Goal: Task Accomplishment & Management: Manage account settings

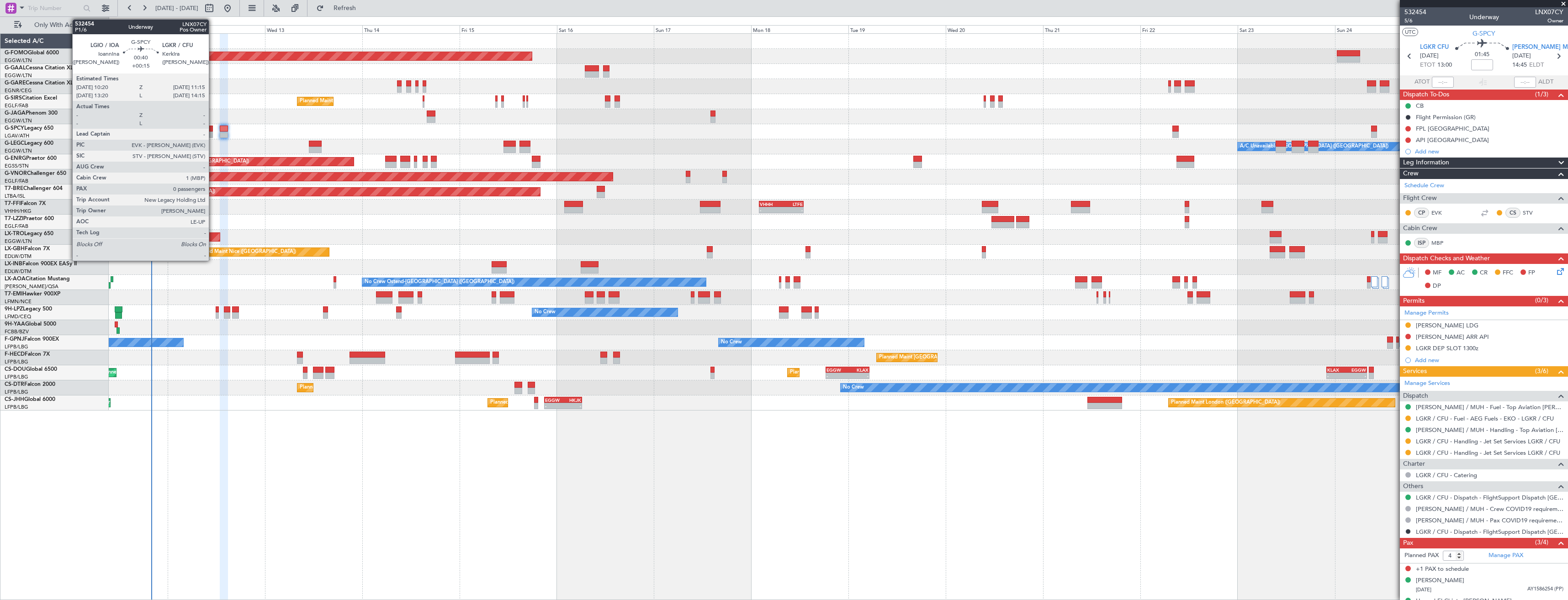
click at [213, 131] on div at bounding box center [211, 134] width 4 height 7
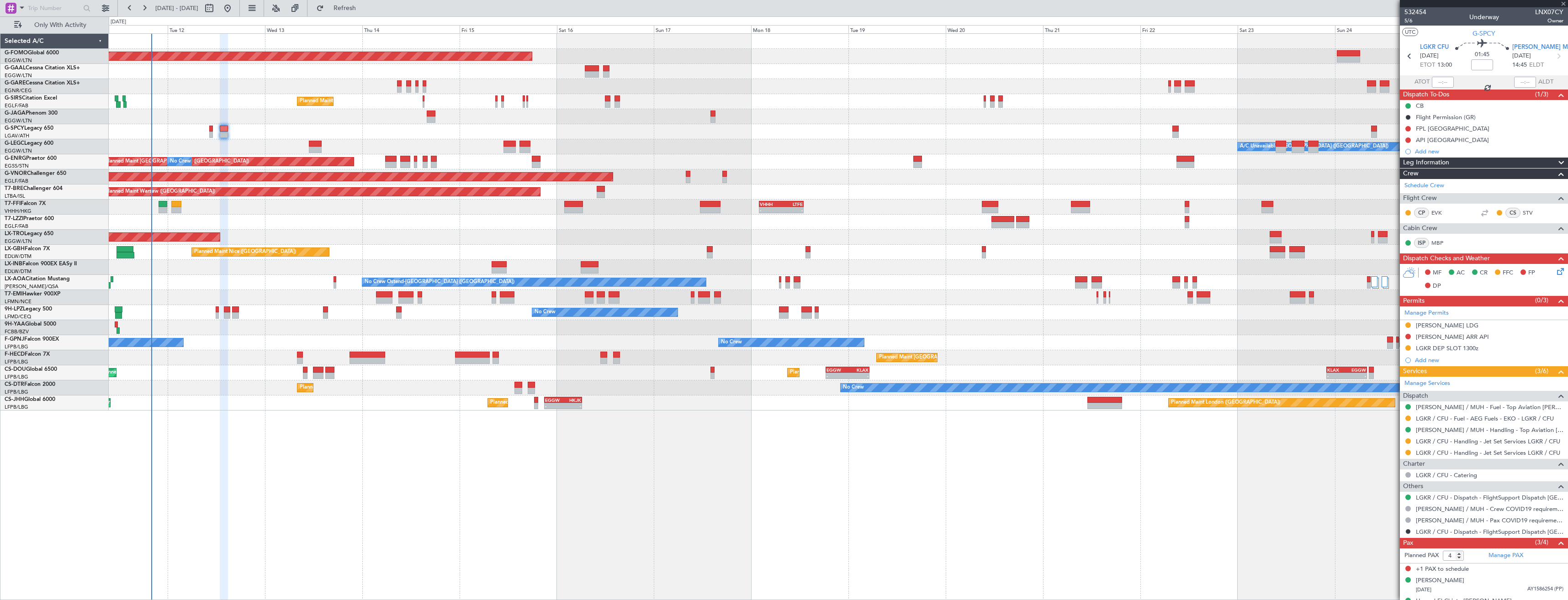
type input "+00:15"
type input "0"
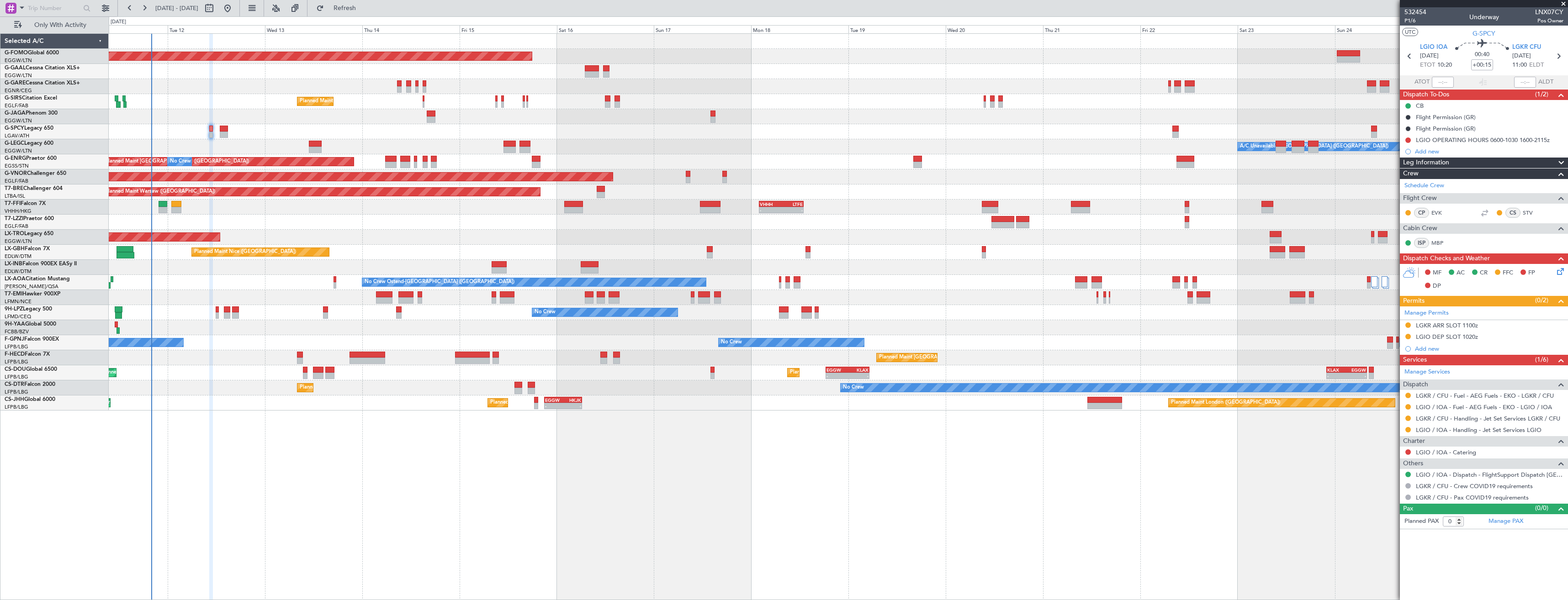
drag, startPoint x: 1408, startPoint y: 405, endPoint x: 1407, endPoint y: 416, distance: 11.0
click at [1408, 405] on button at bounding box center [1408, 406] width 5 height 5
click at [1388, 512] on span "Confirmed" at bounding box center [1382, 515] width 29 height 9
drag, startPoint x: 1406, startPoint y: 394, endPoint x: 1398, endPoint y: 414, distance: 21.5
click at [1406, 394] on button at bounding box center [1408, 396] width 5 height 5
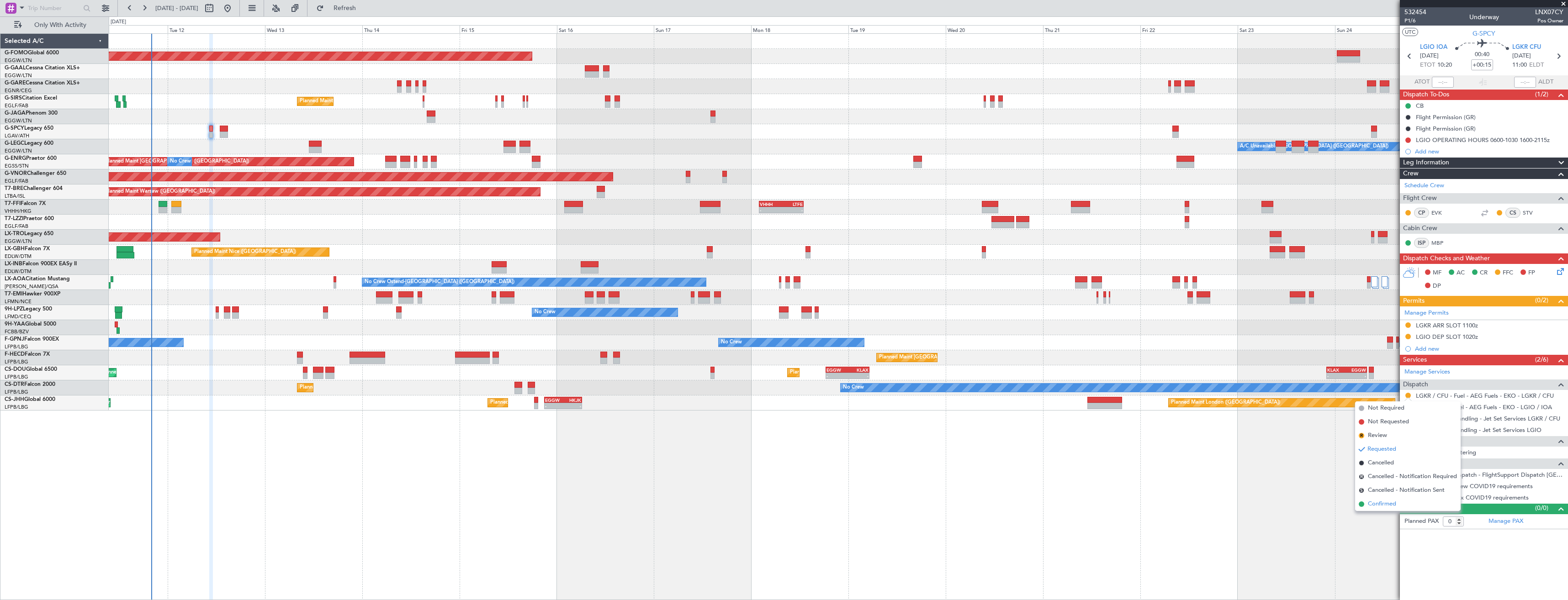
click at [1368, 506] on span "Confirmed" at bounding box center [1382, 504] width 29 height 9
click at [1553, 58] on icon at bounding box center [1558, 57] width 12 height 12
type input "4"
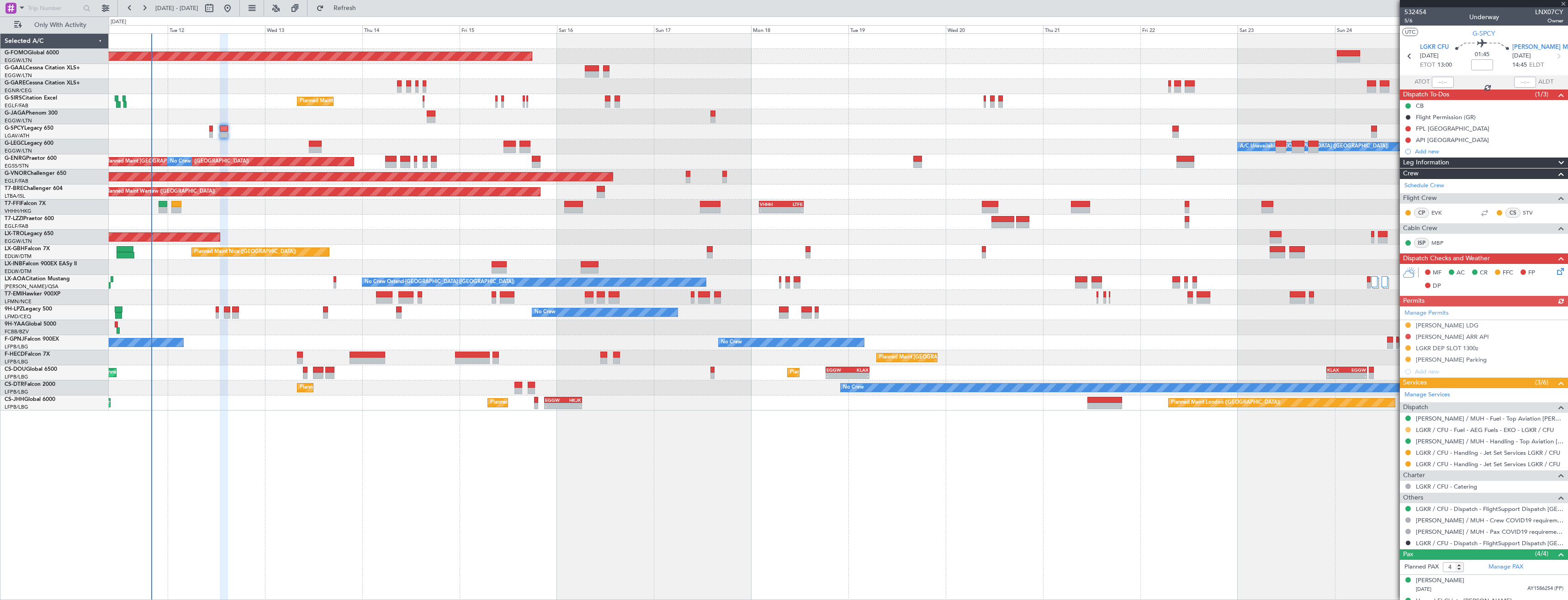
click at [1408, 429] on button at bounding box center [1408, 430] width 5 height 5
click at [1390, 535] on span "Confirmed" at bounding box center [1382, 538] width 29 height 9
click at [371, 16] on fb-refresh-button "Refresh" at bounding box center [339, 8] width 64 height 16
click at [1409, 21] on span "5/6" at bounding box center [1415, 21] width 22 height 8
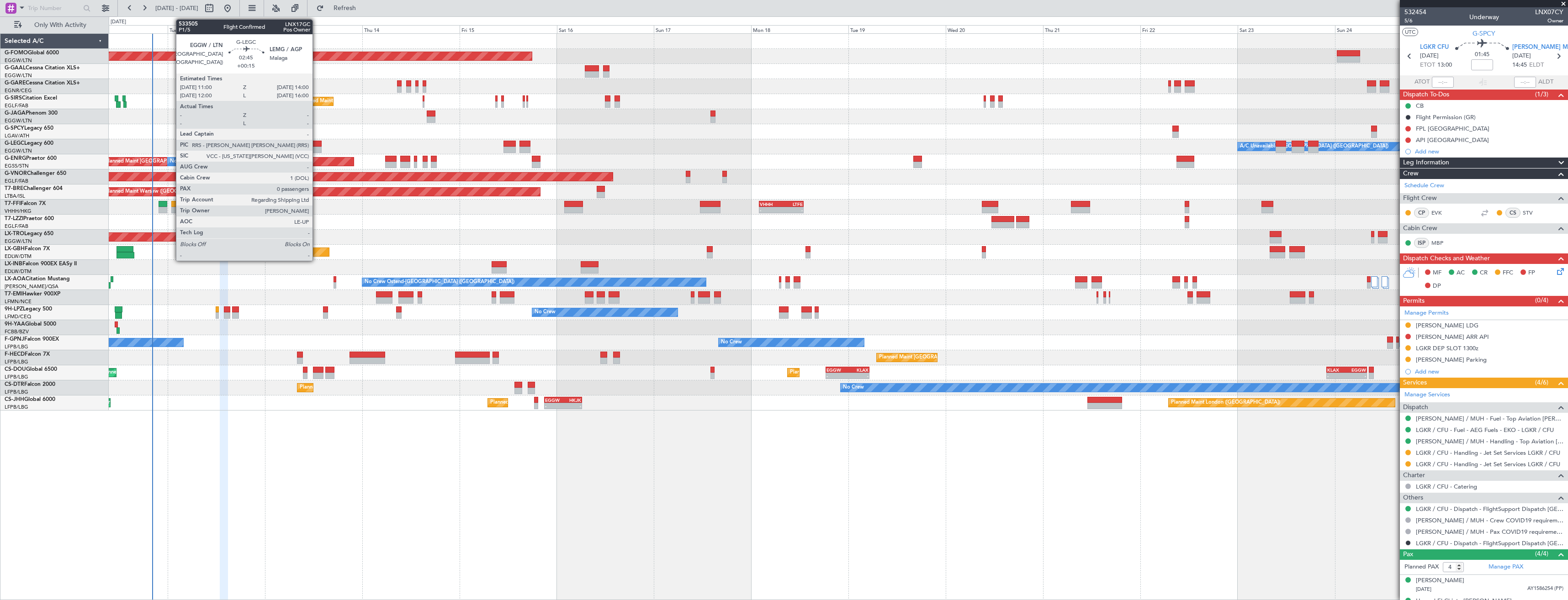
click at [317, 144] on div at bounding box center [315, 144] width 12 height 7
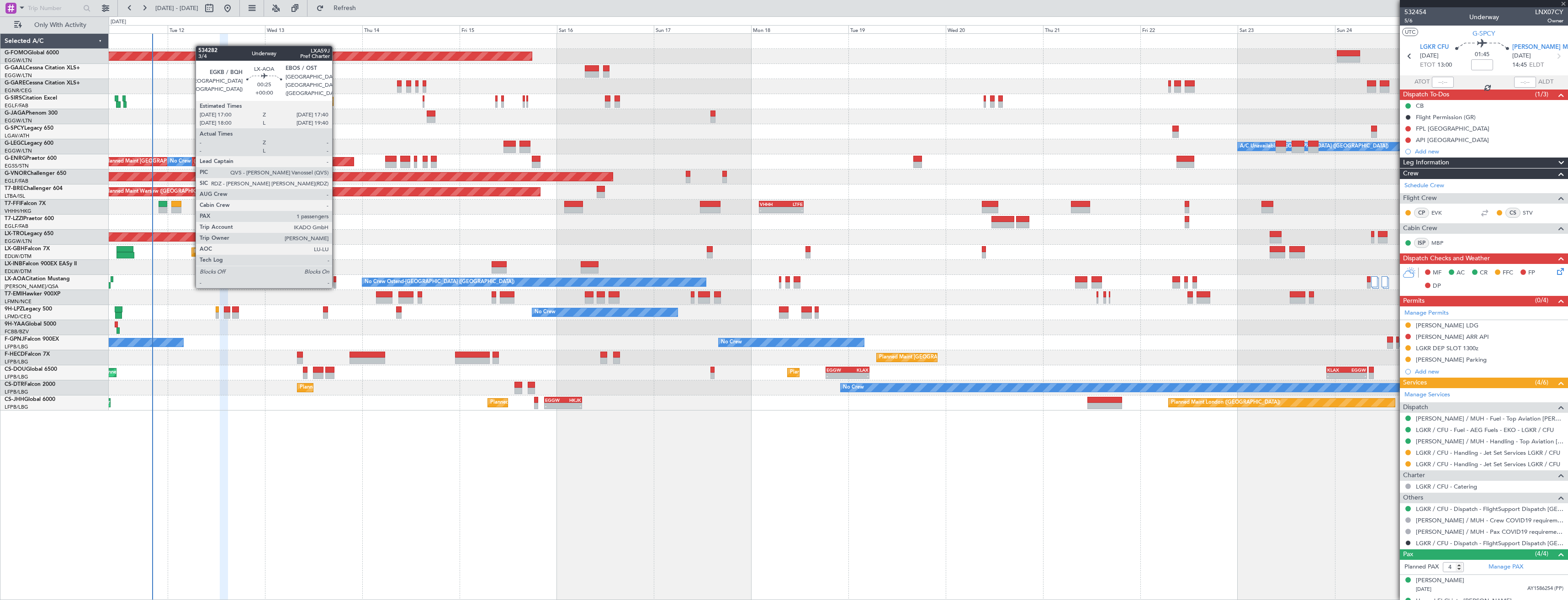
type input "+00:15"
type input "0"
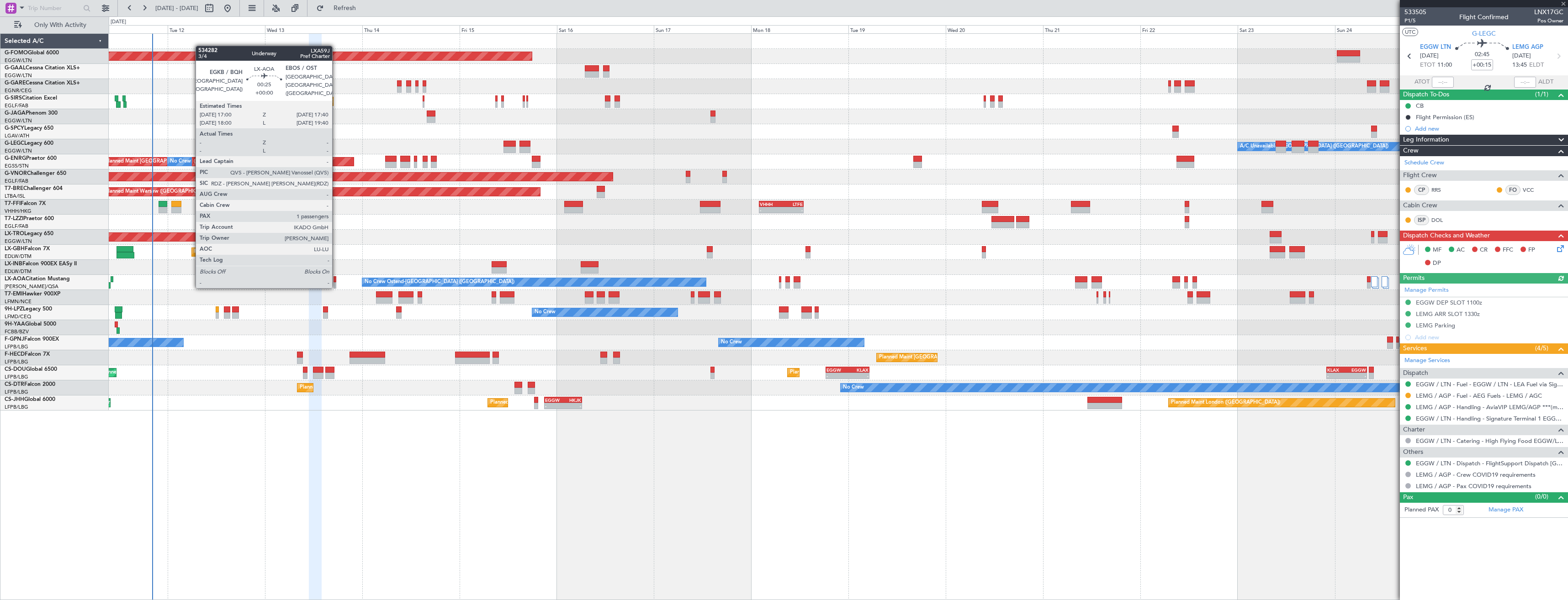
click at [336, 287] on div at bounding box center [335, 285] width 3 height 7
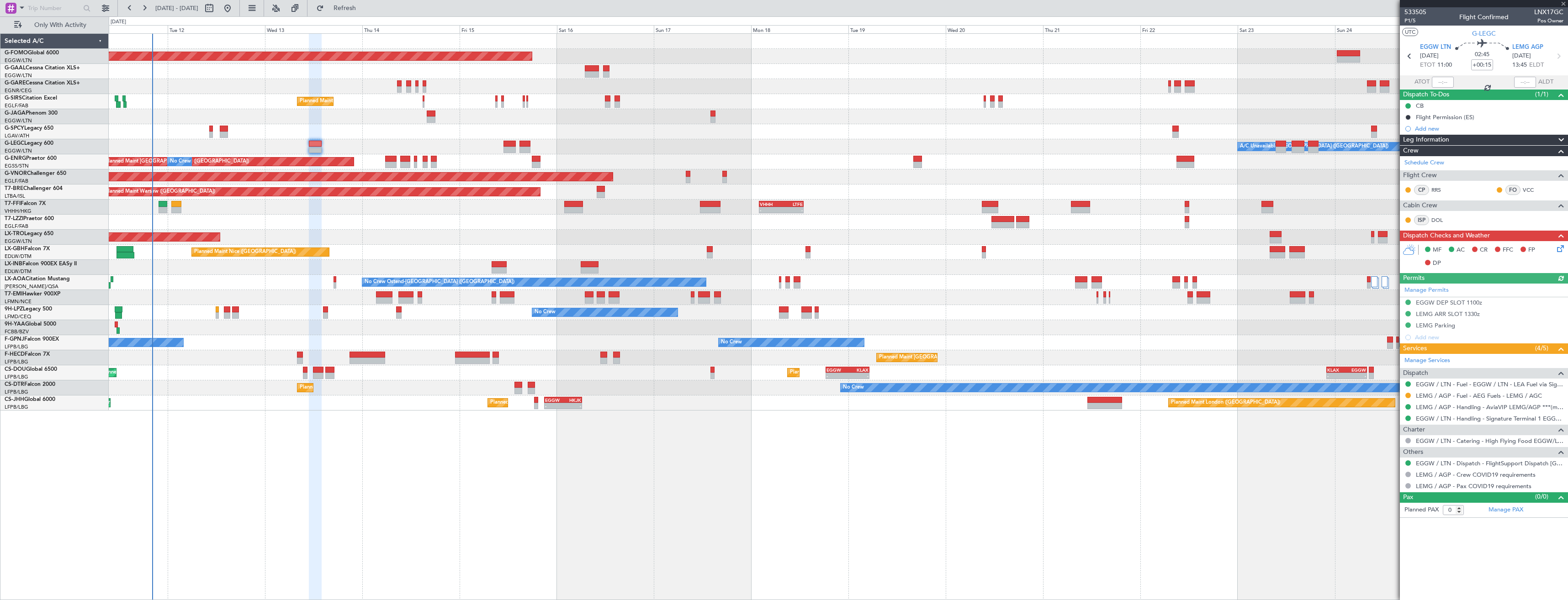
type input "1"
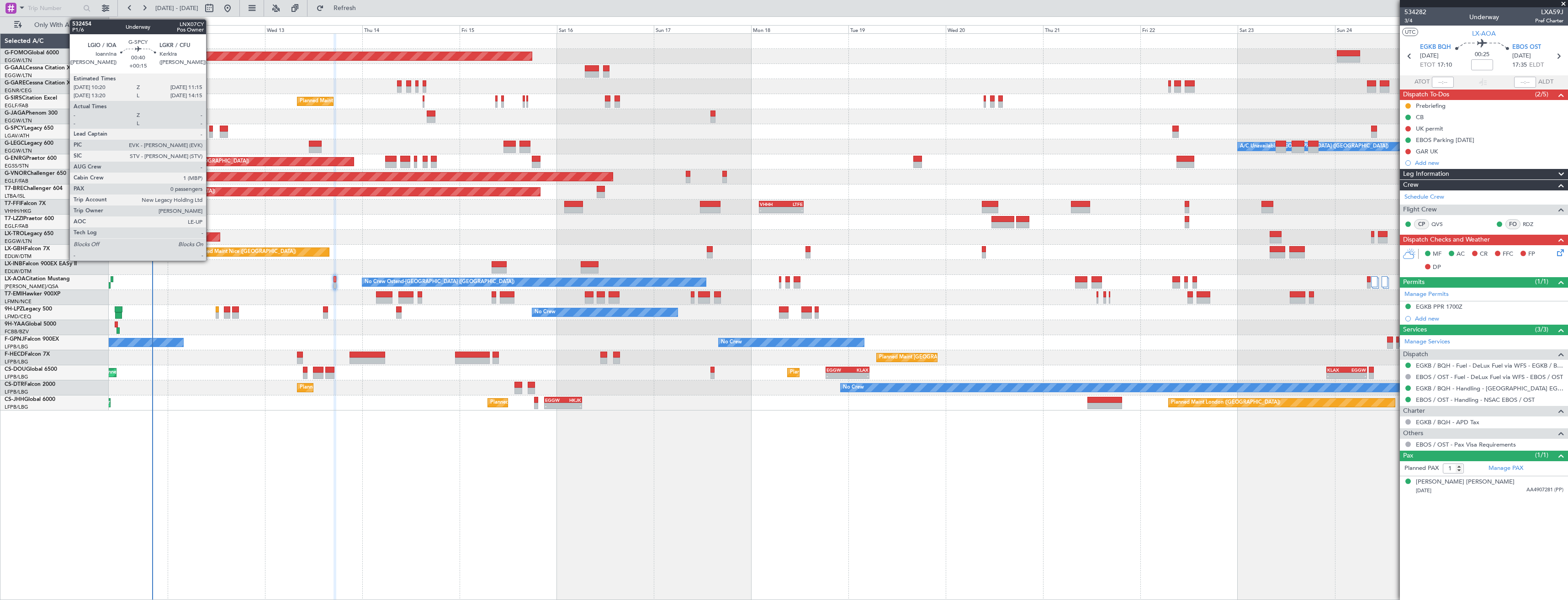
click at [210, 133] on div at bounding box center [211, 134] width 4 height 7
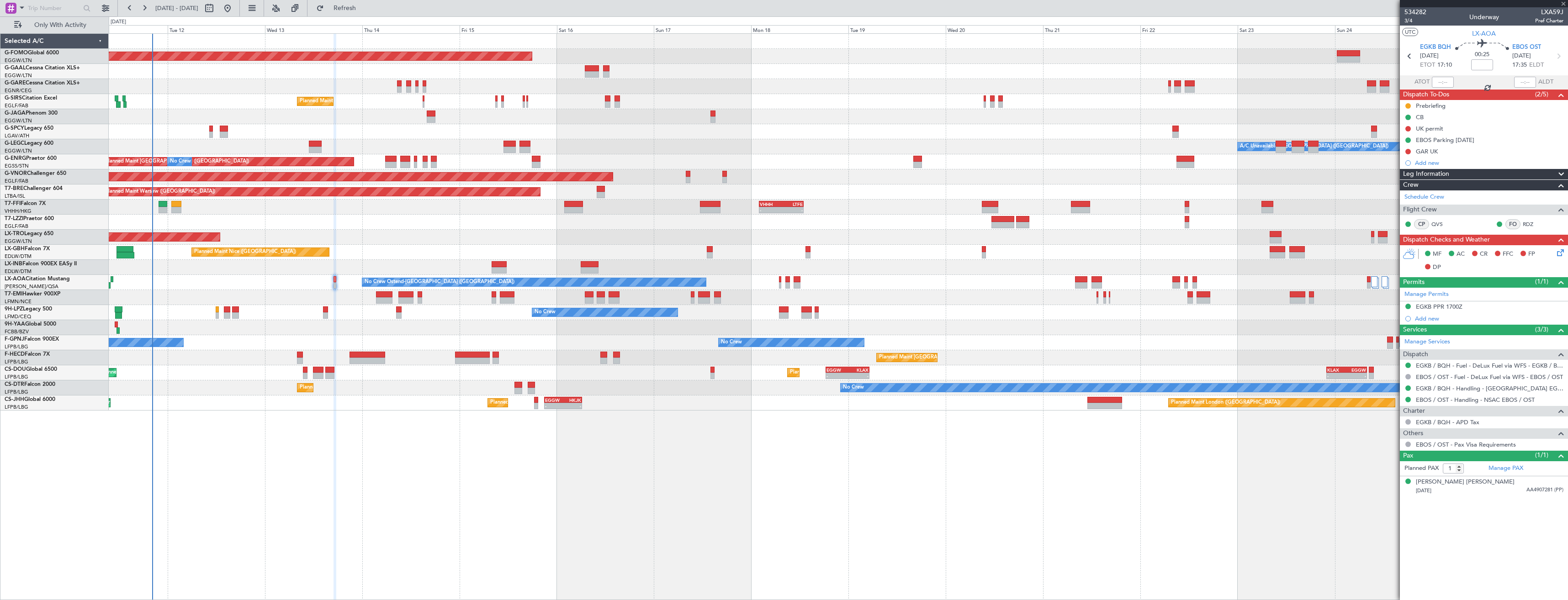
type input "+00:15"
type input "0"
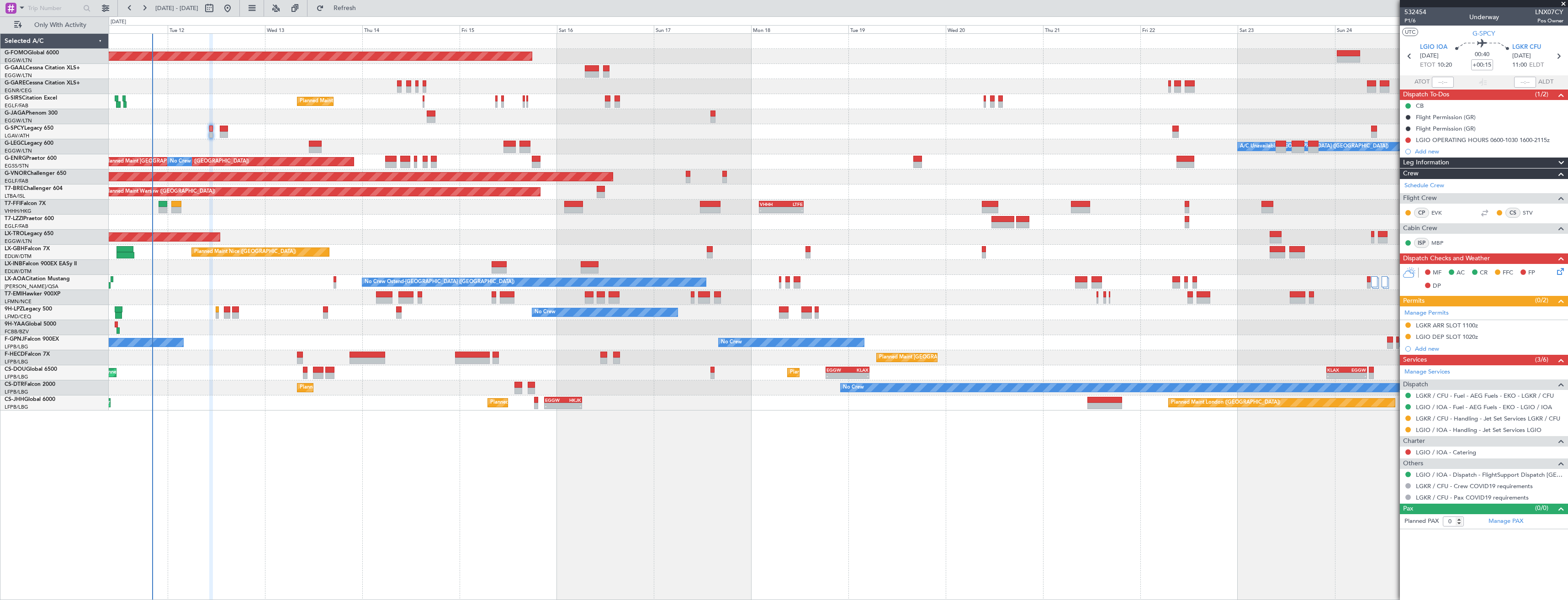
click at [1404, 18] on div "532454 P1/6 Underway LNX07CY Pos Owner" at bounding box center [1484, 16] width 168 height 18
click at [1406, 19] on span "P1/6" at bounding box center [1415, 21] width 22 height 8
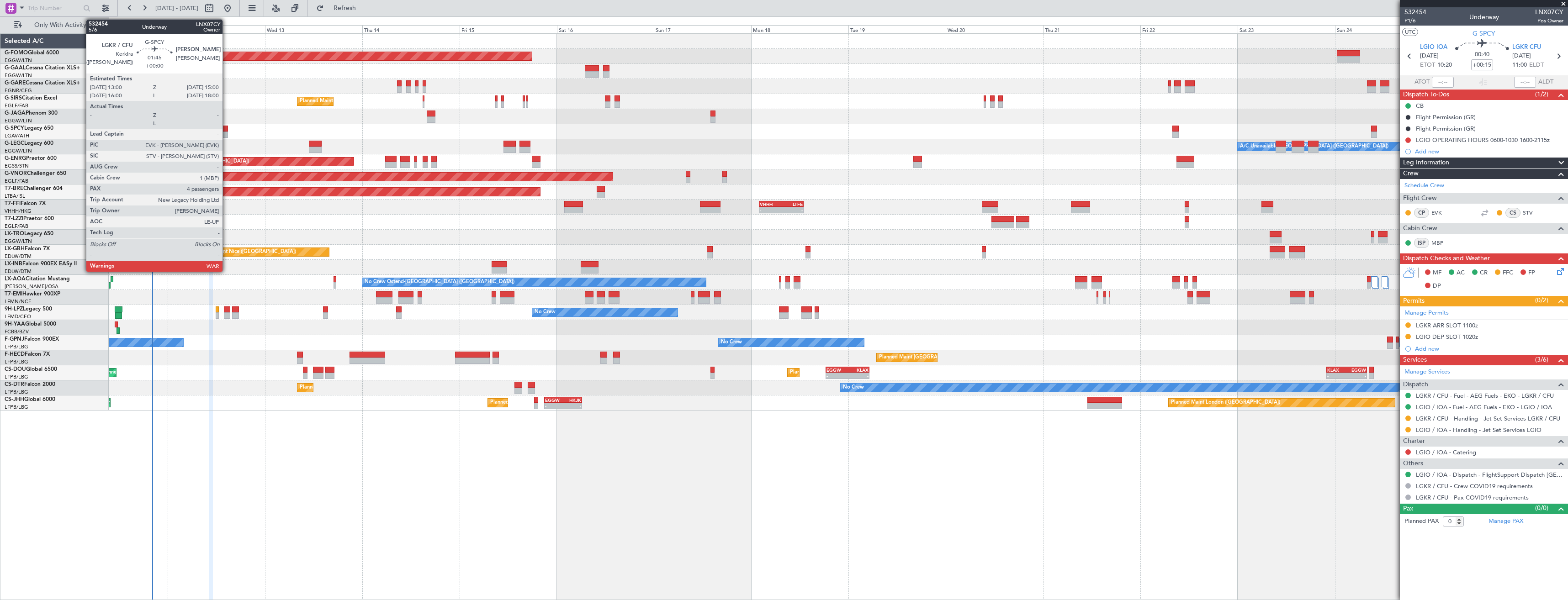
click at [226, 132] on div at bounding box center [224, 134] width 9 height 7
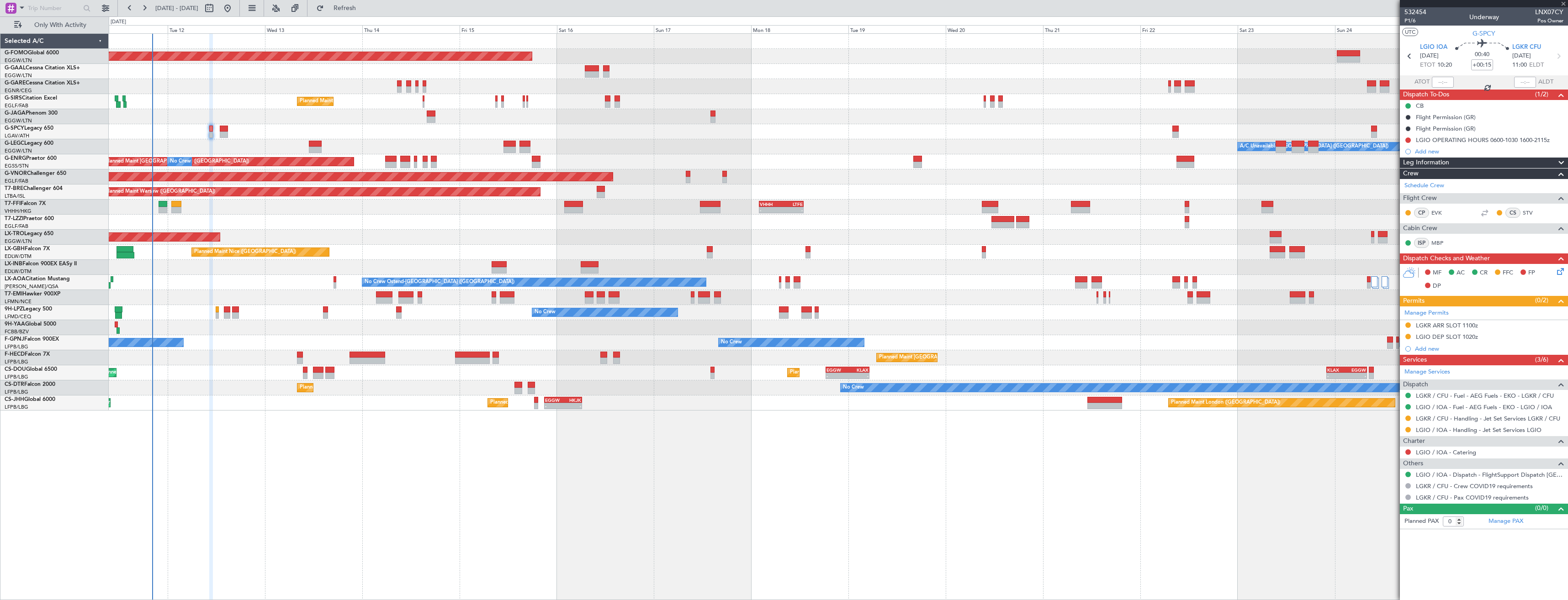
type input "4"
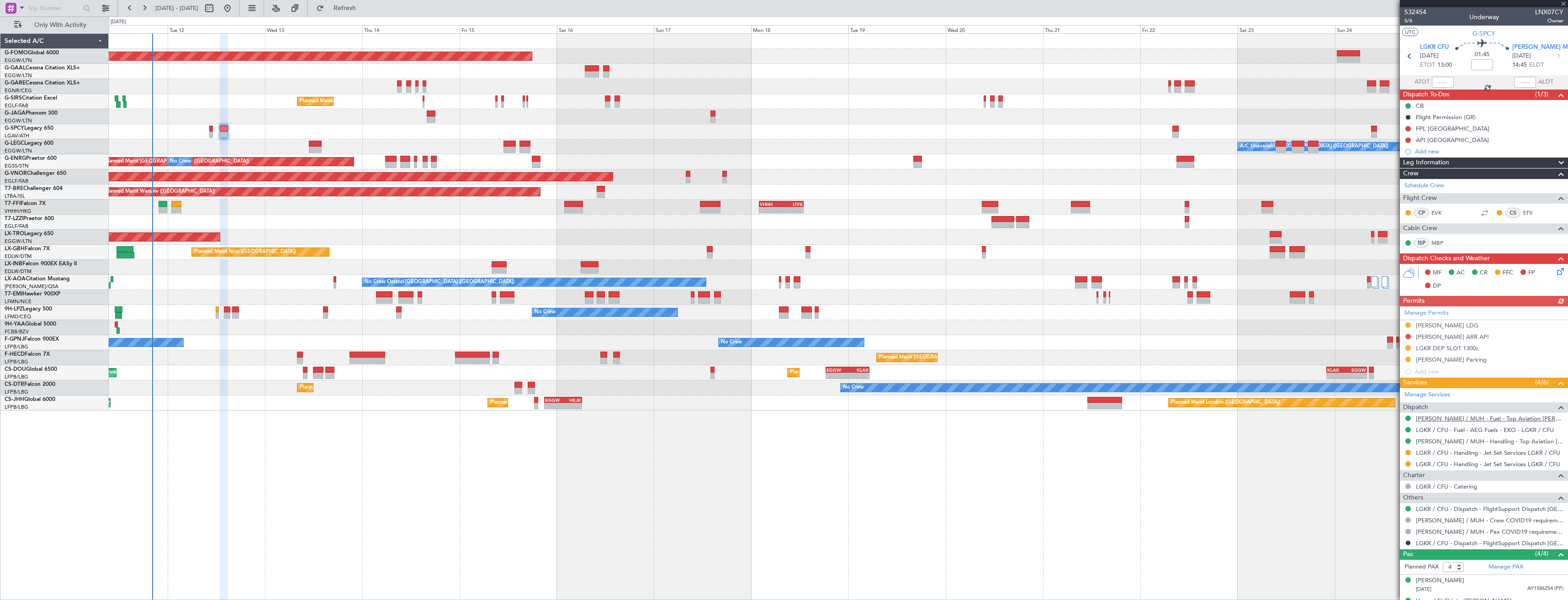
click at [1449, 420] on link "HEMM / MUH - Fuel - Top Aviation HEMM/MUH" at bounding box center [1489, 419] width 147 height 8
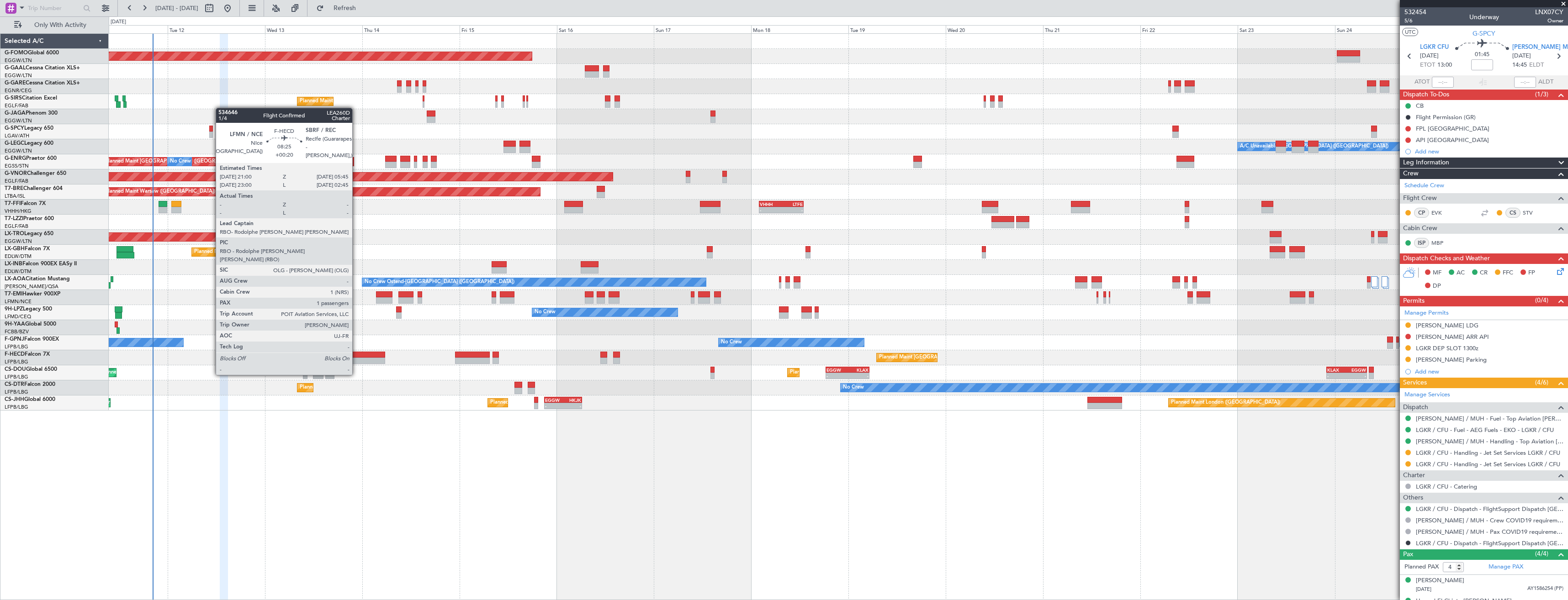
click at [356, 358] on div at bounding box center [367, 361] width 36 height 7
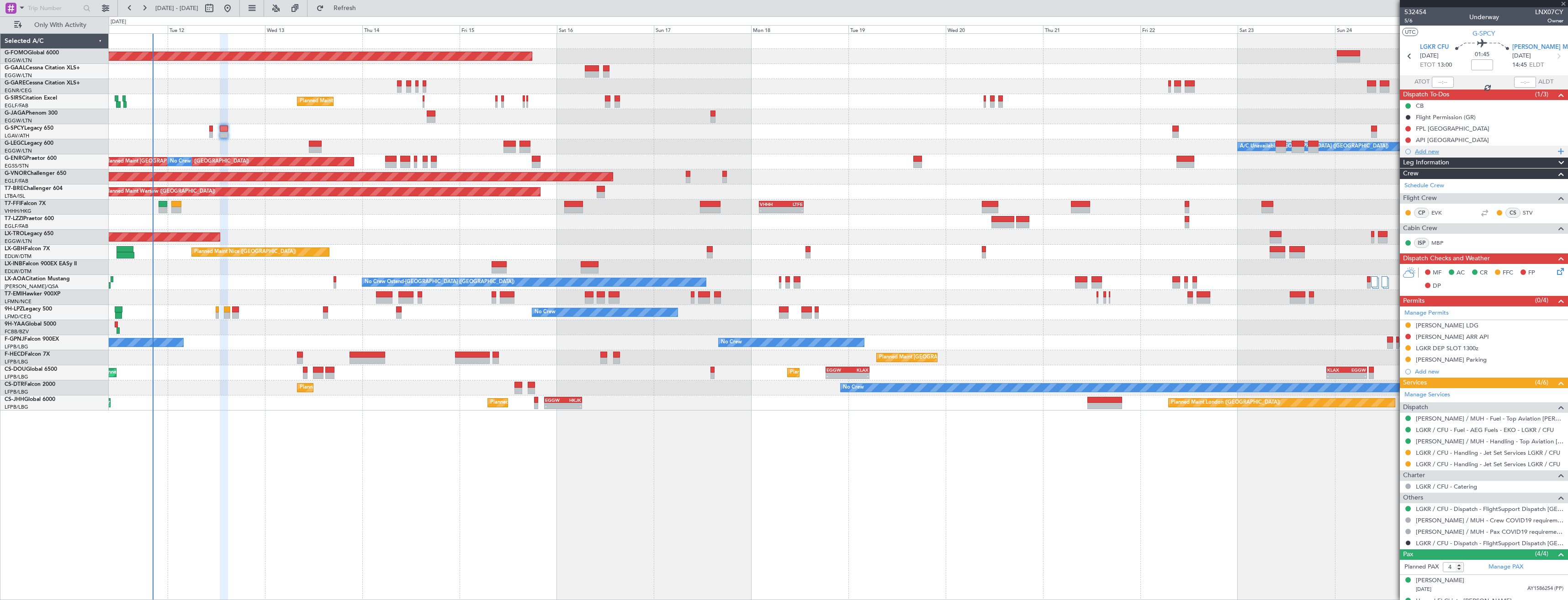
type input "+00:20"
type input "1"
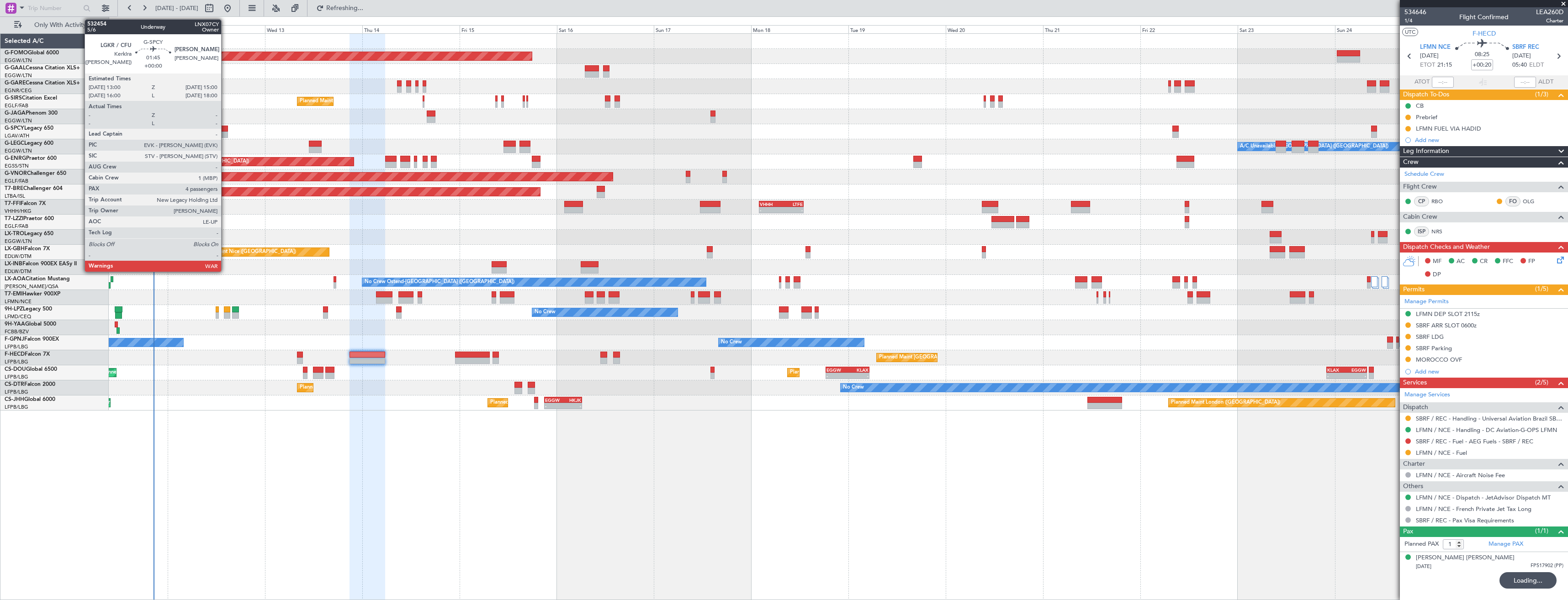
click at [225, 133] on div at bounding box center [224, 134] width 9 height 7
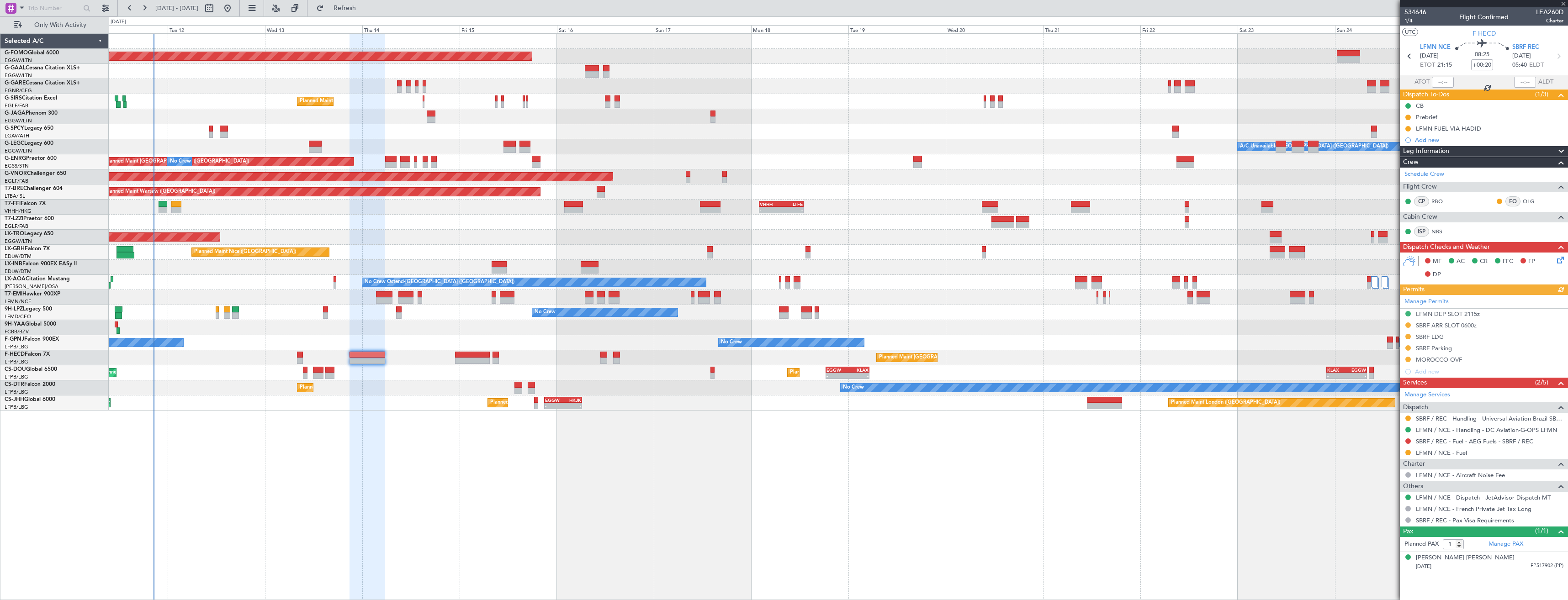
type input "4"
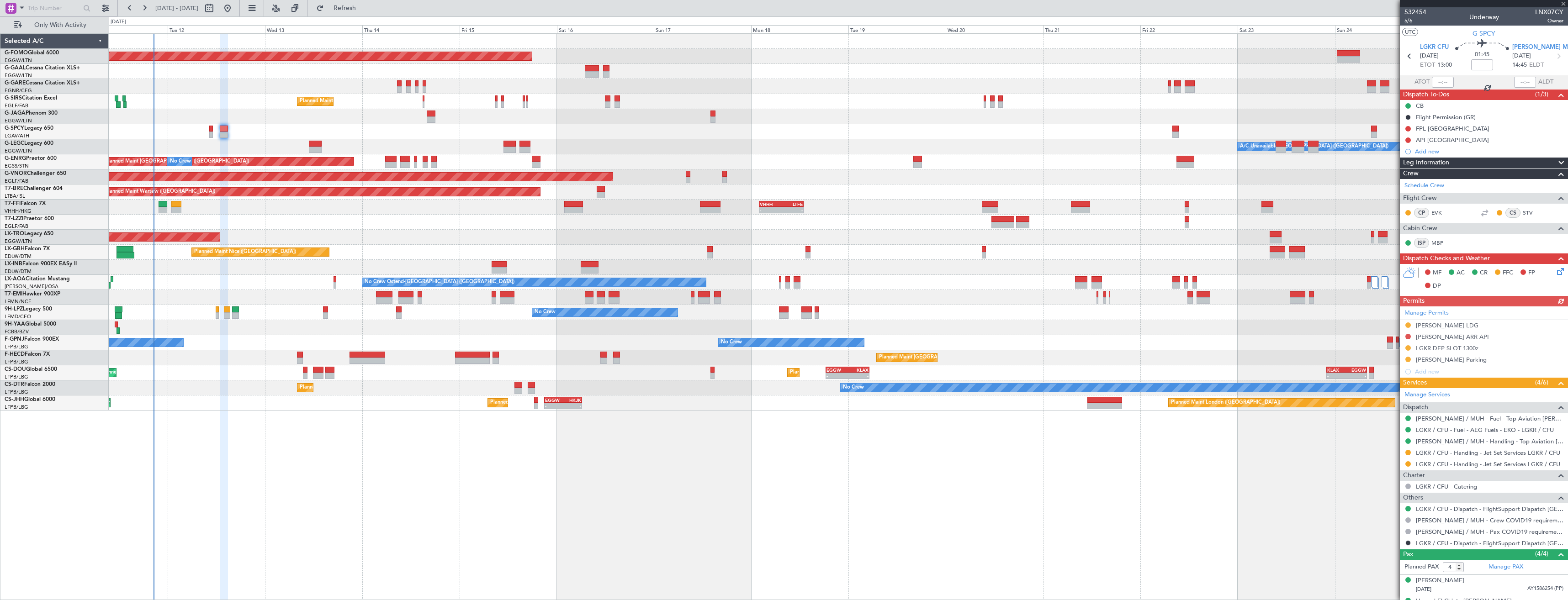
click at [1406, 22] on span "5/6" at bounding box center [1415, 21] width 22 height 8
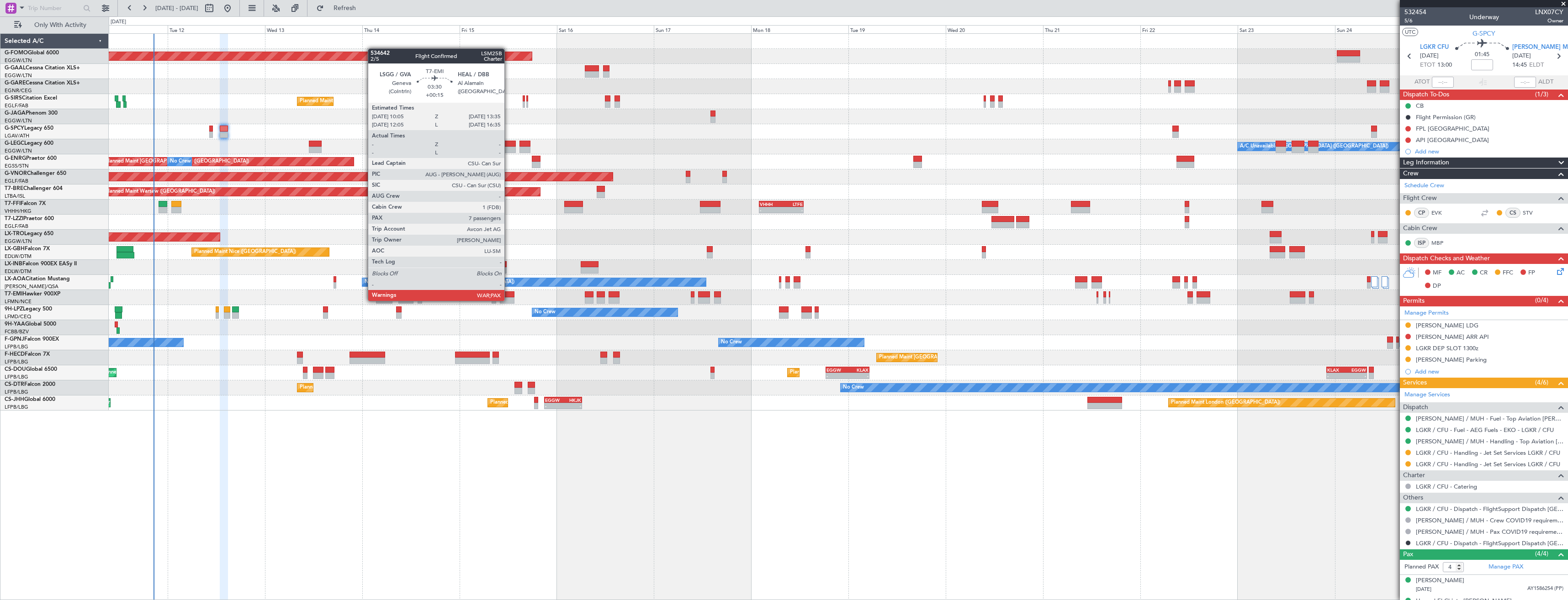
click at [508, 300] on div at bounding box center [507, 301] width 15 height 7
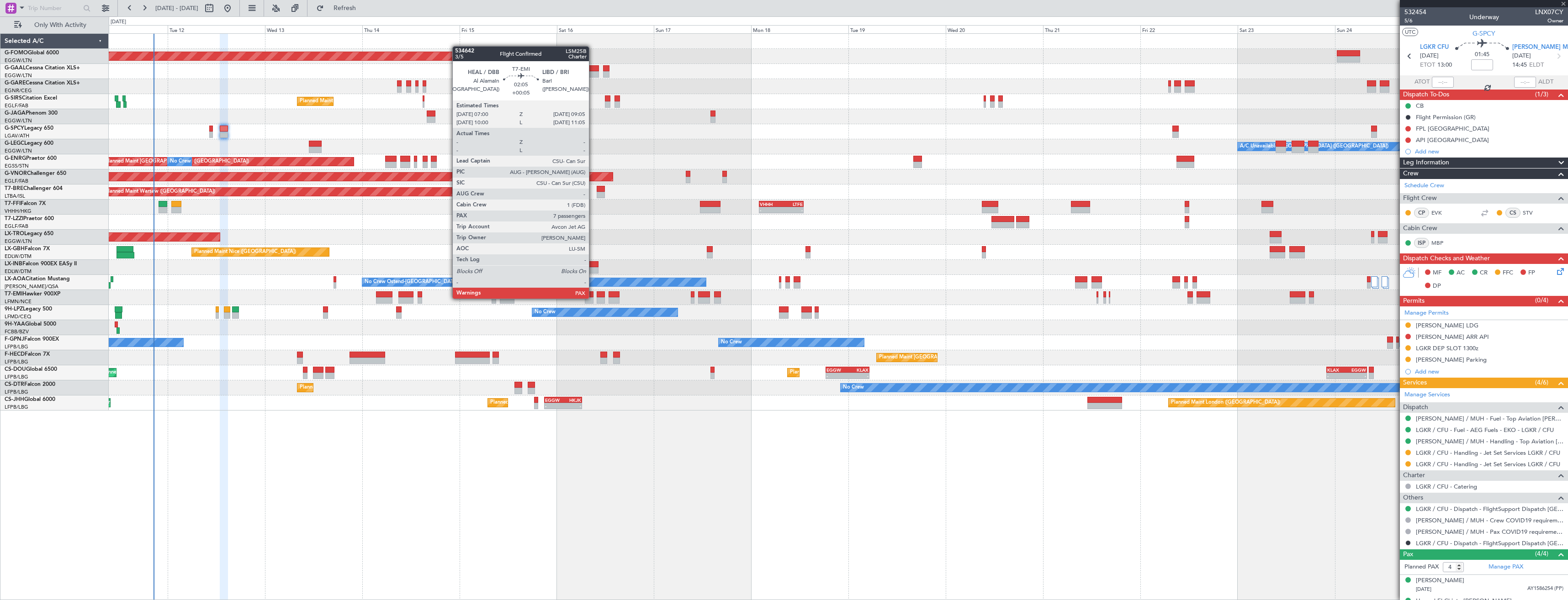
type input "+00:15"
type input "7"
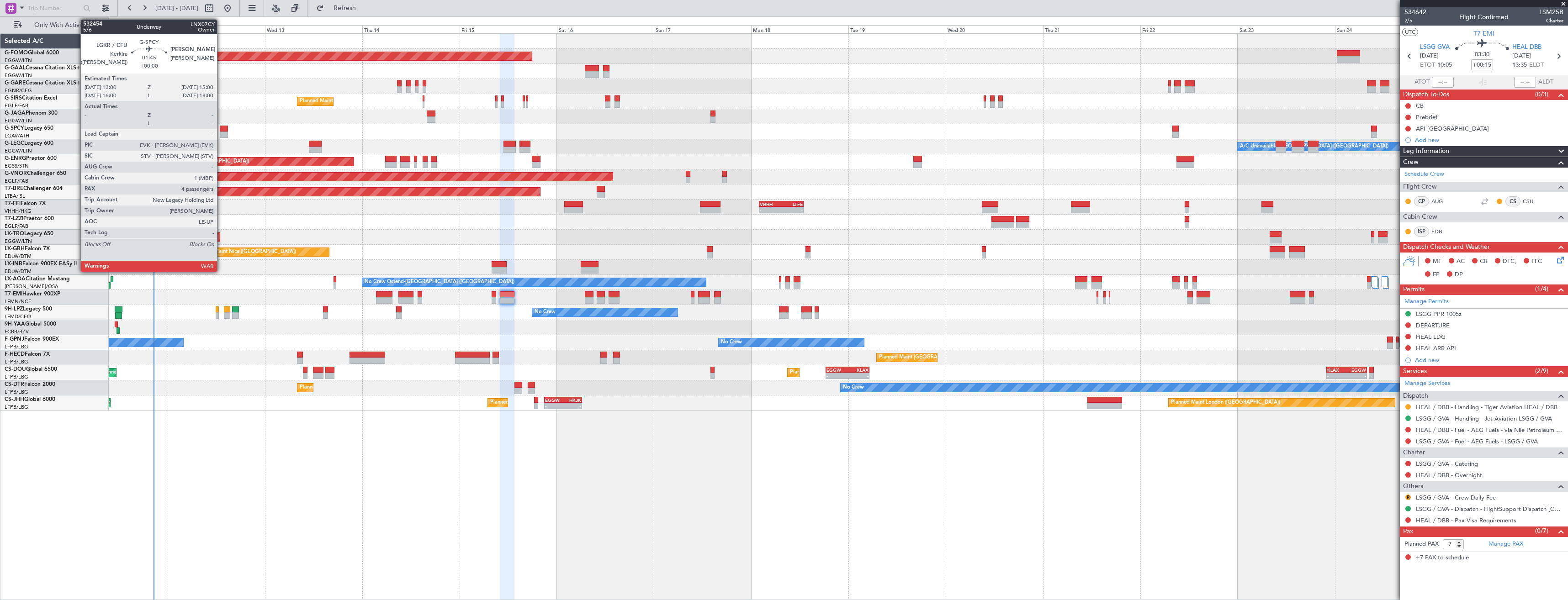
click at [221, 128] on div at bounding box center [224, 128] width 9 height 7
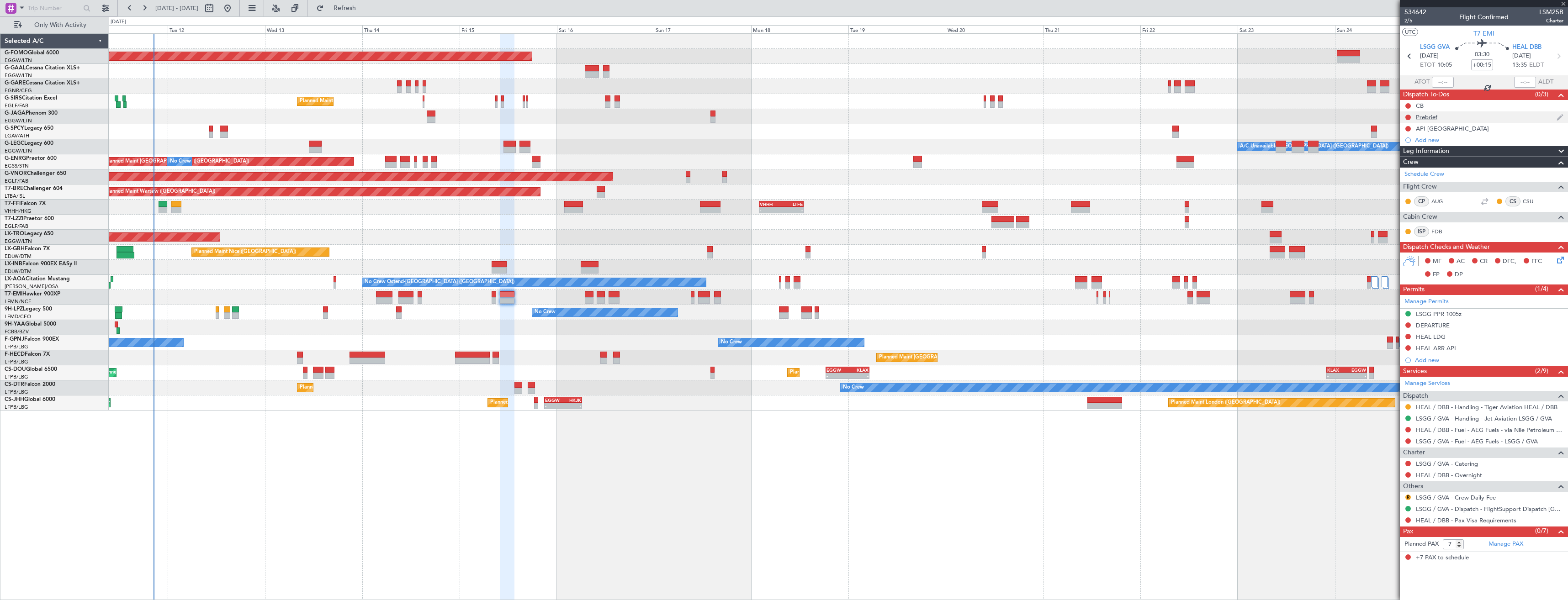
type input "4"
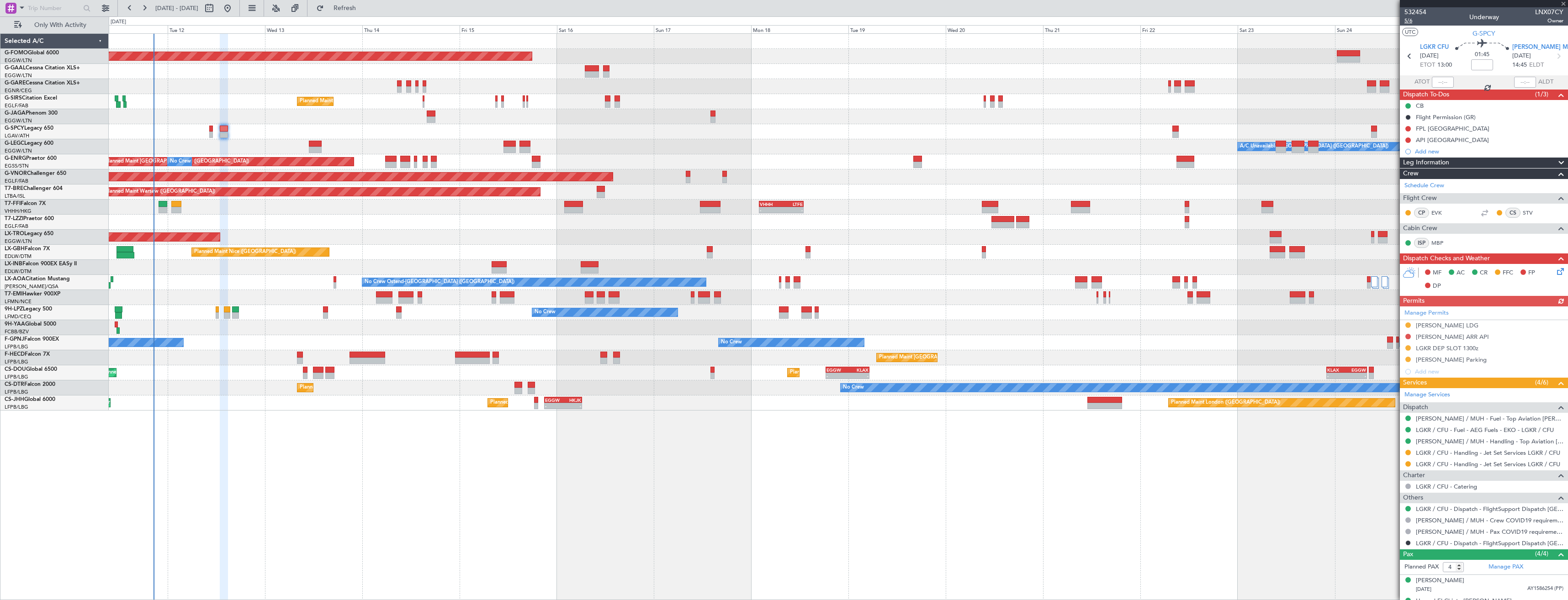
click at [1410, 21] on span "5/6" at bounding box center [1415, 21] width 22 height 8
click at [1407, 335] on button at bounding box center [1408, 337] width 5 height 5
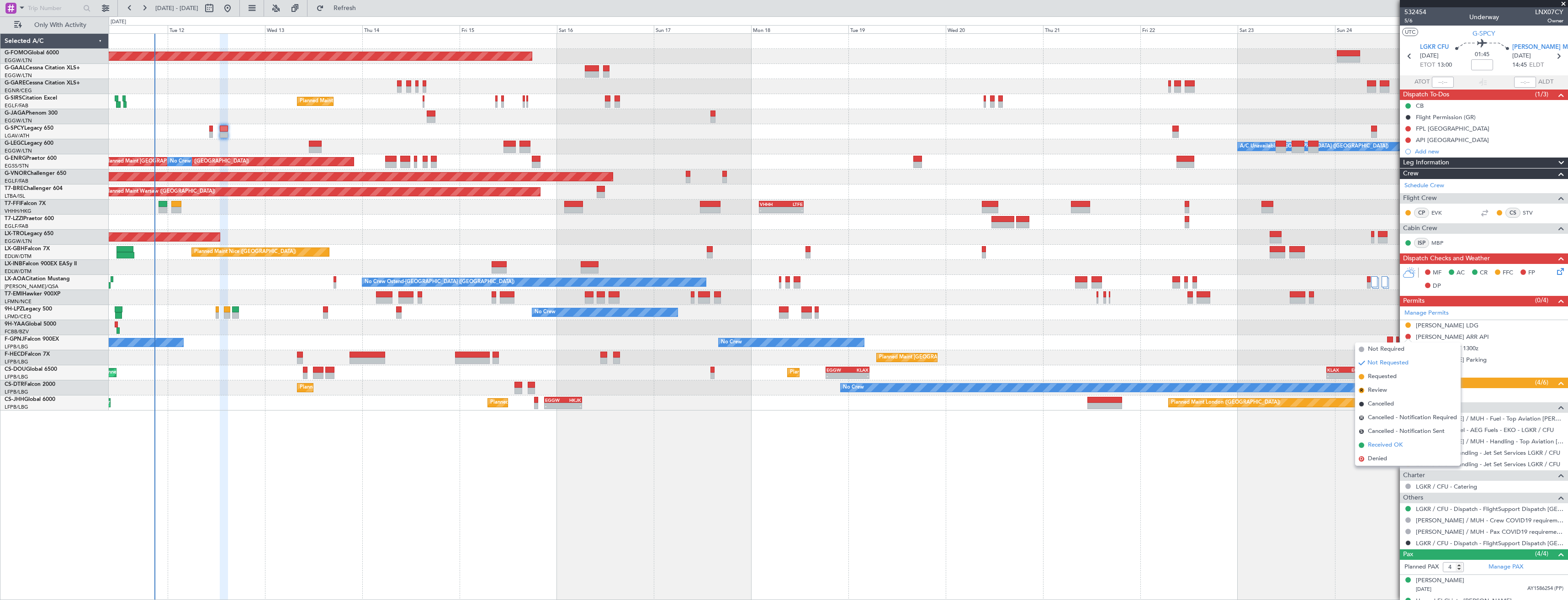
click at [1383, 444] on span "Received OK" at bounding box center [1385, 445] width 35 height 9
click at [1555, 270] on icon at bounding box center [1559, 270] width 7 height 7
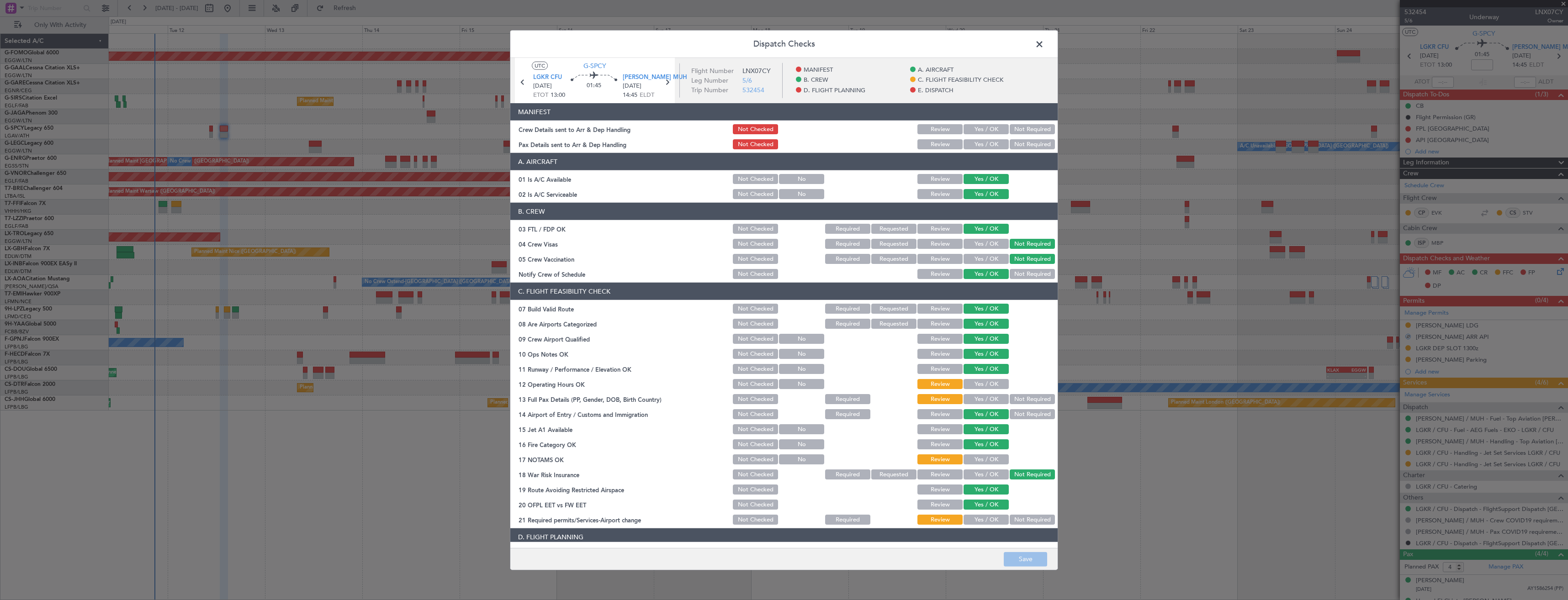
click at [979, 131] on button "Yes / OK" at bounding box center [986, 129] width 45 height 10
click at [976, 148] on button "Yes / OK" at bounding box center [986, 144] width 45 height 10
click at [1031, 559] on button "Save" at bounding box center [1025, 559] width 43 height 15
click at [1044, 44] on span at bounding box center [1044, 47] width 0 height 18
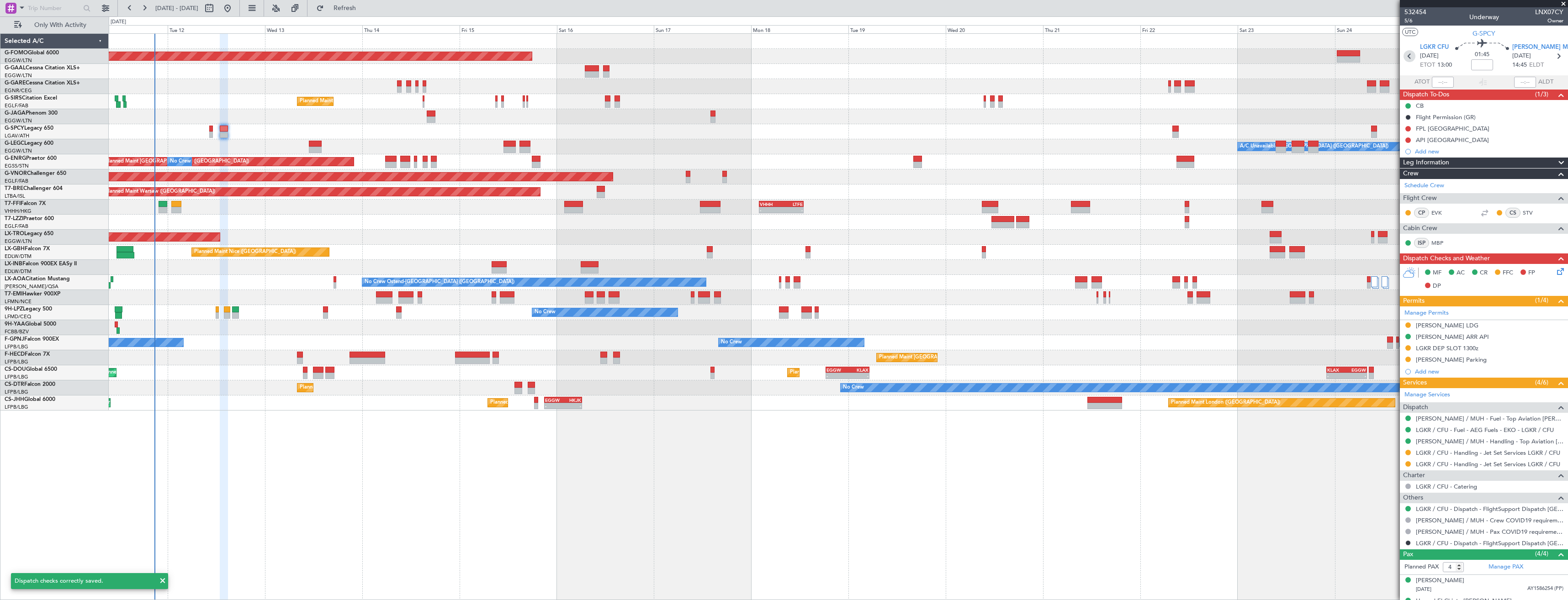
click at [1407, 56] on icon at bounding box center [1410, 57] width 12 height 12
type input "+00:15"
type input "0"
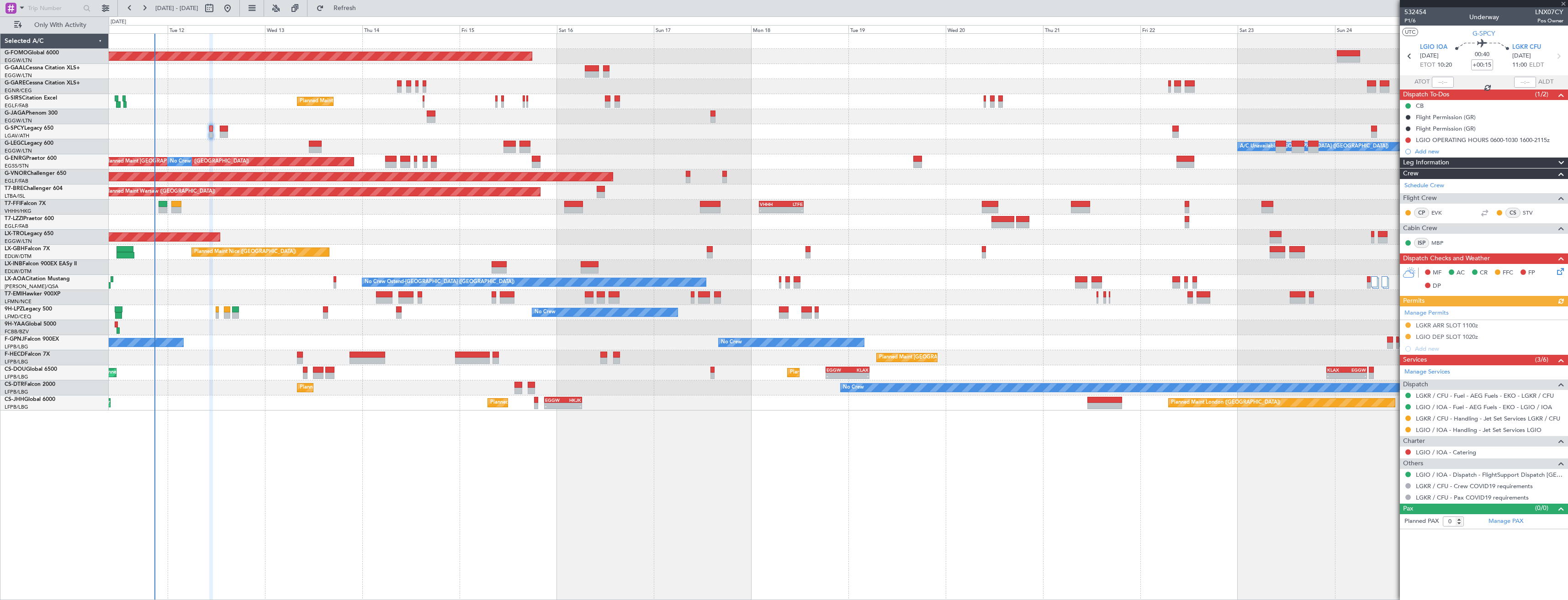
click at [1560, 269] on icon at bounding box center [1559, 270] width 7 height 7
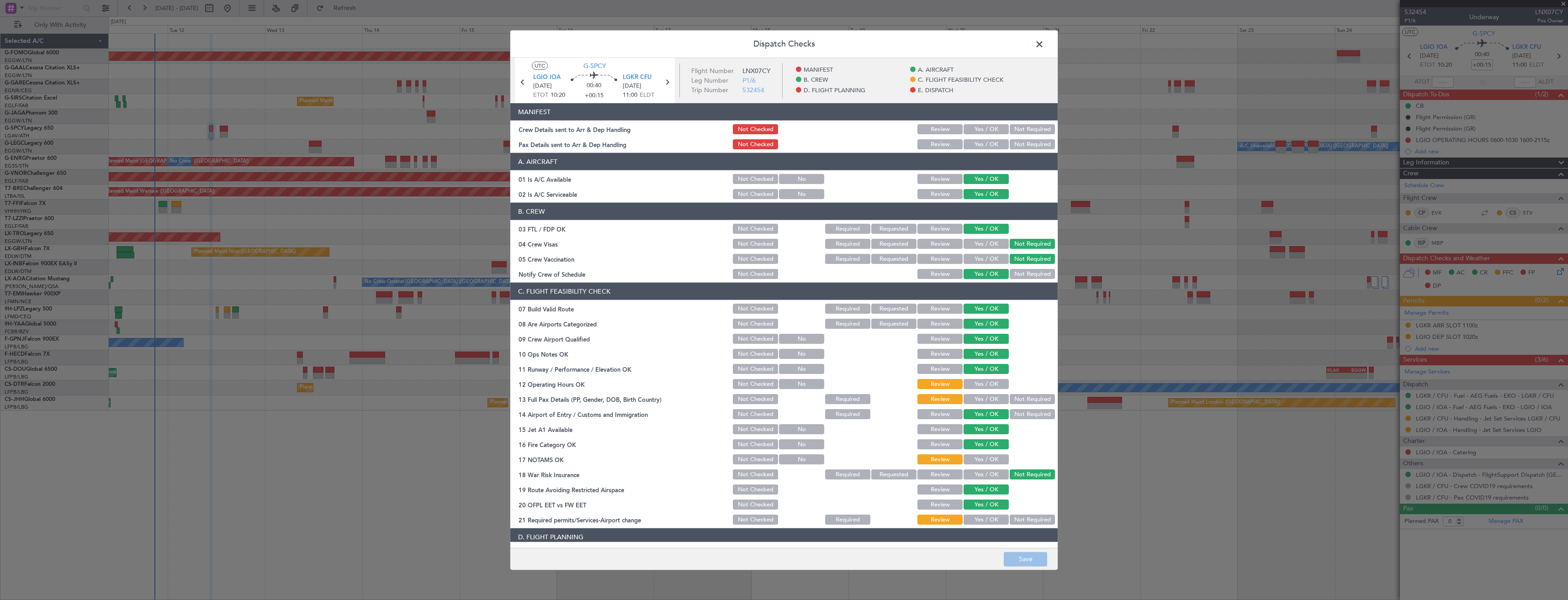
click at [976, 129] on button "Yes / OK" at bounding box center [986, 129] width 45 height 10
click at [974, 146] on button "Yes / OK" at bounding box center [986, 144] width 45 height 10
click at [1034, 562] on button "Save" at bounding box center [1025, 559] width 43 height 15
click at [1044, 44] on span at bounding box center [1044, 47] width 0 height 18
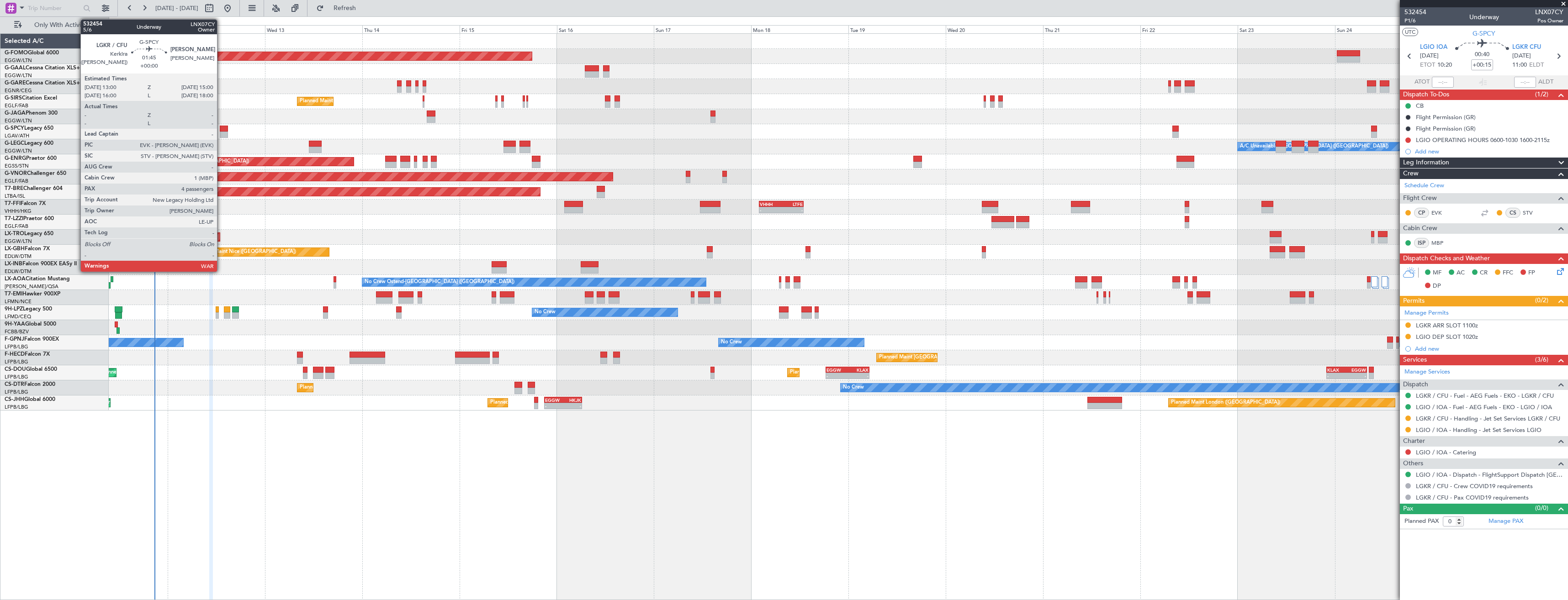
click at [221, 134] on div at bounding box center [224, 134] width 9 height 7
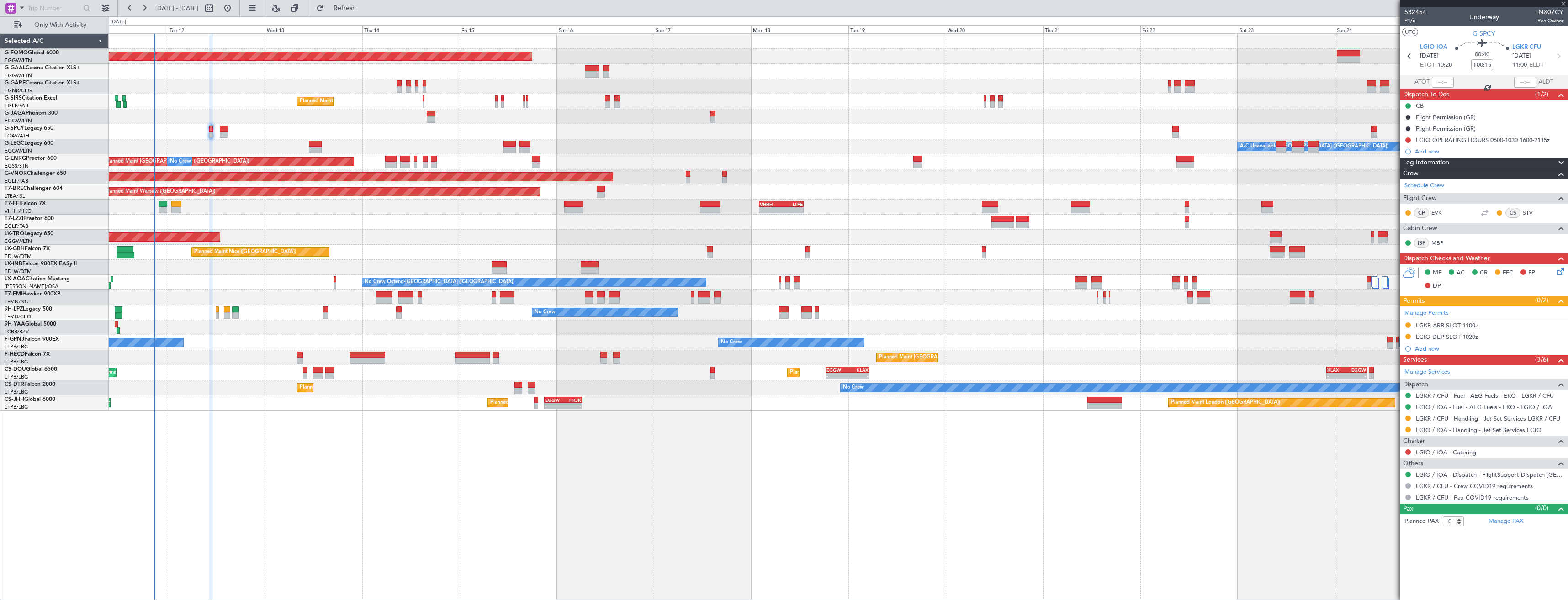
type input "4"
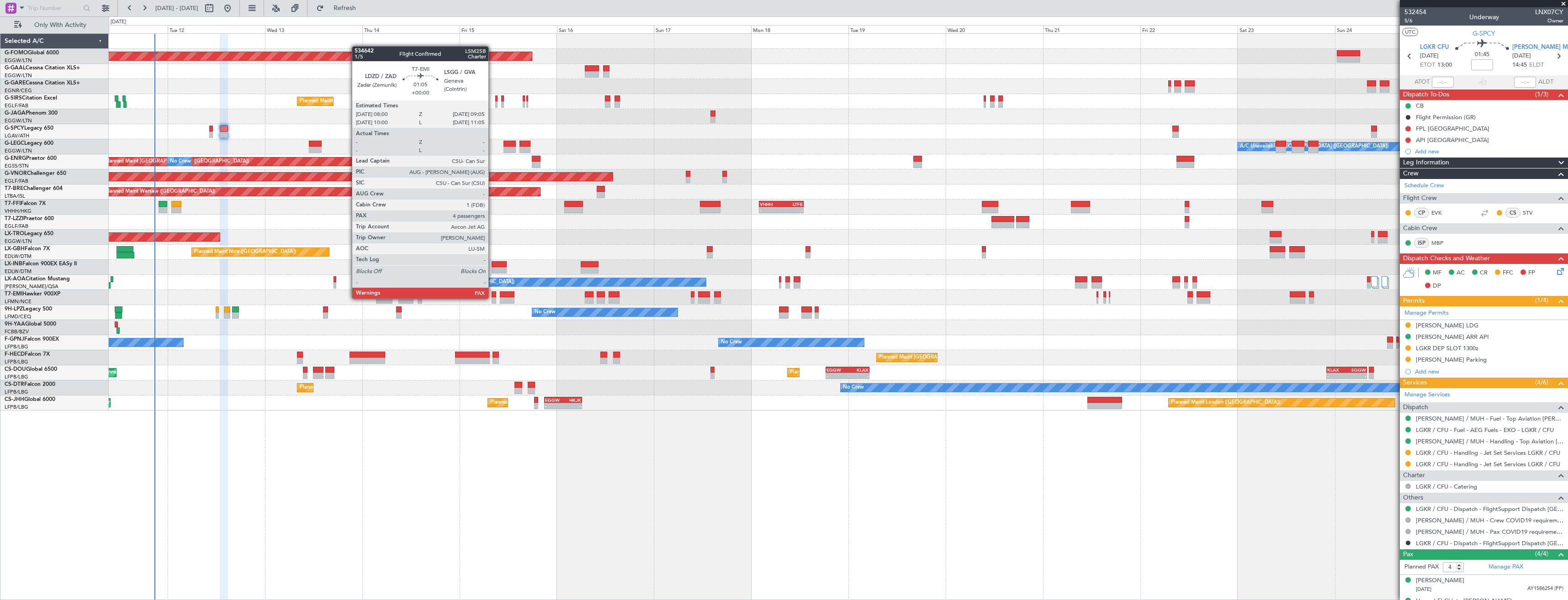
click at [492, 298] on div at bounding box center [494, 301] width 5 height 7
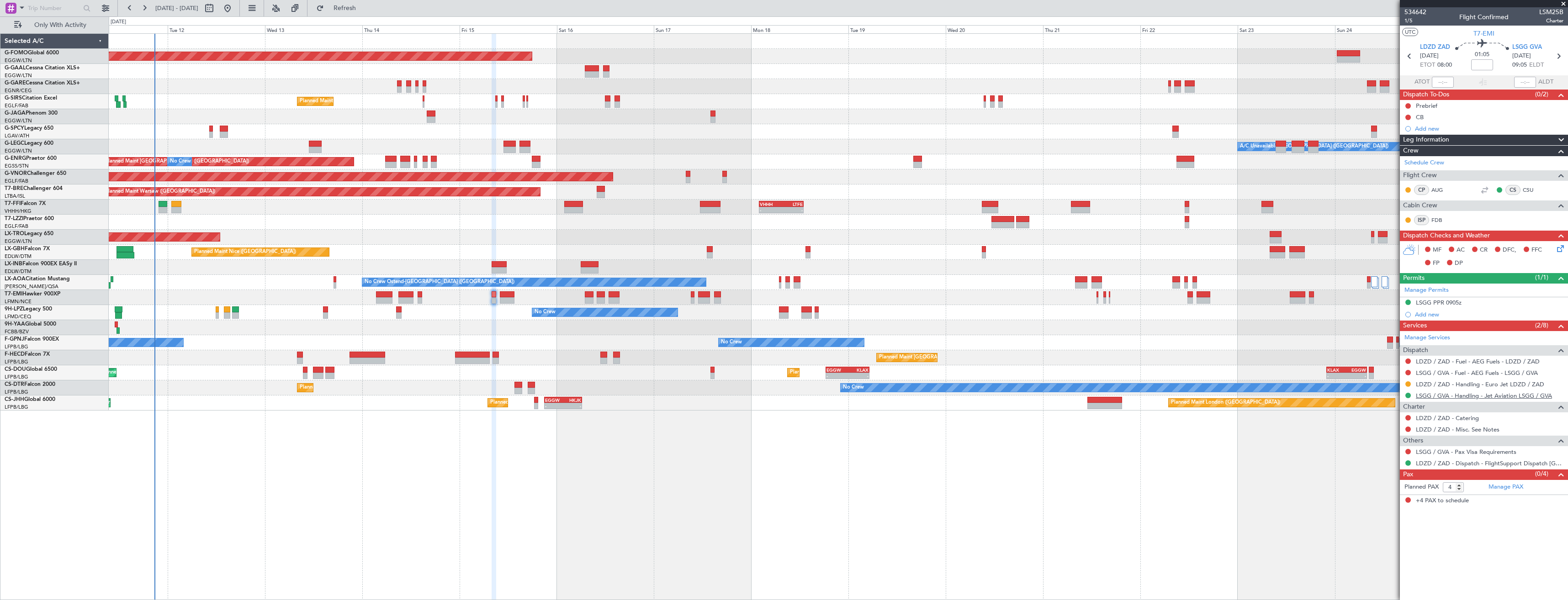
click at [1440, 397] on link "LSGG / GVA - Handling - Jet Aviation LSGG / GVA" at bounding box center [1484, 396] width 136 height 8
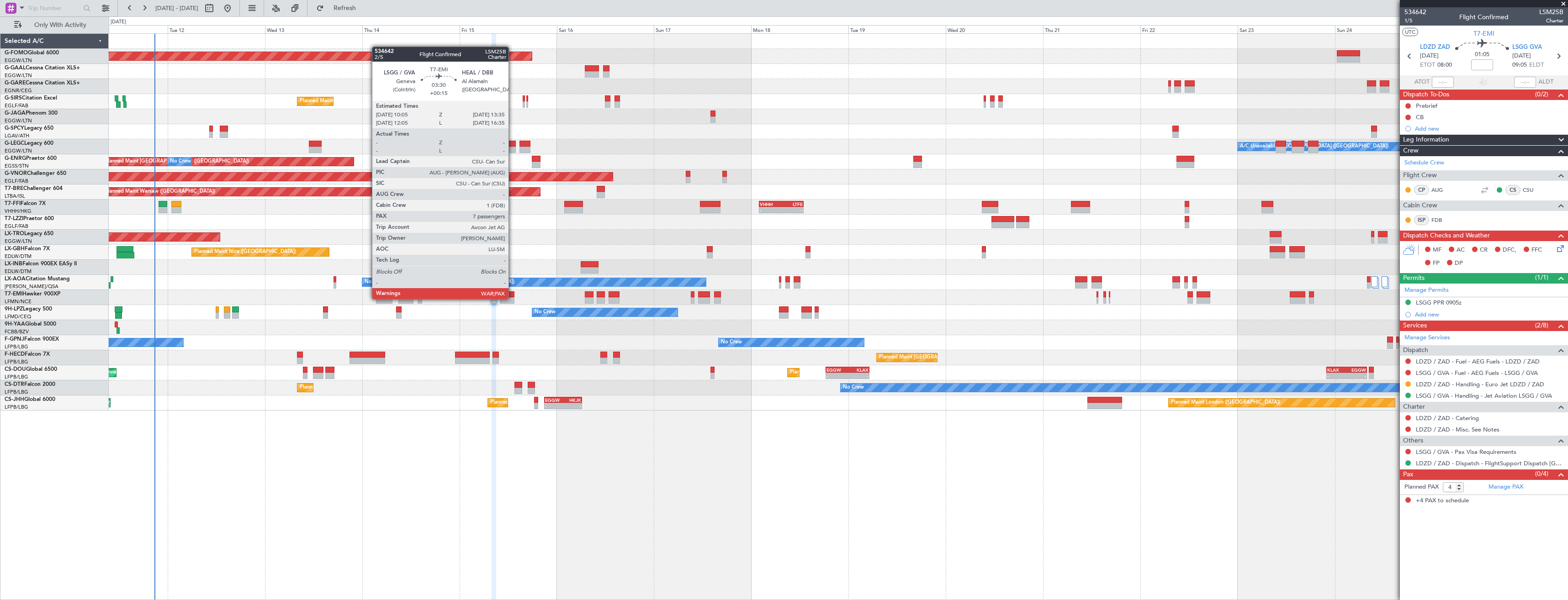
click at [513, 298] on div at bounding box center [507, 301] width 15 height 7
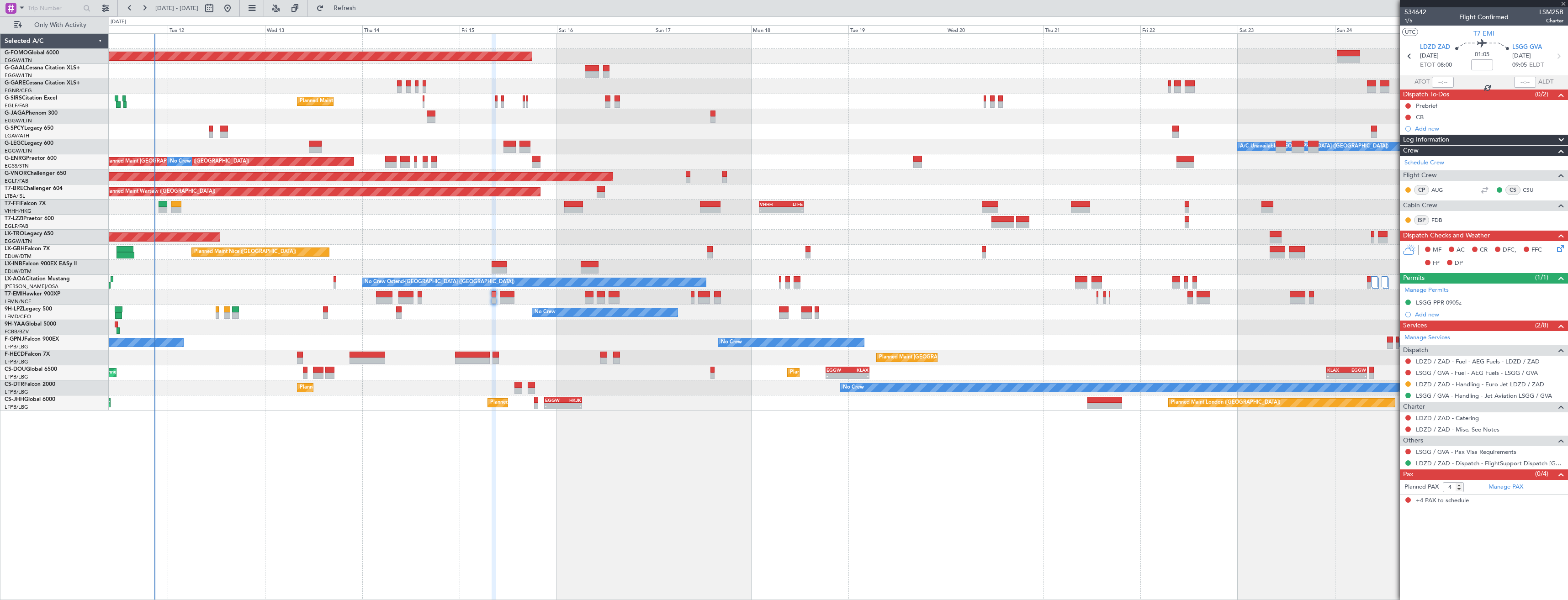
type input "+00:15"
type input "7"
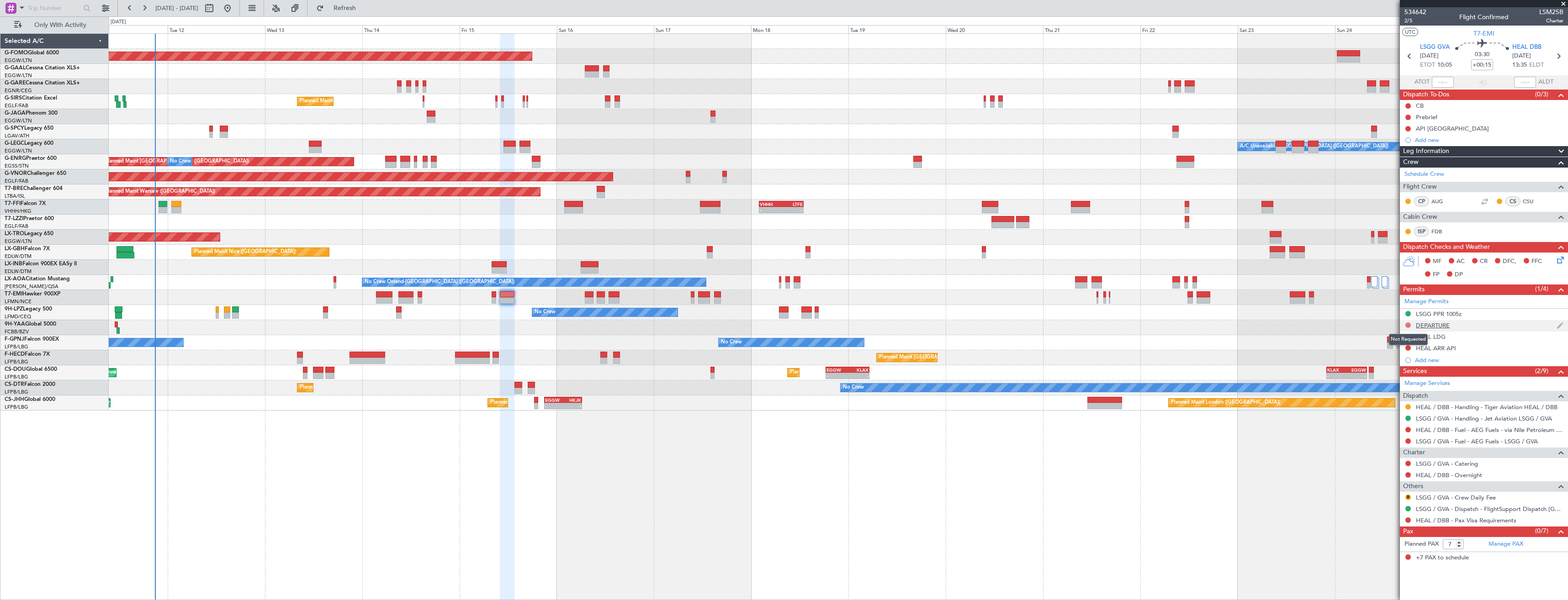
click at [1406, 325] on button at bounding box center [1408, 325] width 5 height 5
click at [1377, 365] on span "Requested" at bounding box center [1382, 365] width 29 height 9
click at [1407, 60] on icon at bounding box center [1410, 57] width 12 height 12
type input "4"
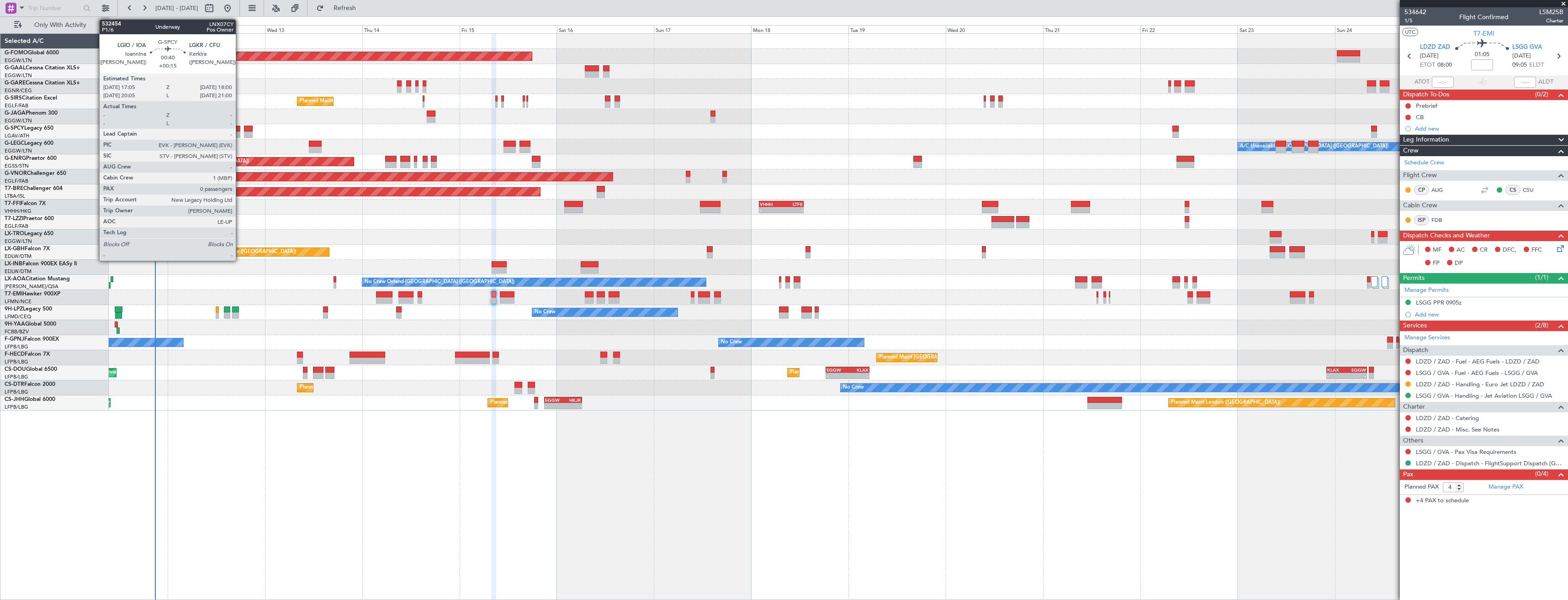
click at [240, 132] on div at bounding box center [238, 134] width 4 height 7
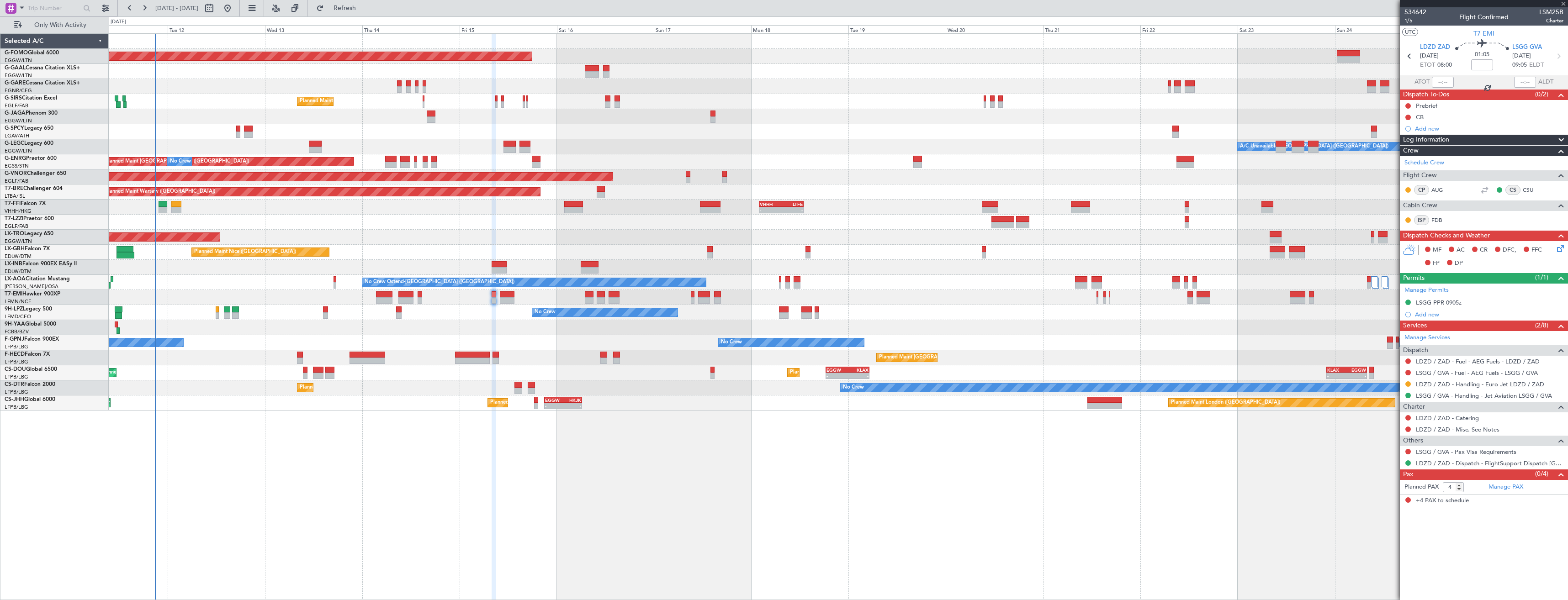
type input "+00:15"
type input "0"
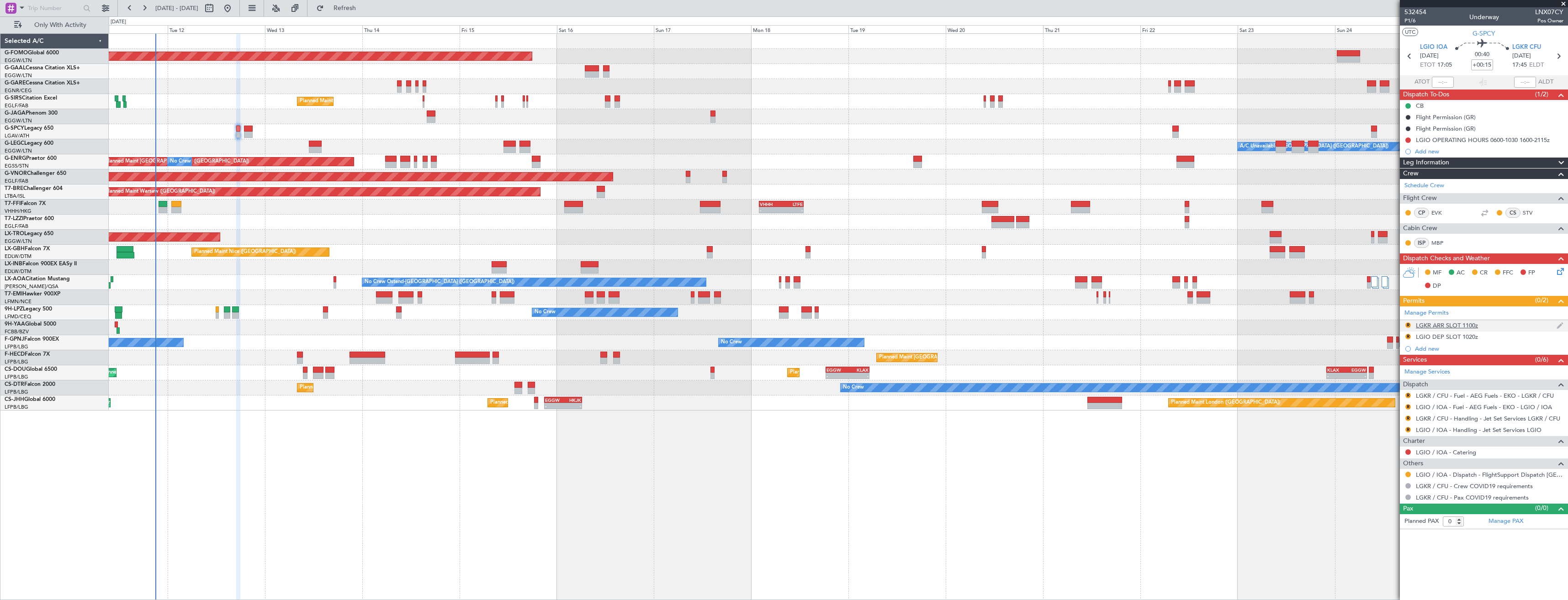
click at [1491, 324] on div "R LGKR ARR SLOT 1100z" at bounding box center [1484, 326] width 168 height 12
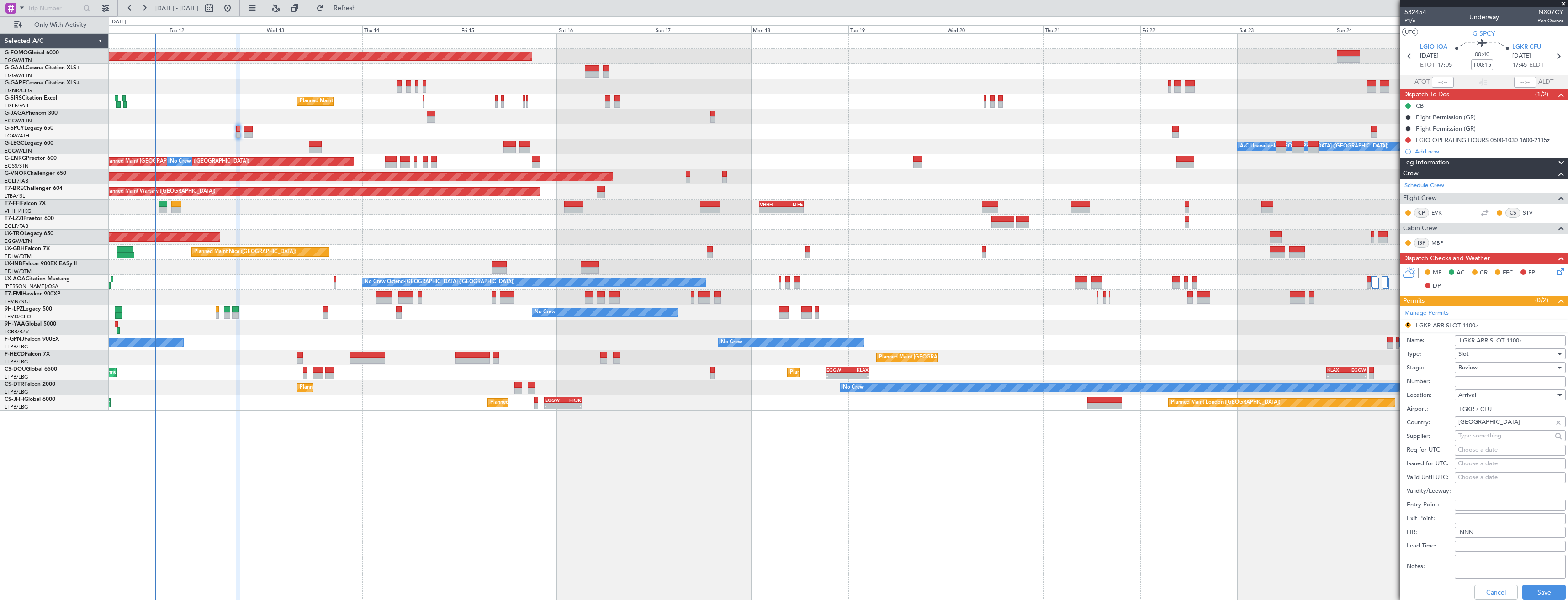
click at [1514, 341] on input "LGKR ARR SLOT 1100z" at bounding box center [1510, 341] width 111 height 11
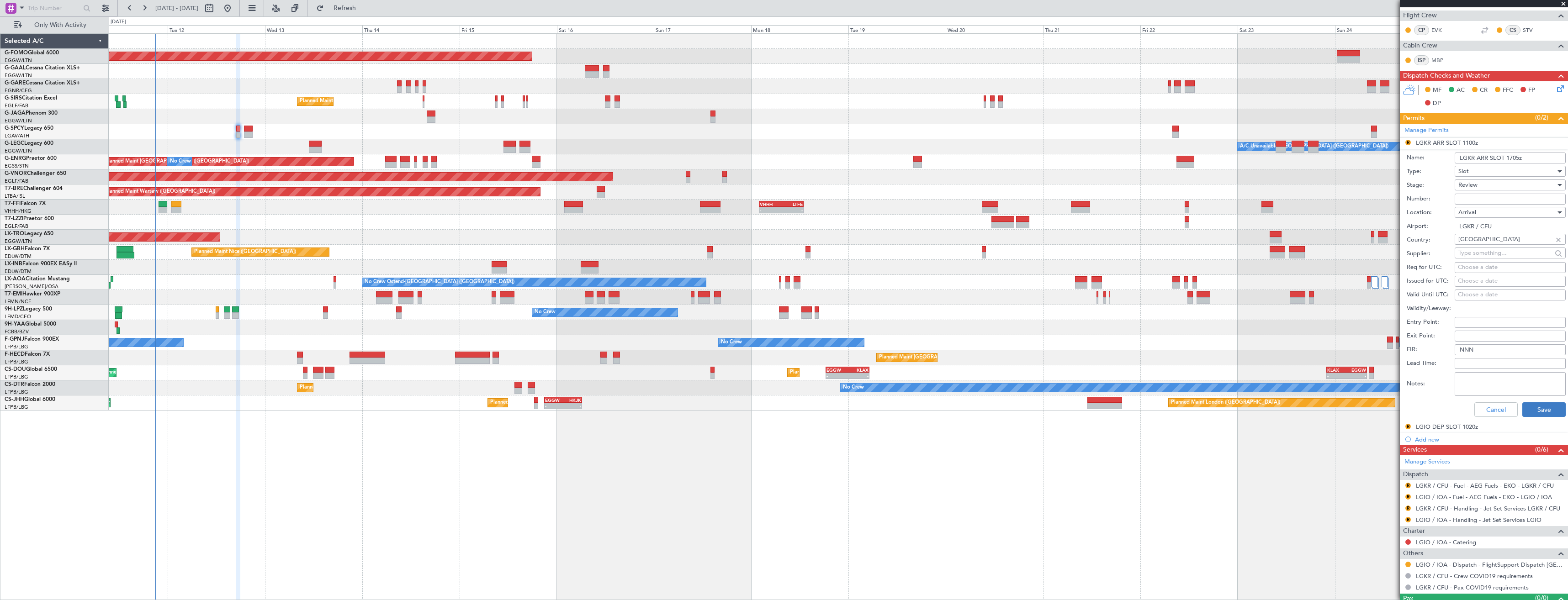
type input "LGKR ARR SLOT 1705z"
click at [1531, 412] on button "Save" at bounding box center [1544, 410] width 43 height 15
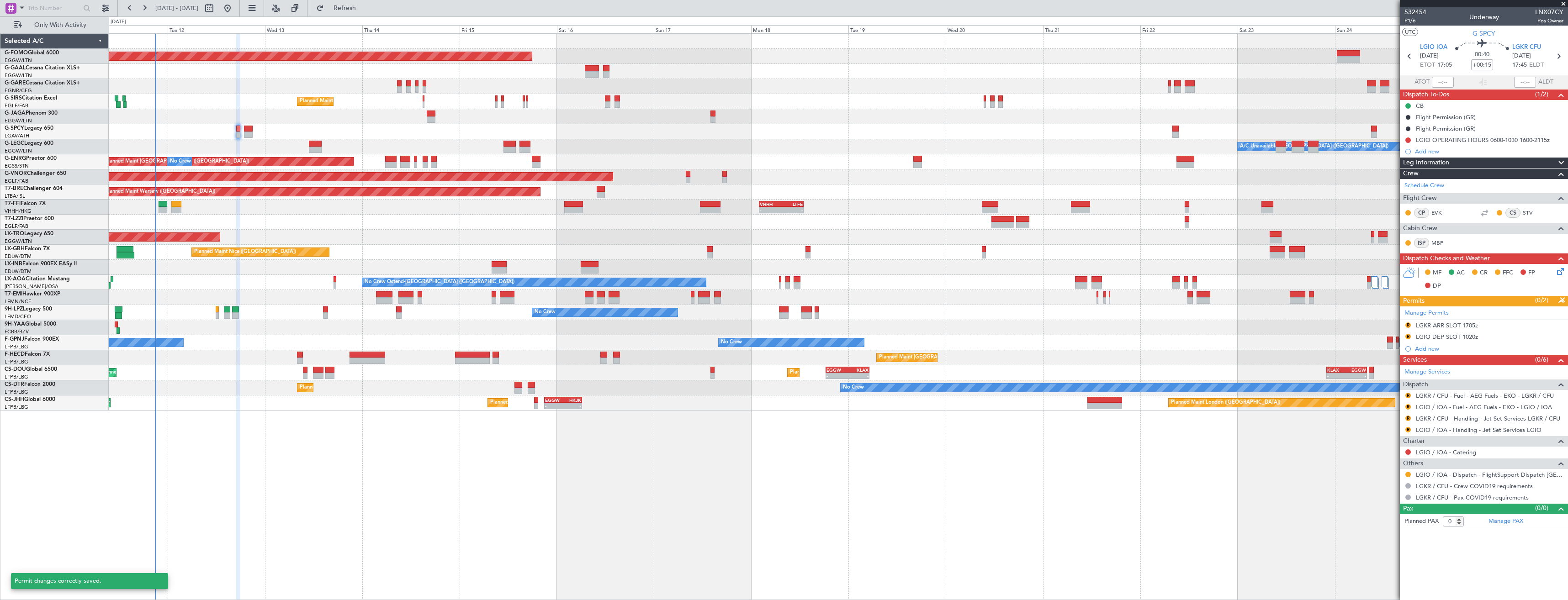
scroll to position [0, 0]
click at [1507, 327] on div "R LGKR ARR SLOT 1705z" at bounding box center [1484, 326] width 168 height 12
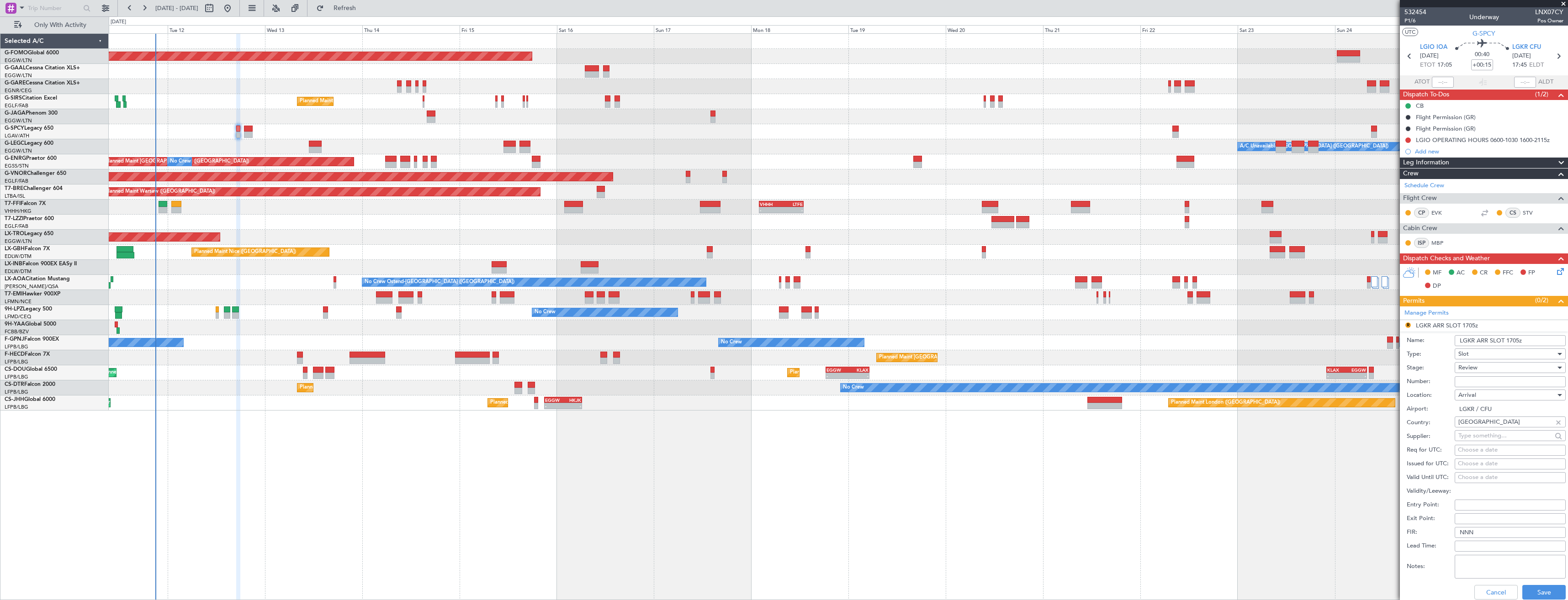
click at [1517, 341] on input "LGKR ARR SLOT 1705z" at bounding box center [1510, 341] width 111 height 11
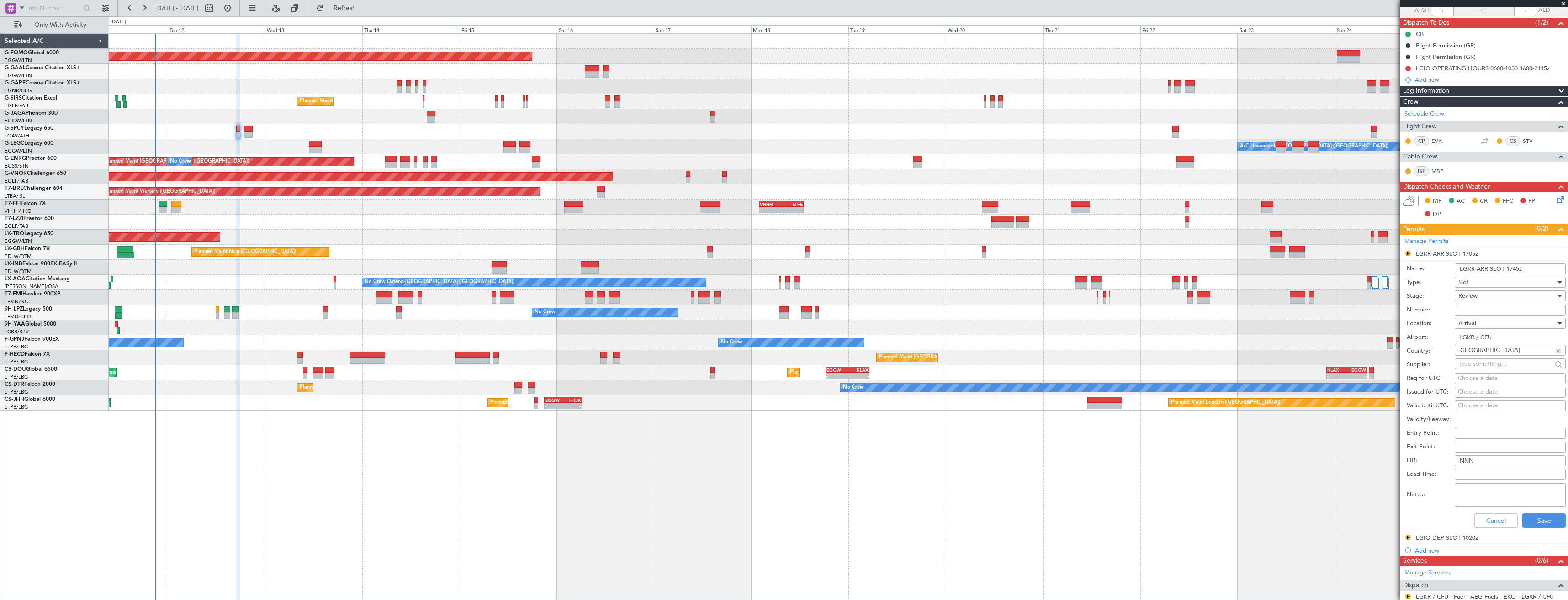
scroll to position [183, 0]
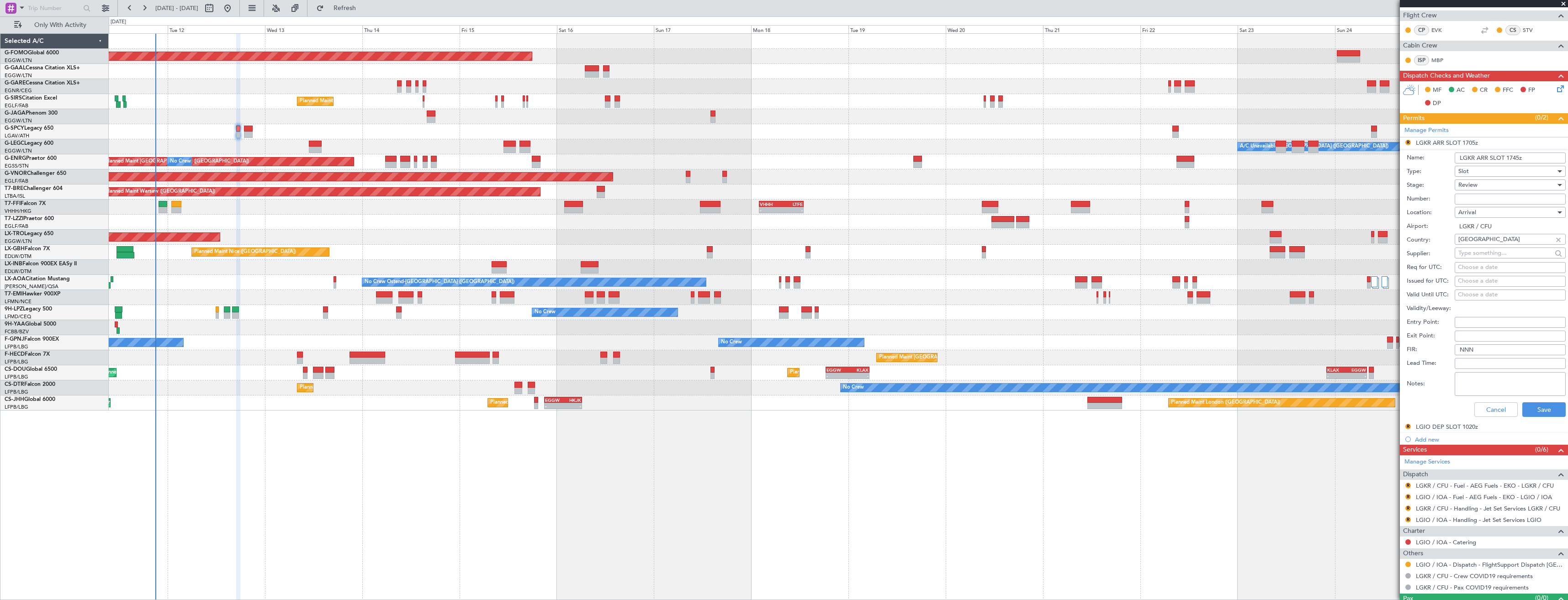
type input "LGKR ARR SLOT 1745z"
click at [1499, 186] on div "Review" at bounding box center [1507, 185] width 97 height 14
click at [1489, 245] on span "Requested" at bounding box center [1507, 245] width 96 height 14
click at [1542, 408] on button "Save" at bounding box center [1544, 410] width 43 height 15
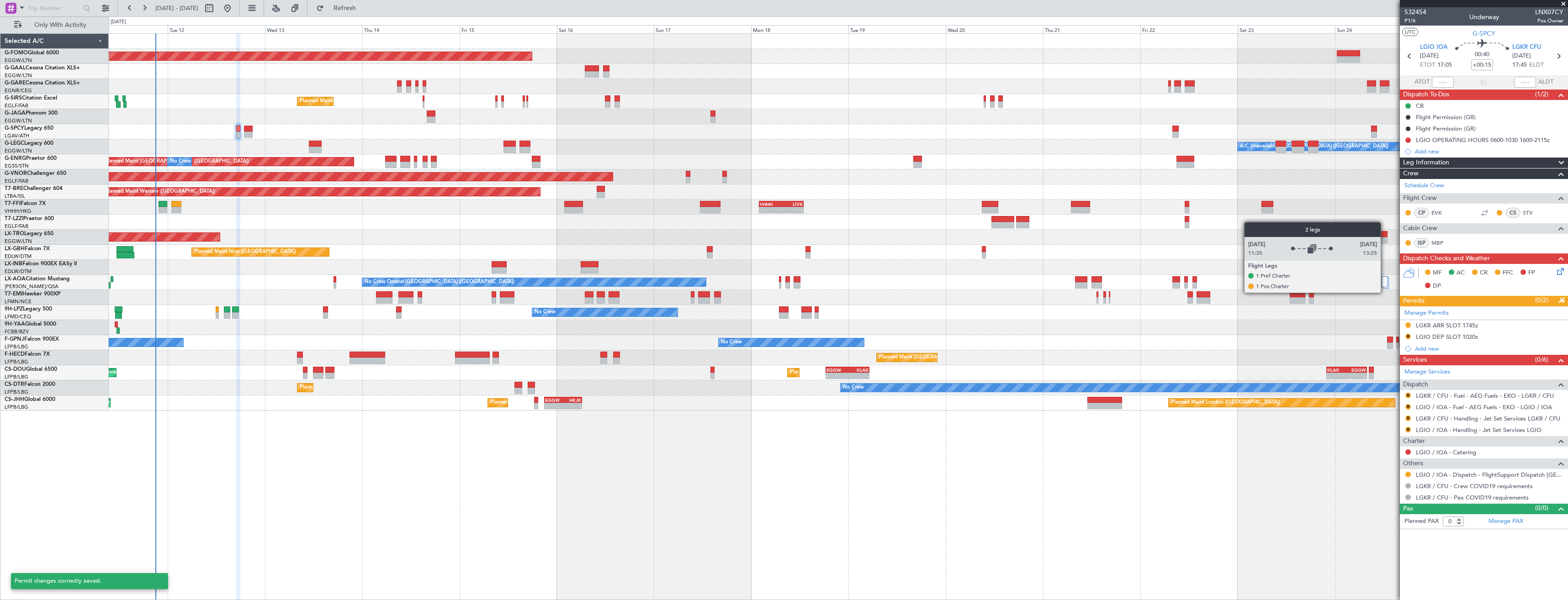
scroll to position [0, 0]
click at [1484, 338] on div "R LGIO DEP SLOT 1020z" at bounding box center [1484, 337] width 168 height 12
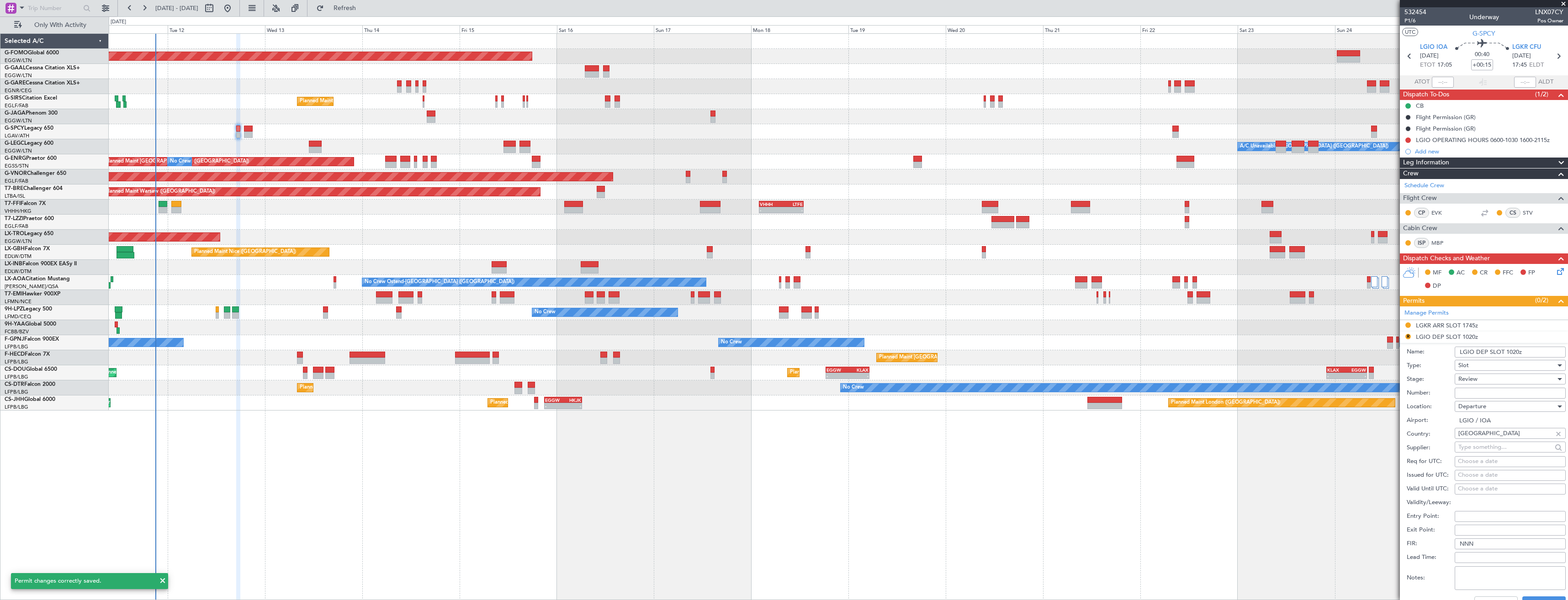
click at [1511, 352] on input "LGIO DEP SLOT 1020z" at bounding box center [1510, 352] width 111 height 11
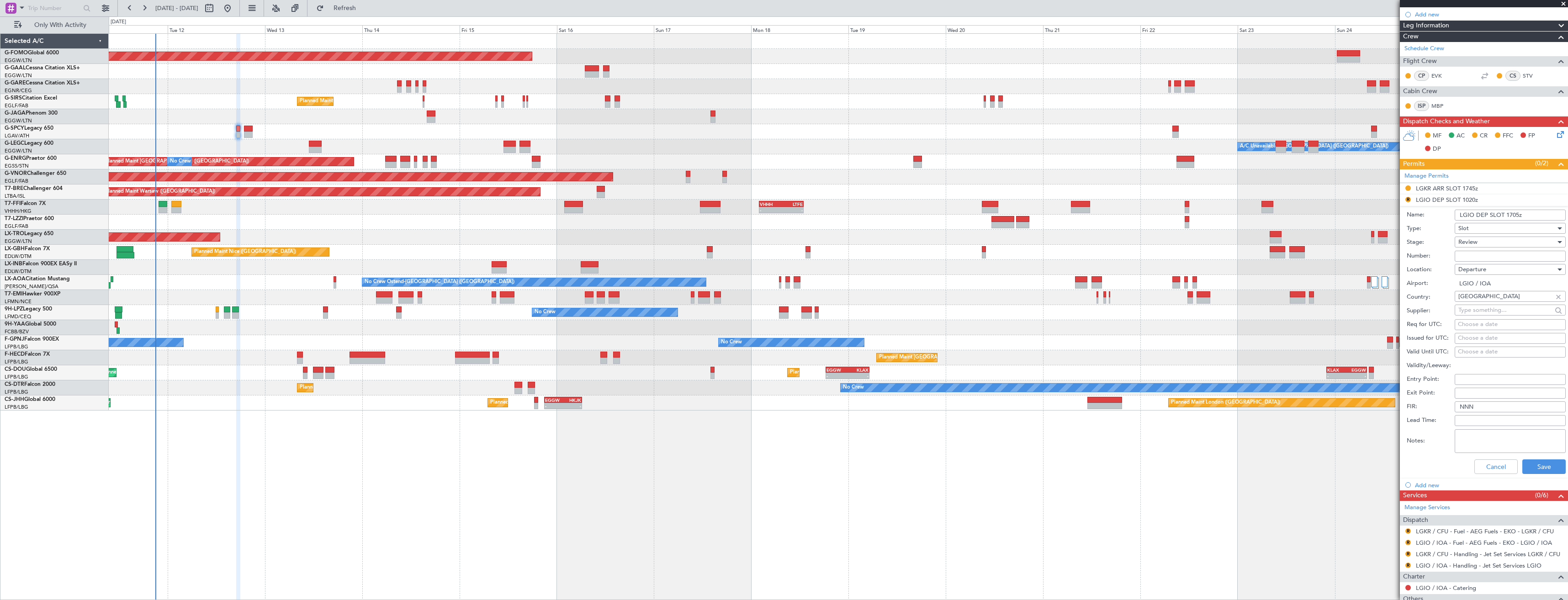
type input "LGIO DEP SLOT 1705z"
click at [1463, 239] on span "Review" at bounding box center [1468, 242] width 19 height 9
click at [1465, 303] on span "Requested" at bounding box center [1507, 302] width 96 height 14
click at [1538, 463] on button "Save" at bounding box center [1544, 467] width 43 height 15
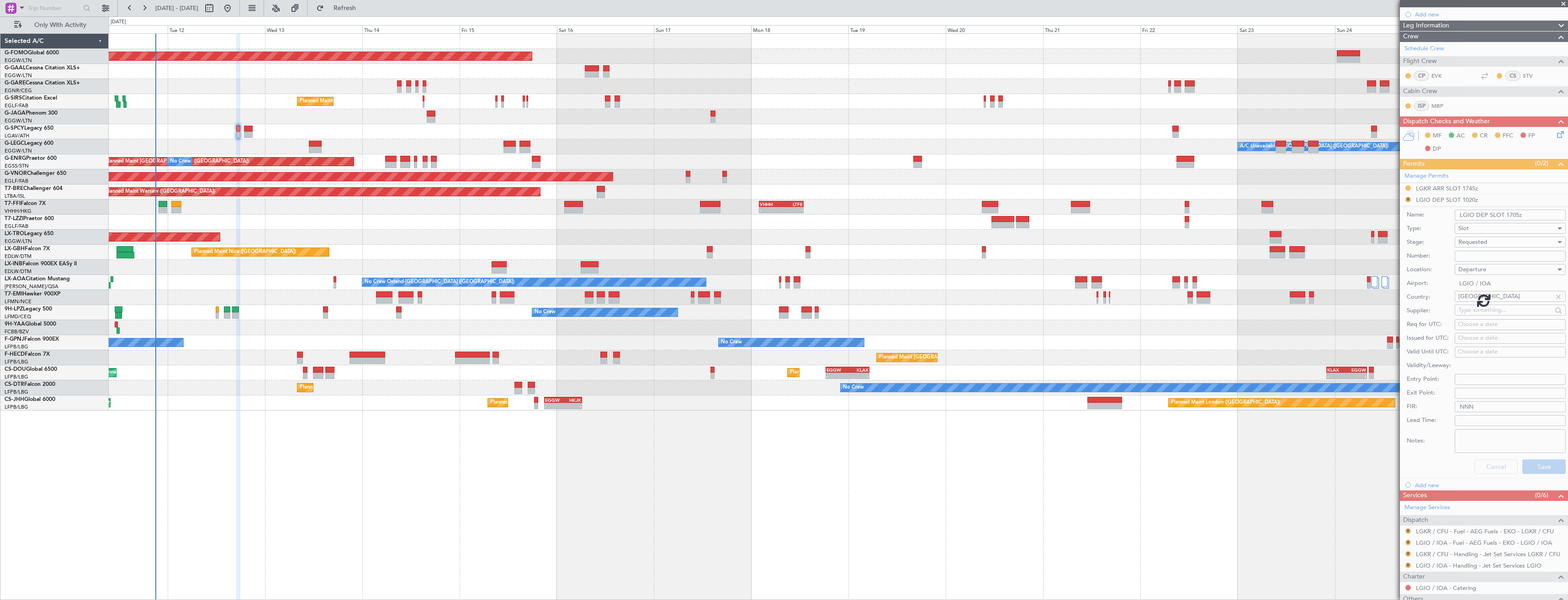
scroll to position [0, 0]
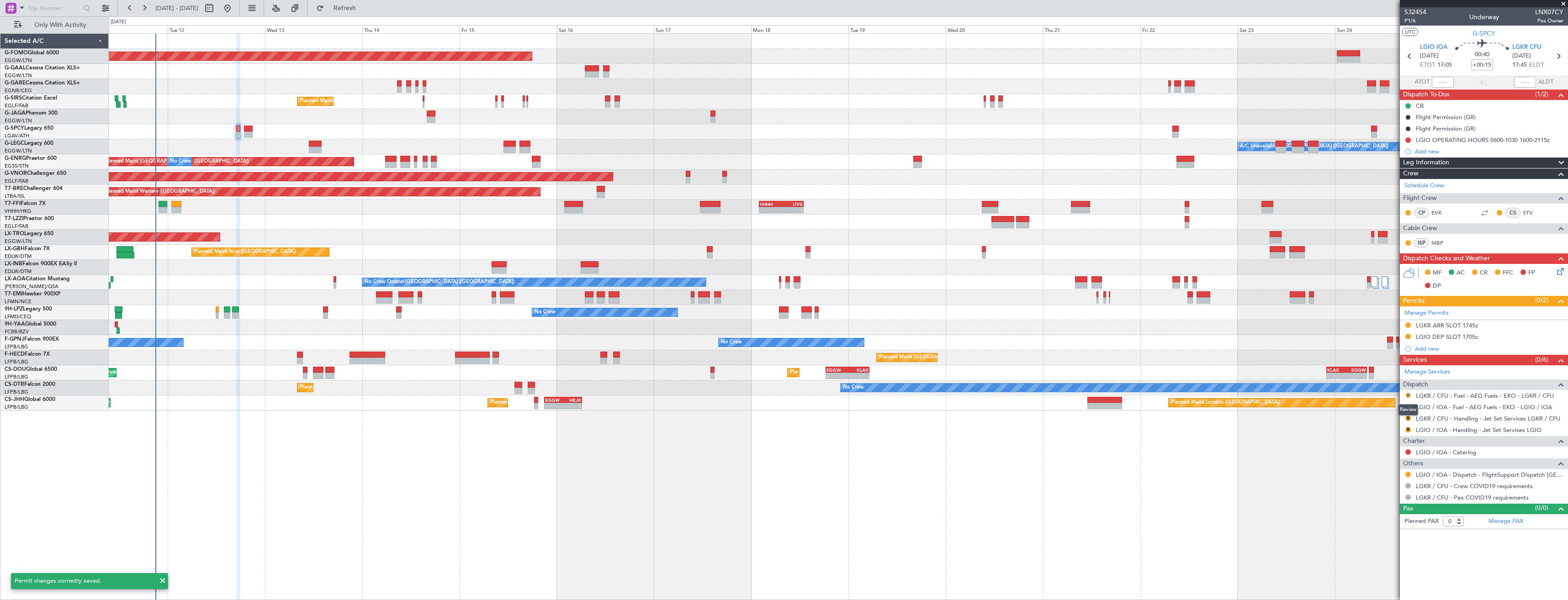
click at [1407, 397] on button "R" at bounding box center [1408, 396] width 5 height 5
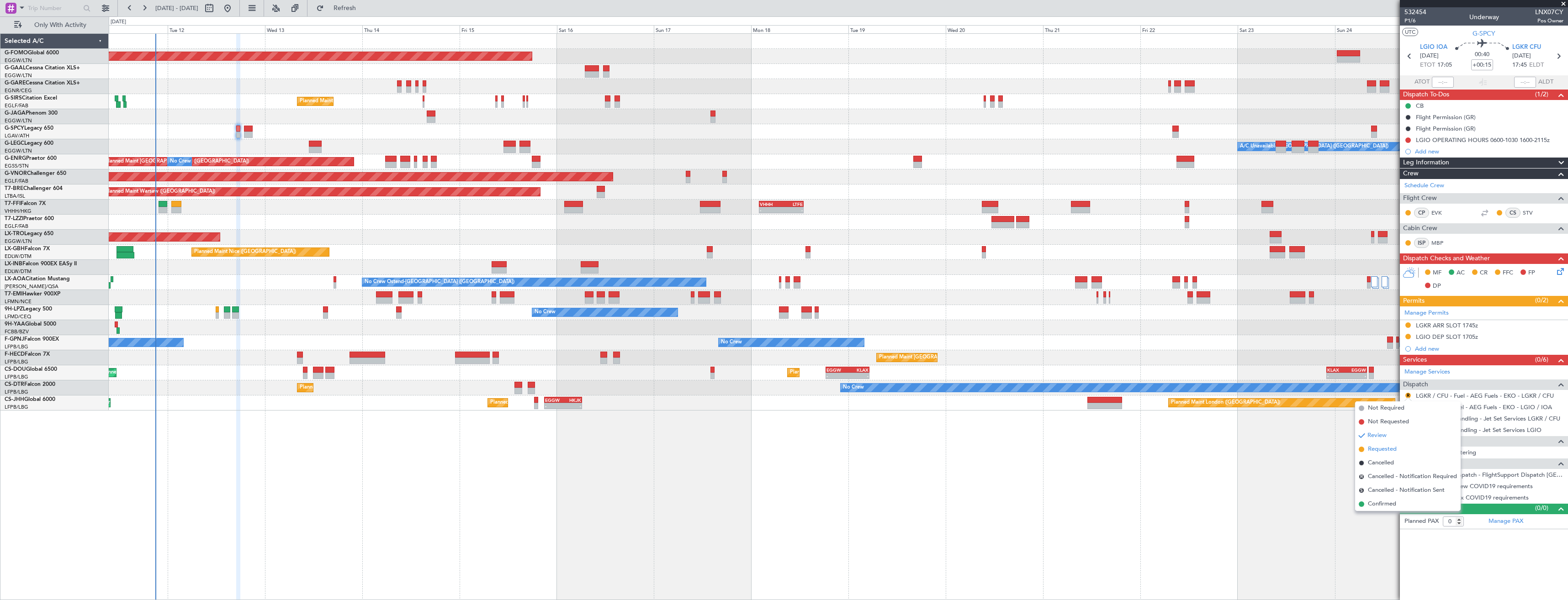
click at [1381, 448] on span "Requested" at bounding box center [1382, 449] width 29 height 9
click at [1406, 406] on button "R" at bounding box center [1408, 406] width 5 height 5
click at [1395, 464] on span "Requested" at bounding box center [1382, 461] width 29 height 9
click at [1427, 418] on link "LGKR / CFU - Handling - Jet Set Services LGKR / CFU" at bounding box center [1488, 419] width 144 height 8
click at [367, 12] on button "Refreshing..." at bounding box center [340, 9] width 55 height 15
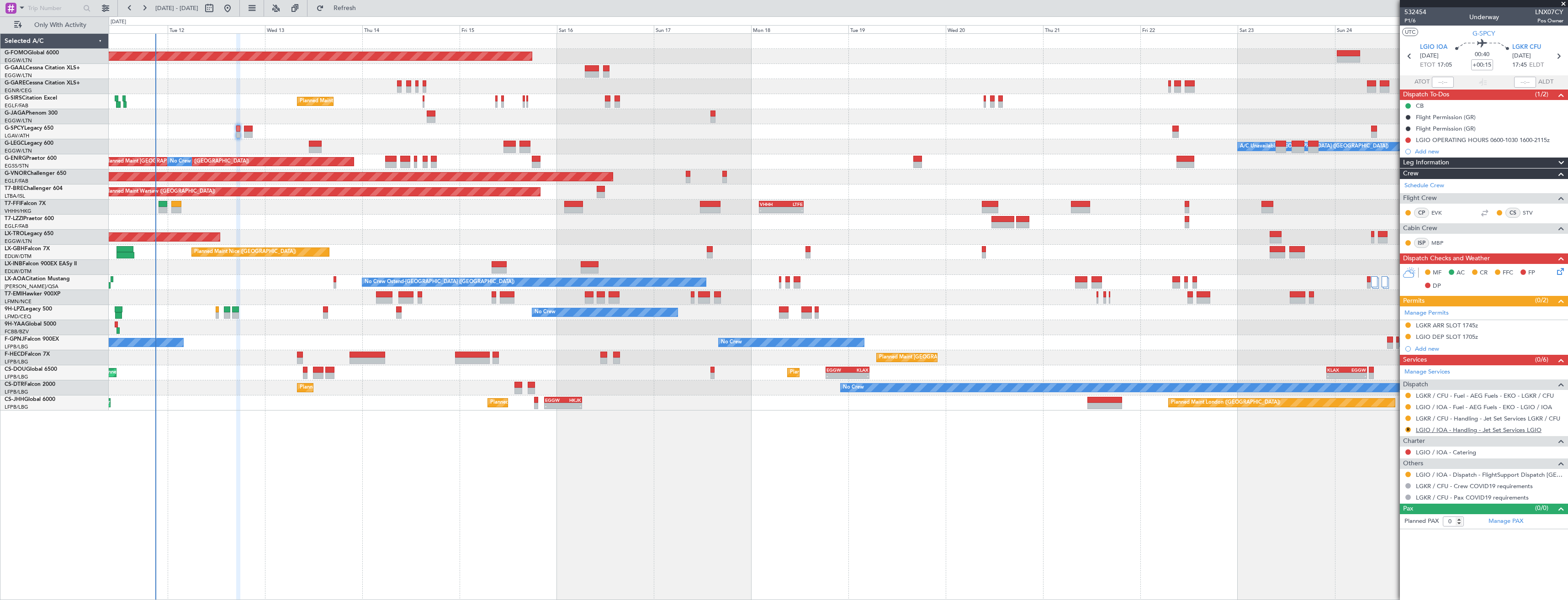
click at [1432, 433] on link "LGIO / IOA - Handling - Jet Set Services LGIO" at bounding box center [1479, 430] width 125 height 8
click at [367, 14] on button "Refresh" at bounding box center [340, 9] width 55 height 15
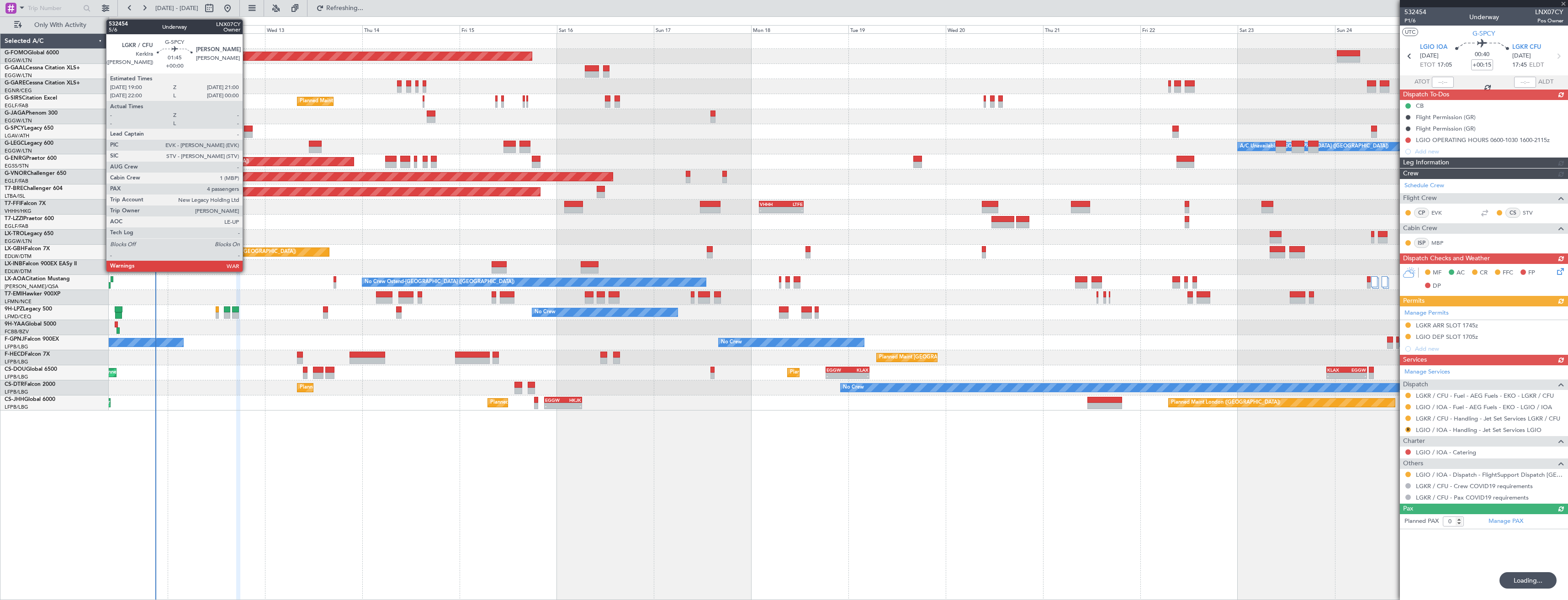
click at [247, 130] on div at bounding box center [248, 128] width 9 height 7
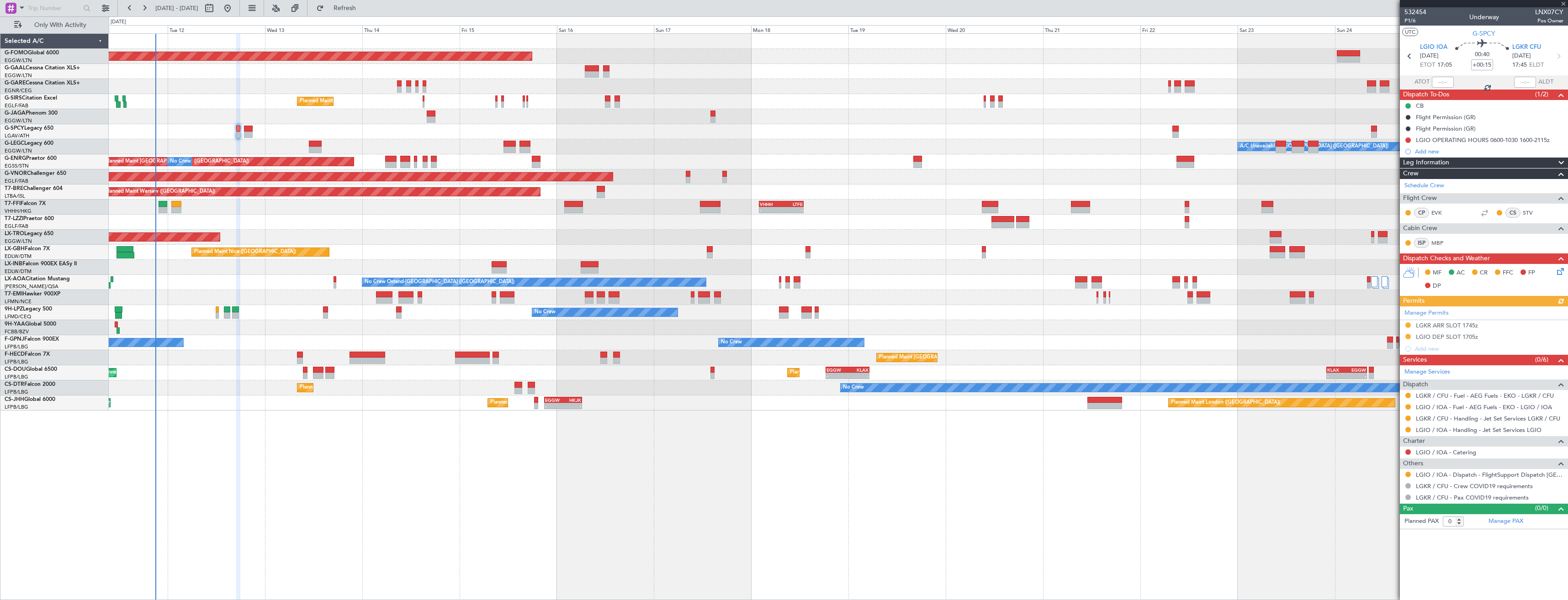
type input "4"
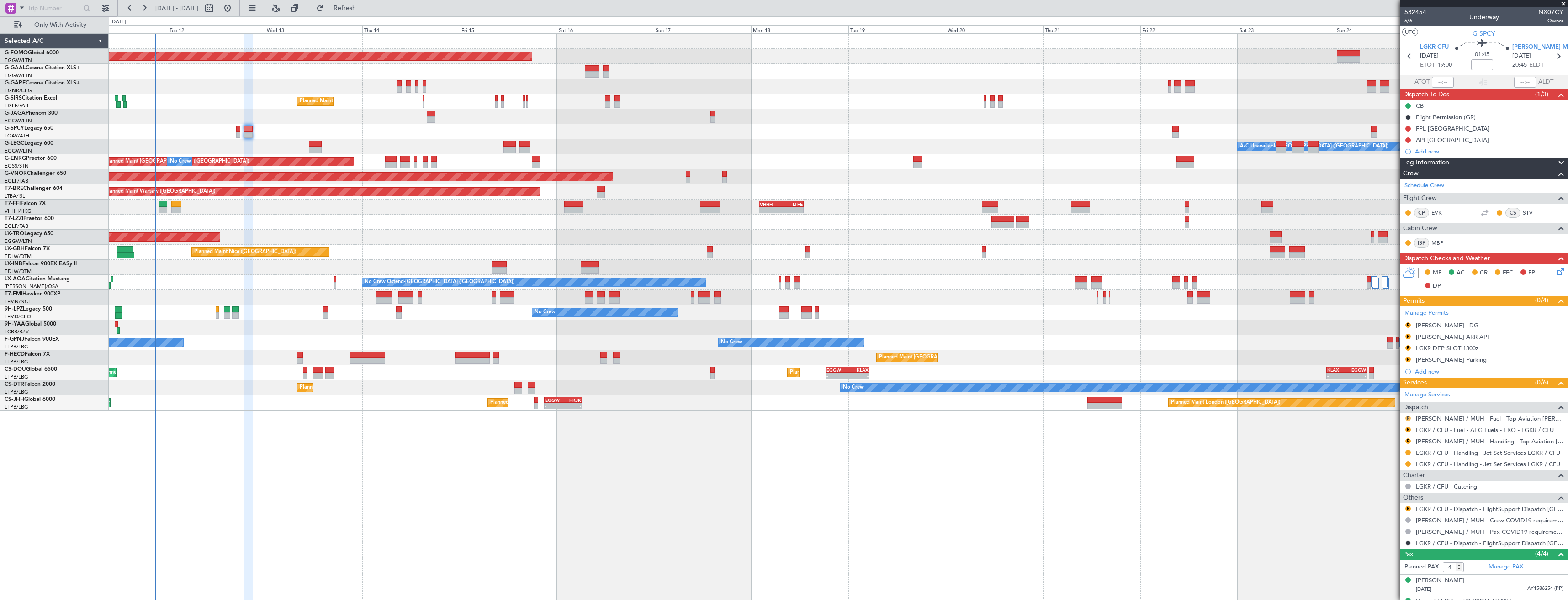
click at [1410, 420] on button "R" at bounding box center [1408, 418] width 5 height 5
click at [1382, 523] on span "Confirmed" at bounding box center [1382, 527] width 29 height 9
click at [1407, 430] on button "R" at bounding box center [1408, 430] width 5 height 5
click at [1385, 535] on span "Confirmed" at bounding box center [1382, 538] width 29 height 9
click at [1418, 442] on link "HEMM / MUH - Handling - Top Aviation HEMM/MUH" at bounding box center [1489, 441] width 147 height 8
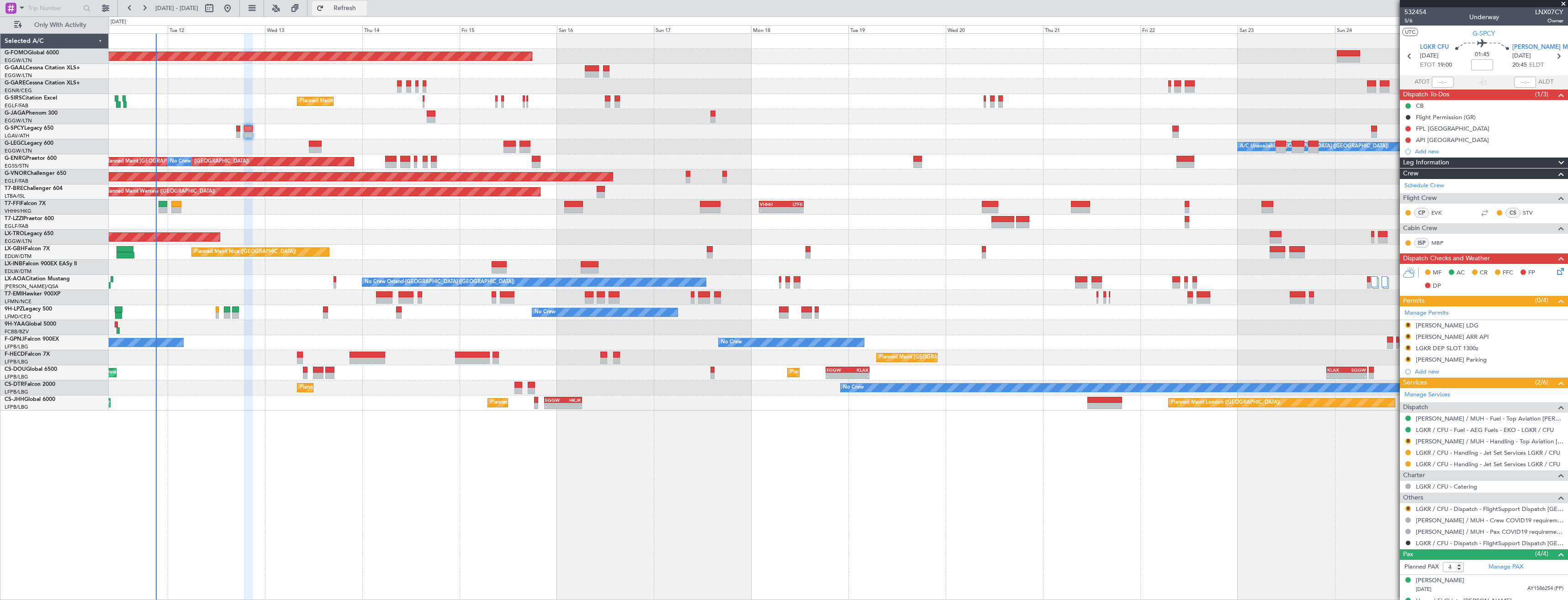
click at [359, 7] on span "Refresh" at bounding box center [345, 8] width 38 height 7
click at [1404, 56] on icon at bounding box center [1410, 57] width 12 height 12
type input "+00:15"
type input "0"
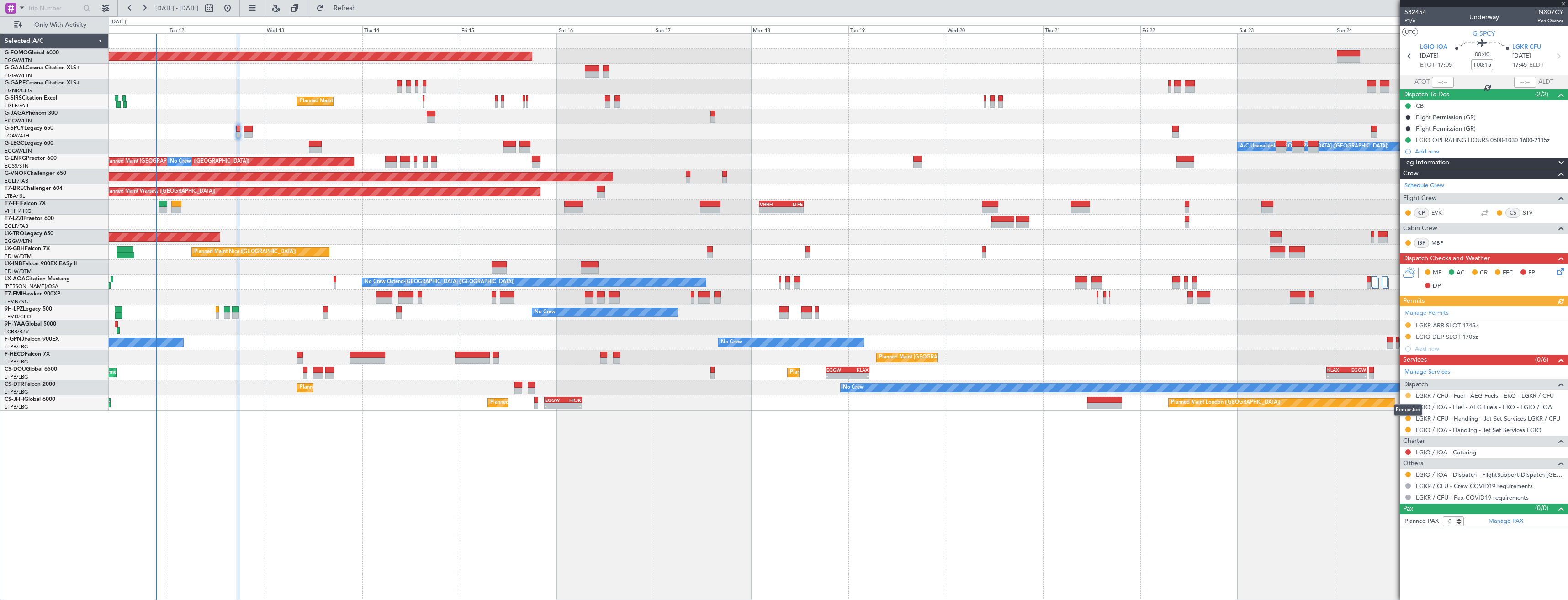
click at [1407, 393] on button at bounding box center [1408, 396] width 5 height 5
click at [1388, 504] on span "Confirmed" at bounding box center [1382, 504] width 29 height 9
click at [1408, 410] on div at bounding box center [1408, 407] width 7 height 7
click at [1408, 408] on button at bounding box center [1408, 406] width 5 height 5
click at [1391, 512] on span "Confirmed" at bounding box center [1382, 515] width 29 height 9
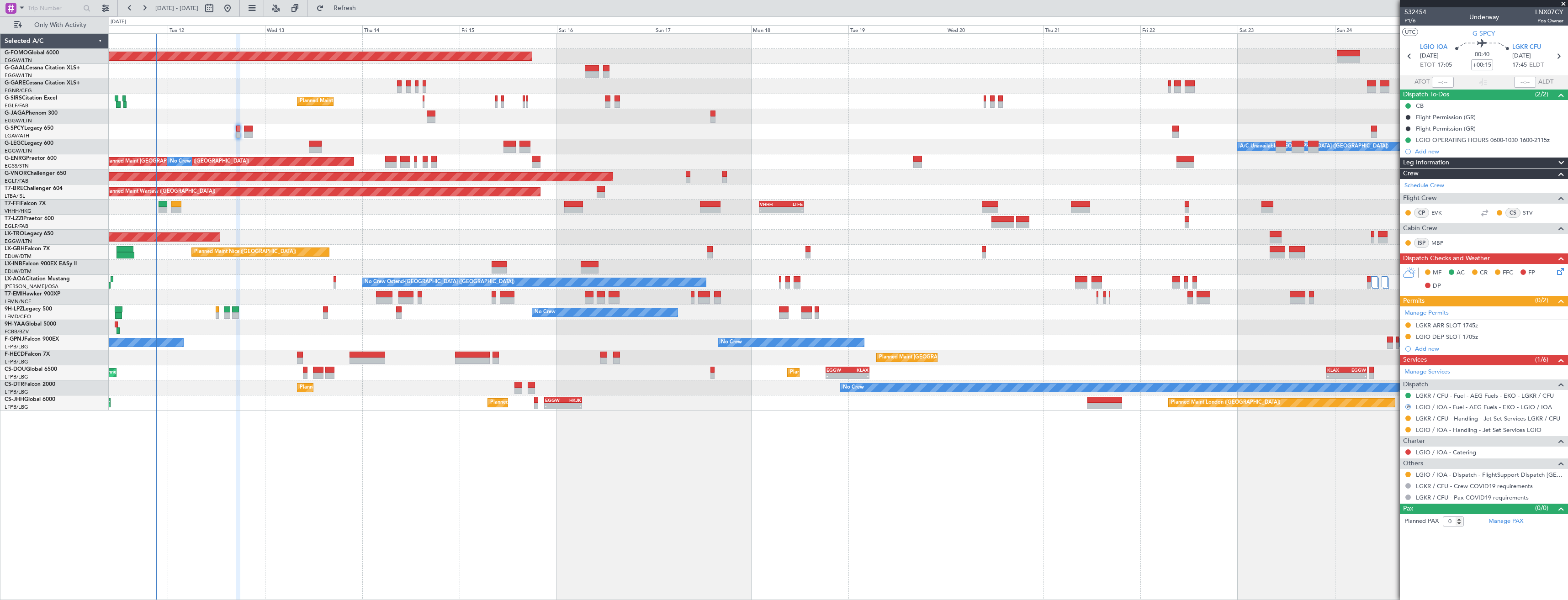
click at [1556, 272] on icon at bounding box center [1559, 270] width 7 height 7
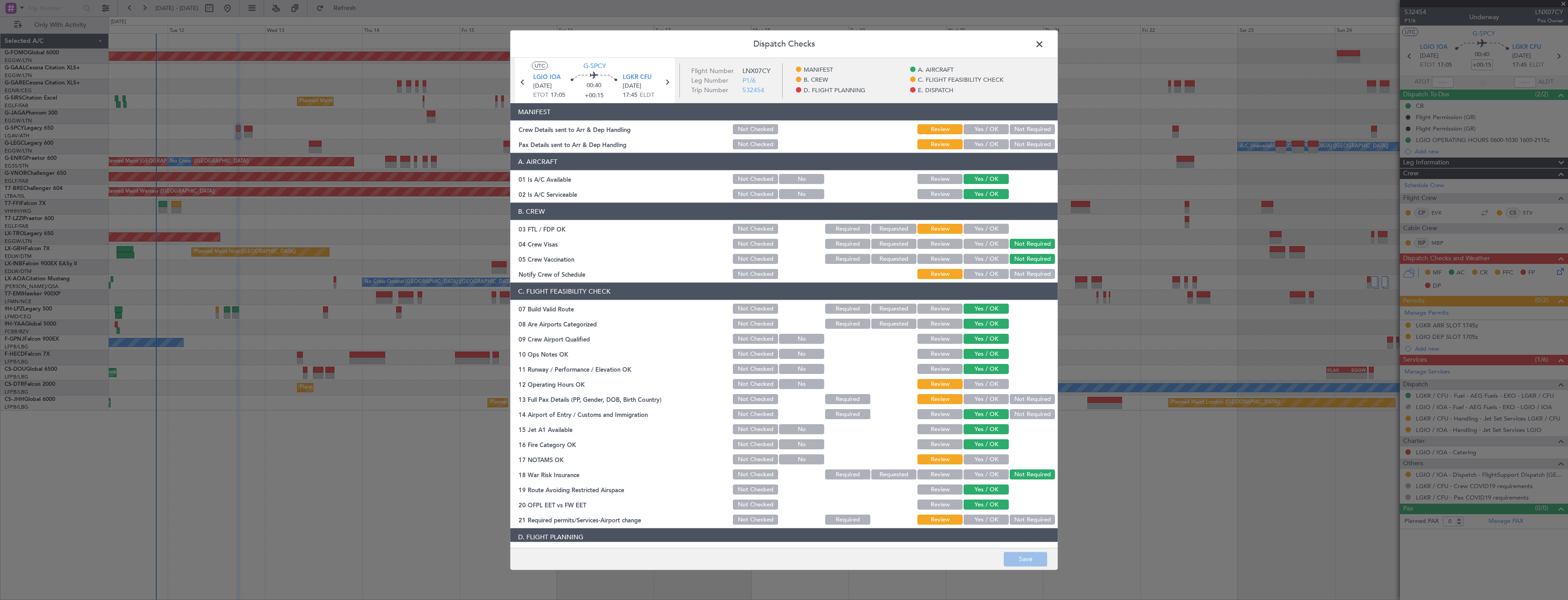
drag, startPoint x: 998, startPoint y: 141, endPoint x: 985, endPoint y: 126, distance: 19.8
click at [997, 139] on button "Yes / OK" at bounding box center [986, 144] width 45 height 10
drag, startPoint x: 985, startPoint y: 126, endPoint x: 984, endPoint y: 133, distance: 7.1
click at [985, 130] on button "Yes / OK" at bounding box center [986, 129] width 45 height 10
click at [1018, 550] on footer "Save" at bounding box center [783, 559] width 547 height 22
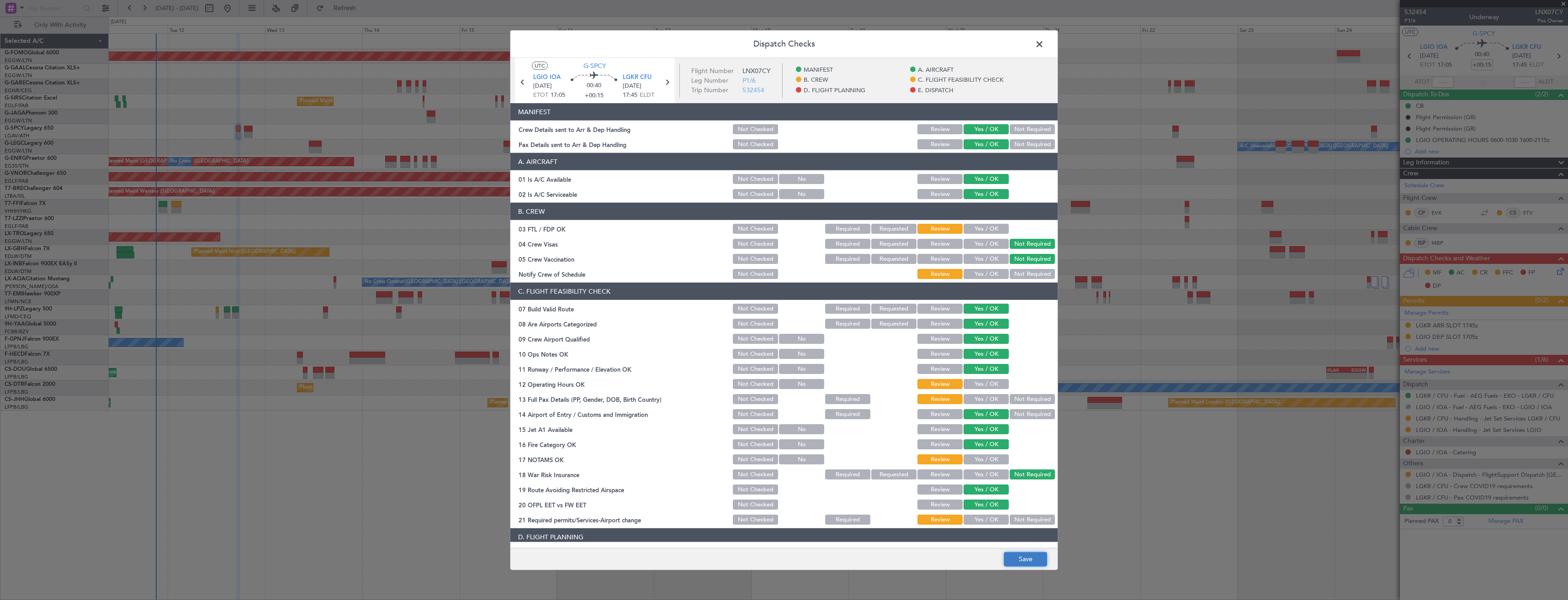
click at [1020, 556] on button "Save" at bounding box center [1025, 559] width 43 height 15
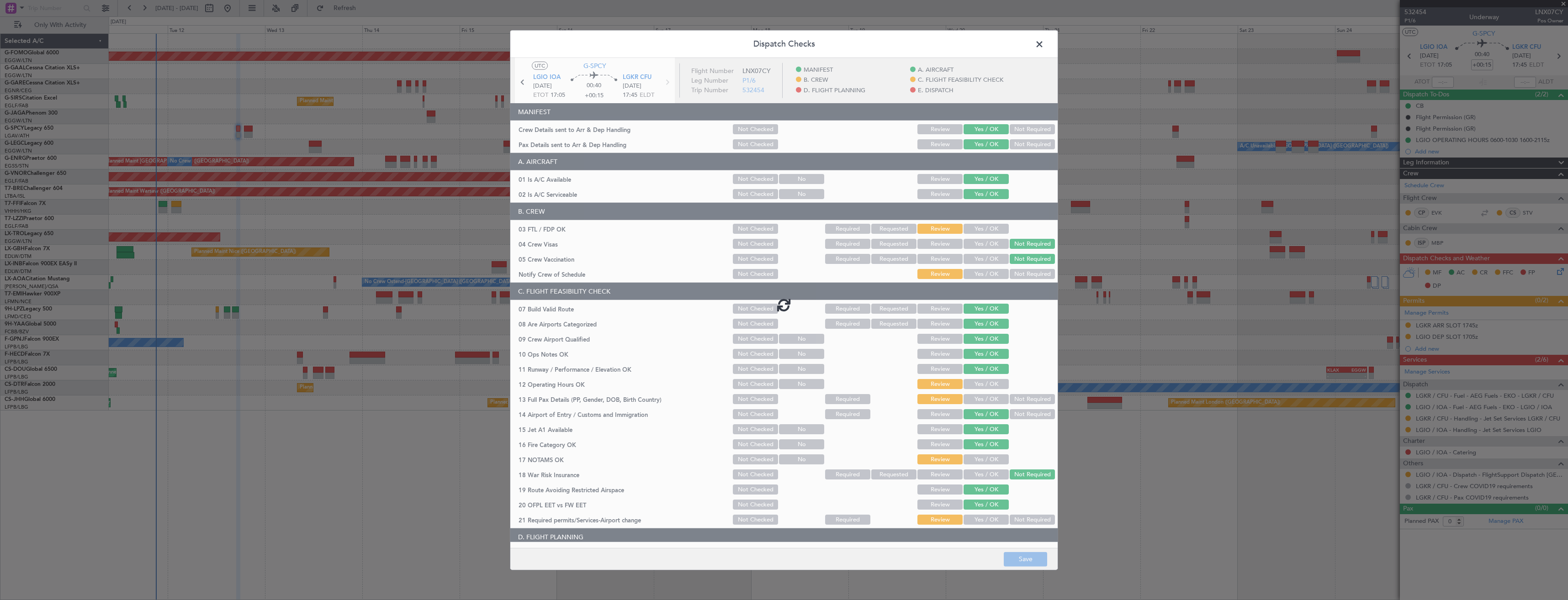
click at [1044, 45] on span at bounding box center [1044, 47] width 0 height 18
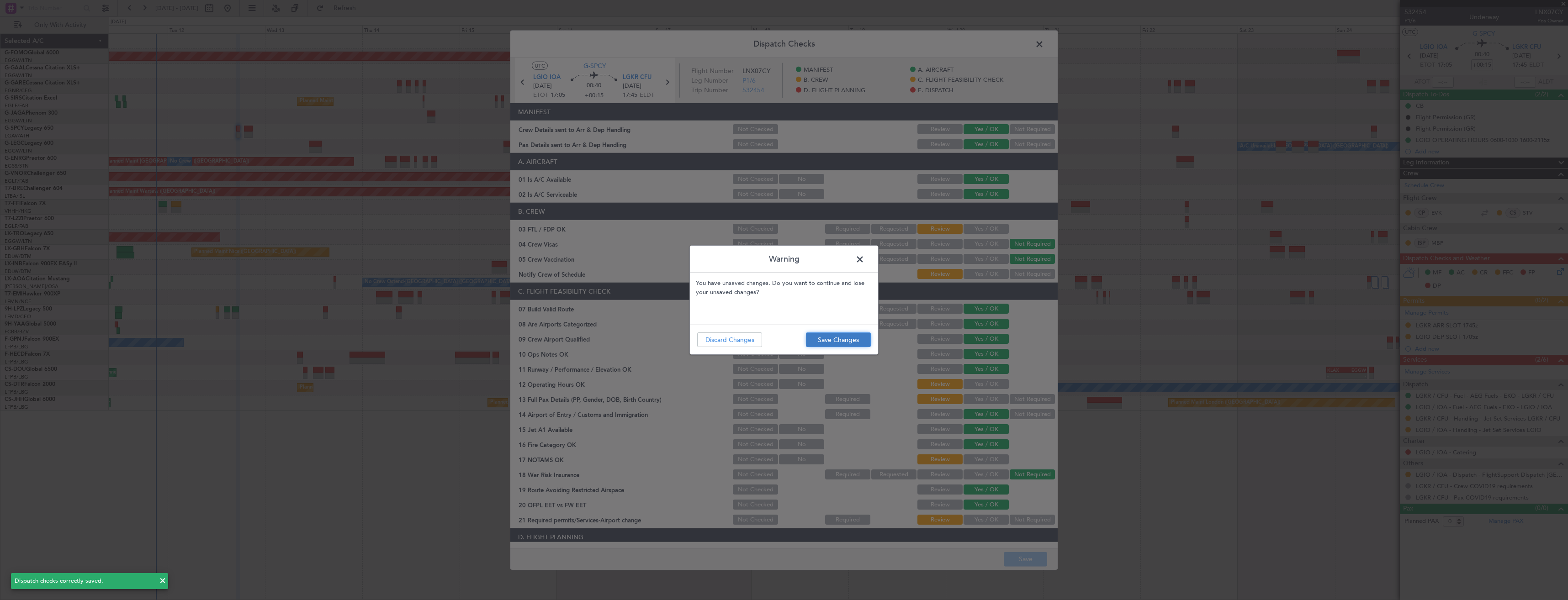
click at [835, 338] on button "Save Changes" at bounding box center [838, 340] width 65 height 15
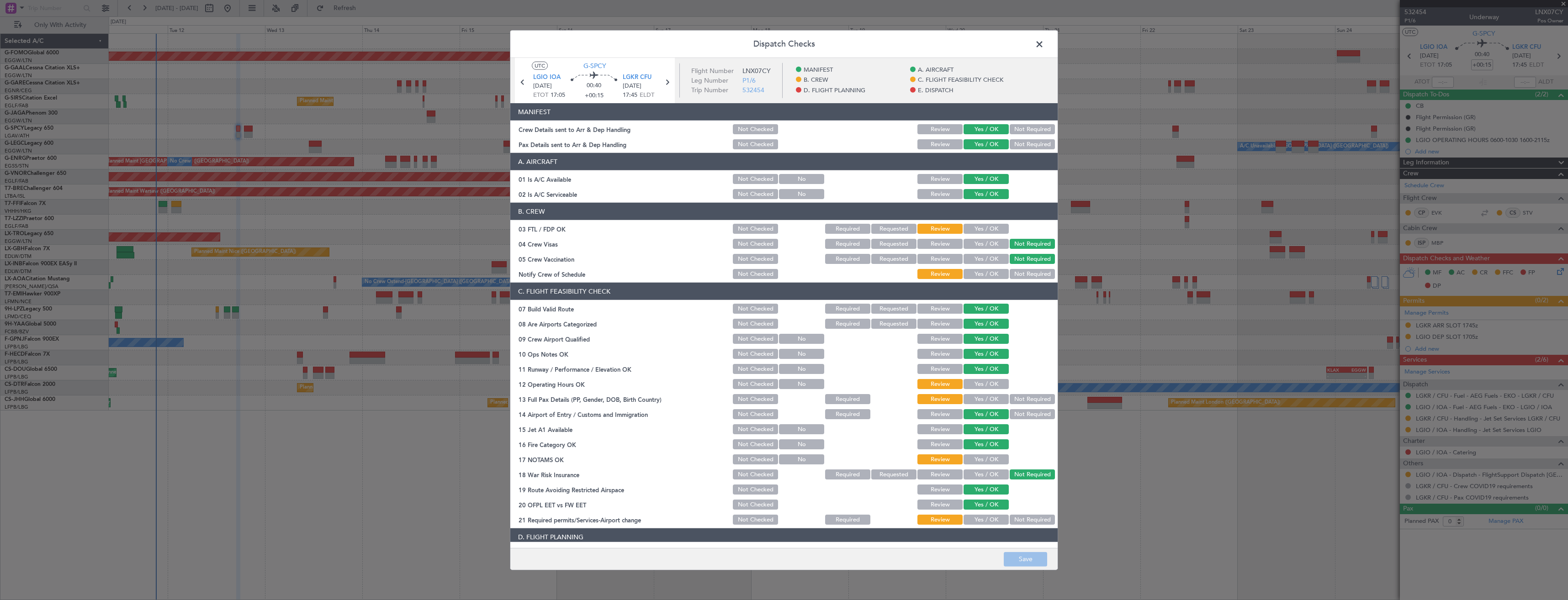
click at [1044, 44] on span at bounding box center [1044, 47] width 0 height 18
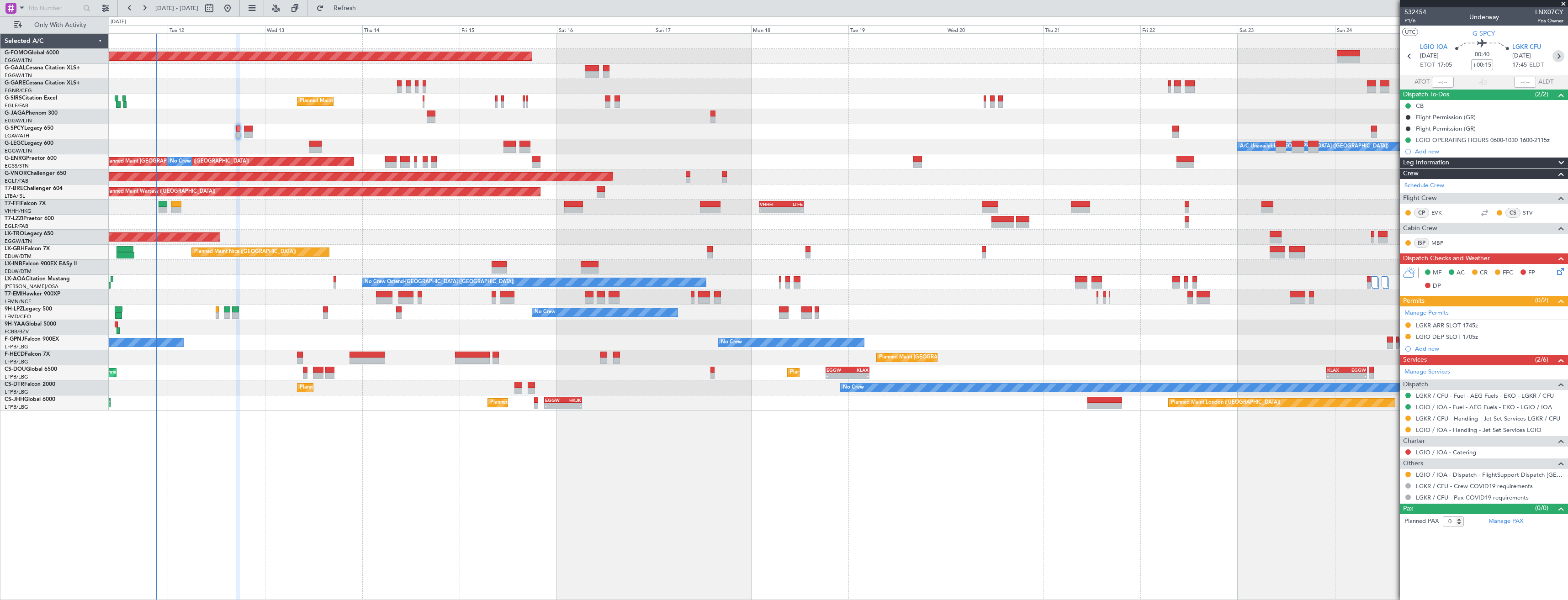
click at [1563, 56] on icon at bounding box center [1558, 57] width 12 height 12
type input "4"
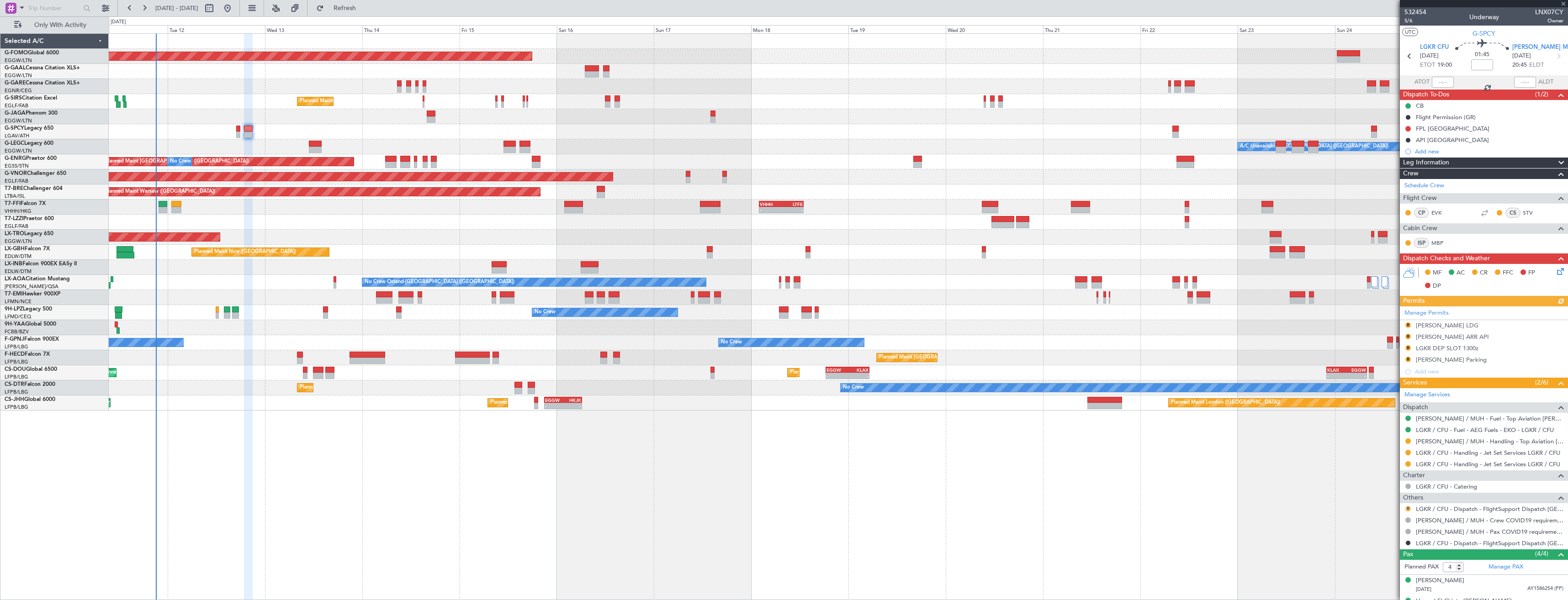
click at [1405, 508] on button "R" at bounding box center [1408, 509] width 5 height 5
click at [1382, 493] on span "Confirmed" at bounding box center [1382, 495] width 29 height 9
click at [1409, 543] on button at bounding box center [1408, 543] width 5 height 5
click at [1385, 437] on span "Not Required" at bounding box center [1386, 433] width 37 height 9
click at [1556, 271] on icon at bounding box center [1559, 270] width 7 height 7
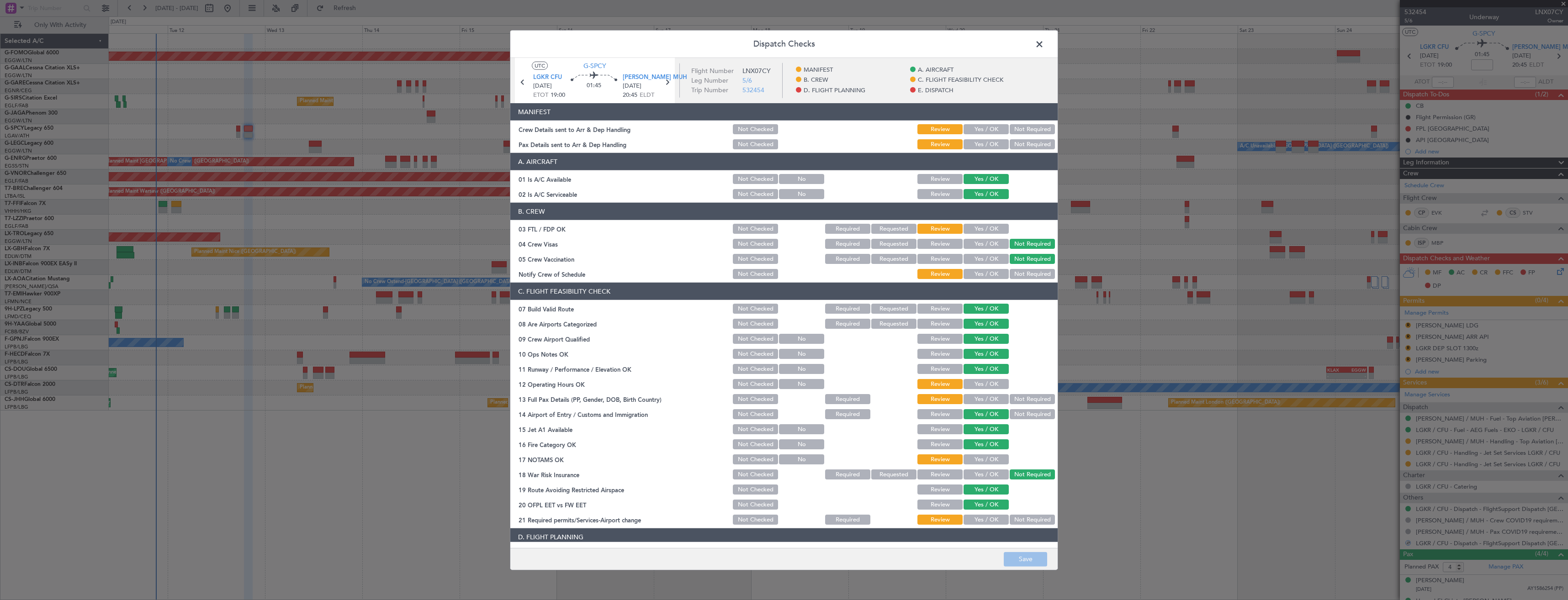
drag, startPoint x: 978, startPoint y: 127, endPoint x: 976, endPoint y: 140, distance: 13.2
click at [977, 130] on button "Yes / OK" at bounding box center [986, 129] width 45 height 10
click at [975, 144] on button "Yes / OK" at bounding box center [986, 144] width 45 height 10
click at [1016, 561] on button "Save" at bounding box center [1025, 559] width 43 height 15
click at [1044, 41] on span at bounding box center [1044, 47] width 0 height 18
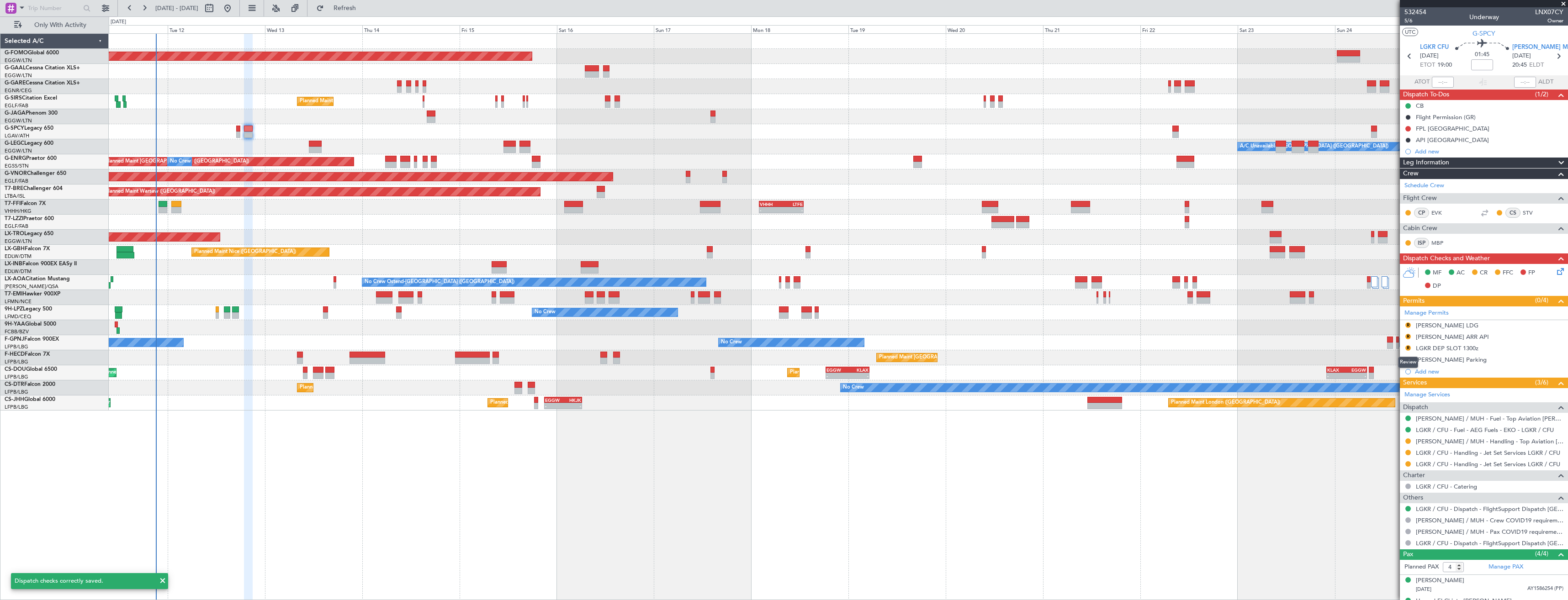
click at [1406, 359] on div "Review" at bounding box center [1408, 362] width 20 height 12
click at [1408, 358] on button "R" at bounding box center [1408, 359] width 5 height 5
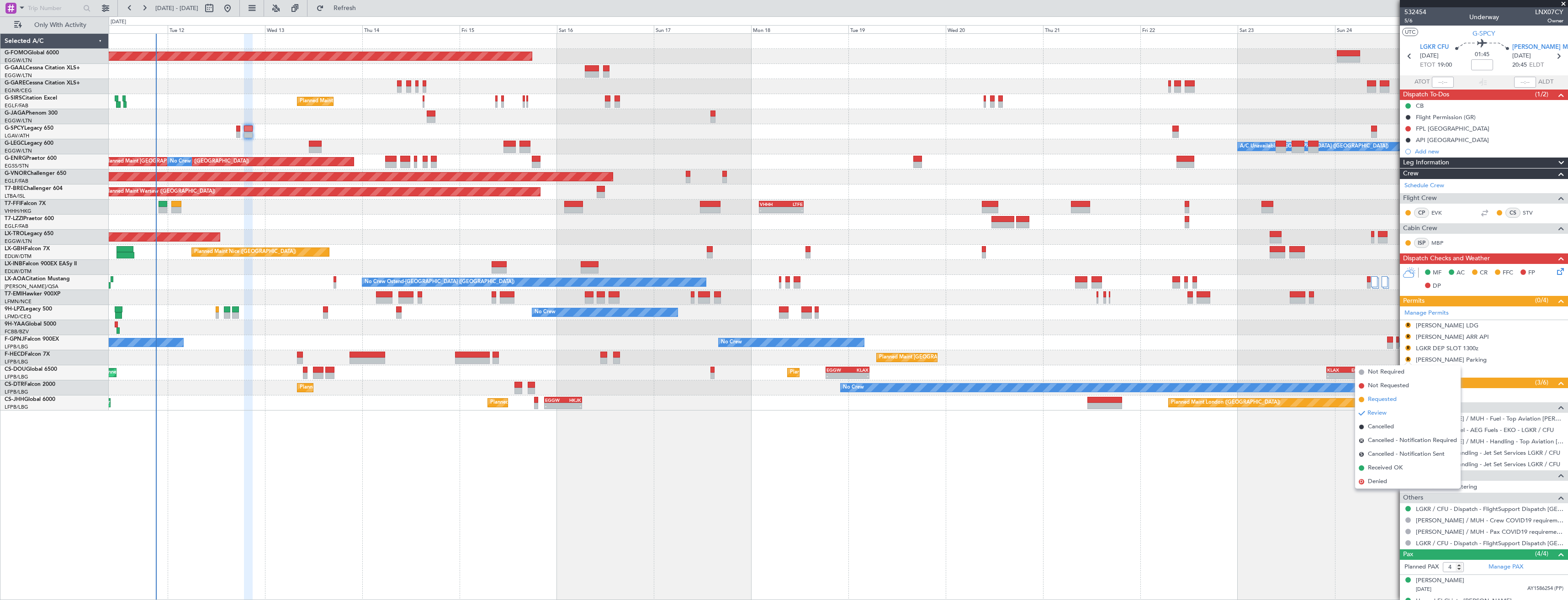
click at [1384, 399] on span "Requested" at bounding box center [1382, 399] width 29 height 9
click at [1408, 349] on button "R" at bounding box center [1408, 347] width 5 height 5
drag, startPoint x: 1390, startPoint y: 386, endPoint x: 1394, endPoint y: 377, distance: 9.8
click at [1390, 386] on span "Requested" at bounding box center [1382, 388] width 29 height 9
click at [1405, 337] on div "R" at bounding box center [1408, 337] width 7 height 7
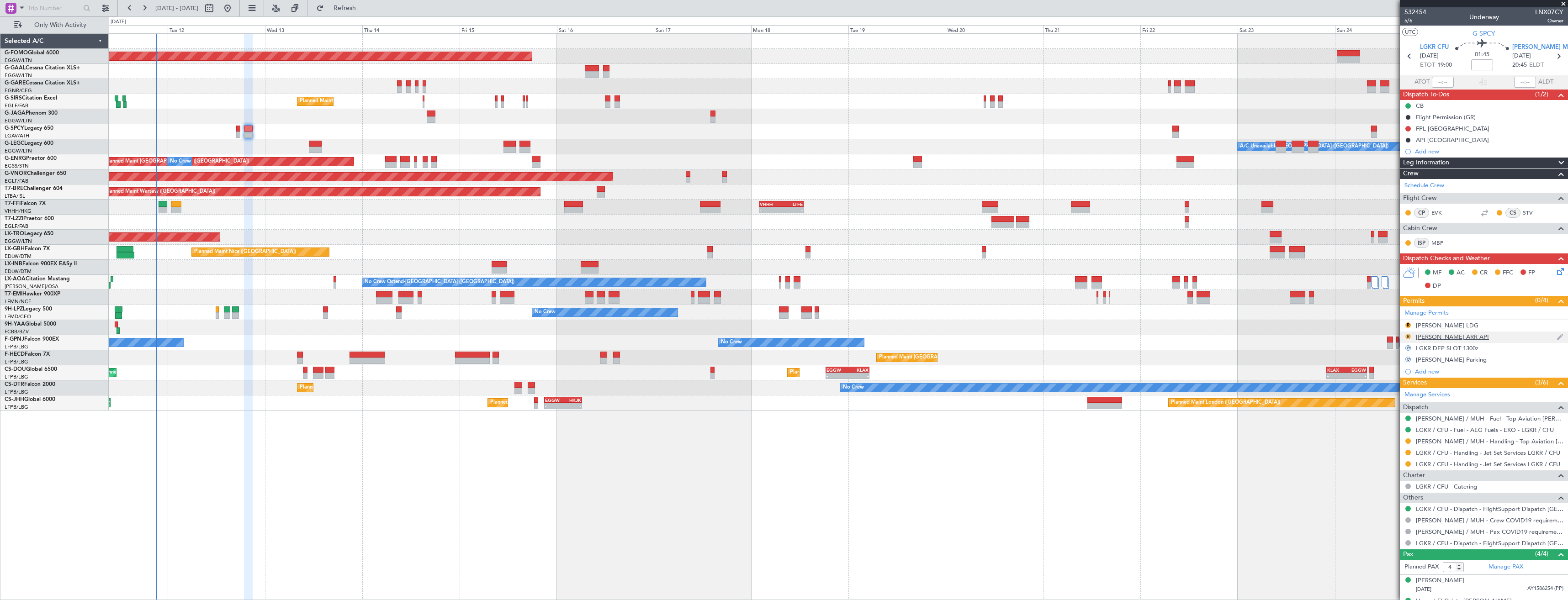
click at [1407, 336] on button "R" at bounding box center [1408, 337] width 5 height 5
drag, startPoint x: 1379, startPoint y: 445, endPoint x: 1390, endPoint y: 376, distance: 69.9
click at [1379, 444] on span "Received OK" at bounding box center [1385, 445] width 35 height 9
click at [1406, 327] on button "R" at bounding box center [1408, 325] width 5 height 5
click at [1382, 363] on span "Requested" at bounding box center [1382, 365] width 29 height 9
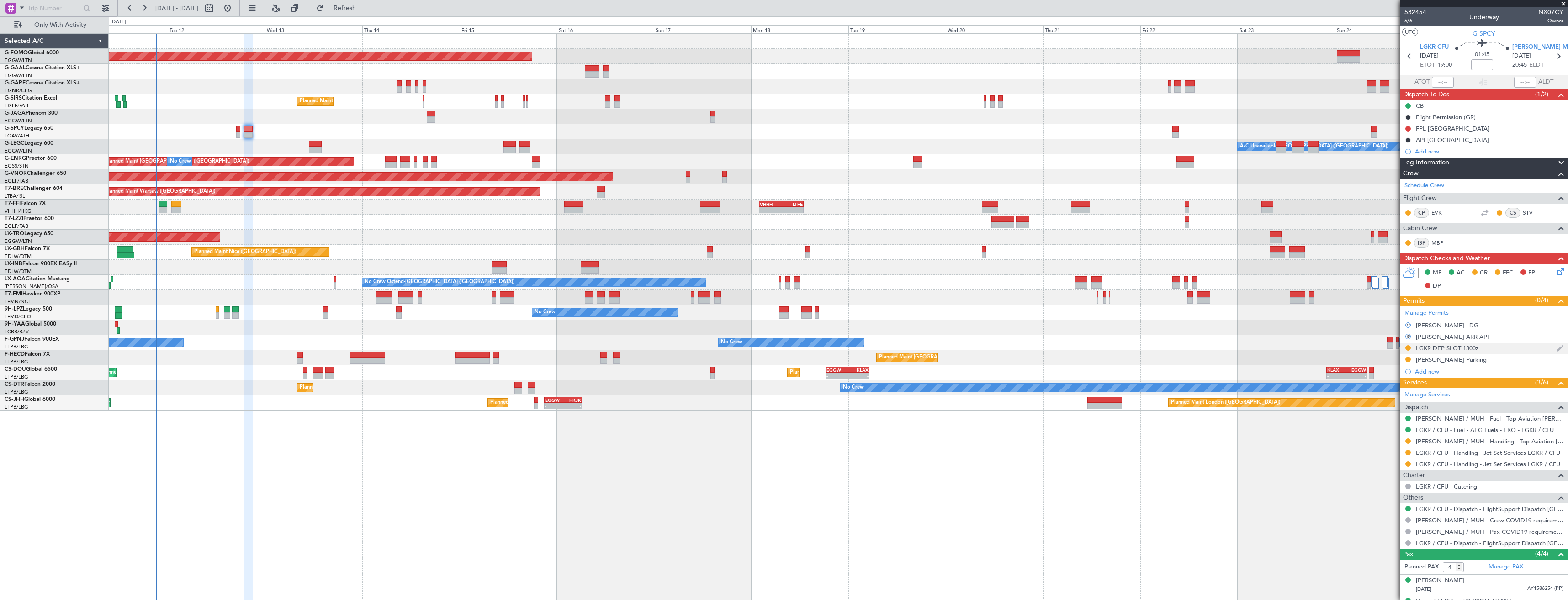
click at [1484, 346] on div "LGKR DEP SLOT 1300z" at bounding box center [1484, 349] width 168 height 12
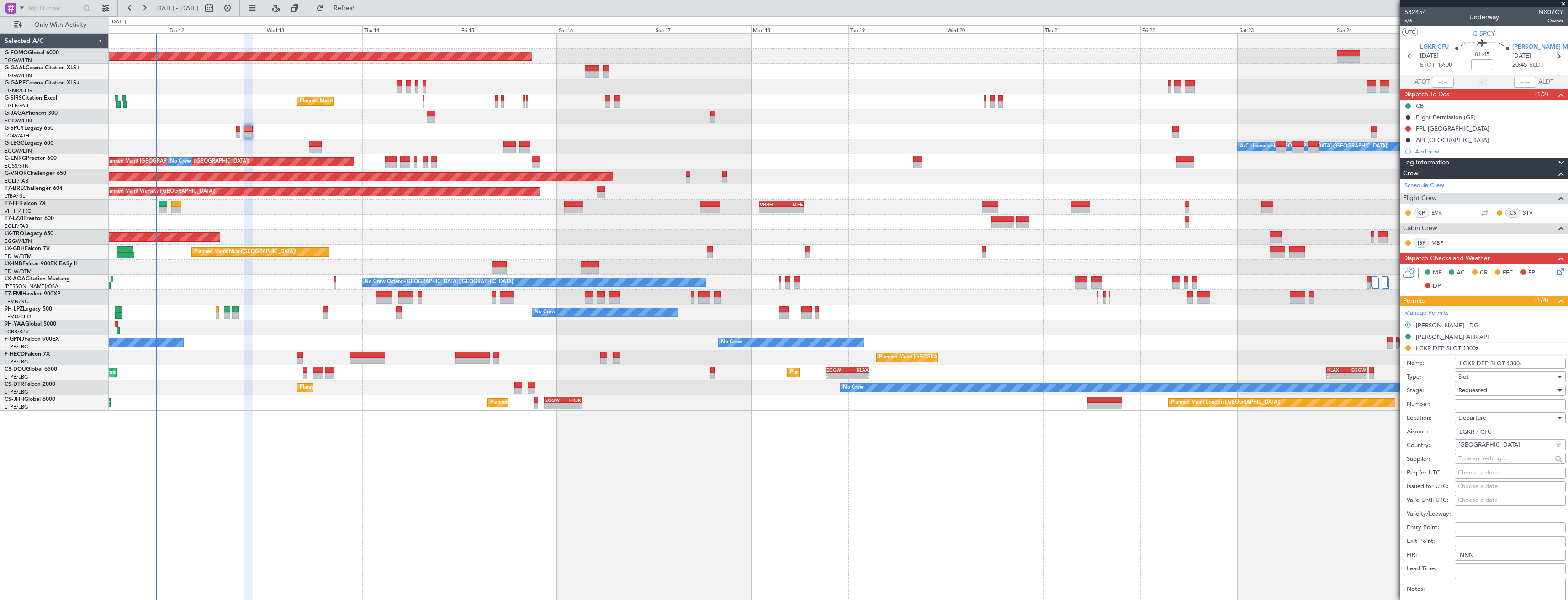
click at [1510, 365] on input "LGKR DEP SLOT 1300z" at bounding box center [1510, 363] width 111 height 11
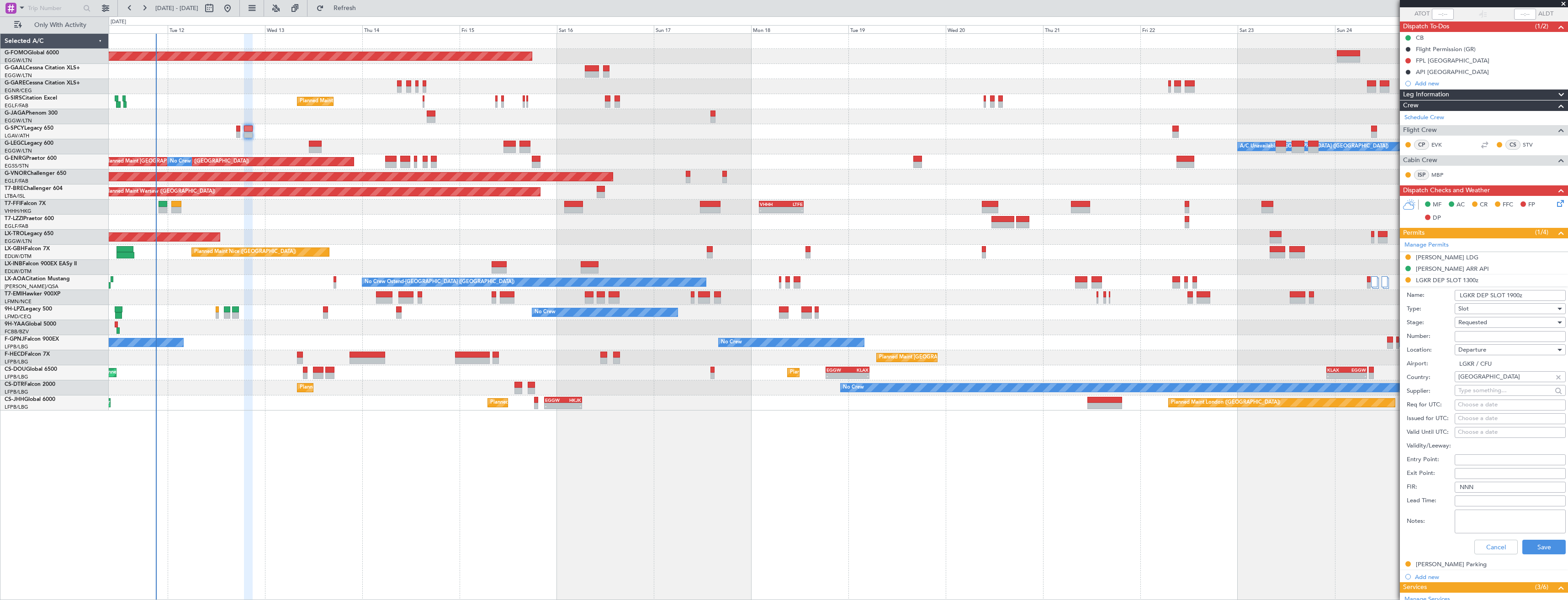
scroll to position [137, 0]
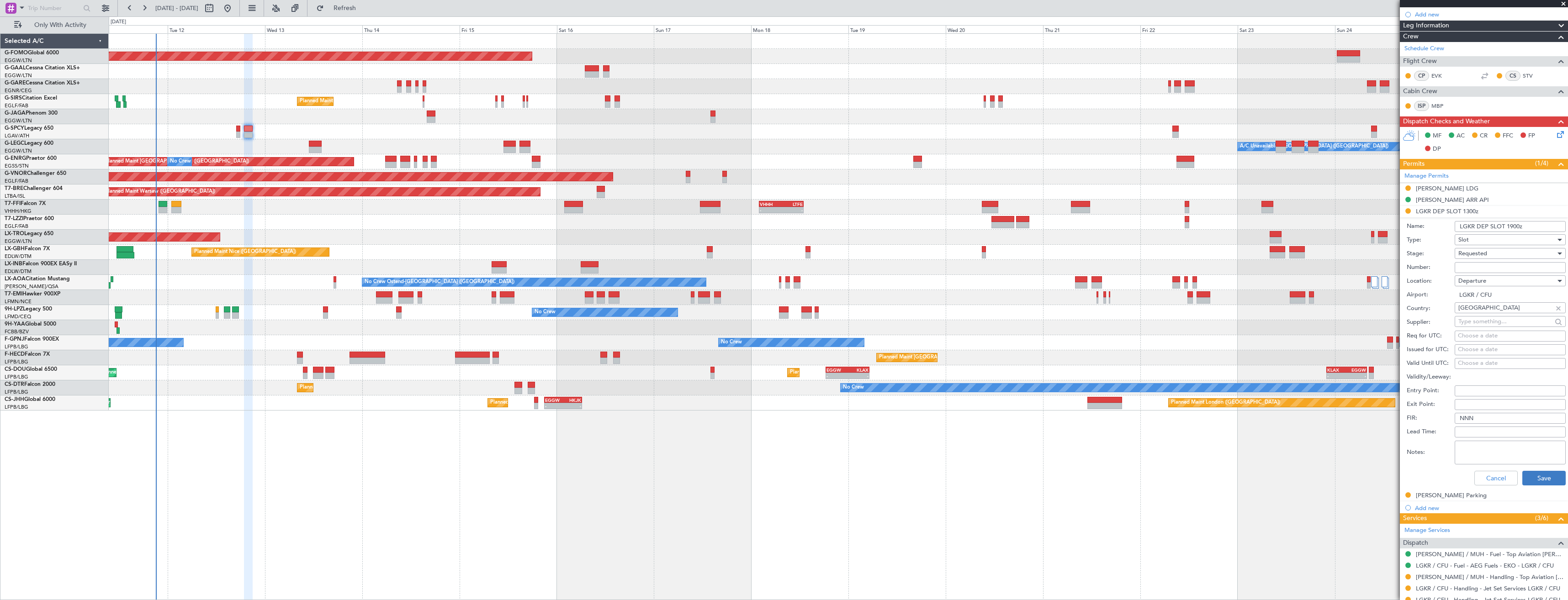
type input "LGKR DEP SLOT 1900z"
click at [1541, 473] on button "Save" at bounding box center [1544, 478] width 43 height 15
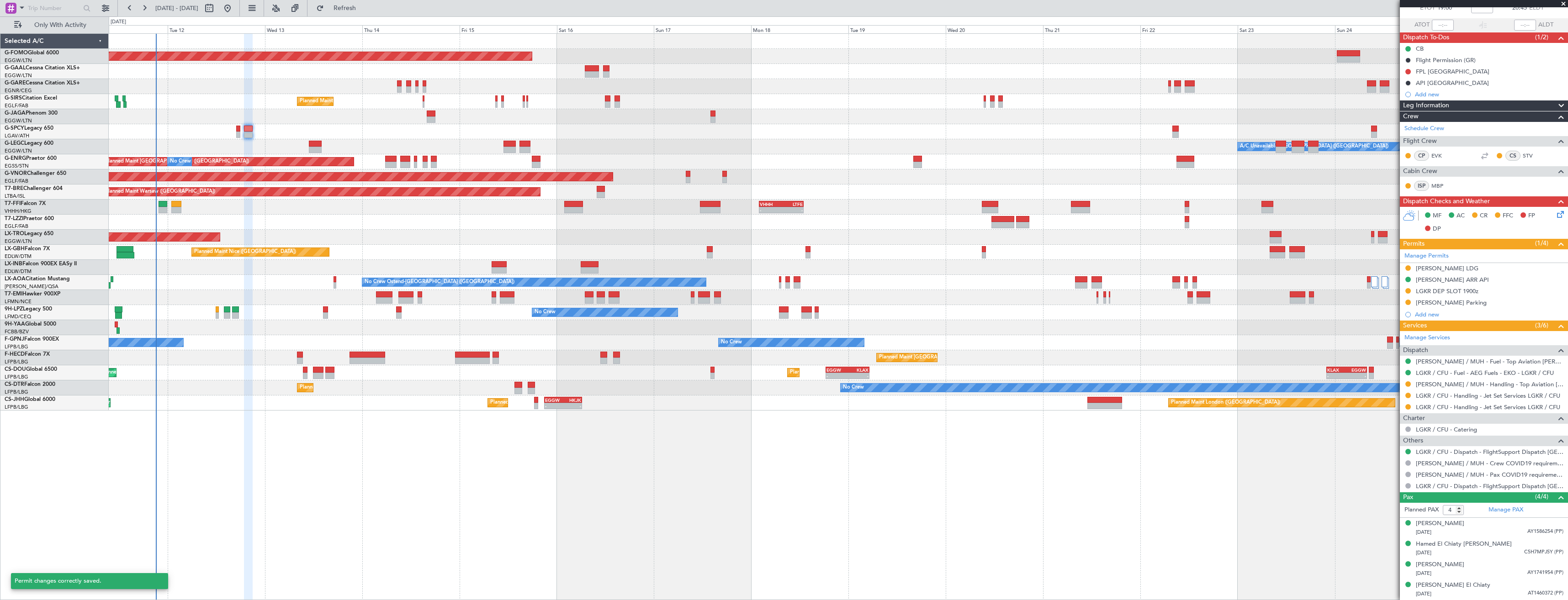
scroll to position [57, 0]
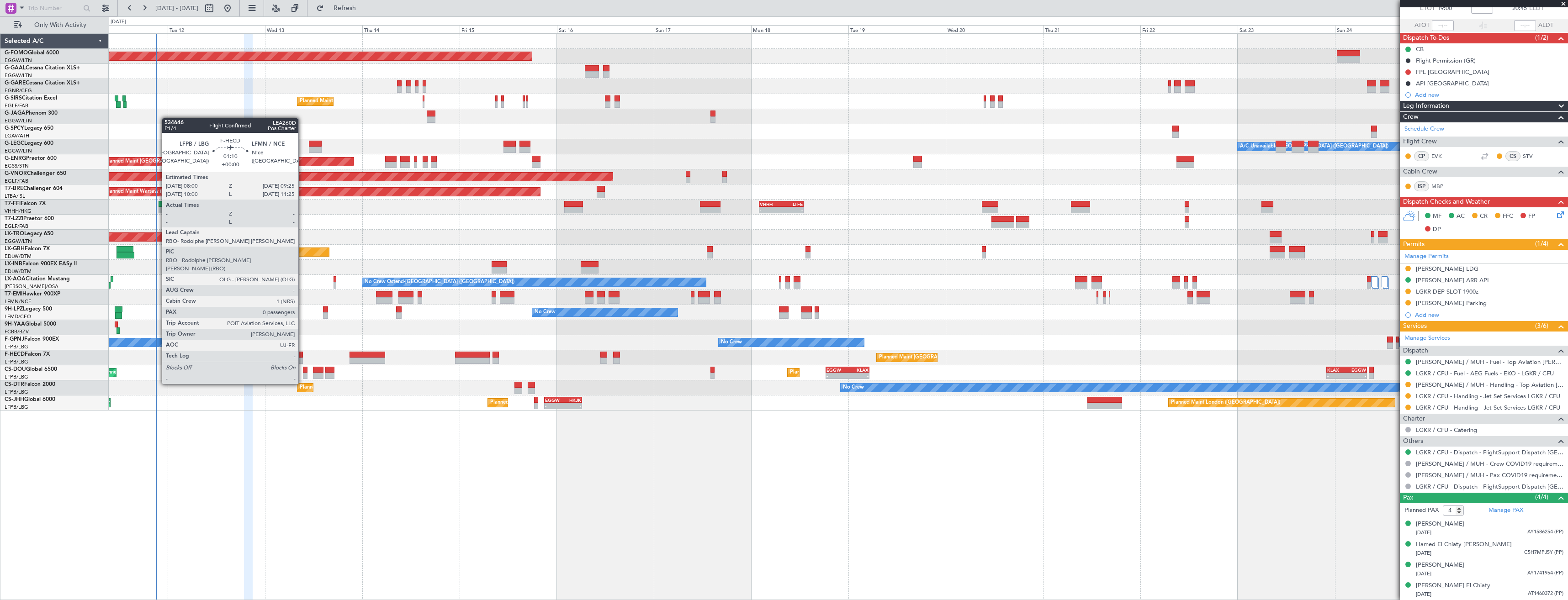
click at [303, 358] on div at bounding box center [300, 361] width 6 height 7
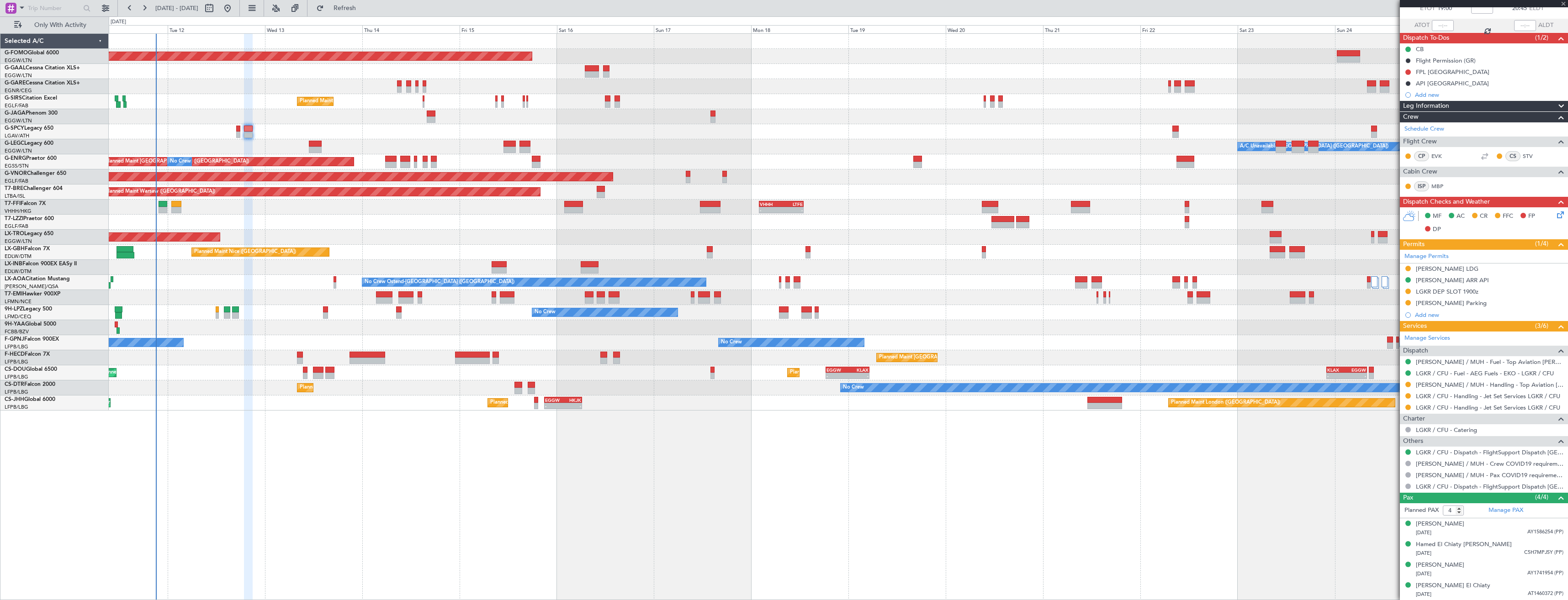
type input "0"
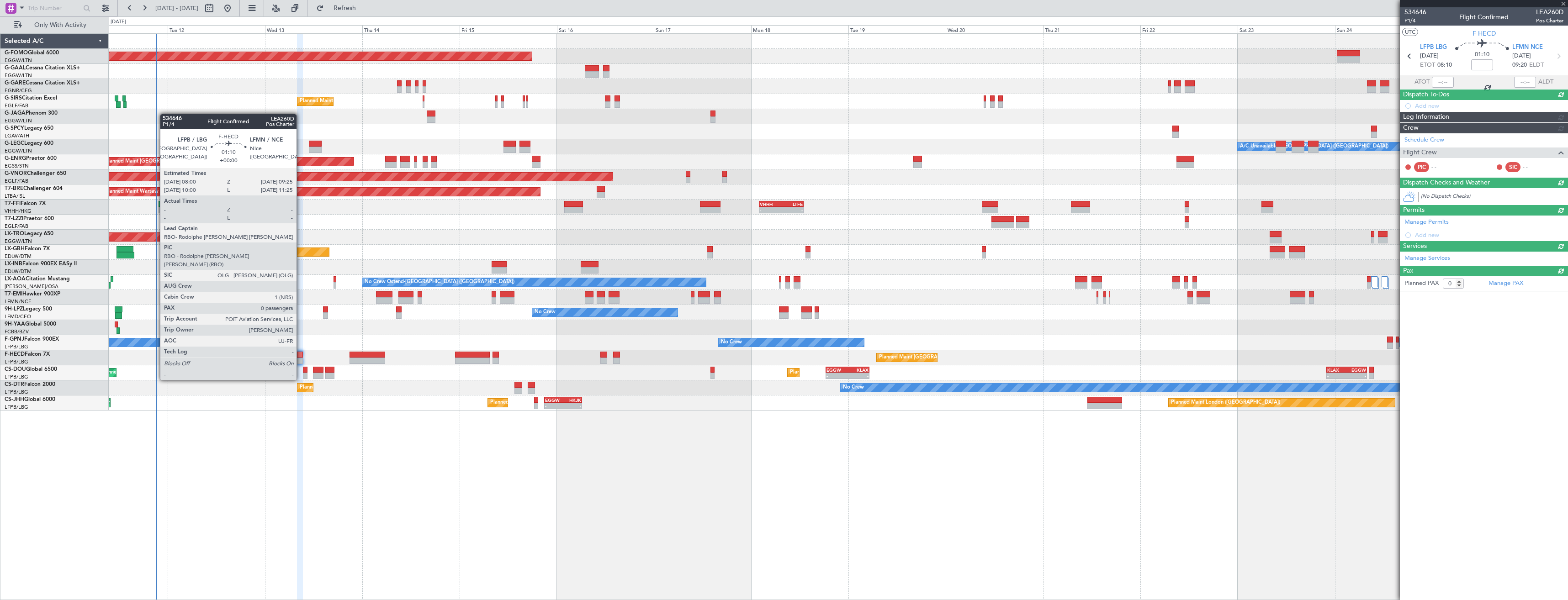
scroll to position [0, 0]
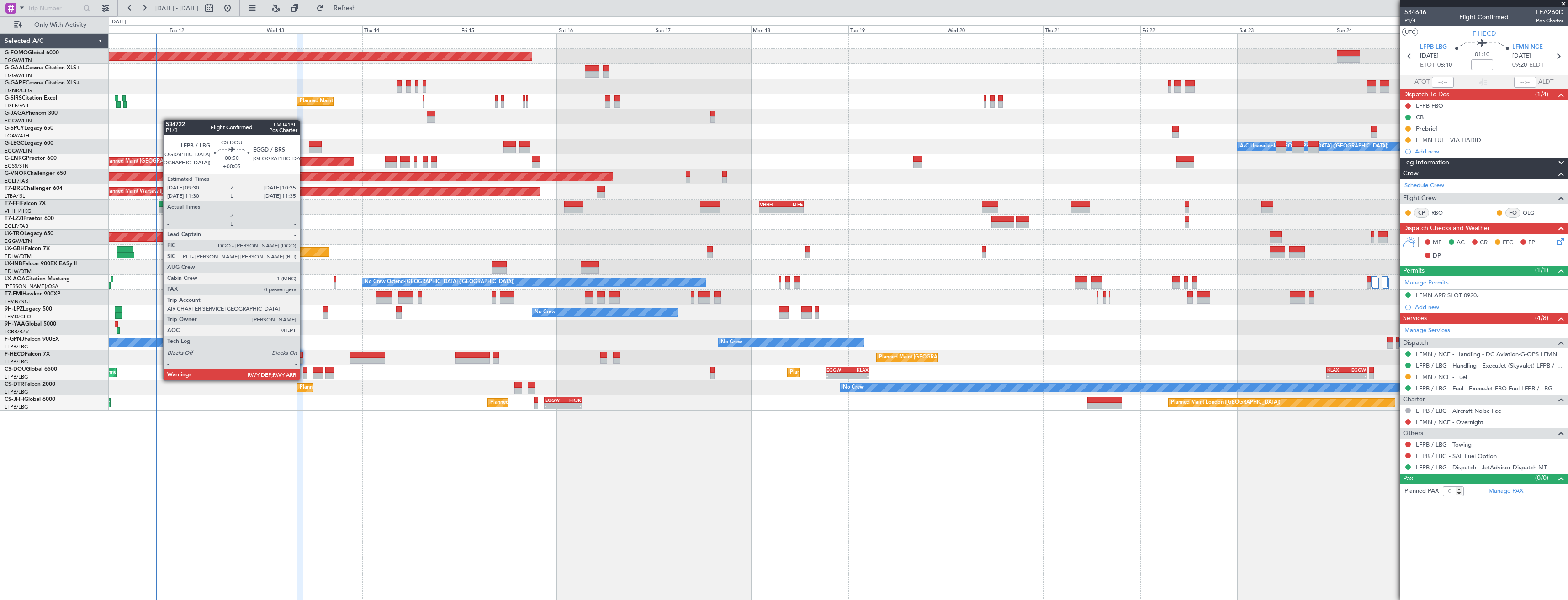
click at [304, 371] on div at bounding box center [306, 370] width 5 height 7
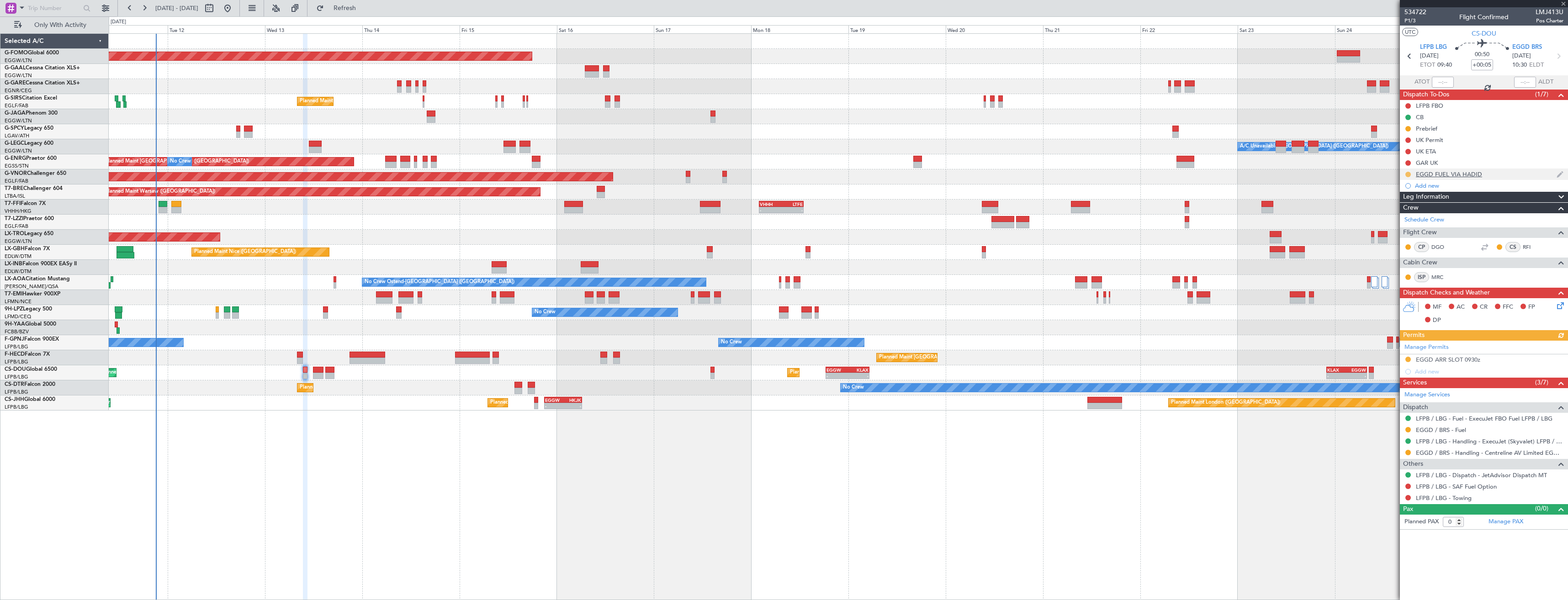
click at [1407, 173] on button at bounding box center [1408, 174] width 5 height 5
click at [1399, 210] on span "Completed" at bounding box center [1412, 214] width 30 height 9
click at [1408, 430] on button at bounding box center [1408, 430] width 5 height 5
click at [1390, 537] on span "Confirmed" at bounding box center [1382, 538] width 29 height 9
click at [1559, 54] on icon at bounding box center [1558, 57] width 12 height 12
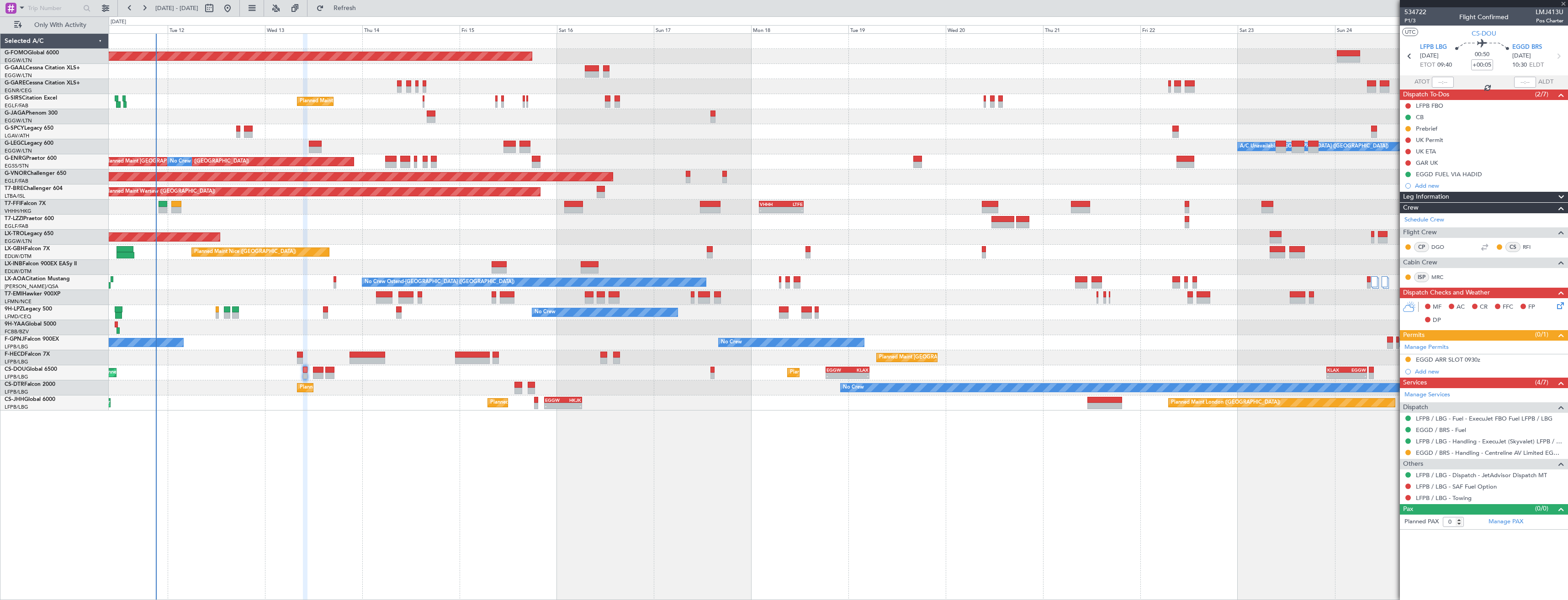
type input "+00:15"
type input "8"
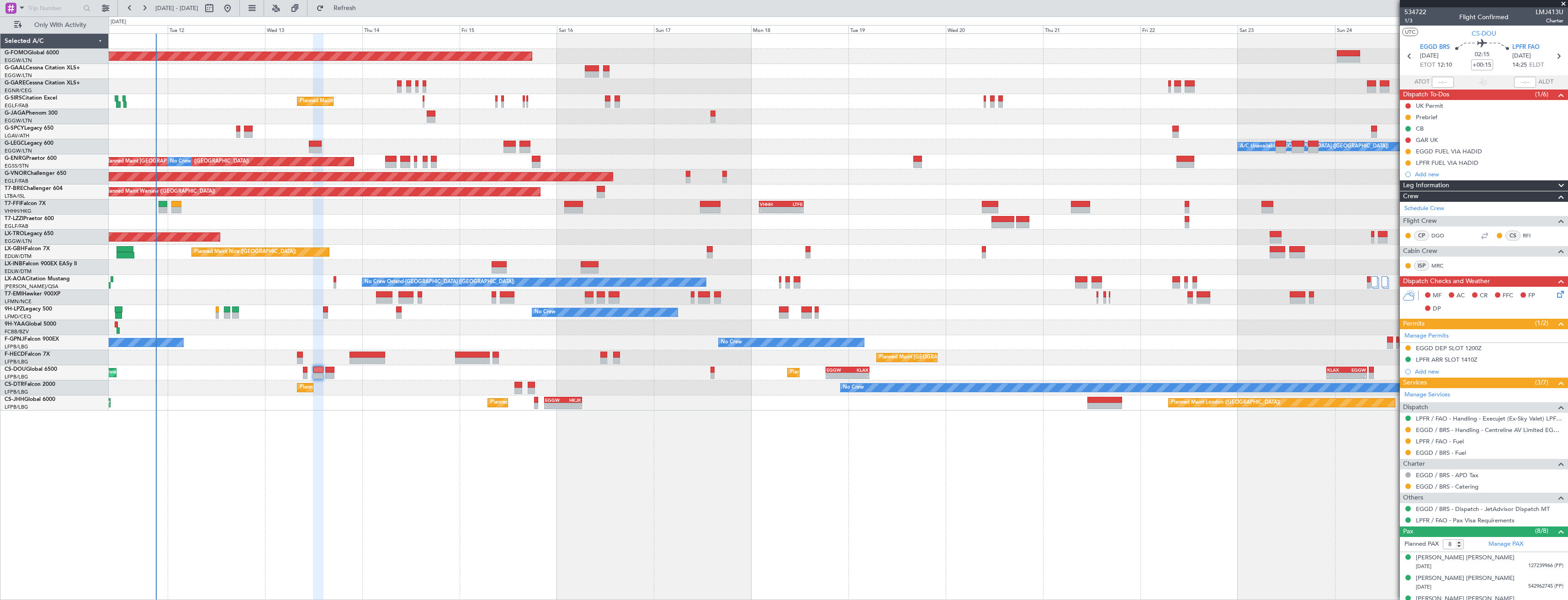
drag, startPoint x: 1408, startPoint y: 440, endPoint x: 1407, endPoint y: 445, distance: 5.1
click at [1408, 440] on button at bounding box center [1408, 441] width 5 height 5
click at [1393, 538] on span "Cancelled - Notification Sent" at bounding box center [1406, 536] width 77 height 9
click at [1409, 453] on button at bounding box center [1408, 452] width 5 height 5
click at [1395, 558] on span "Confirmed" at bounding box center [1382, 561] width 29 height 9
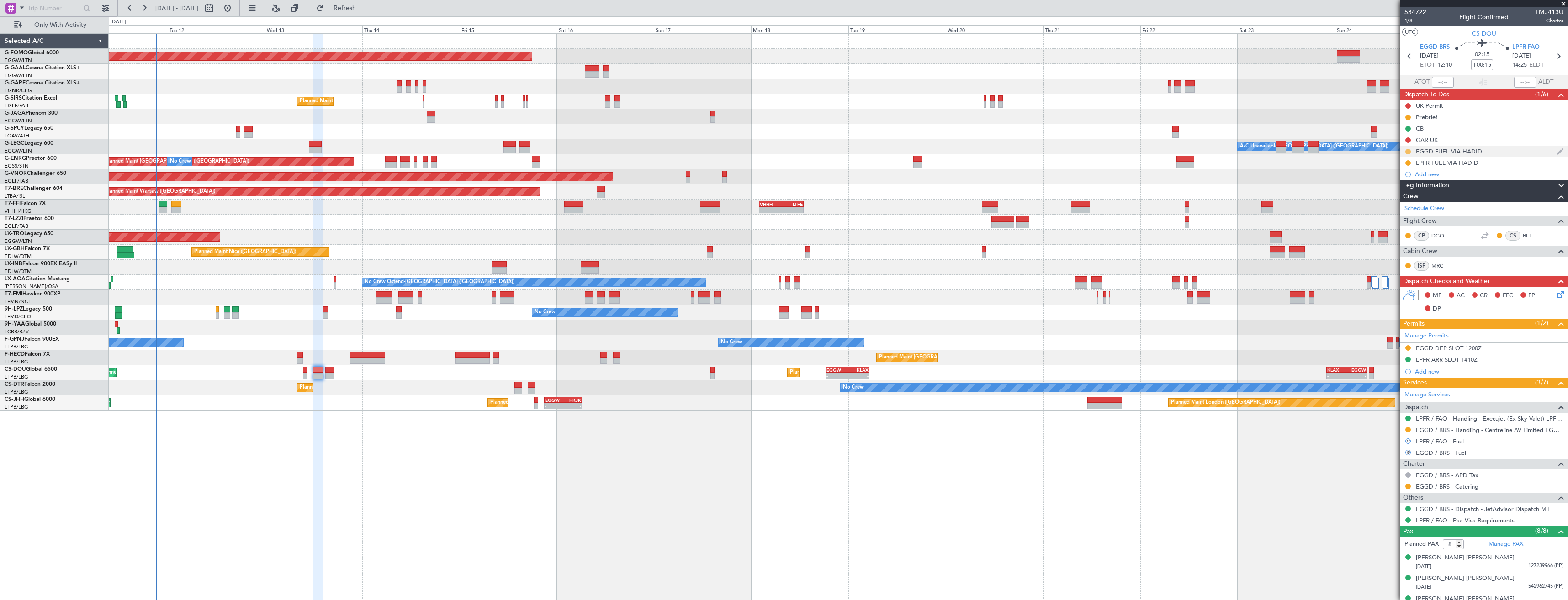
click at [1408, 151] on button at bounding box center [1408, 152] width 5 height 5
click at [1398, 194] on span "Completed" at bounding box center [1412, 192] width 30 height 9
click at [1406, 163] on button at bounding box center [1408, 162] width 5 height 5
click at [1403, 201] on span "Completed" at bounding box center [1412, 203] width 30 height 9
drag, startPoint x: 1408, startPoint y: 441, endPoint x: 1406, endPoint y: 452, distance: 11.2
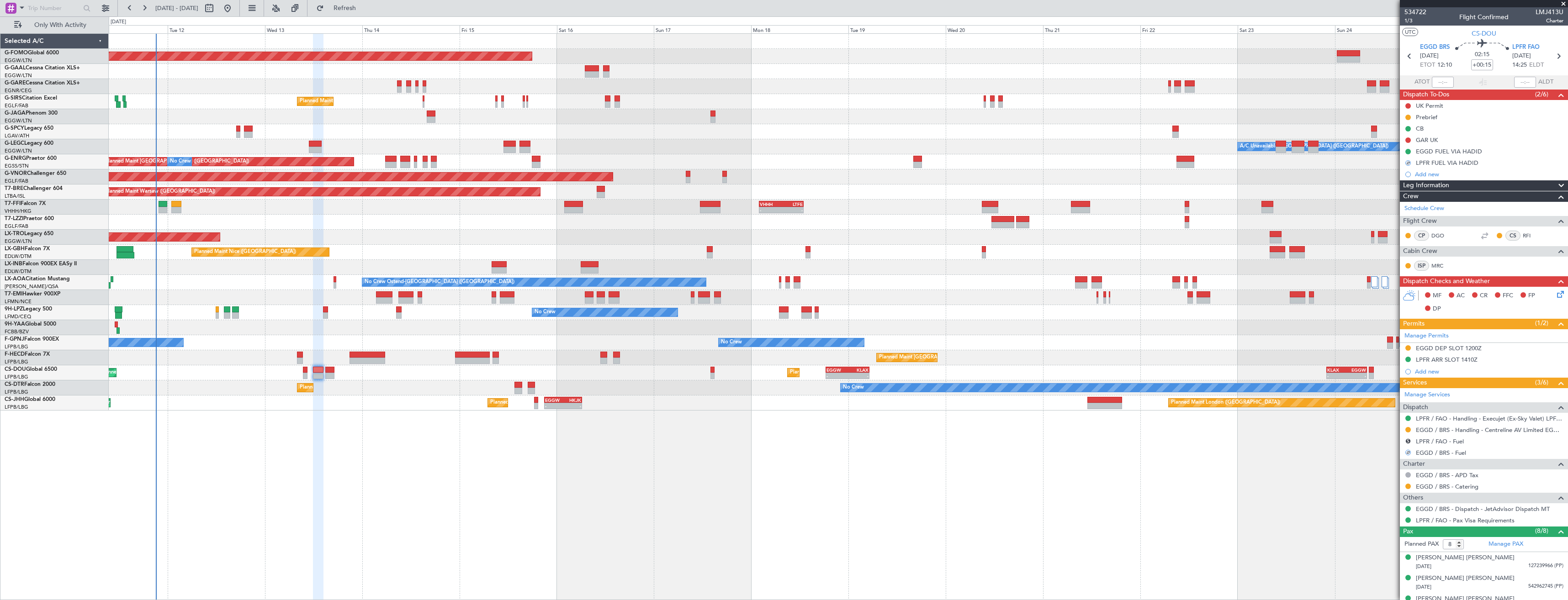
click at [1409, 441] on button "S" at bounding box center [1408, 441] width 5 height 5
click at [1381, 553] on span "Confirmed" at bounding box center [1382, 549] width 29 height 9
click at [1552, 58] on icon at bounding box center [1558, 57] width 12 height 12
type input "0"
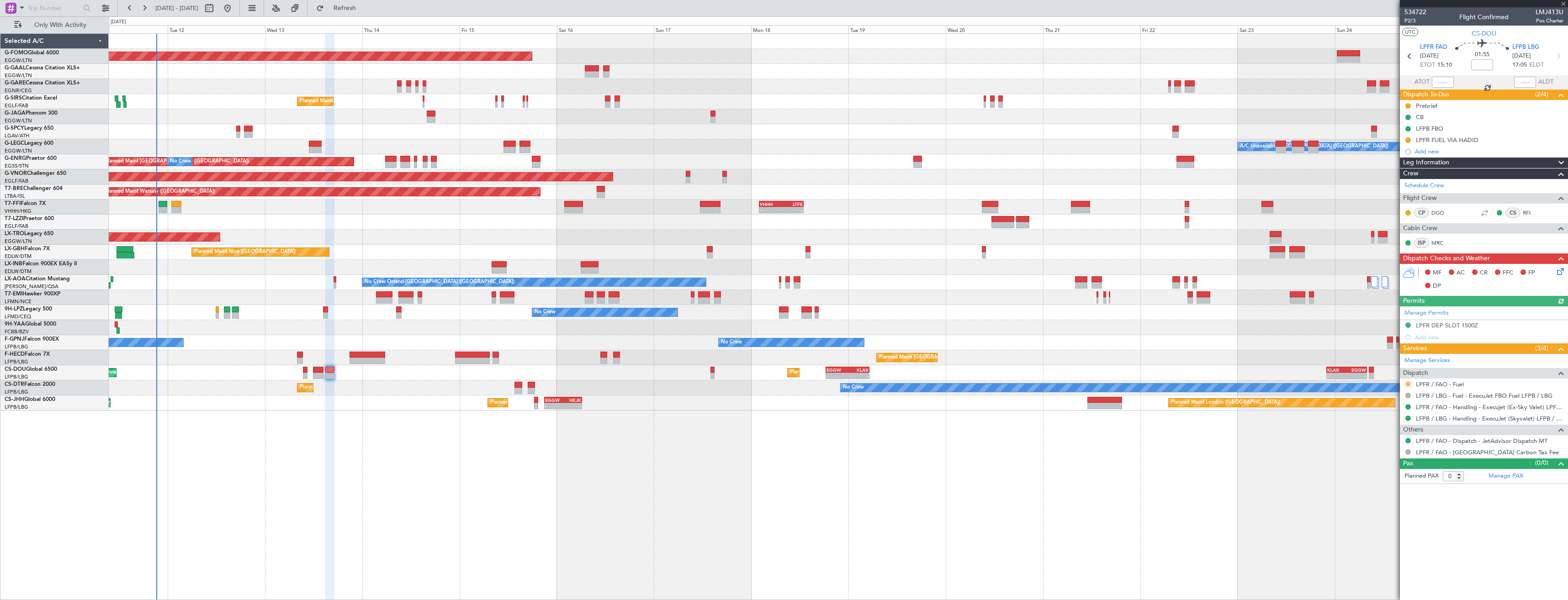
click at [1407, 382] on button at bounding box center [1408, 384] width 5 height 5
click at [1381, 492] on span "Confirmed" at bounding box center [1382, 492] width 29 height 9
click at [1406, 138] on button at bounding box center [1408, 140] width 5 height 5
click at [1401, 179] on span "Completed" at bounding box center [1412, 180] width 30 height 9
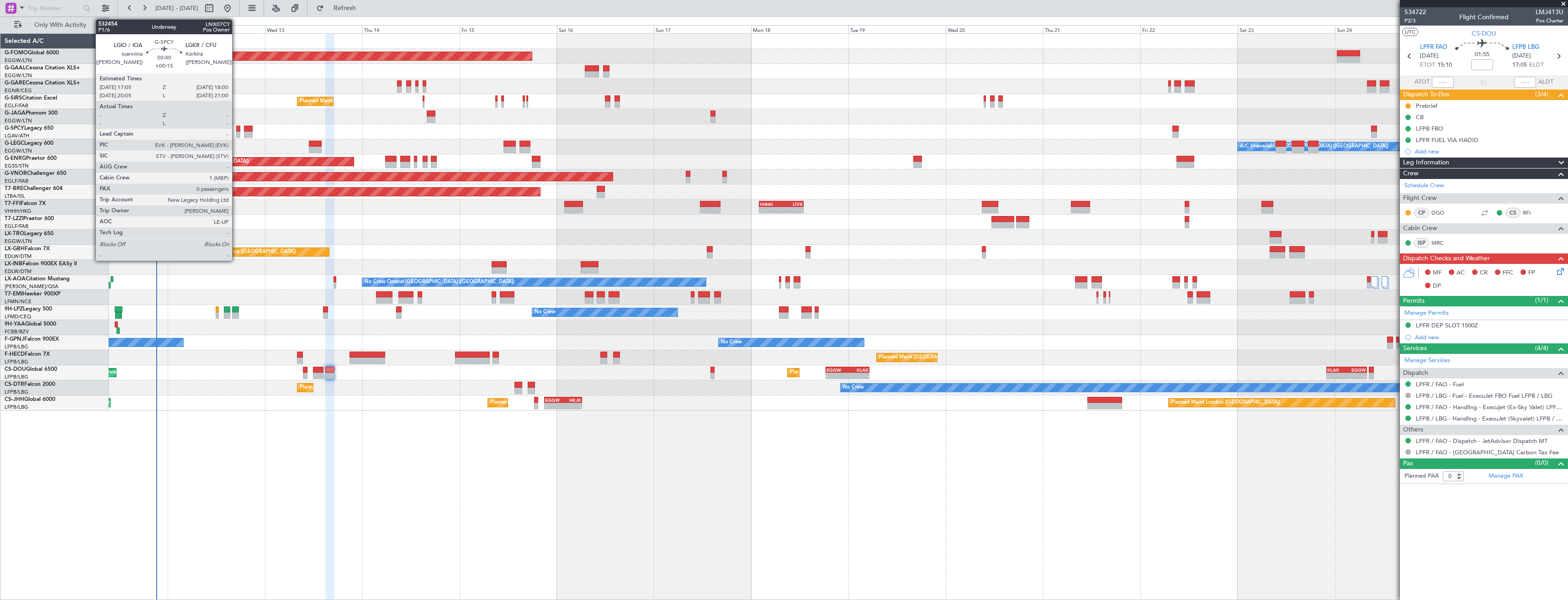
click at [236, 136] on div at bounding box center [238, 134] width 4 height 7
type input "+00:15"
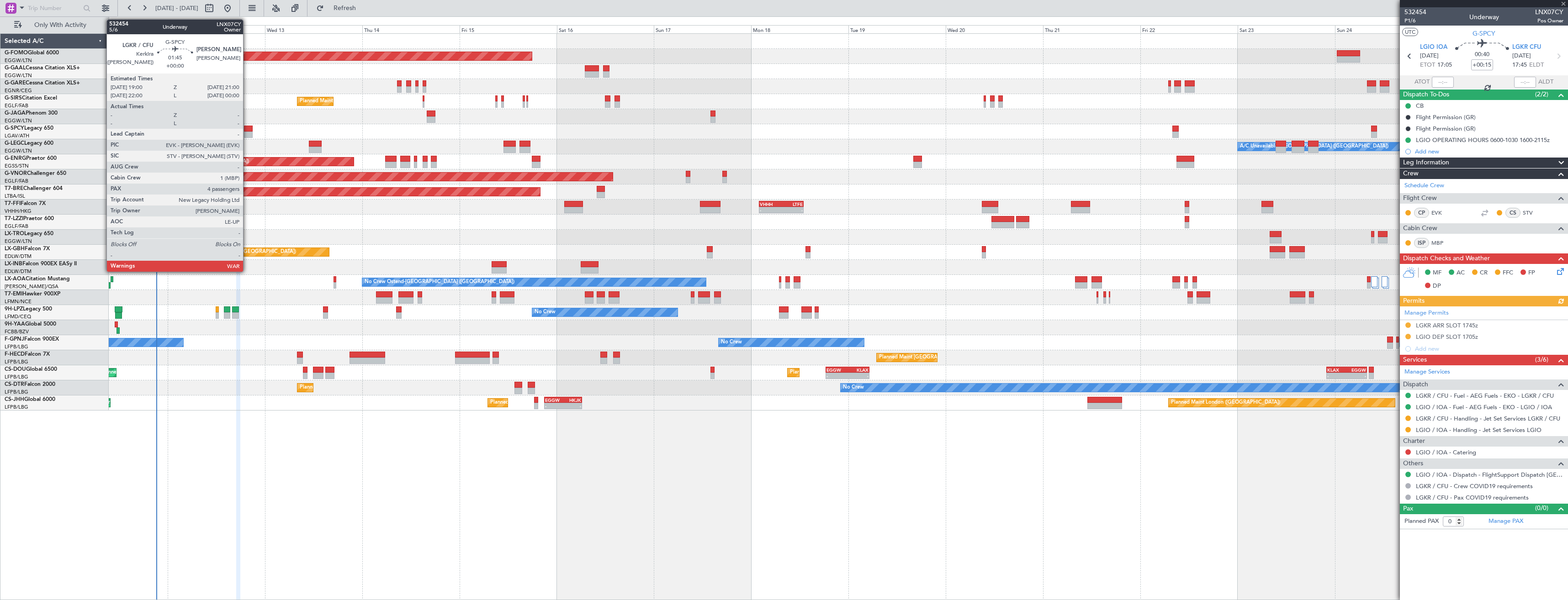
click at [247, 131] on div at bounding box center [248, 134] width 9 height 7
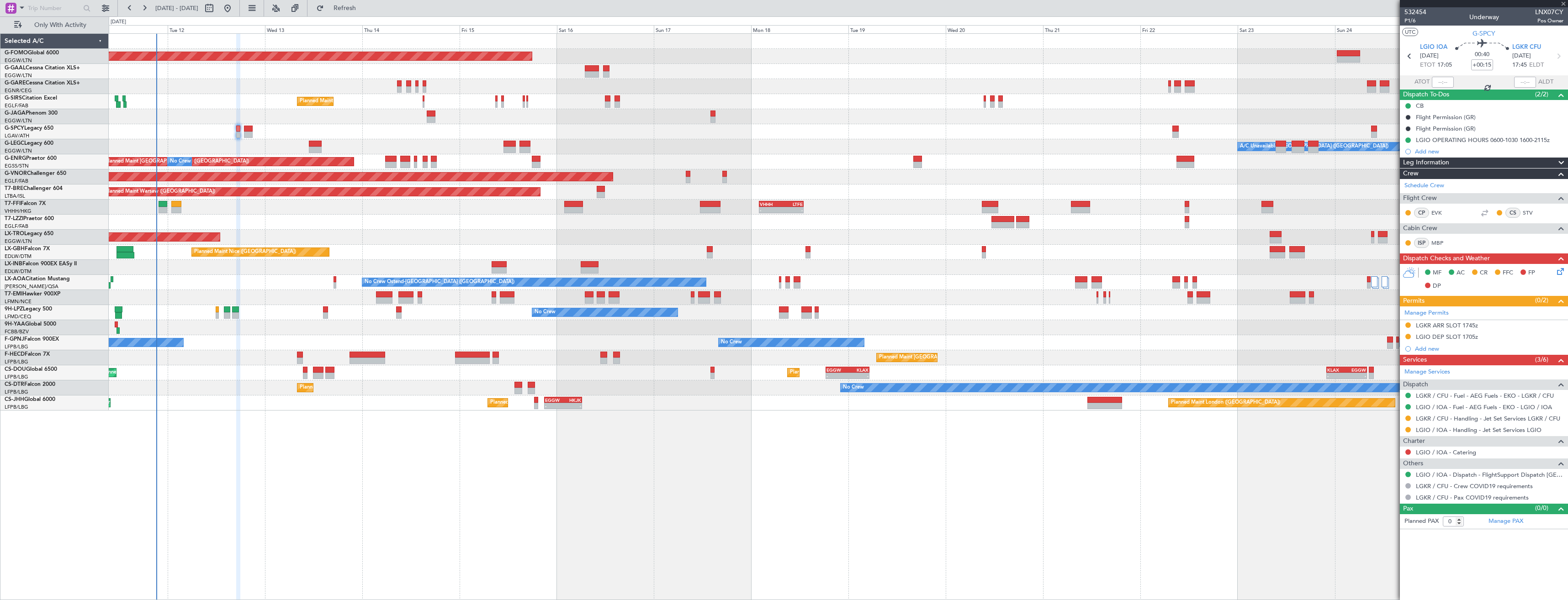
type input "4"
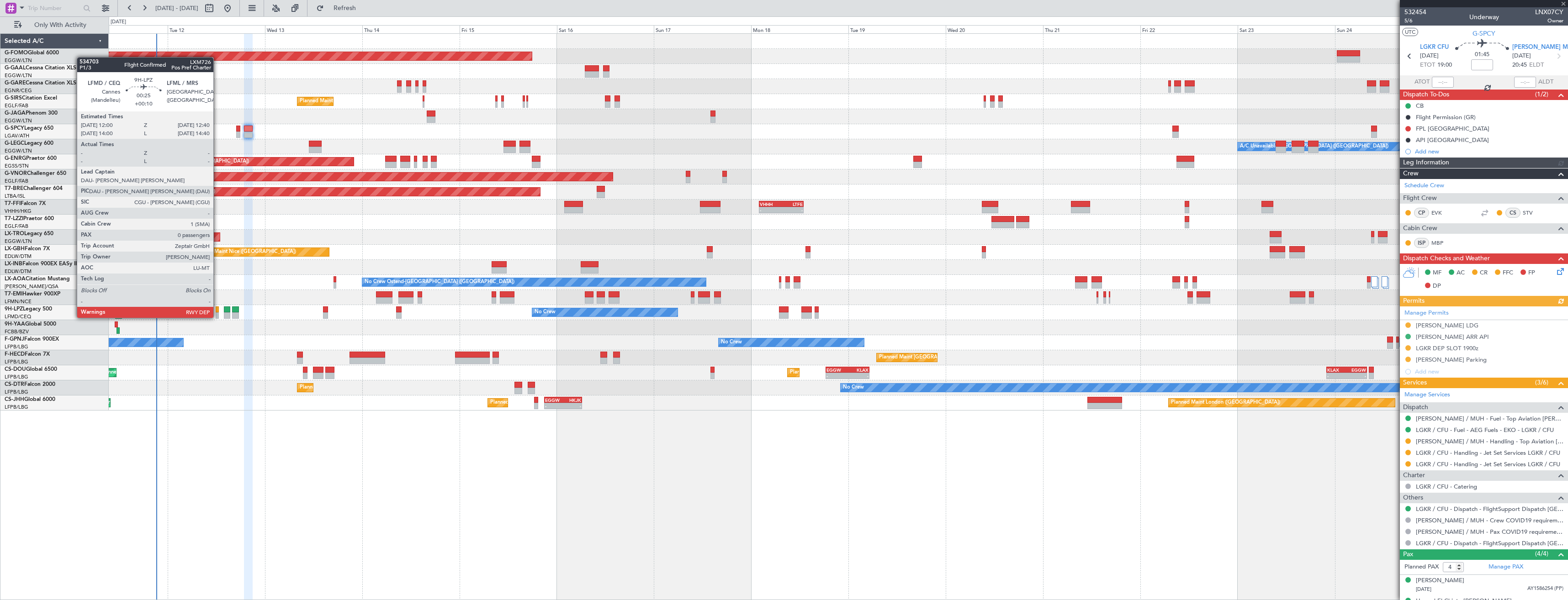
click at [217, 309] on div at bounding box center [217, 310] width 3 height 7
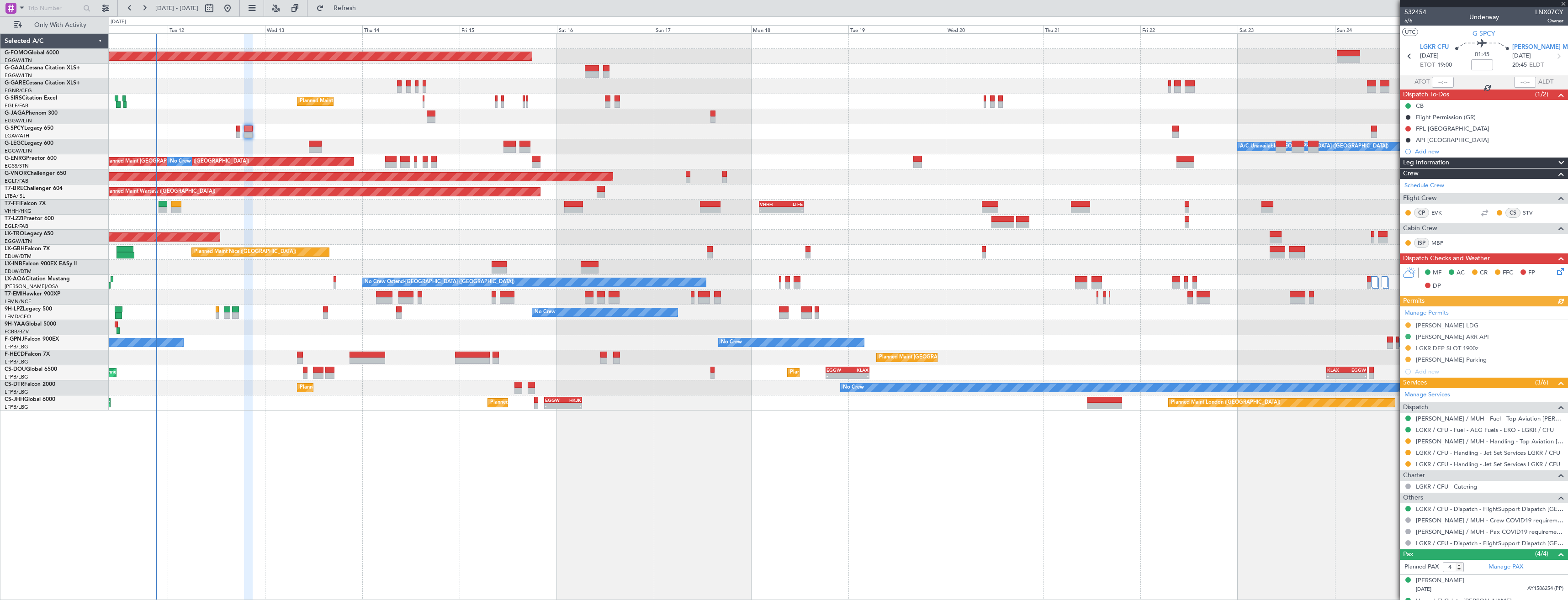
type input "+00:10"
type input "0"
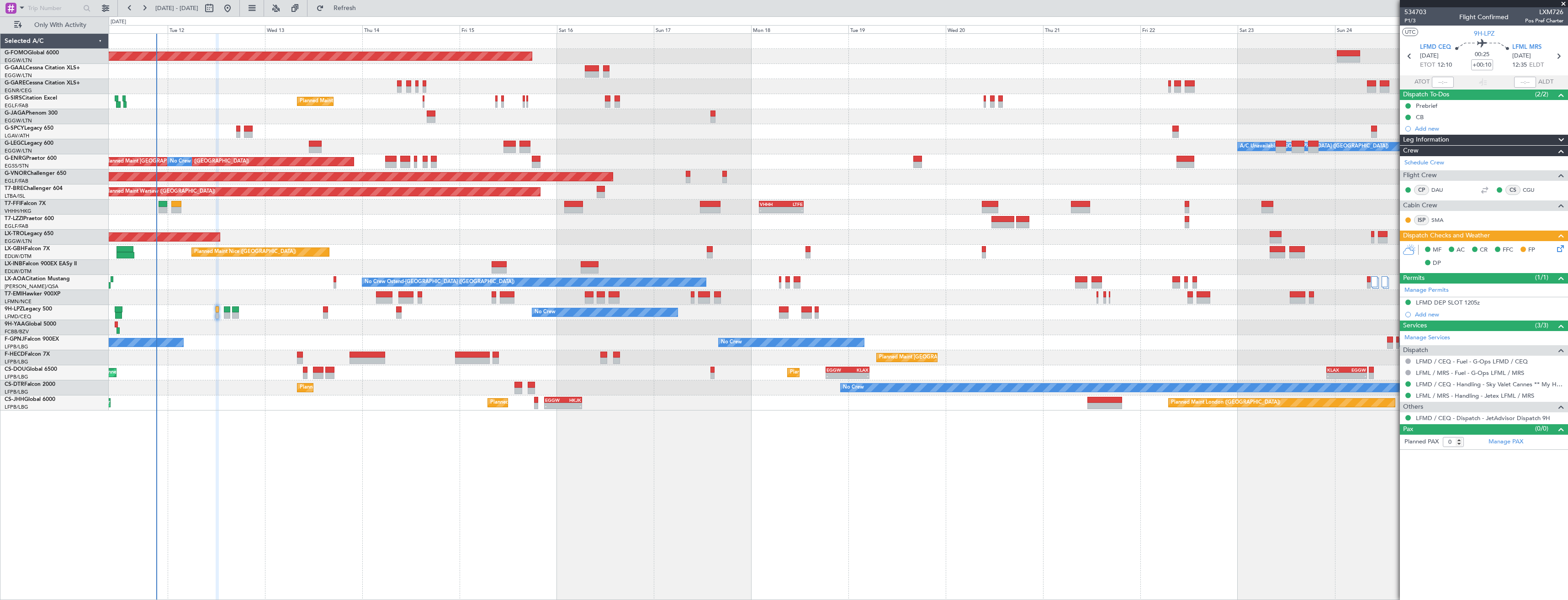
click at [1557, 248] on icon at bounding box center [1559, 247] width 7 height 7
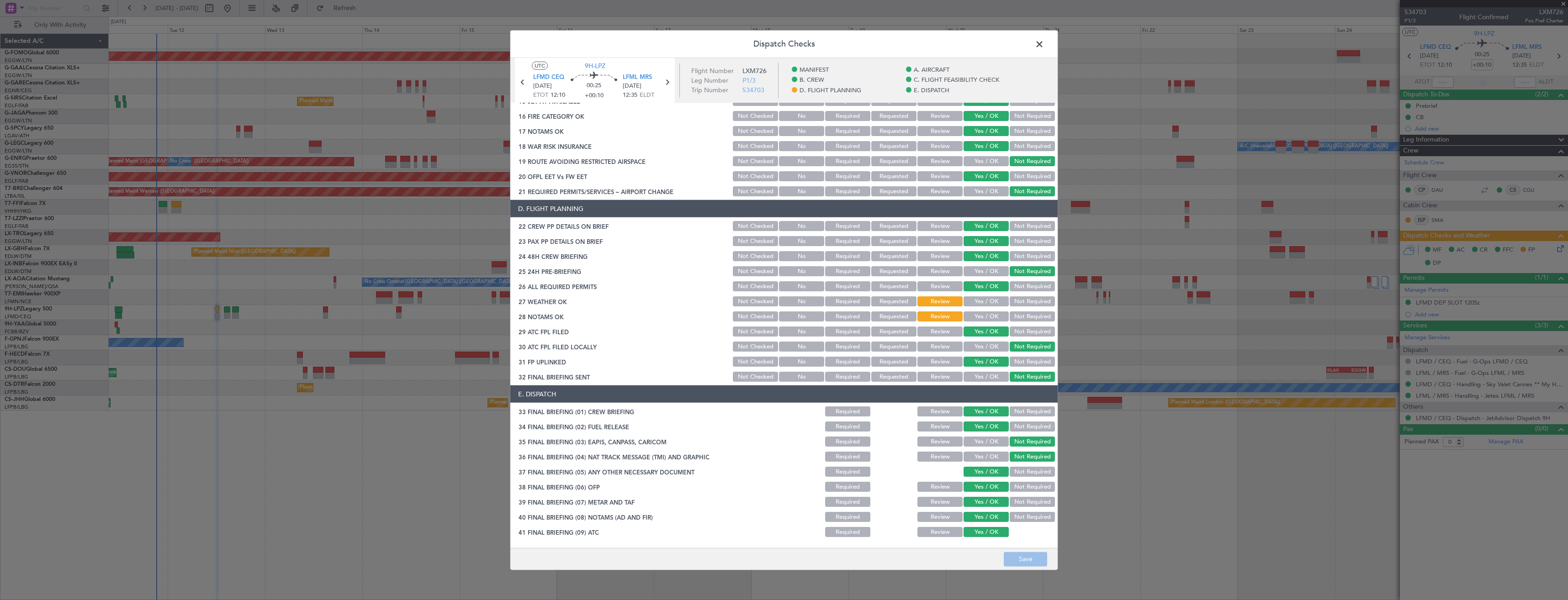
scroll to position [372, 0]
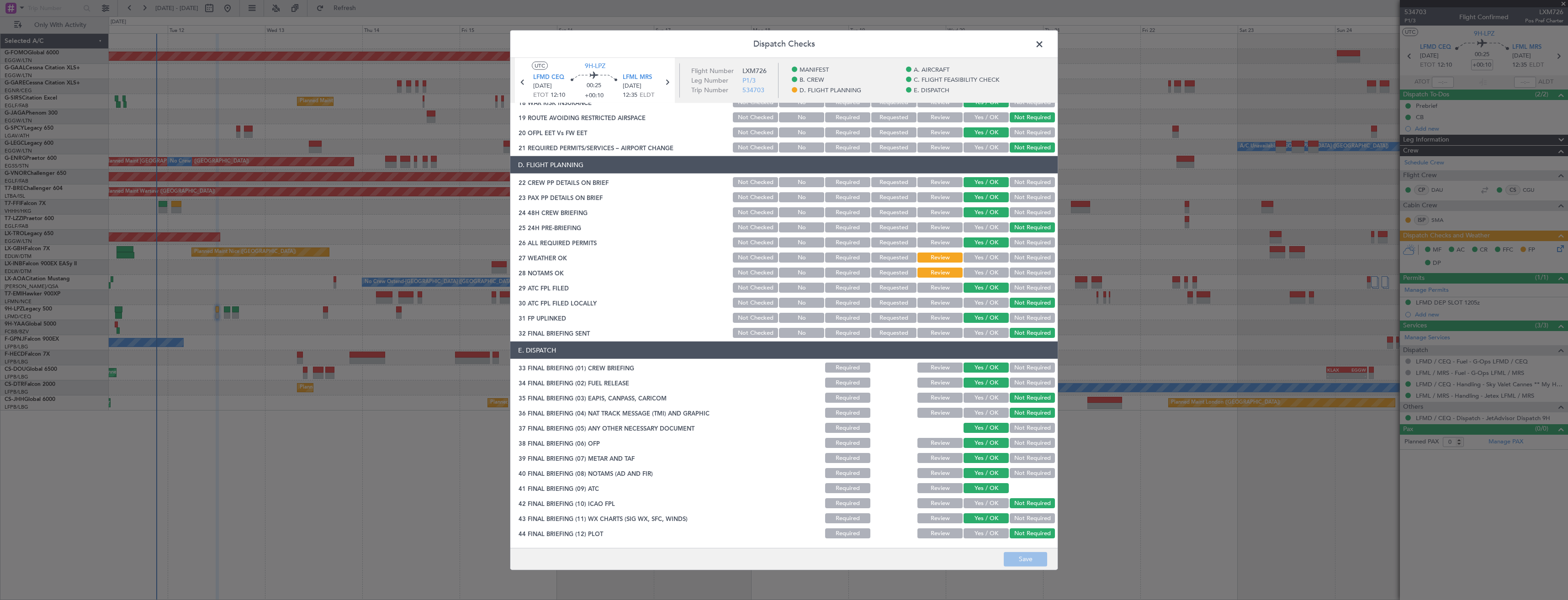
click at [1044, 44] on span at bounding box center [1044, 47] width 0 height 18
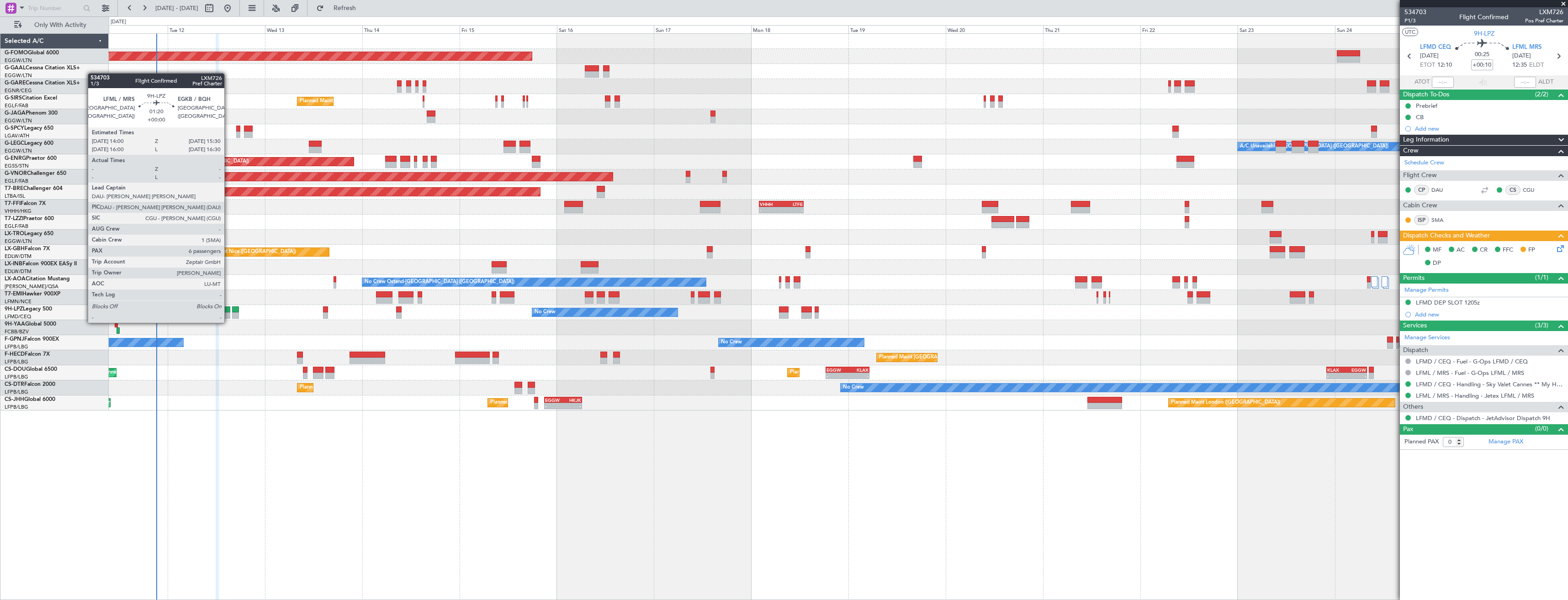
click at [228, 314] on div at bounding box center [227, 315] width 7 height 7
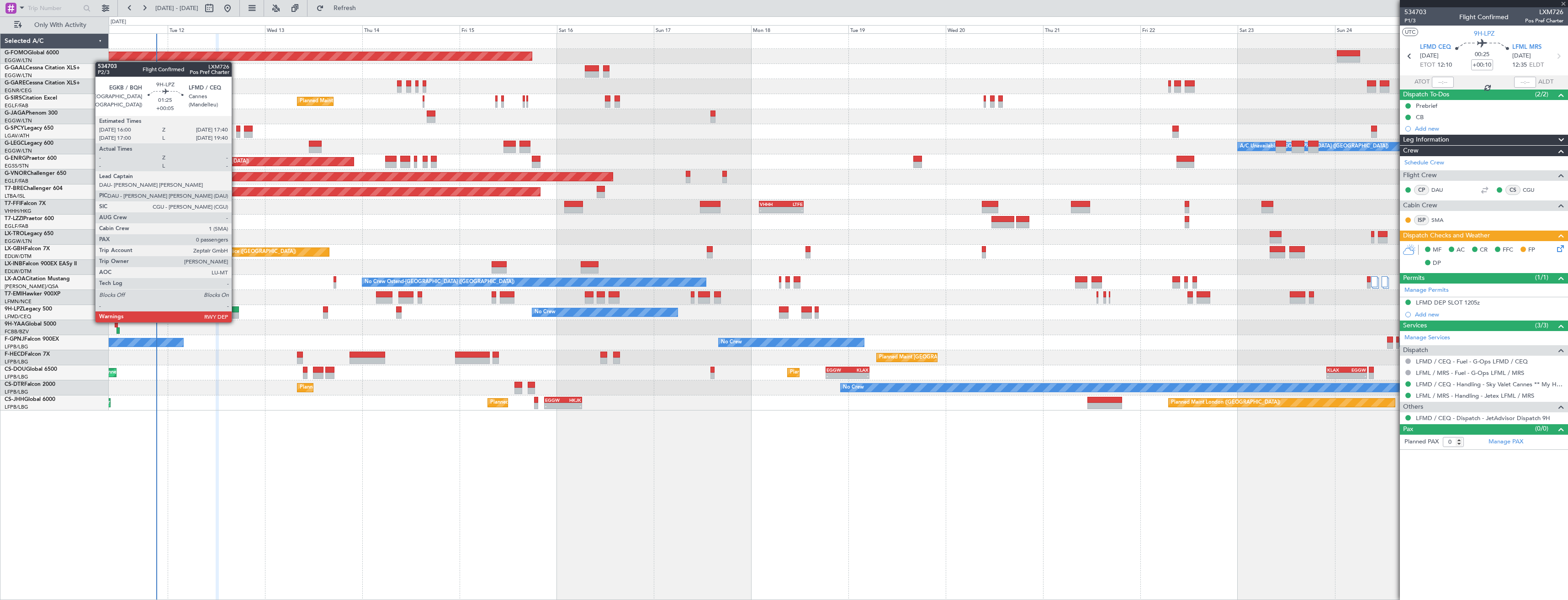
type input "6"
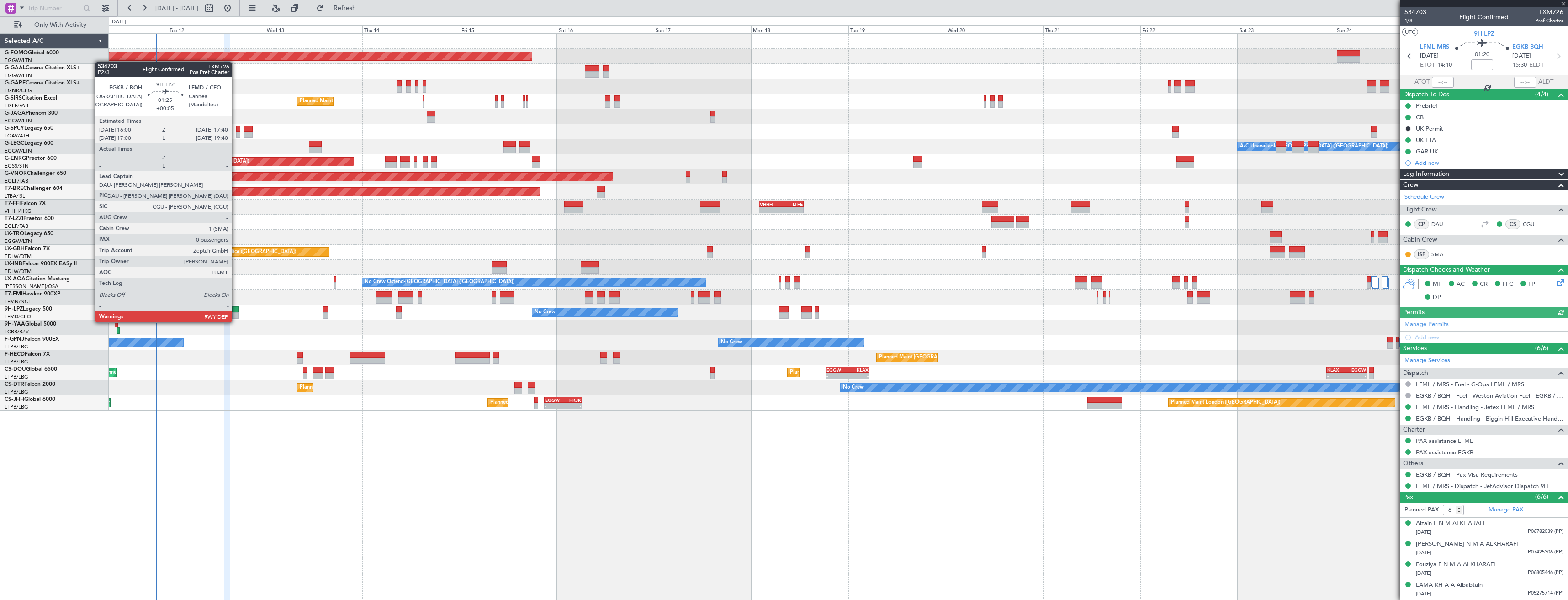
click at [236, 313] on div at bounding box center [235, 315] width 7 height 7
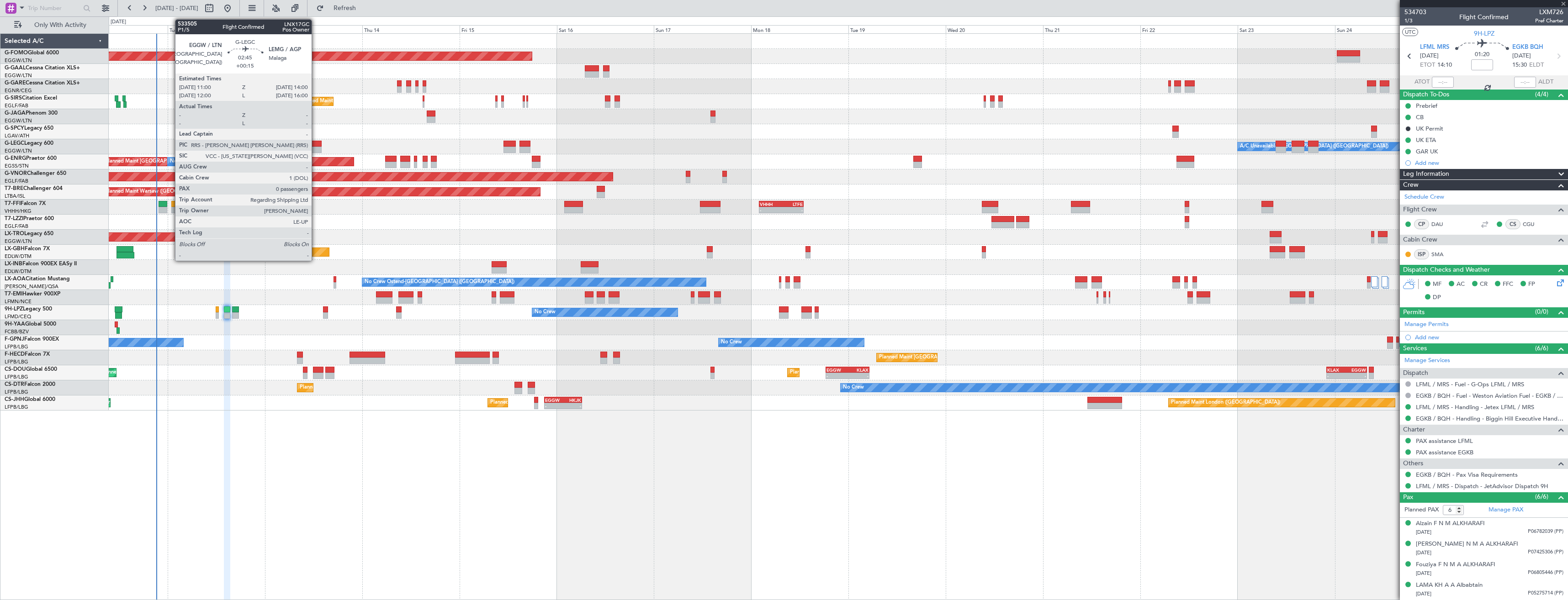
type input "+00:05"
type input "0"
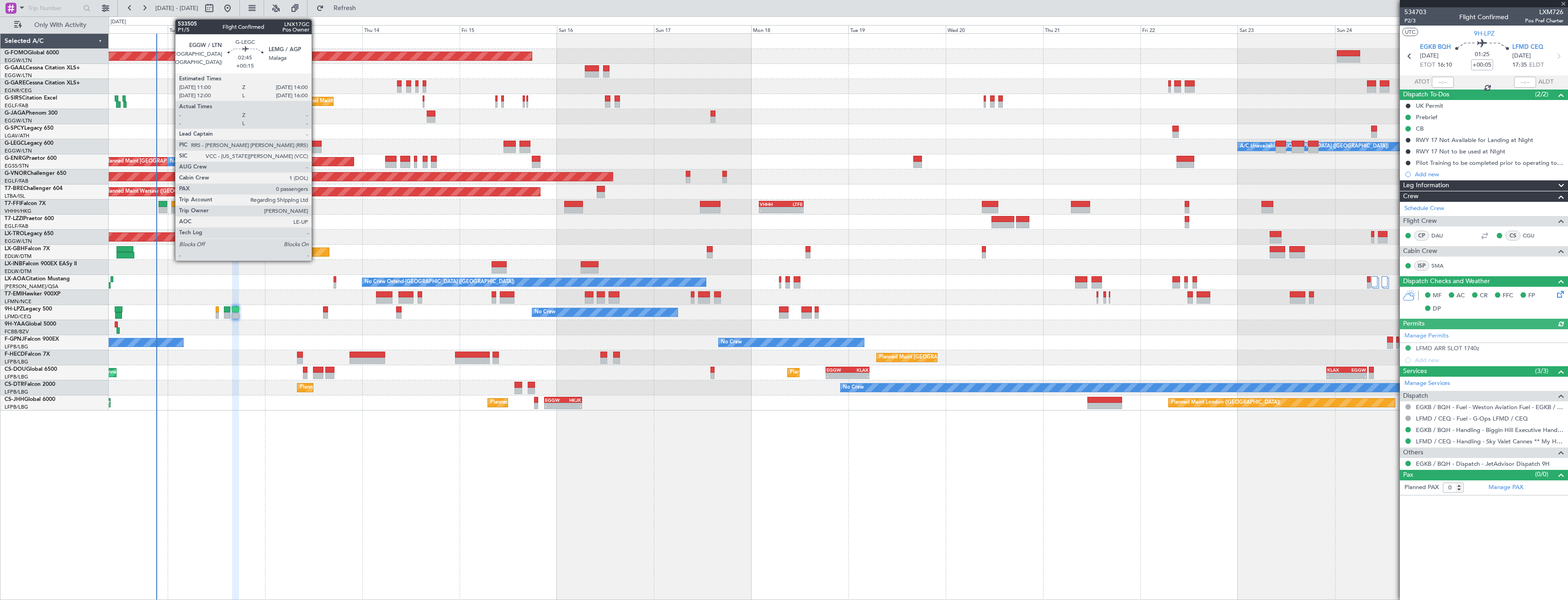
click at [316, 145] on div at bounding box center [315, 144] width 12 height 7
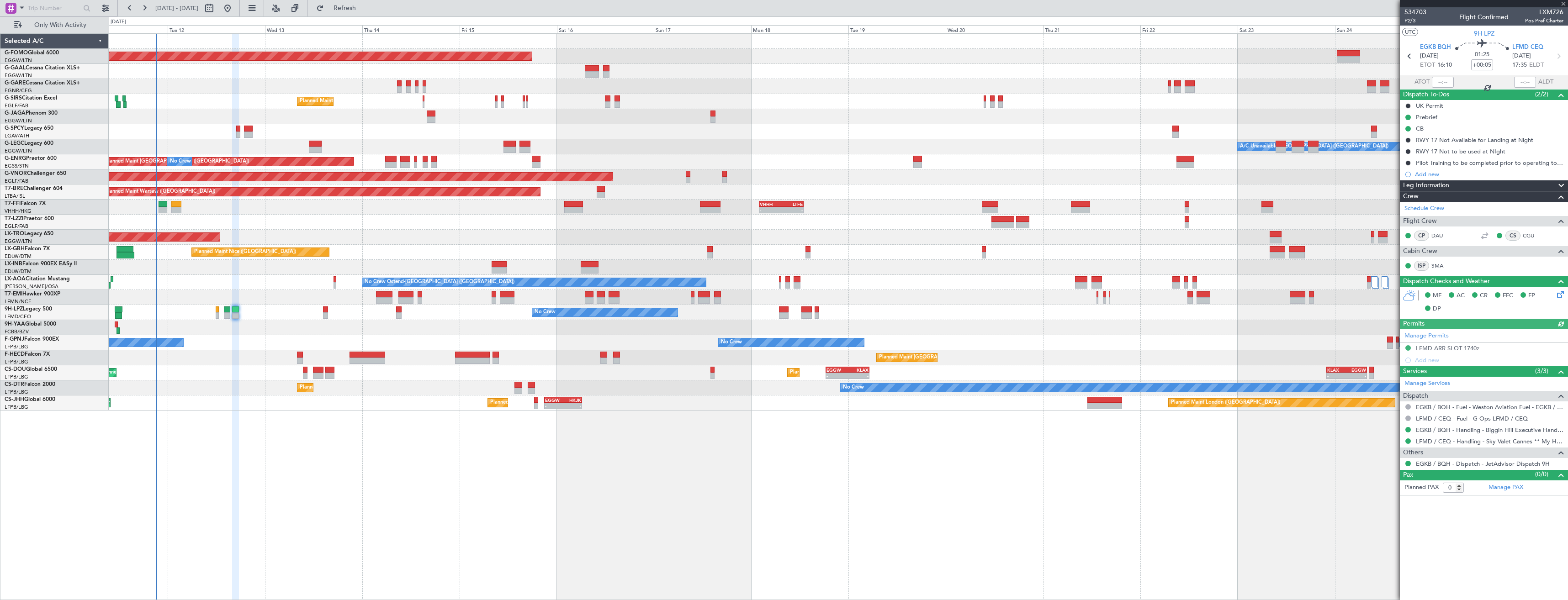
type input "+00:15"
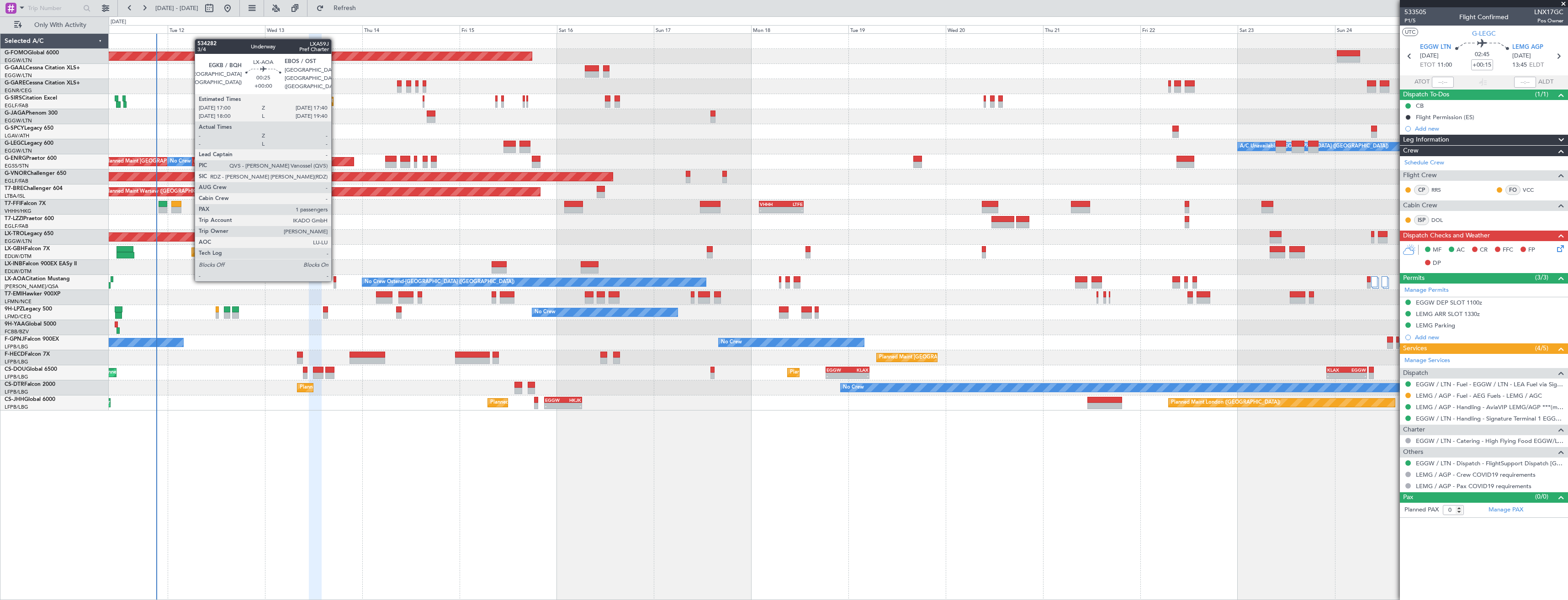
click at [335, 279] on div at bounding box center [335, 279] width 3 height 7
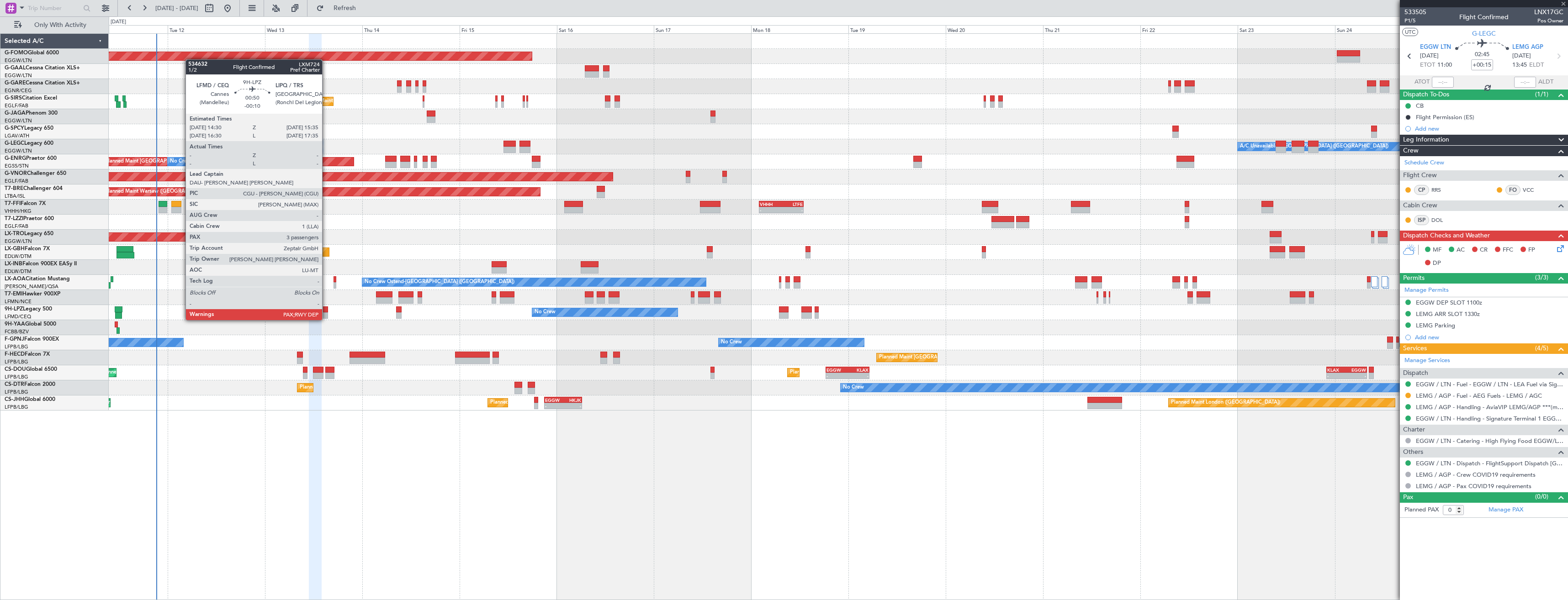
type input "1"
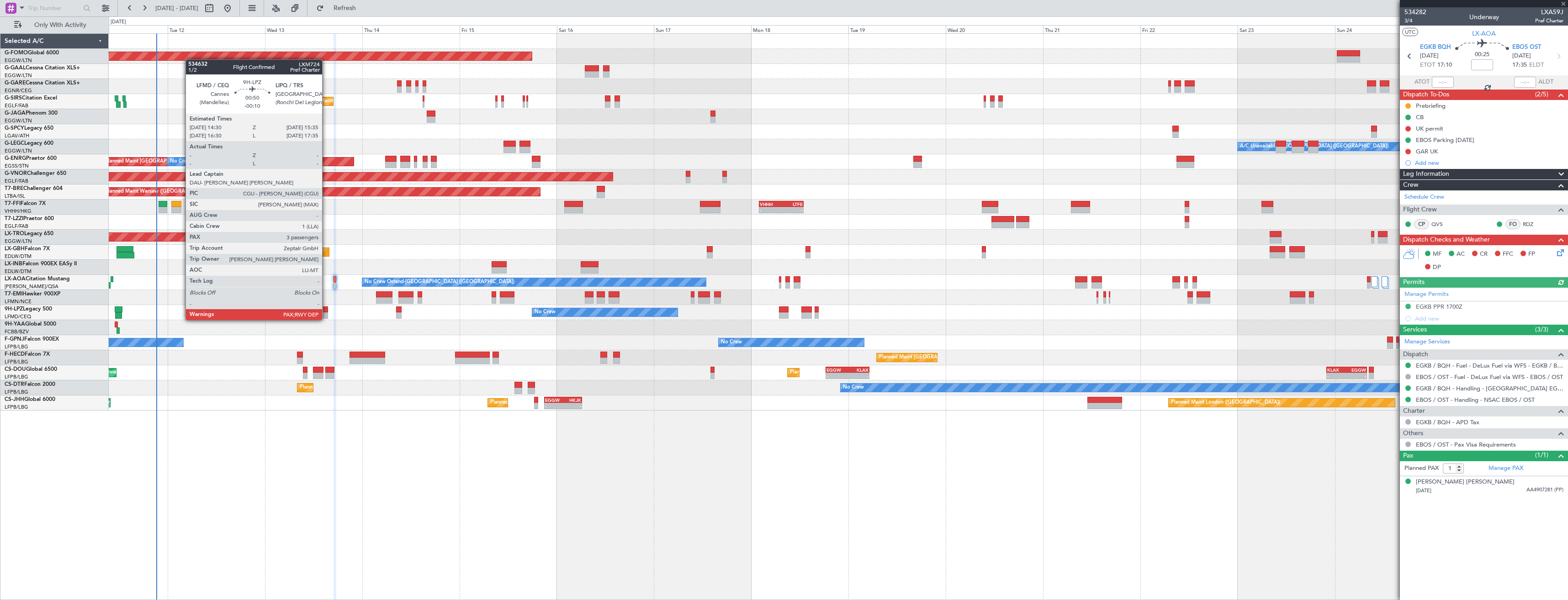
click at [326, 311] on div at bounding box center [326, 310] width 5 height 7
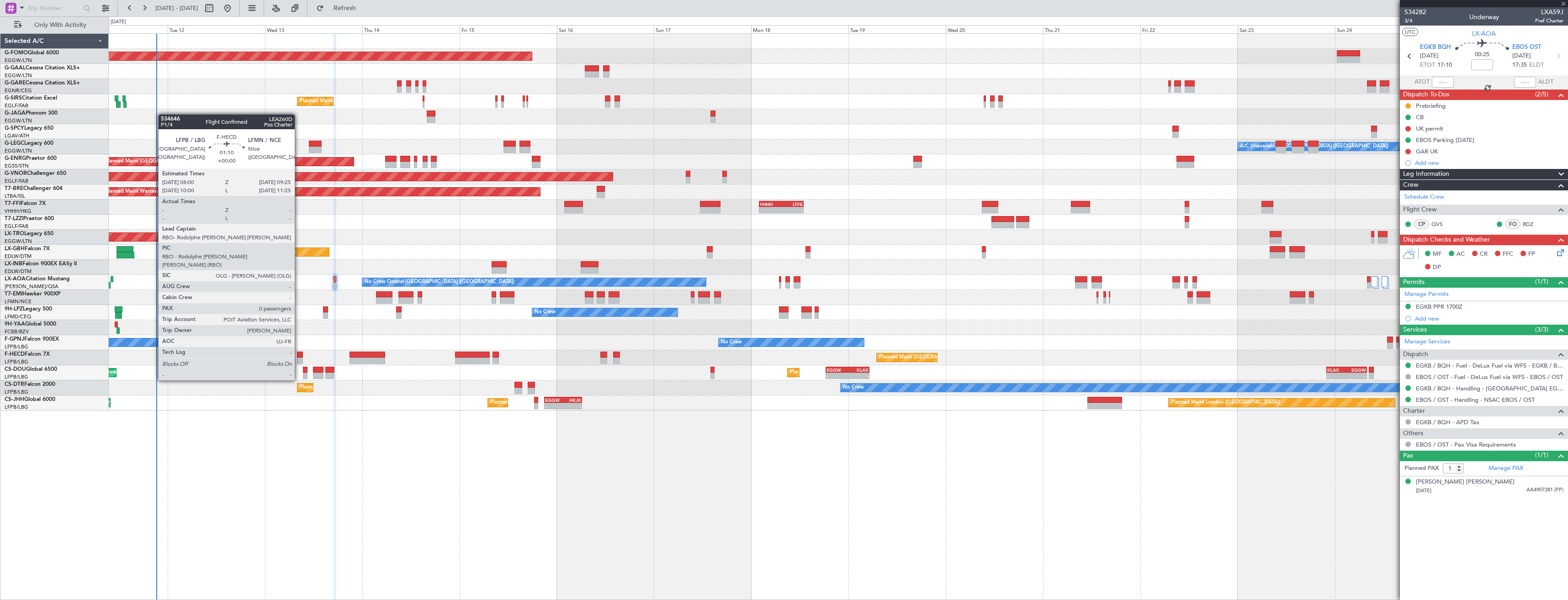
type input "-00:10"
type input "3"
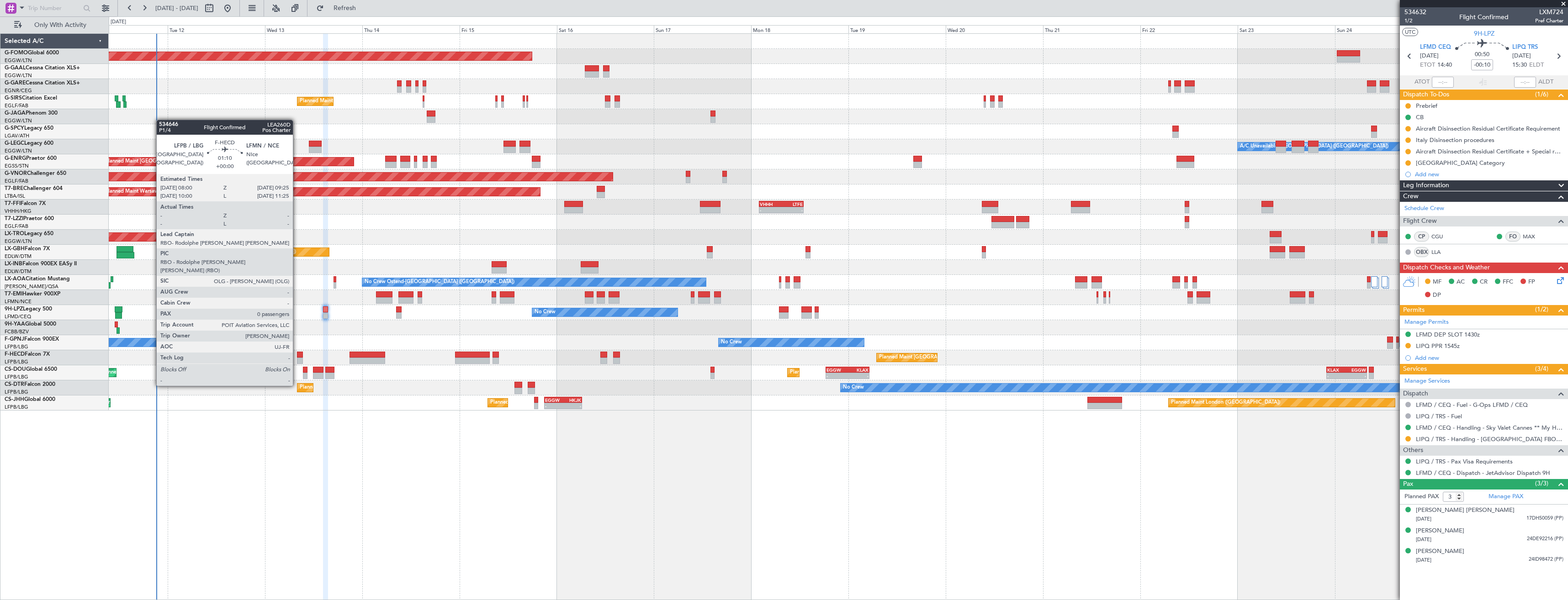
click at [297, 360] on div at bounding box center [300, 361] width 6 height 7
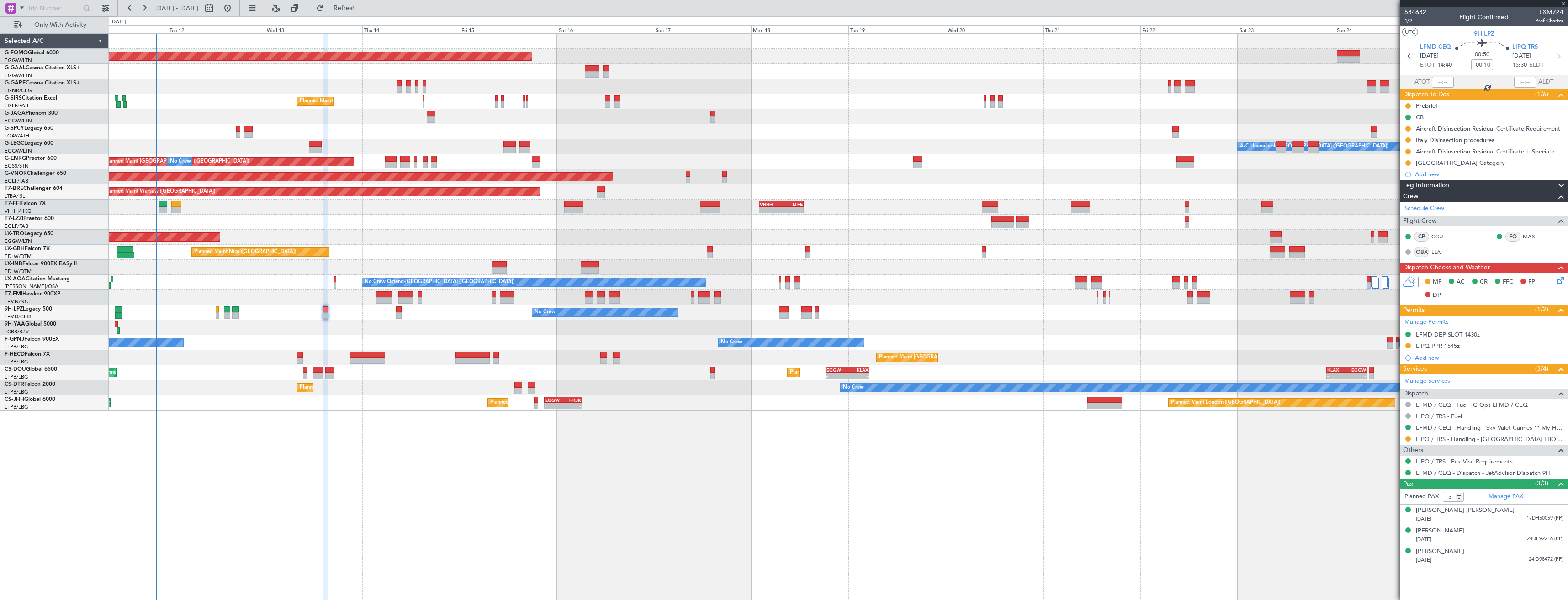
type input "0"
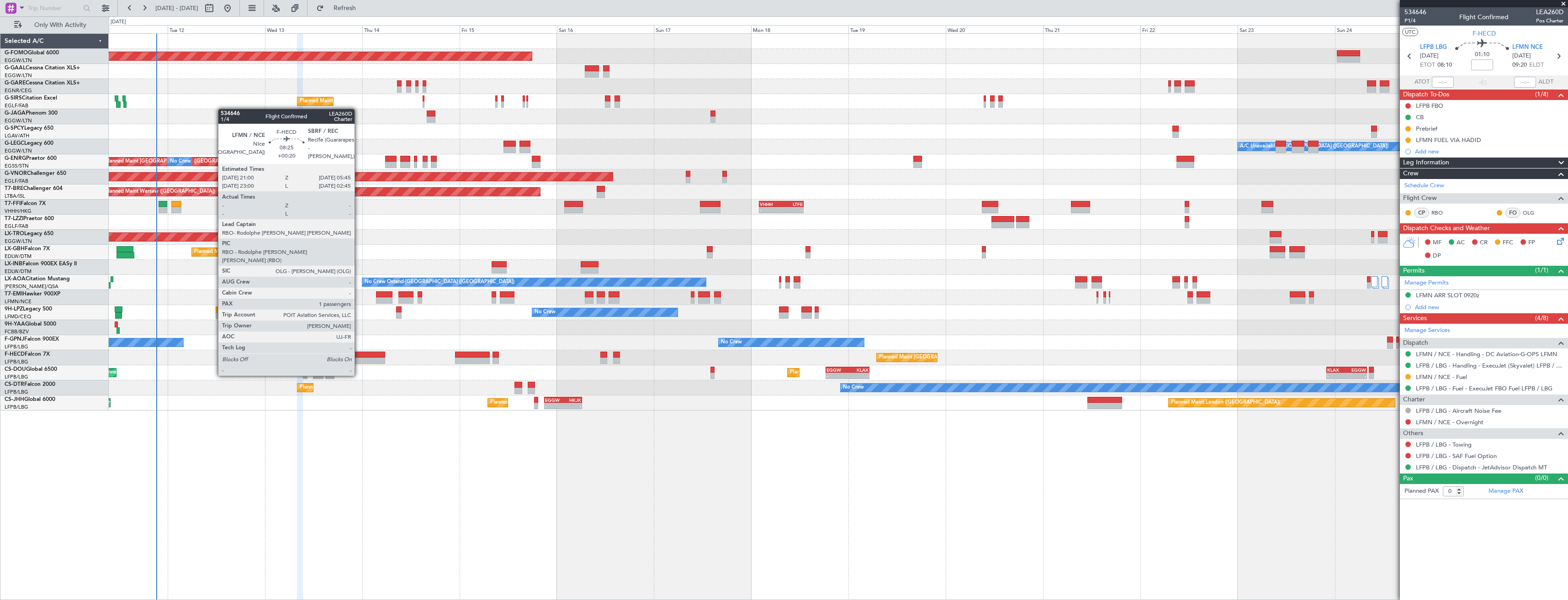
click at [359, 358] on div at bounding box center [367, 361] width 36 height 7
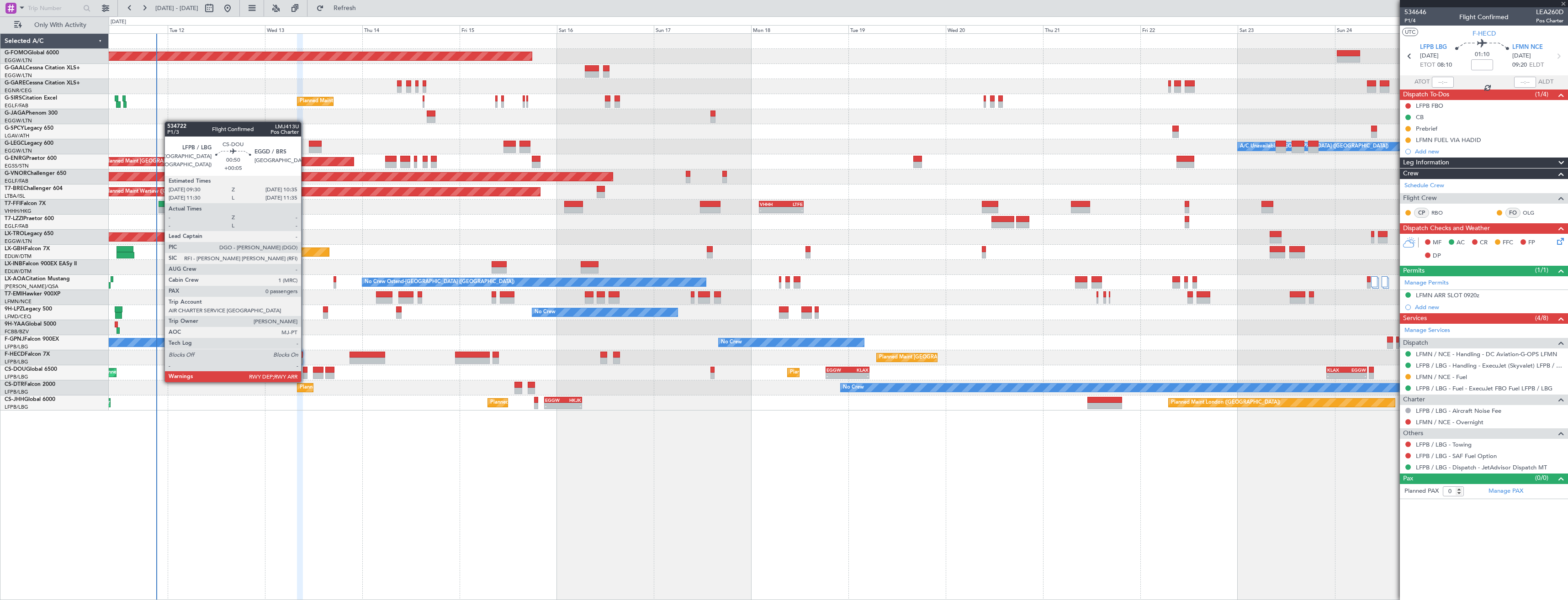
type input "+00:20"
type input "1"
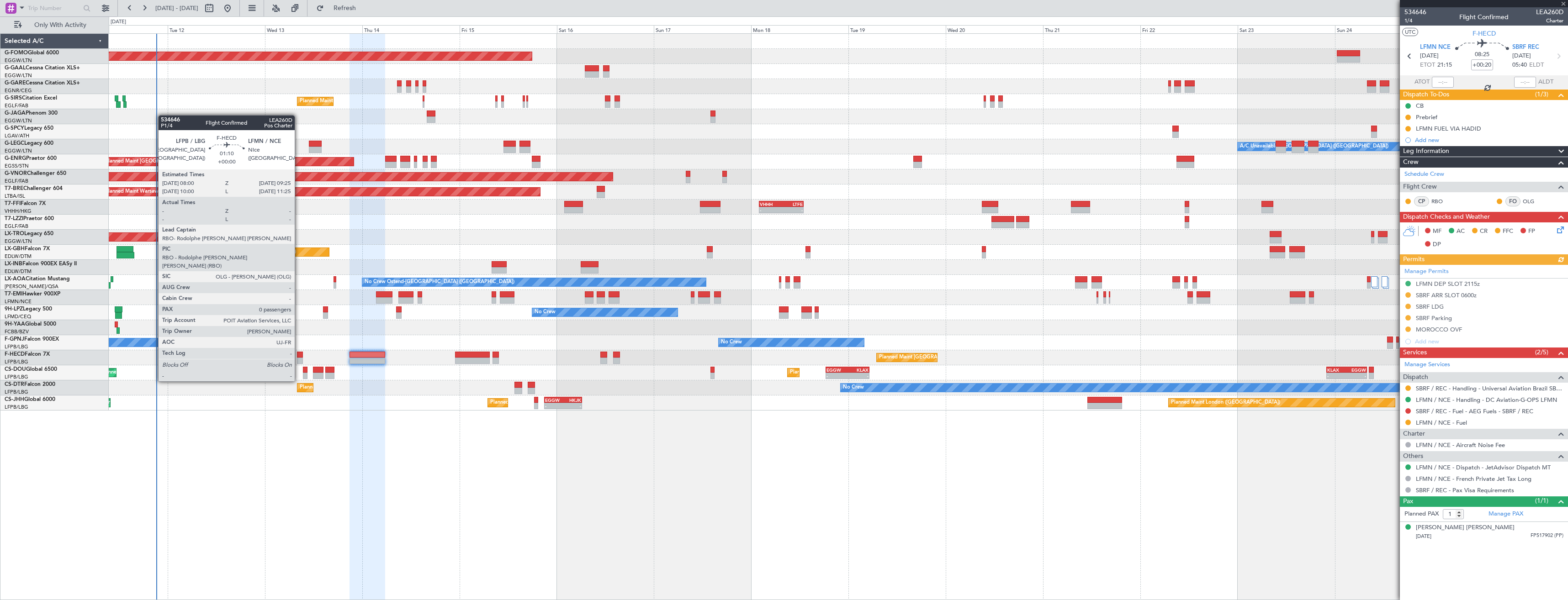
click at [299, 356] on div at bounding box center [300, 355] width 6 height 7
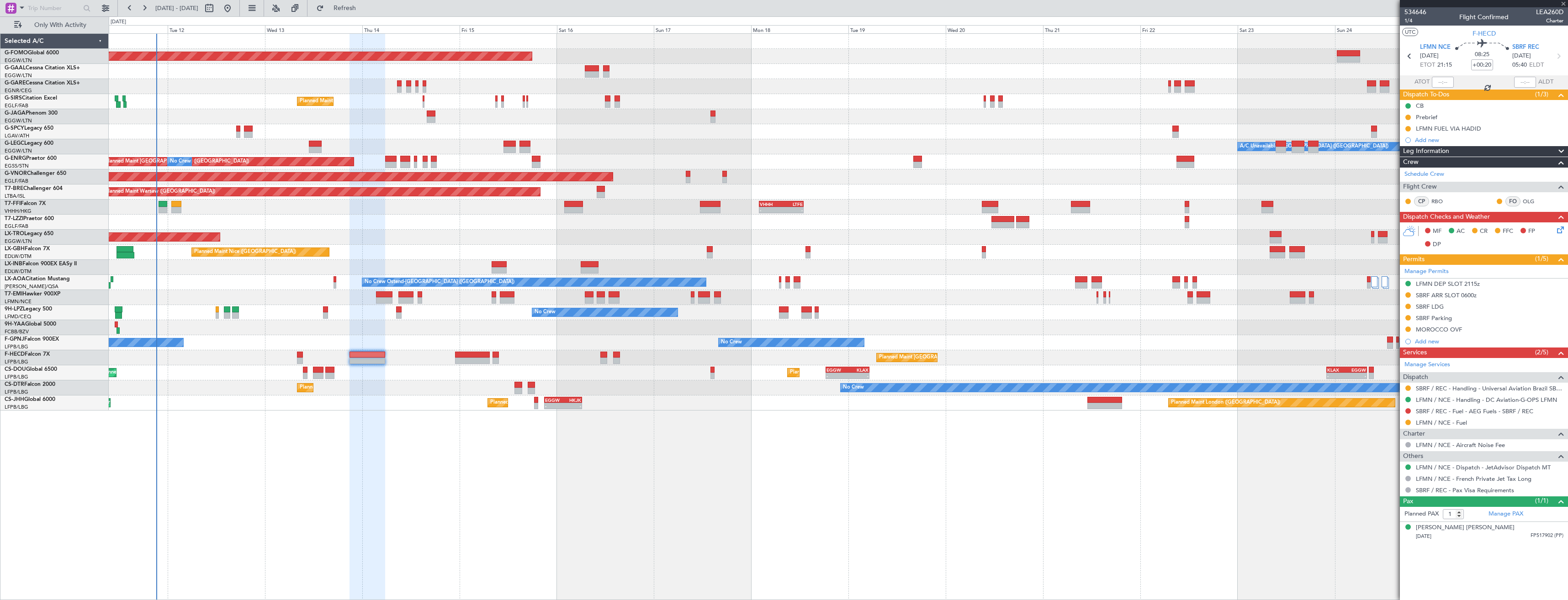
type input "0"
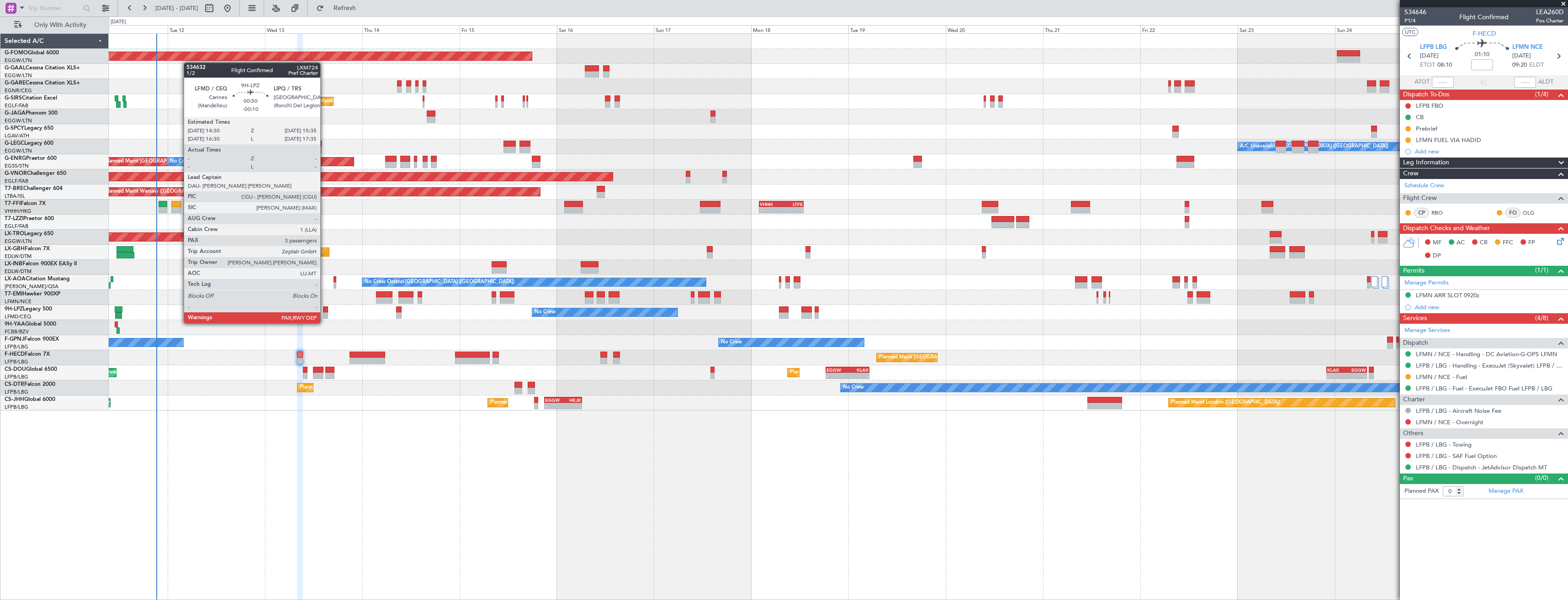
click at [324, 314] on div at bounding box center [326, 315] width 5 height 7
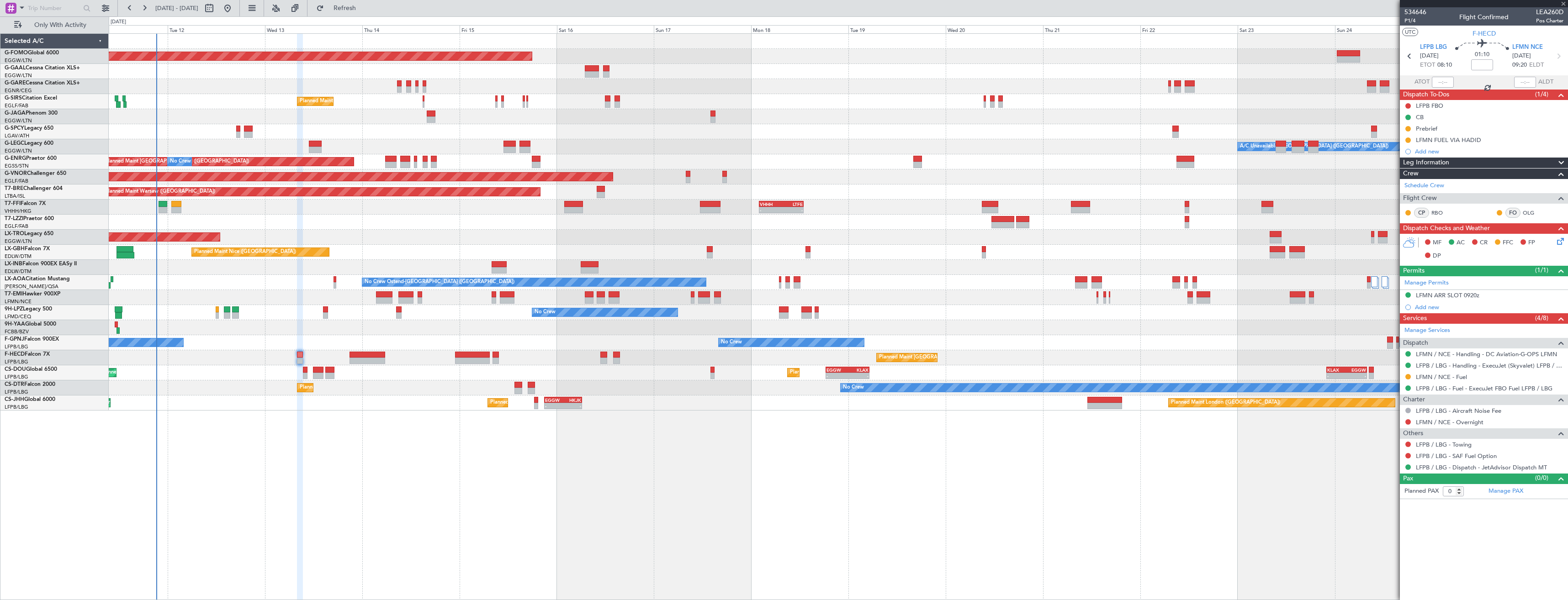
type input "-00:10"
type input "3"
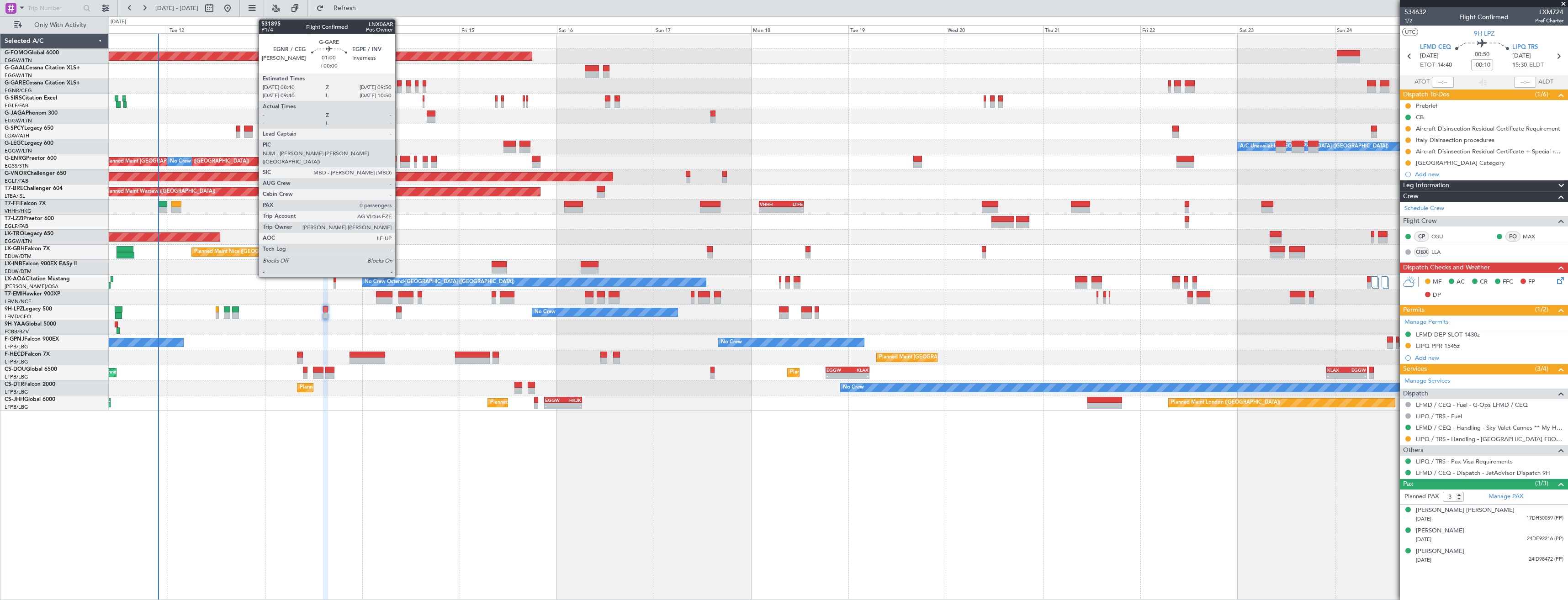
click at [399, 87] on div at bounding box center [399, 89] width 5 height 7
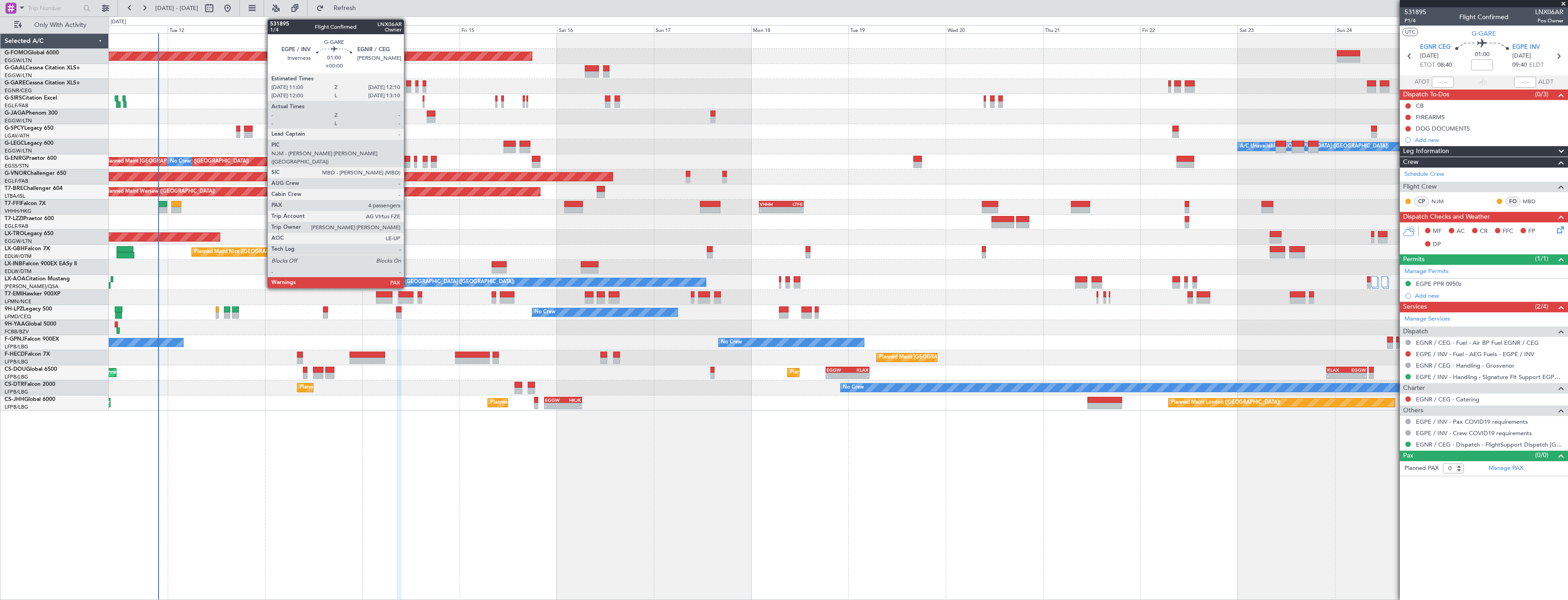
click at [408, 89] on div at bounding box center [408, 89] width 5 height 7
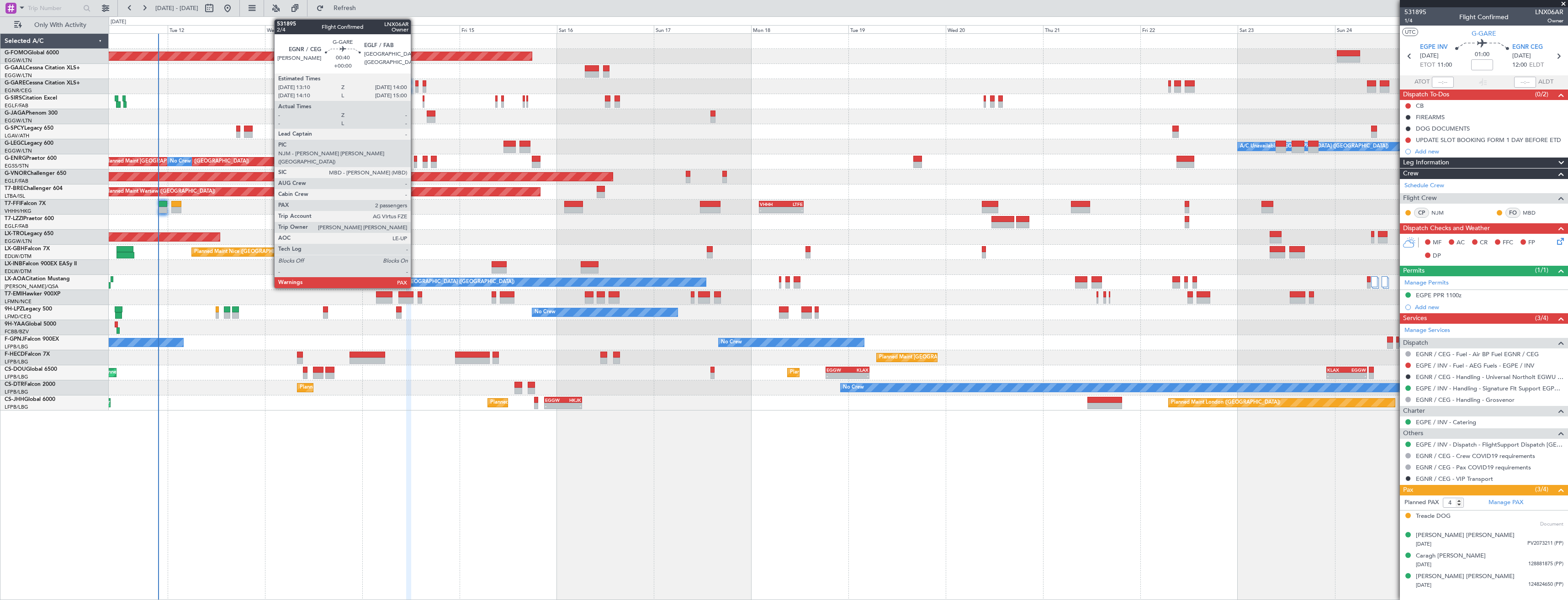
click at [415, 86] on div at bounding box center [417, 89] width 4 height 7
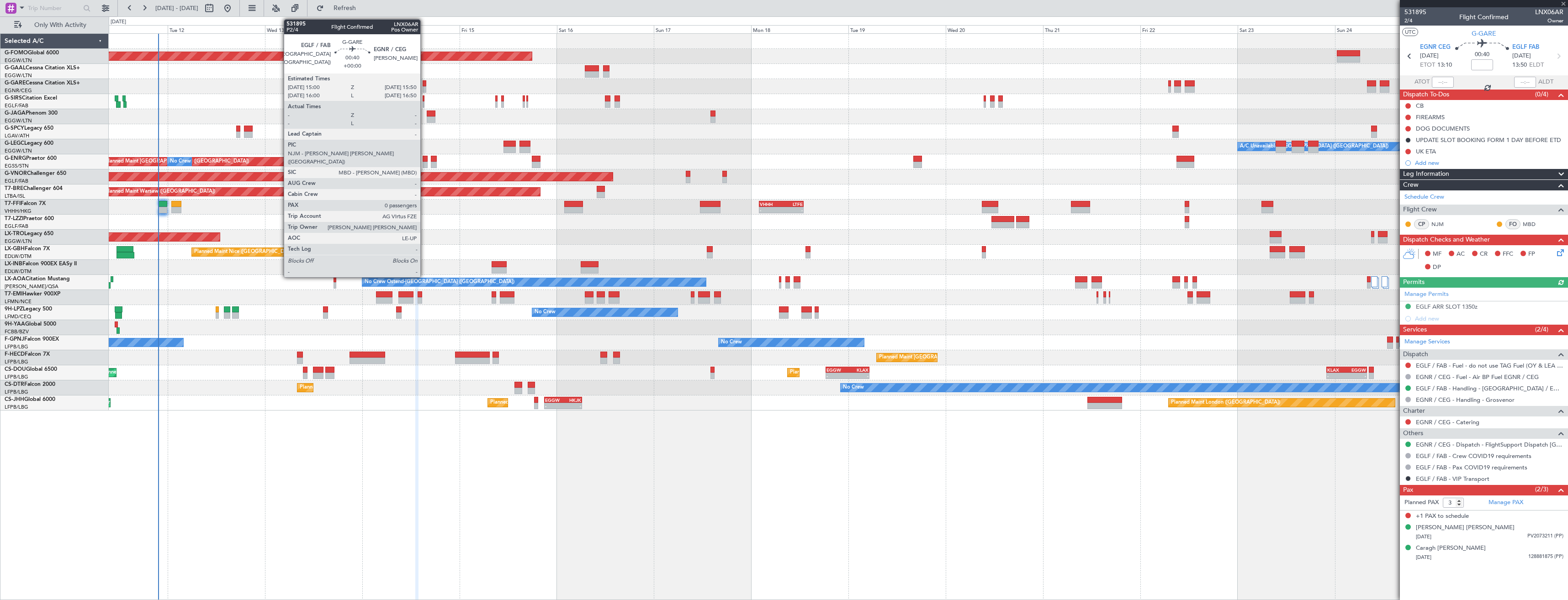
click at [424, 87] on div at bounding box center [424, 89] width 4 height 7
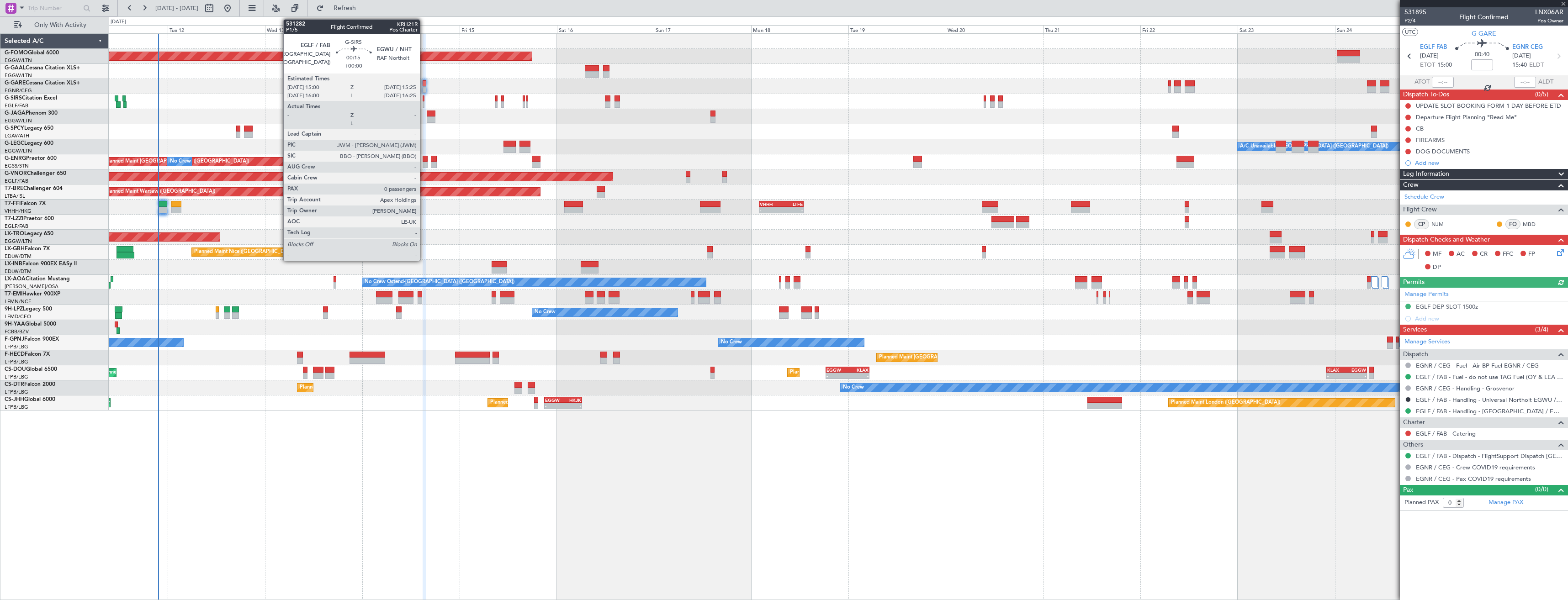
click at [424, 105] on div at bounding box center [423, 105] width 2 height 7
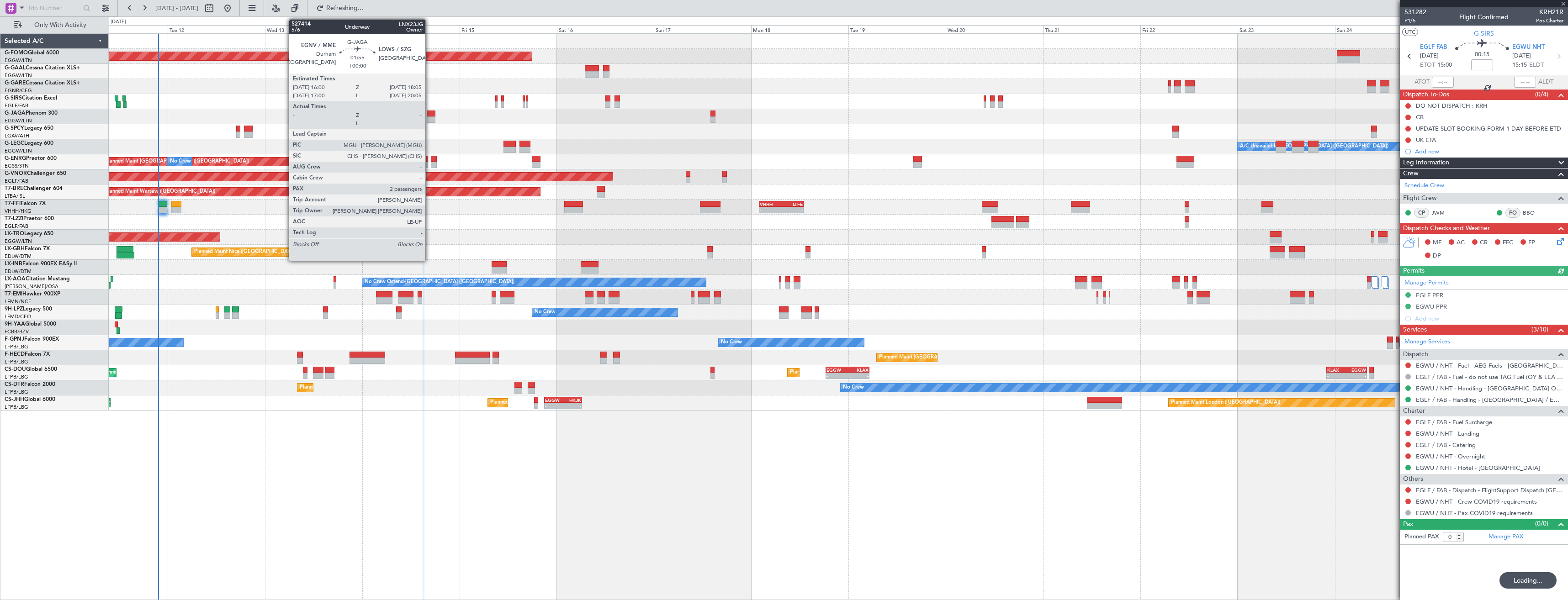
click at [430, 118] on div at bounding box center [431, 119] width 9 height 7
click at [430, 114] on div at bounding box center [431, 114] width 9 height 7
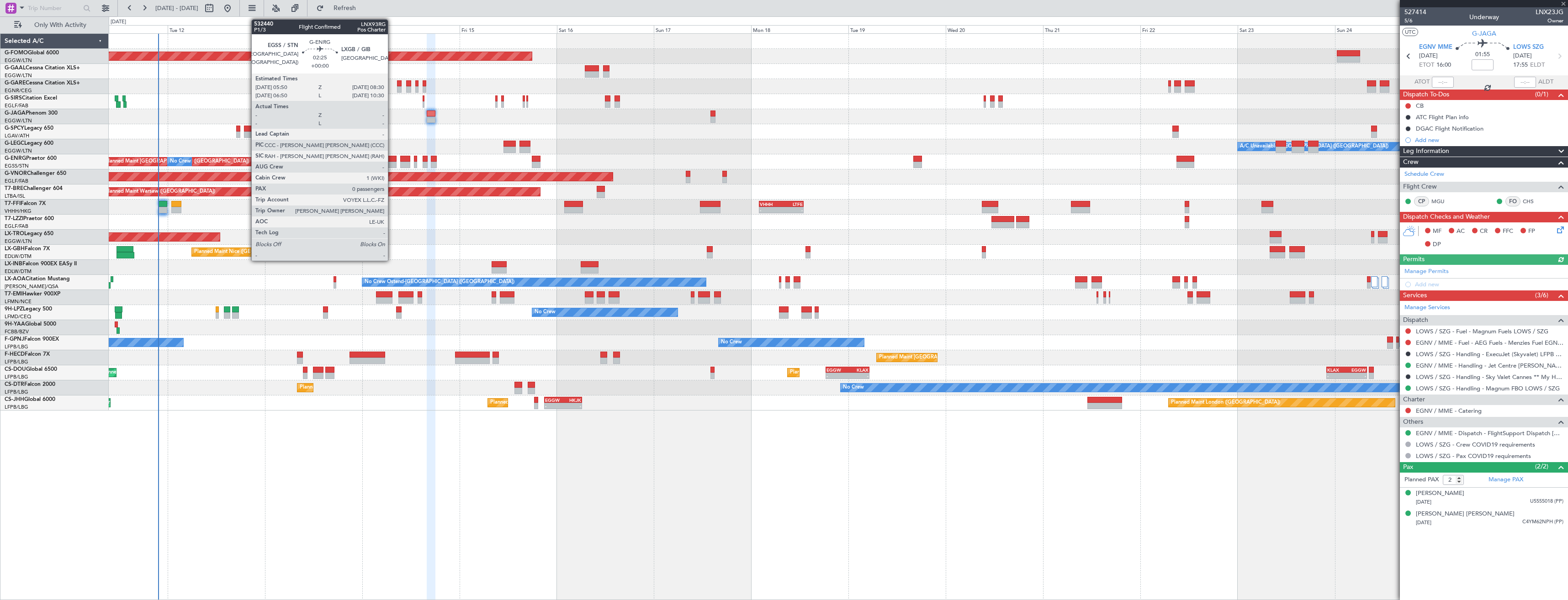
click at [392, 161] on div at bounding box center [391, 159] width 11 height 7
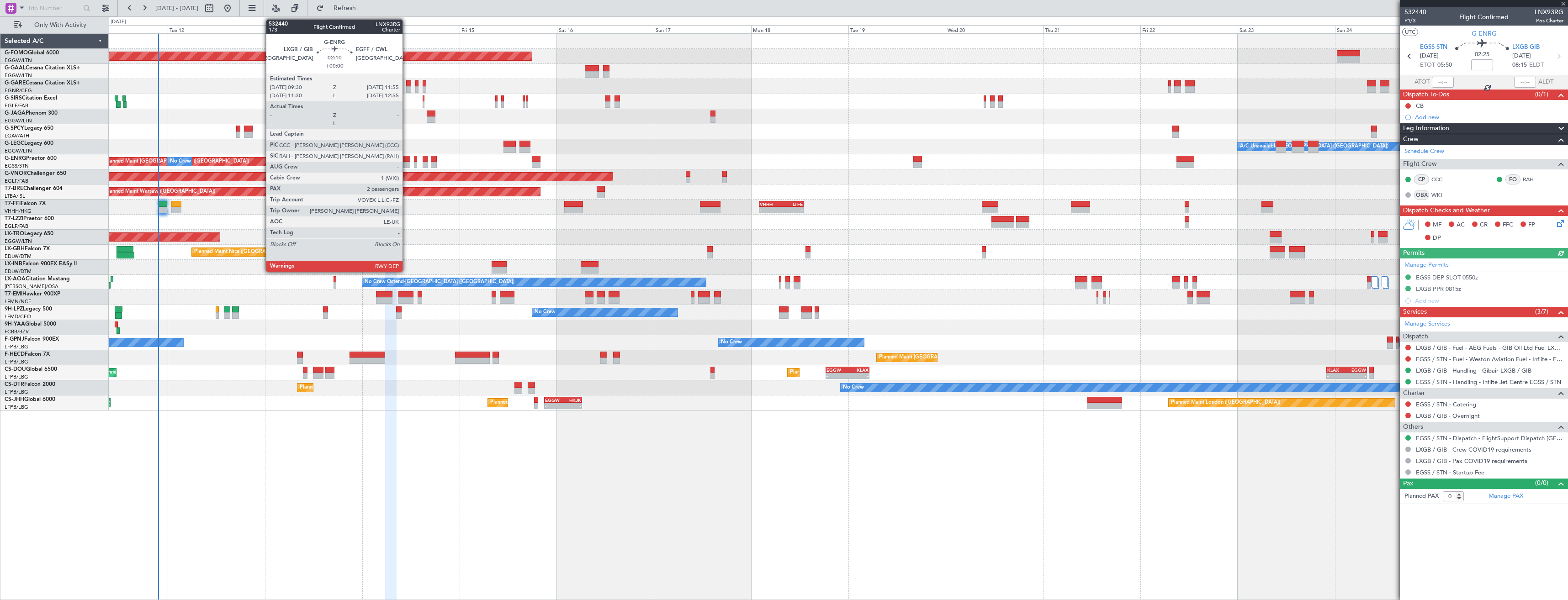
click at [407, 160] on div at bounding box center [405, 159] width 10 height 7
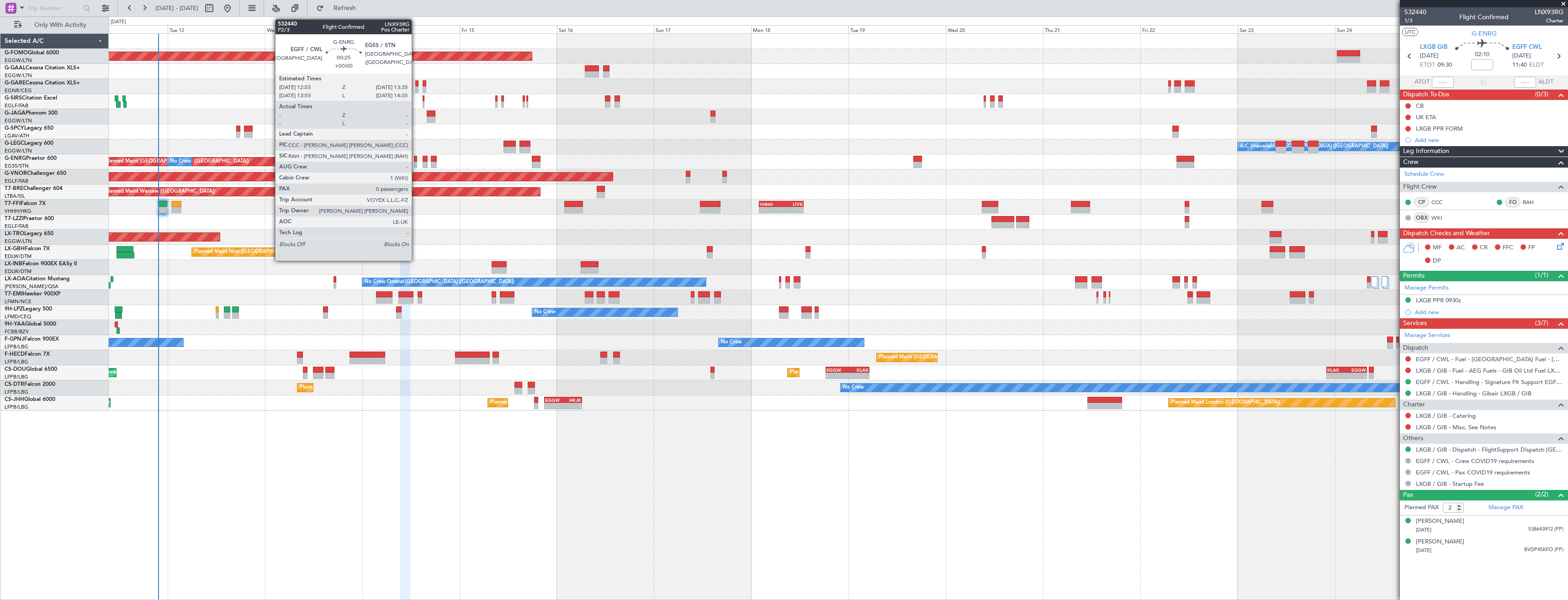
click at [416, 161] on div at bounding box center [415, 159] width 3 height 7
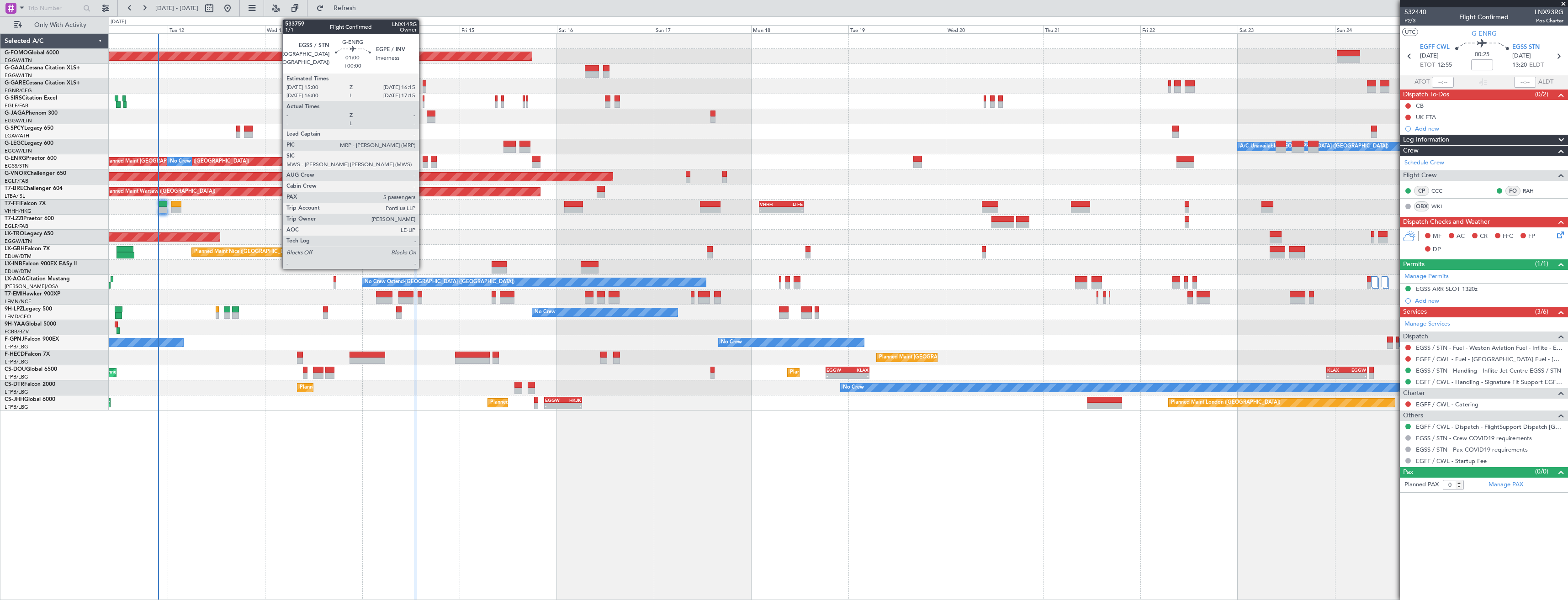
click at [423, 162] on div at bounding box center [425, 165] width 5 height 7
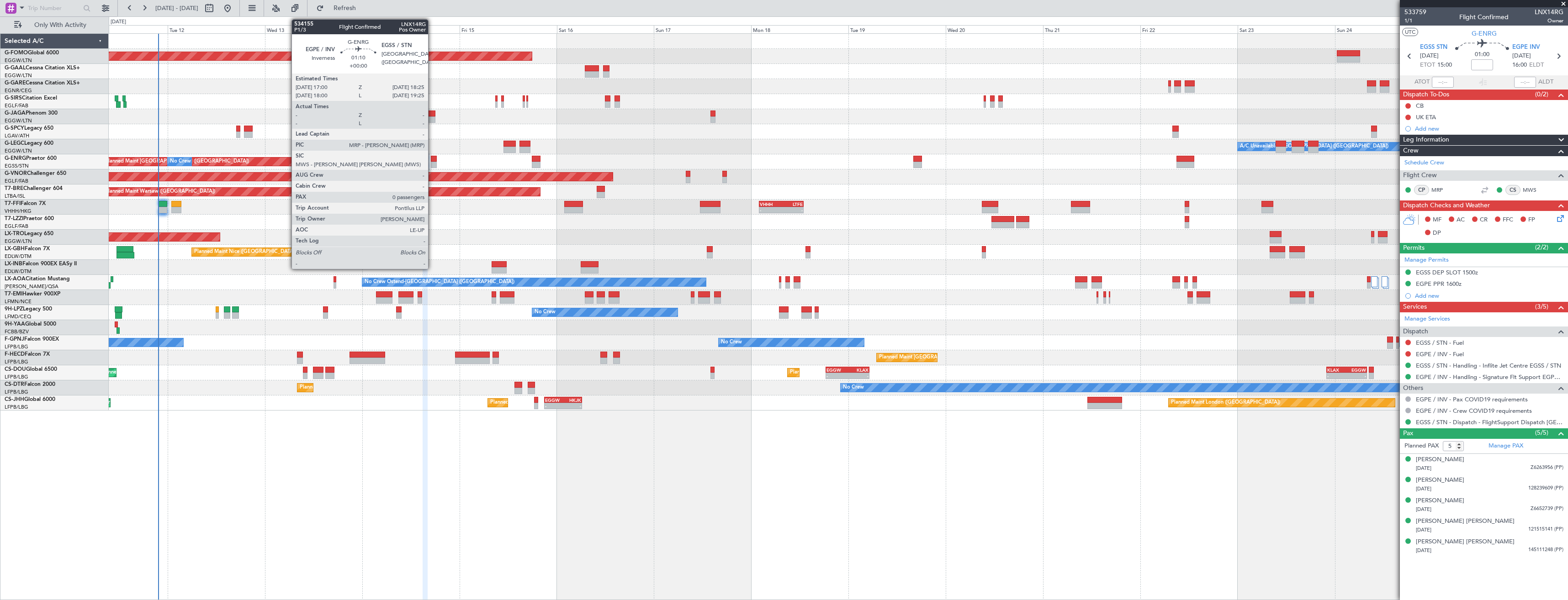
click at [432, 166] on div at bounding box center [434, 165] width 6 height 7
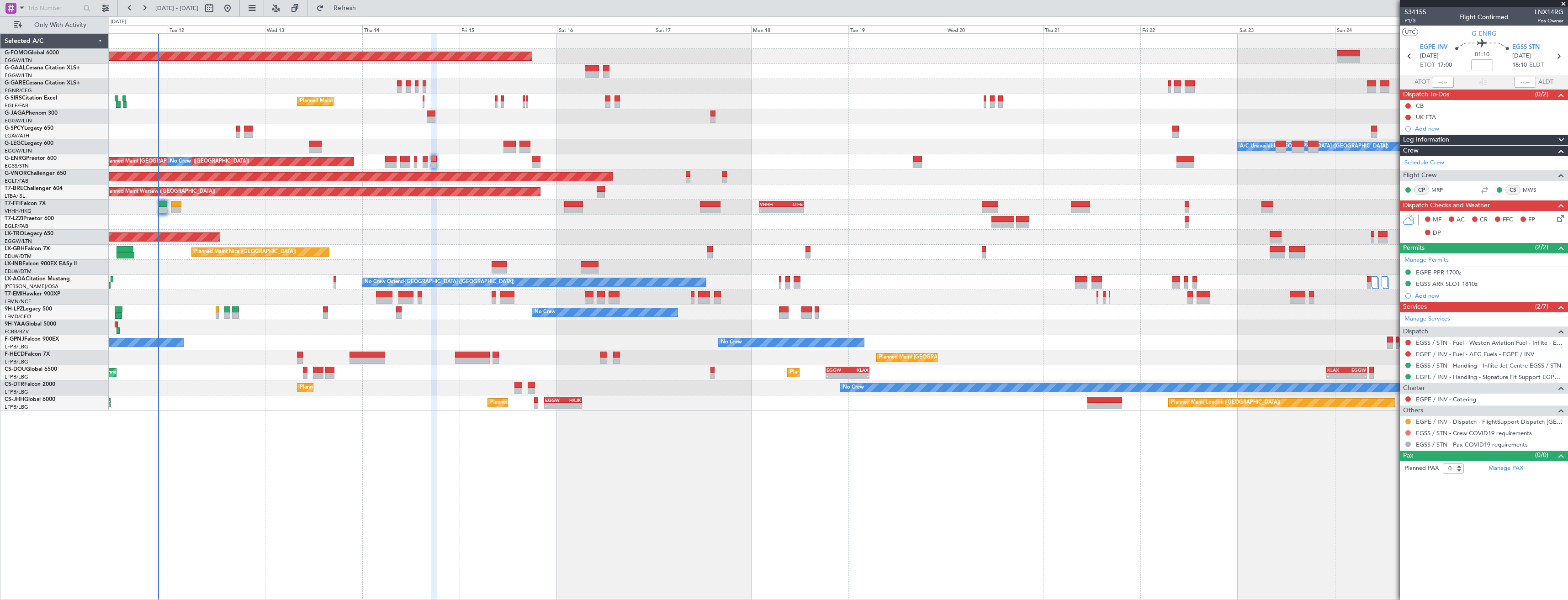
click at [1408, 433] on button at bounding box center [1408, 433] width 5 height 5
click at [1381, 445] on span "Not Required" at bounding box center [1386, 445] width 37 height 9
click at [1408, 422] on button at bounding box center [1408, 421] width 5 height 5
click at [1380, 528] on span "Confirmed" at bounding box center [1382, 530] width 29 height 9
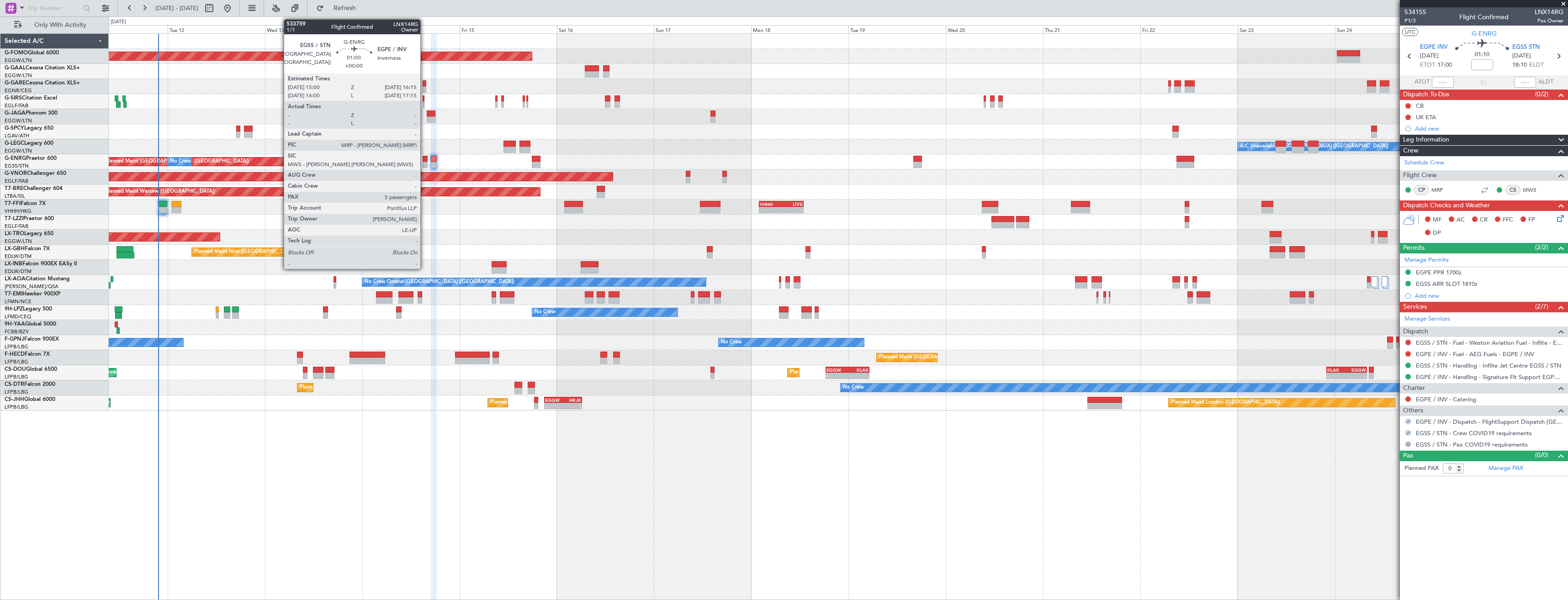
click at [424, 158] on div at bounding box center [425, 159] width 5 height 7
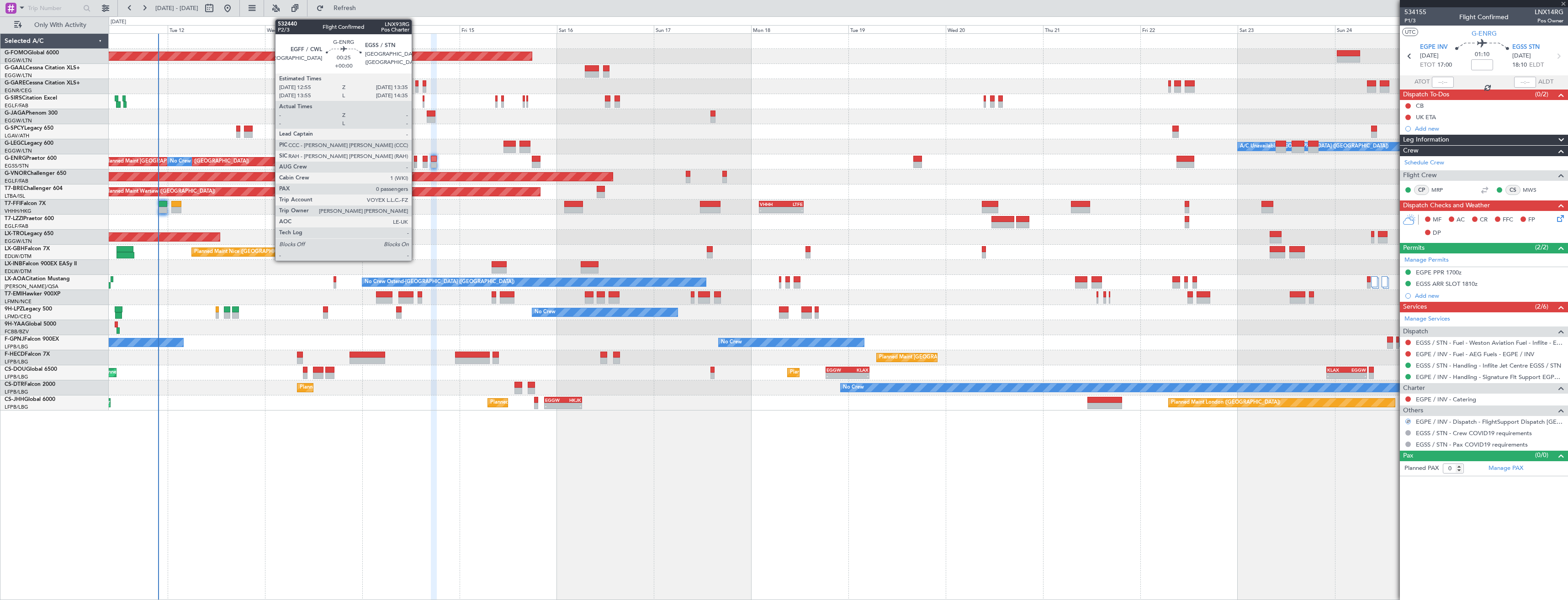
type input "5"
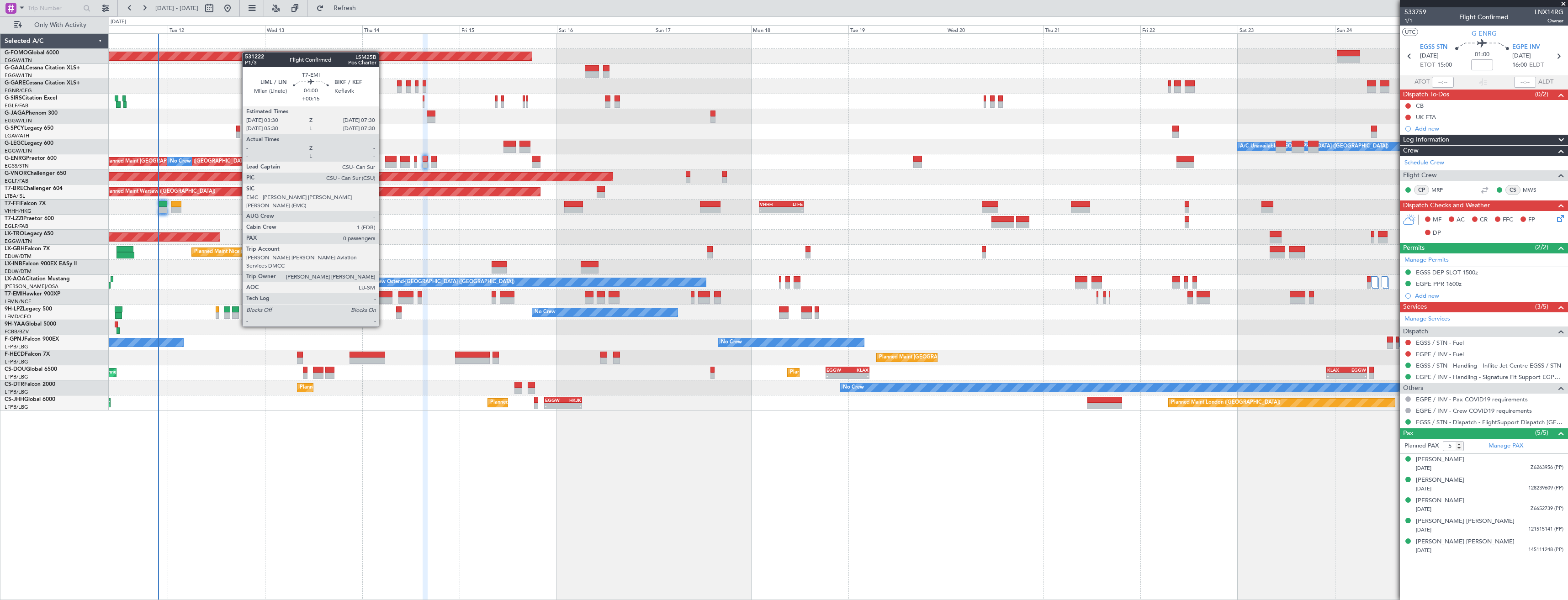
click at [383, 301] on div at bounding box center [384, 301] width 16 height 7
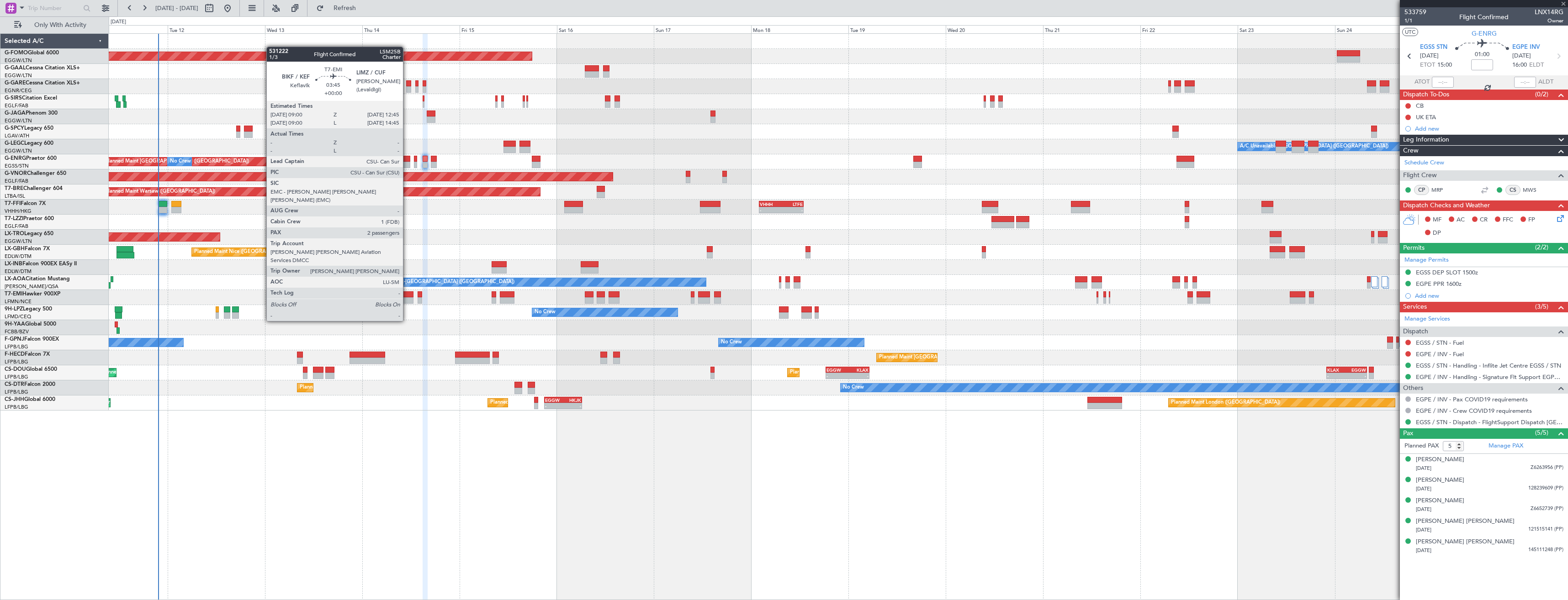
type input "+00:15"
type input "0"
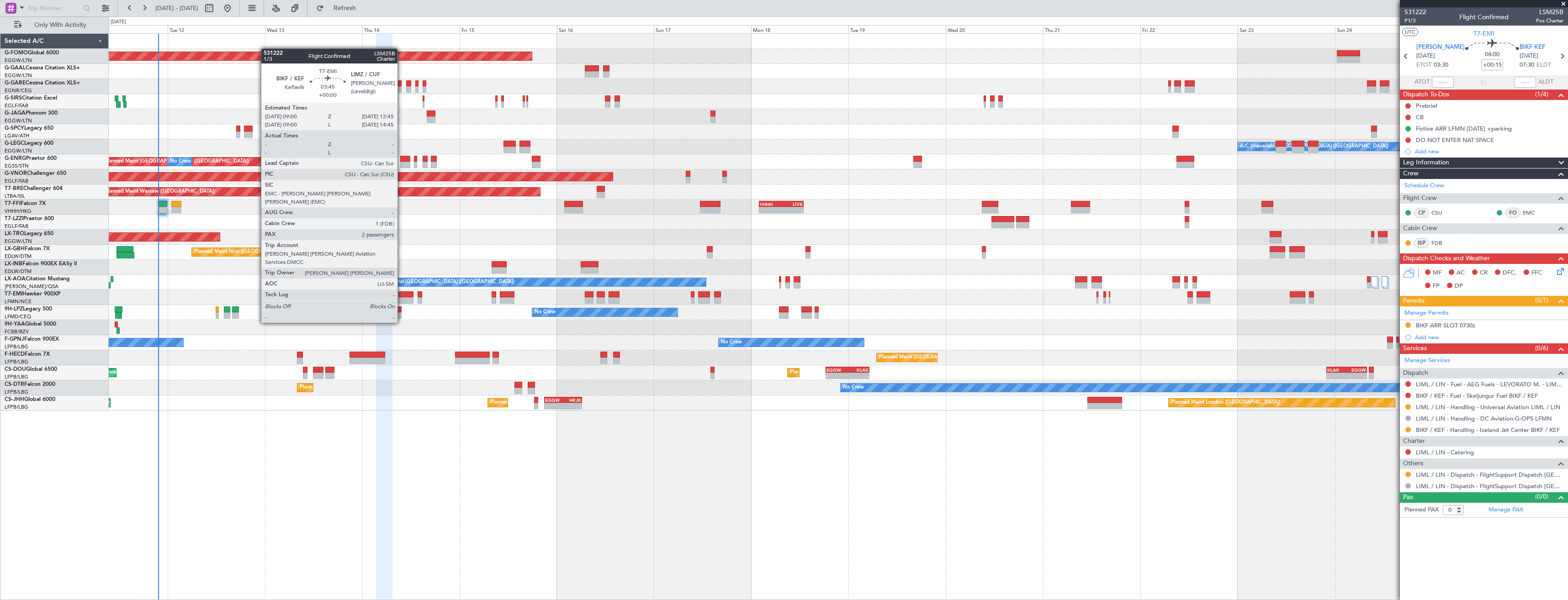
click at [402, 298] on div at bounding box center [407, 301] width 16 height 7
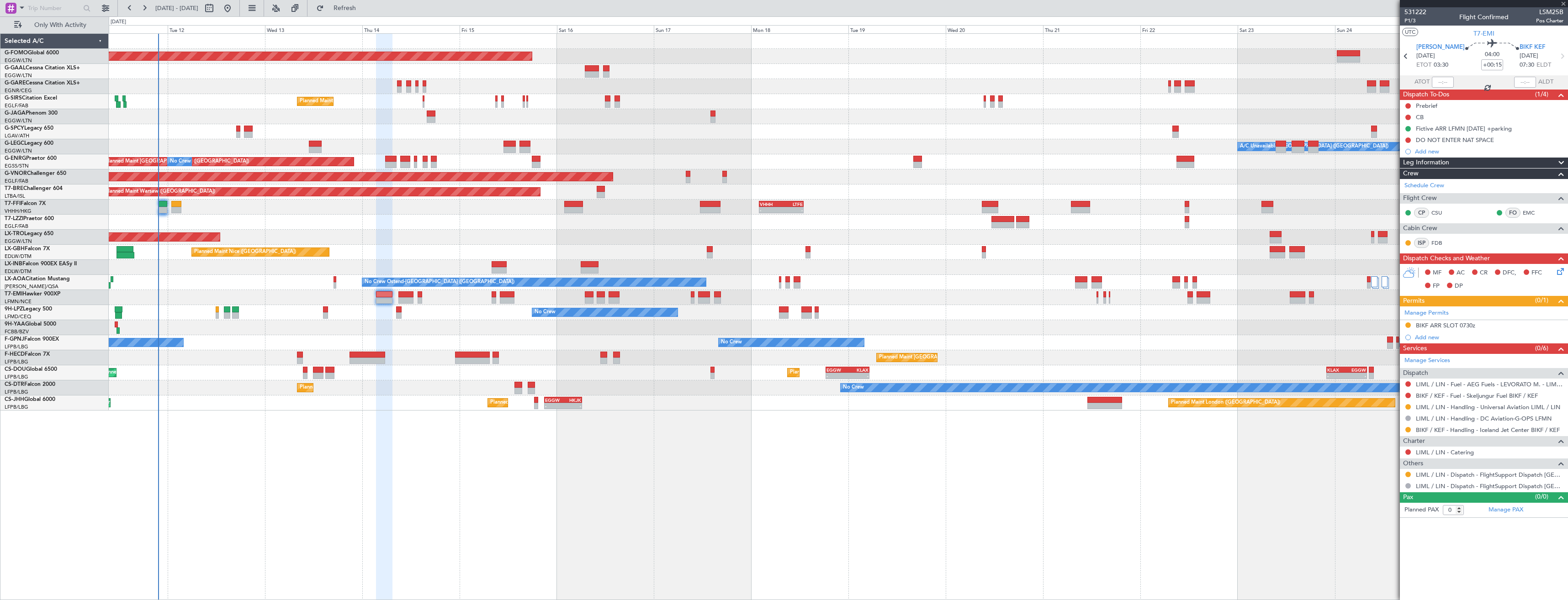
type input "2"
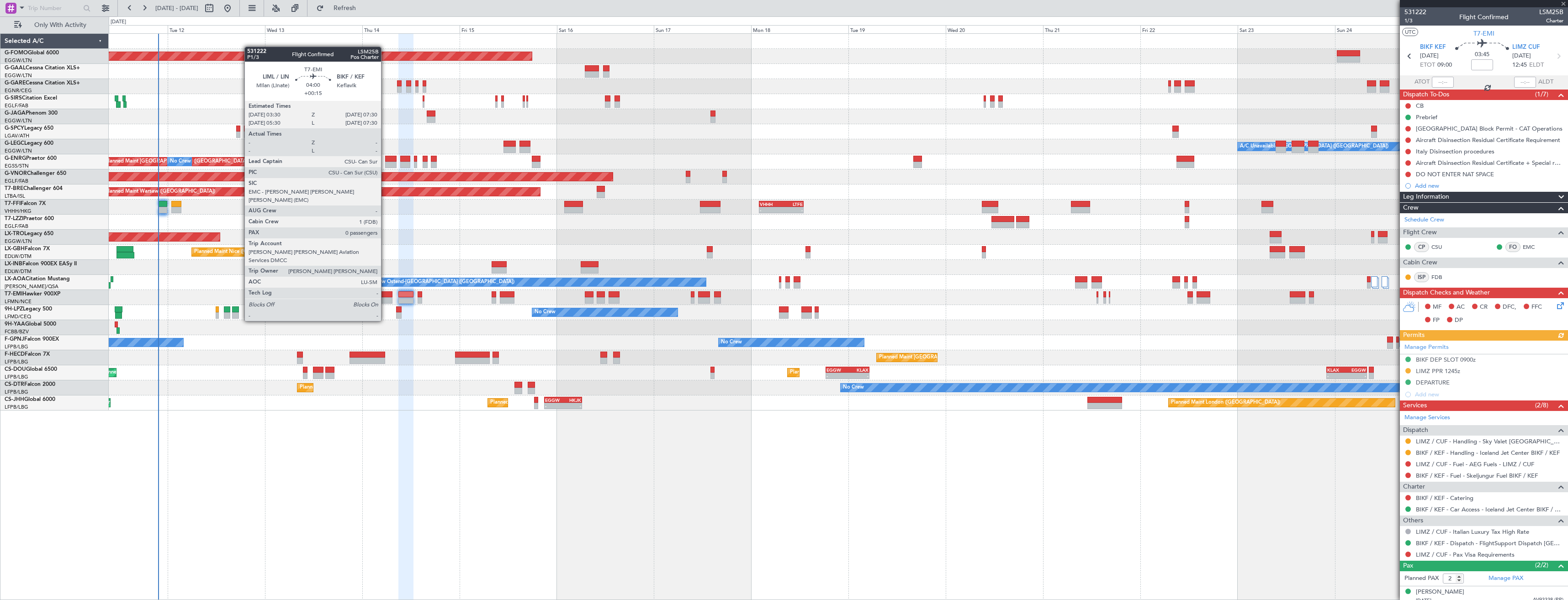
click at [385, 296] on div at bounding box center [384, 295] width 16 height 7
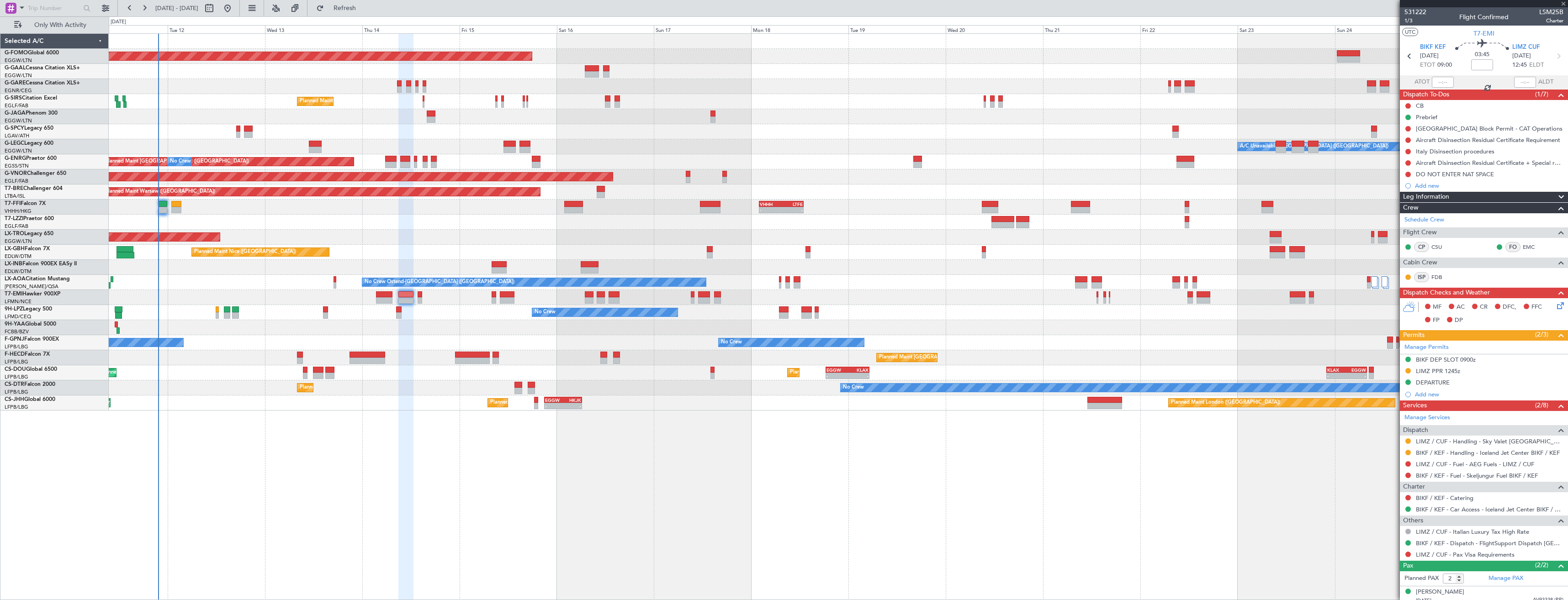
type input "+00:15"
type input "0"
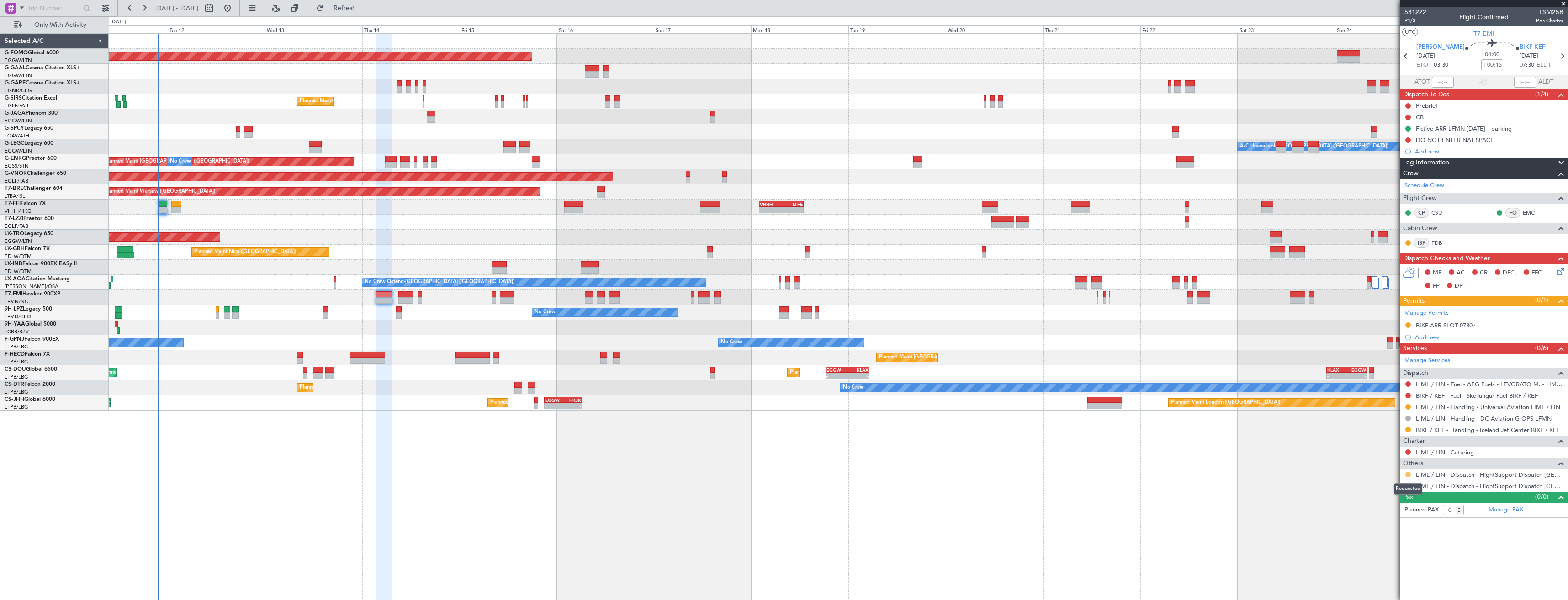
click at [1410, 474] on button at bounding box center [1408, 474] width 5 height 5
click at [1382, 585] on span "Confirmed" at bounding box center [1382, 583] width 29 height 9
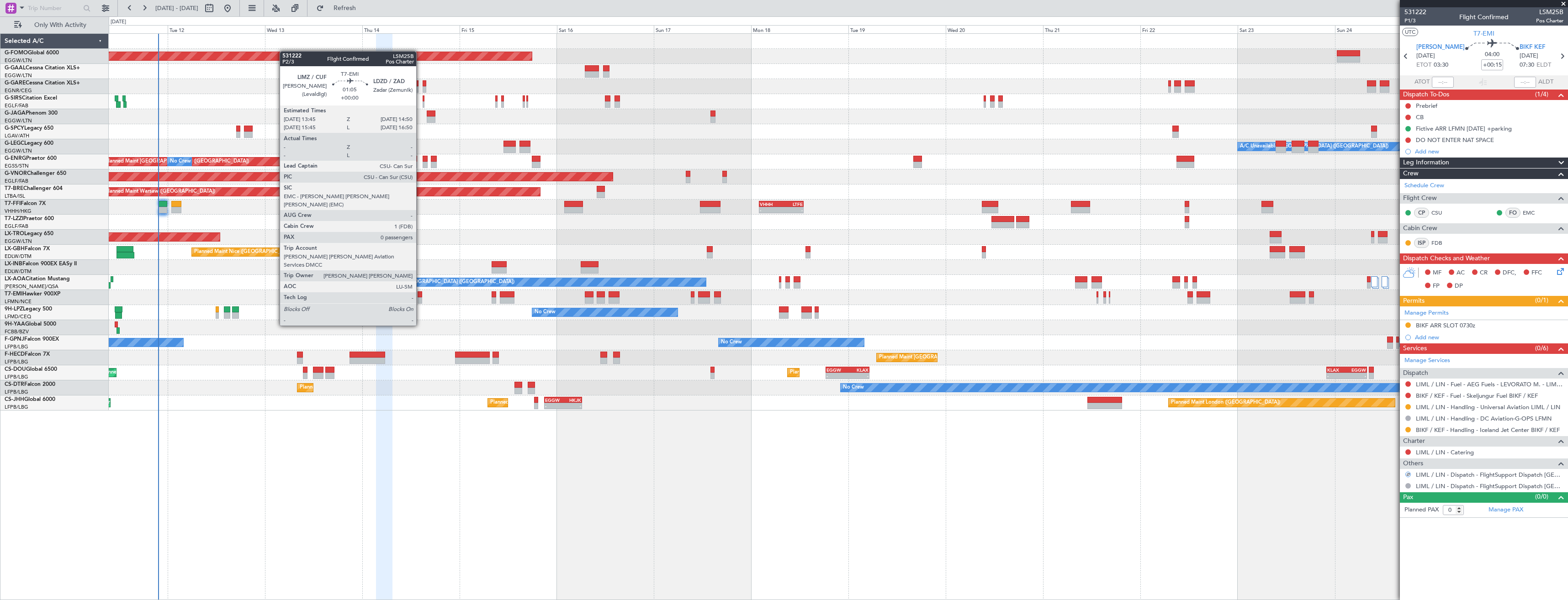
click at [421, 300] on div at bounding box center [420, 301] width 5 height 7
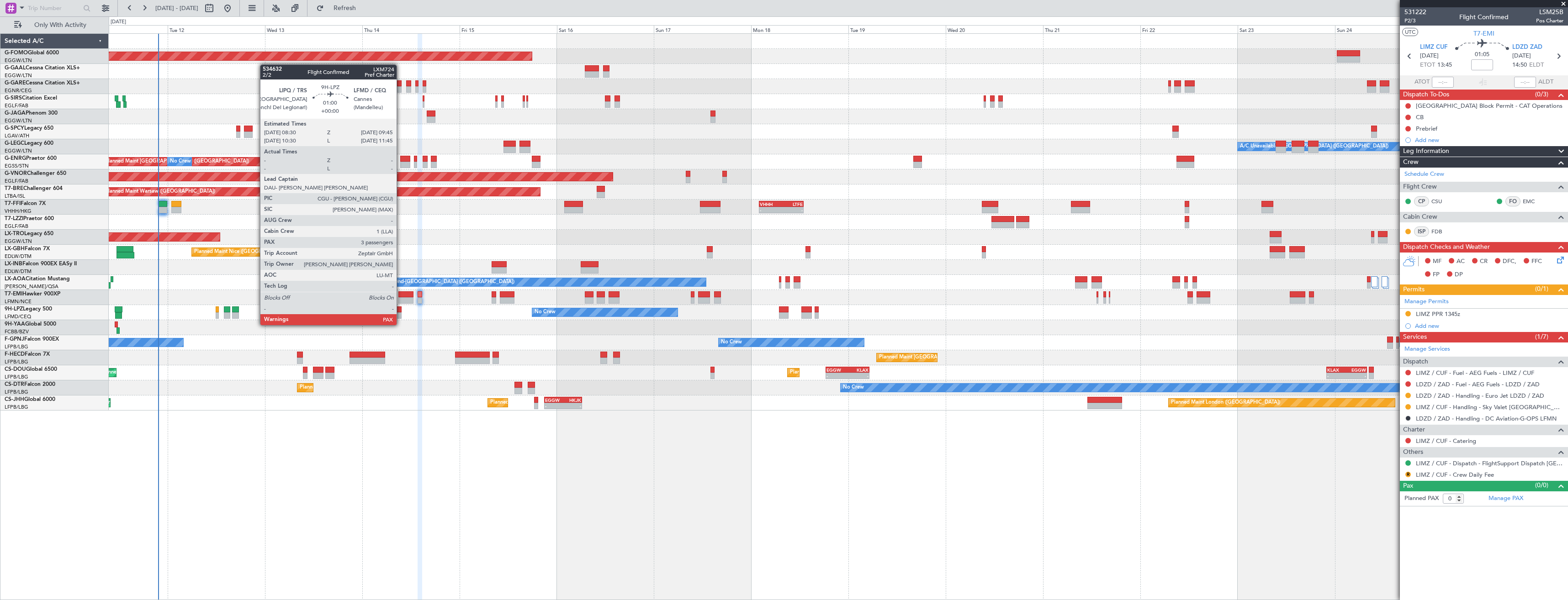
click at [401, 316] on div at bounding box center [399, 315] width 5 height 7
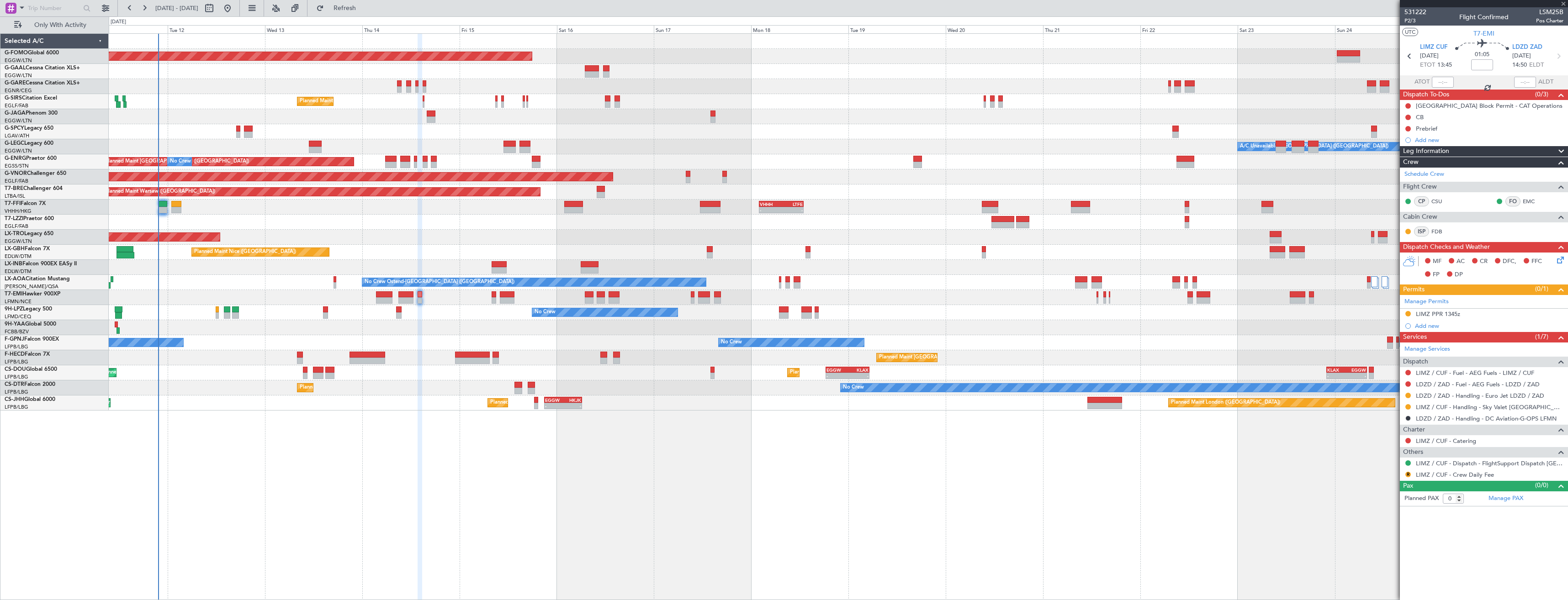
type input "3"
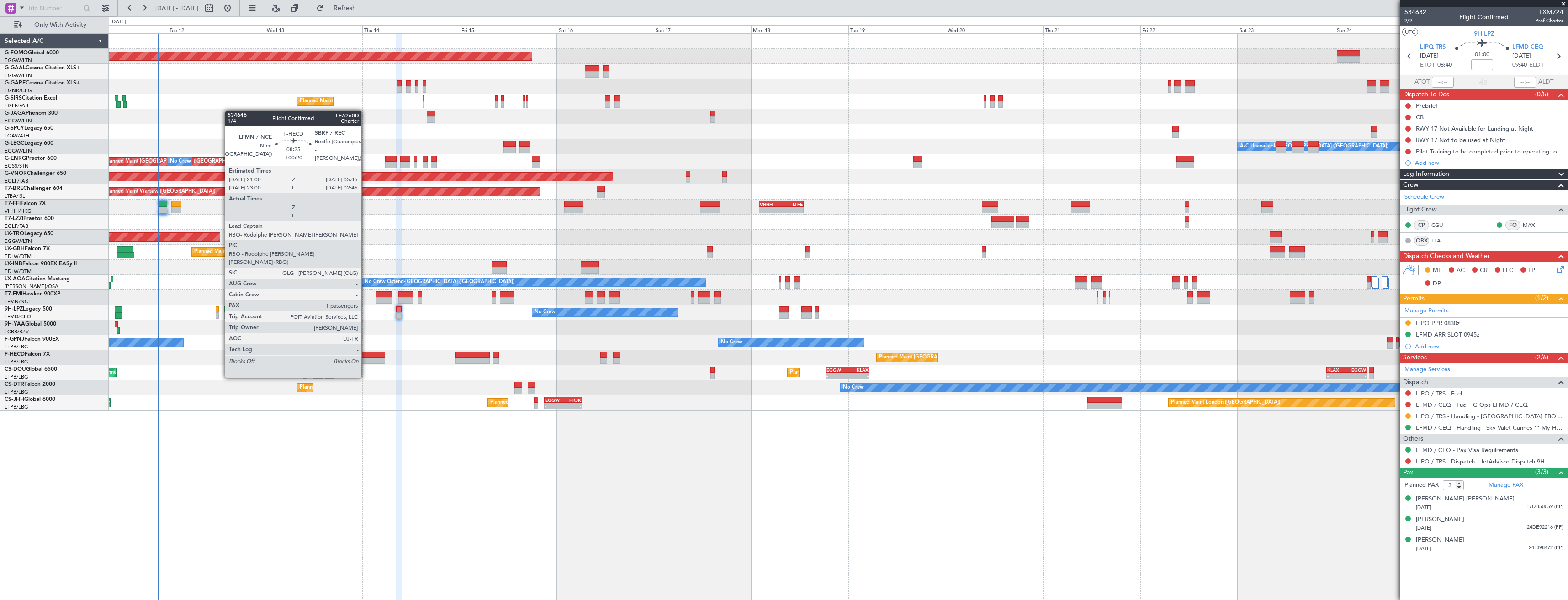
click at [365, 360] on div at bounding box center [367, 361] width 36 height 7
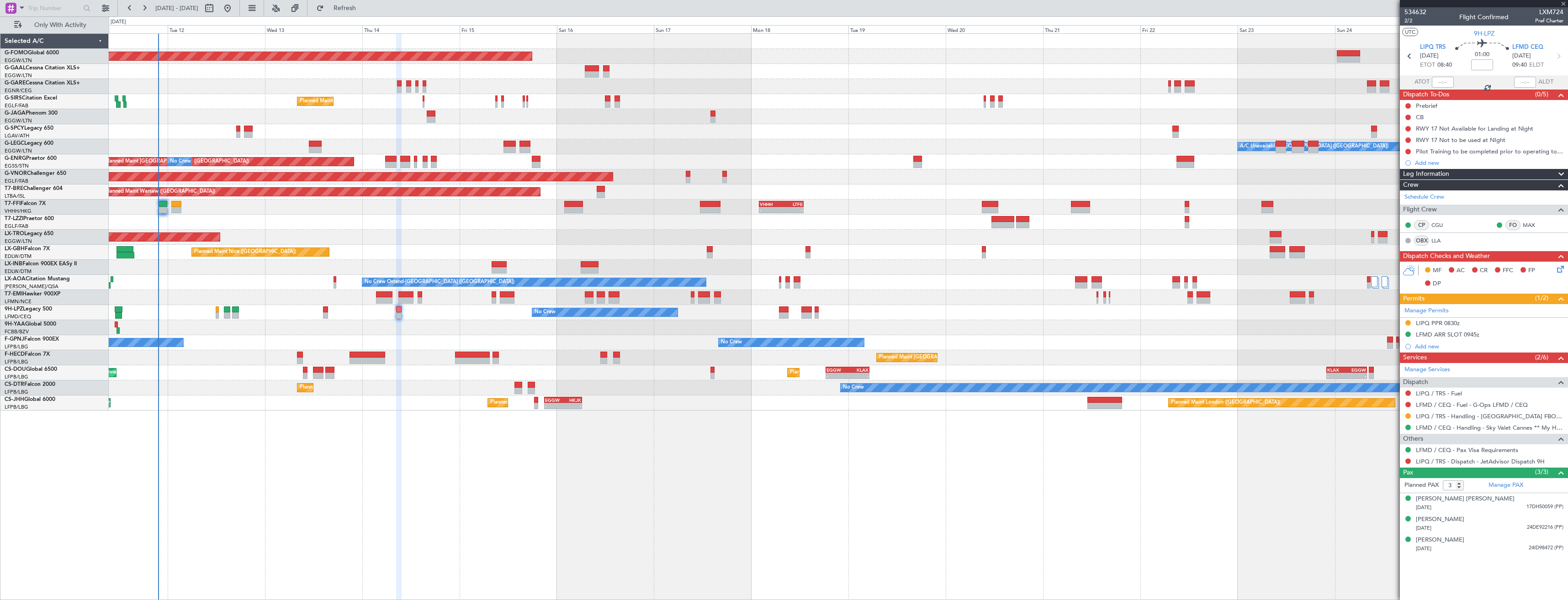
type input "+00:20"
type input "1"
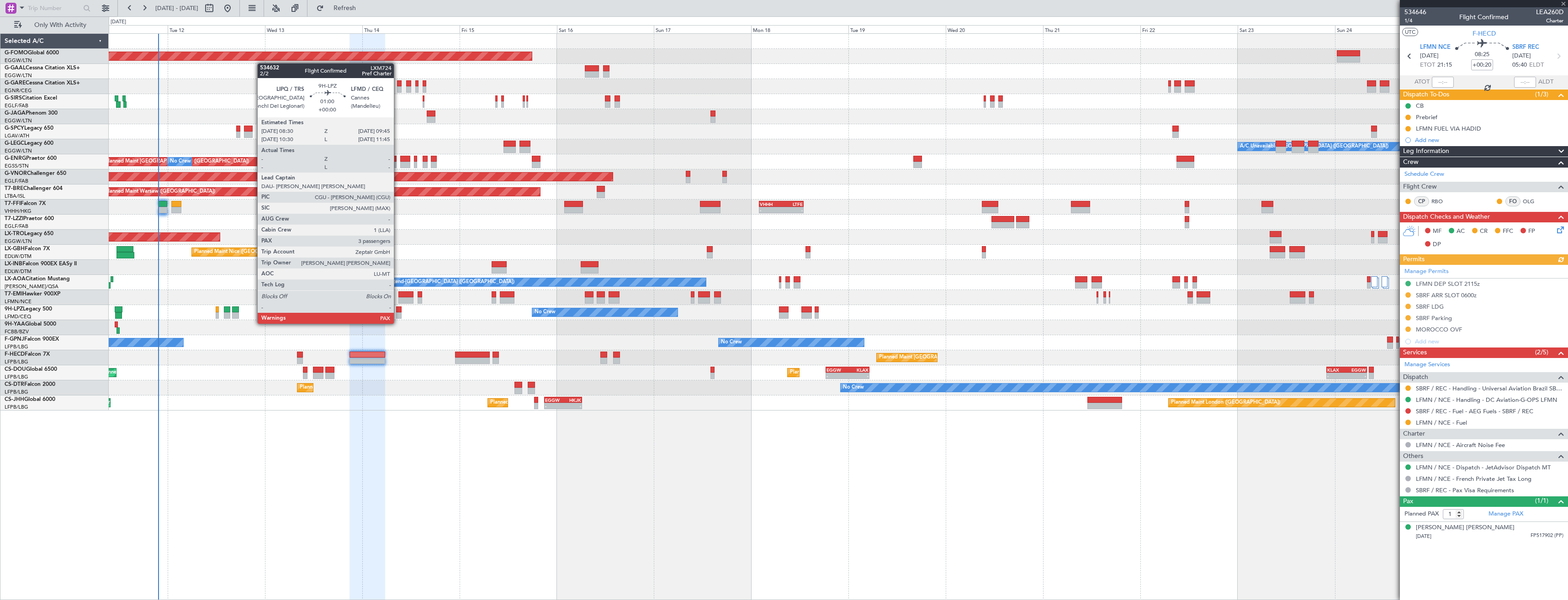
click at [398, 315] on div at bounding box center [399, 315] width 5 height 7
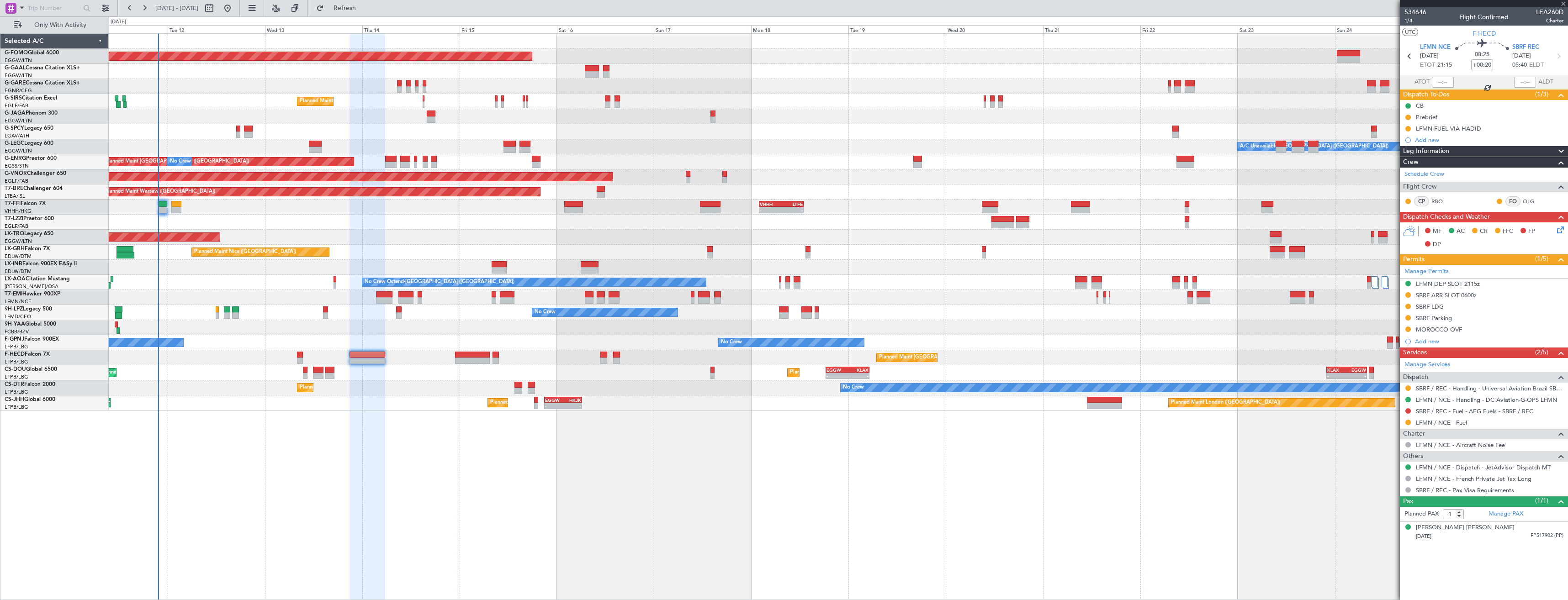
type input "3"
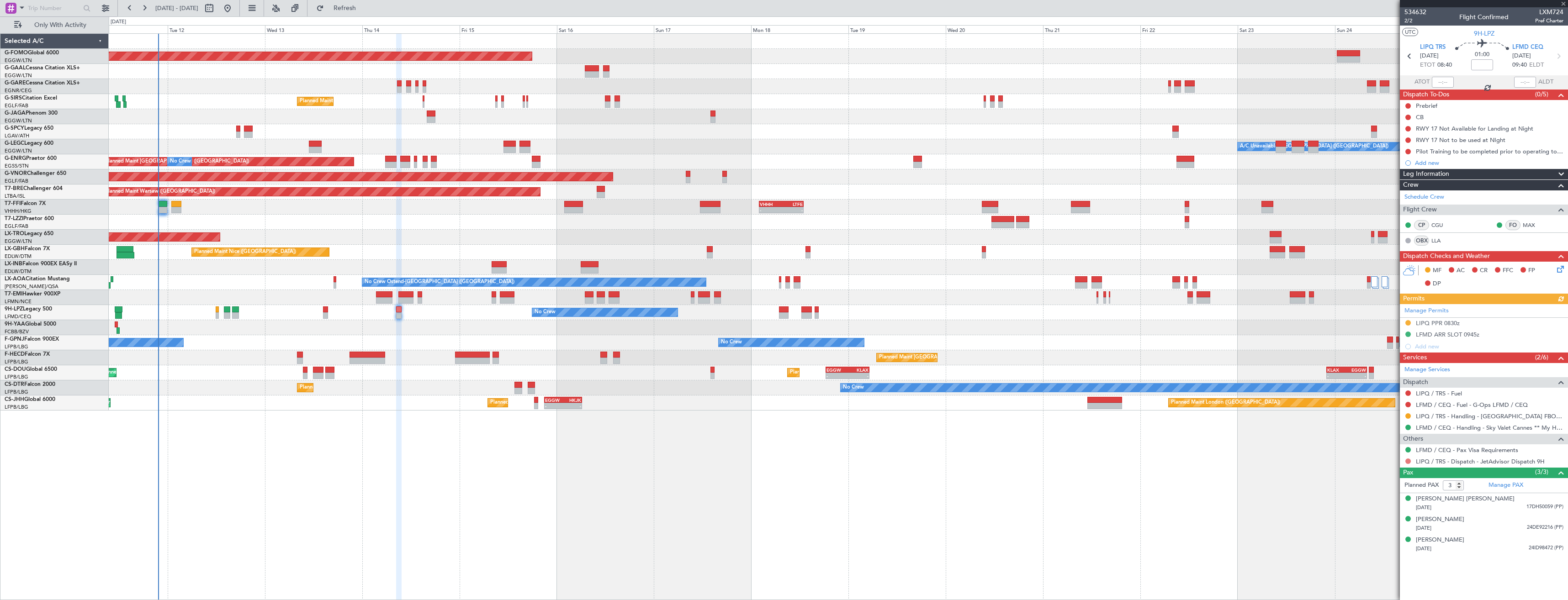
click at [1408, 460] on button at bounding box center [1408, 461] width 5 height 5
click at [1390, 570] on span "Confirmed" at bounding box center [1382, 570] width 29 height 9
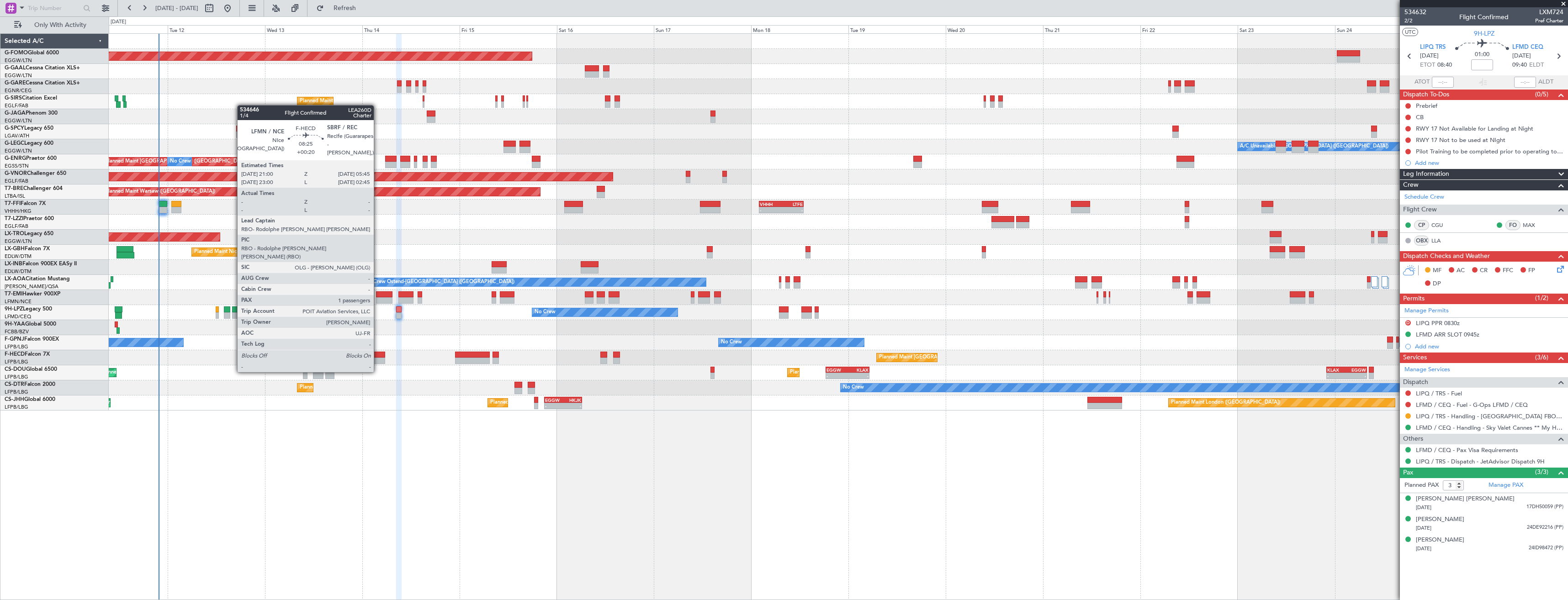
click at [378, 355] on div at bounding box center [367, 355] width 36 height 7
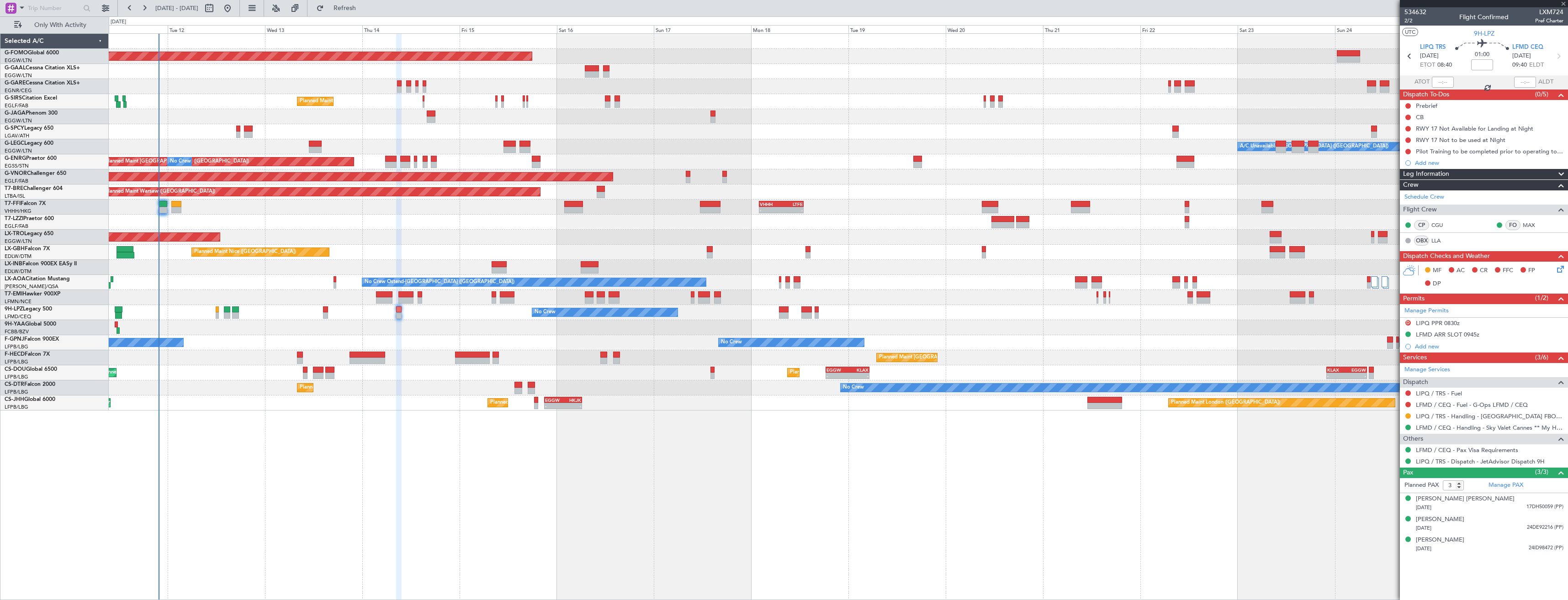
type input "+00:20"
type input "1"
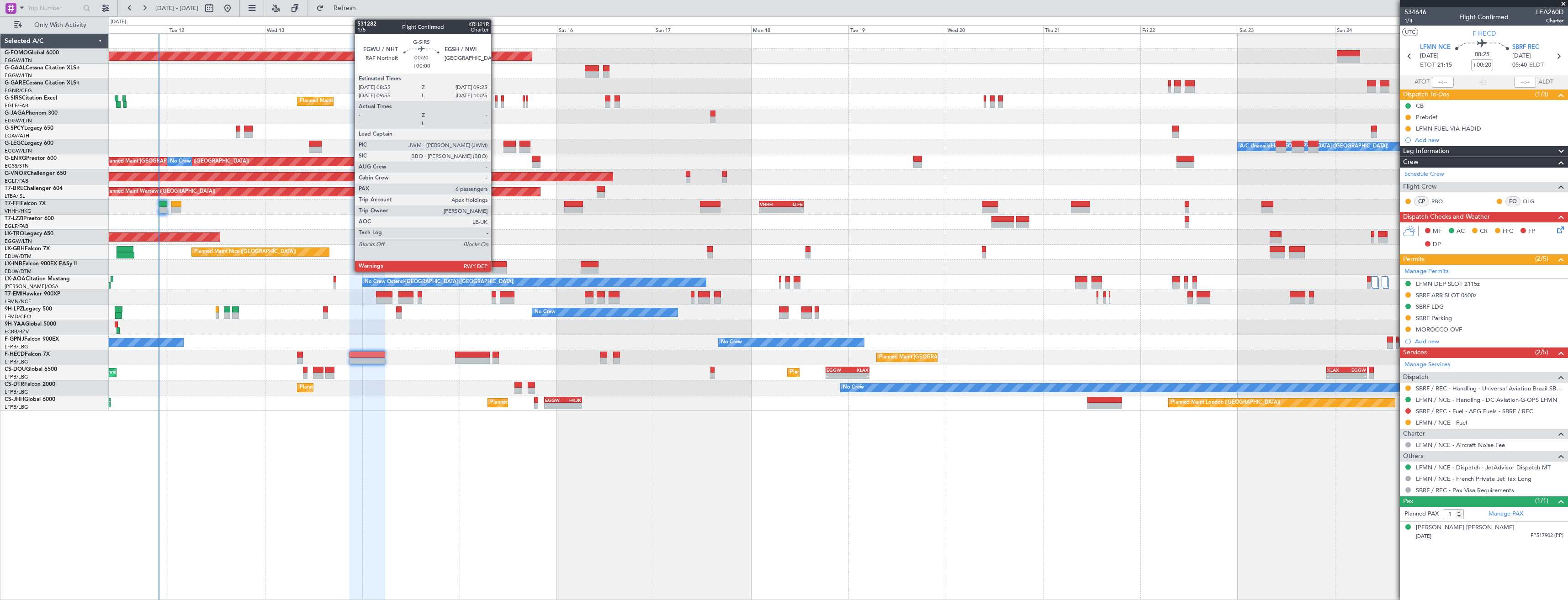
click at [495, 105] on div at bounding box center [497, 105] width 2 height 7
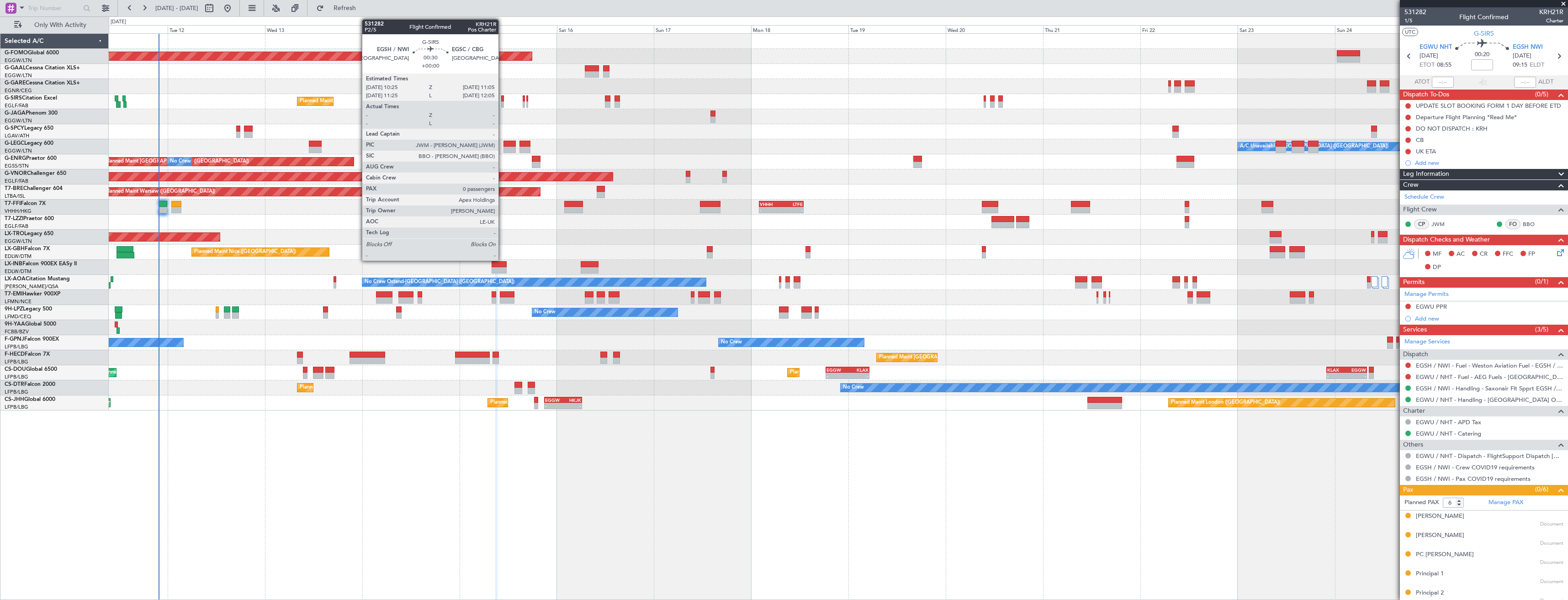
click at [503, 104] on div at bounding box center [502, 105] width 3 height 7
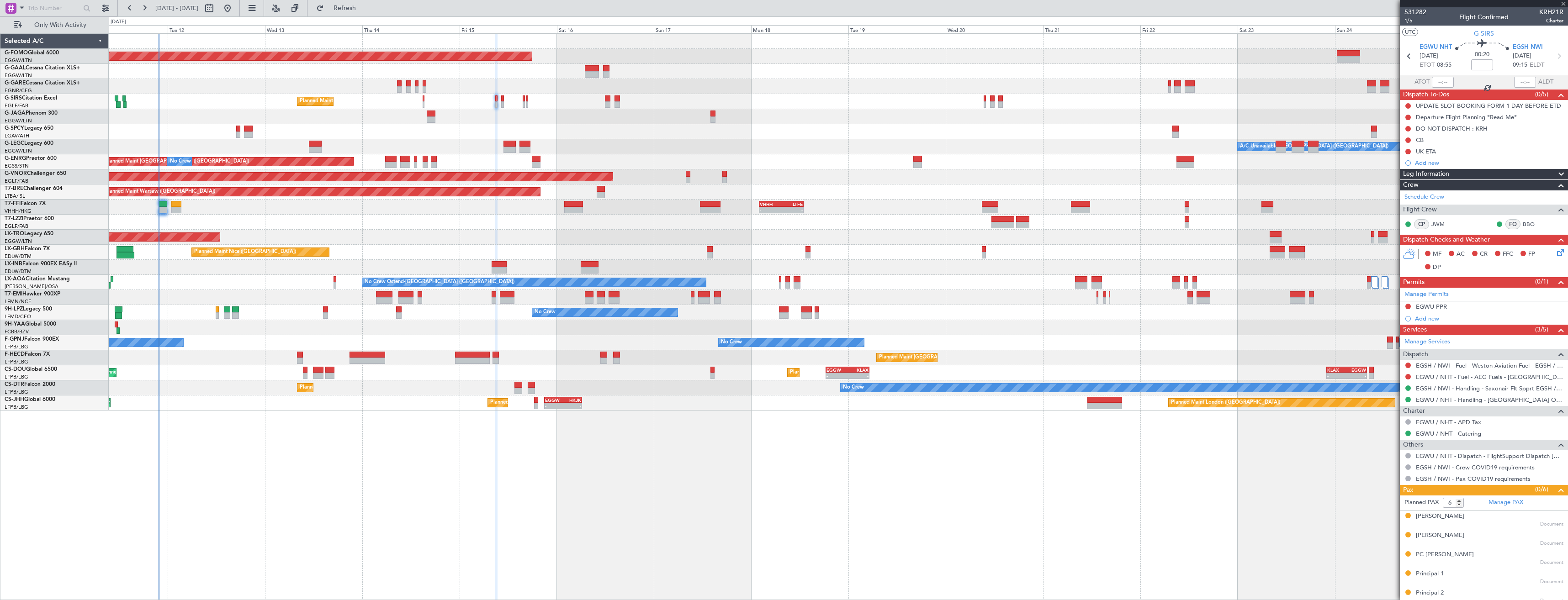
type input "0"
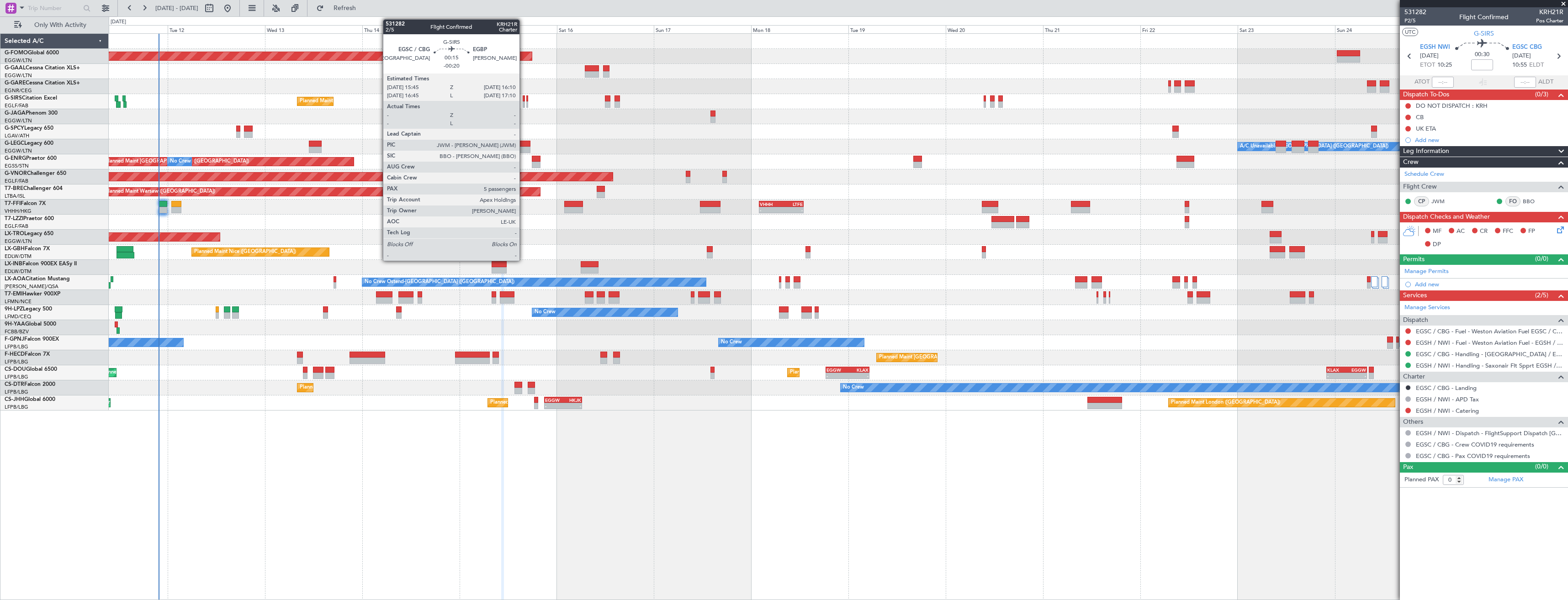
click at [523, 102] on div at bounding box center [523, 105] width 2 height 7
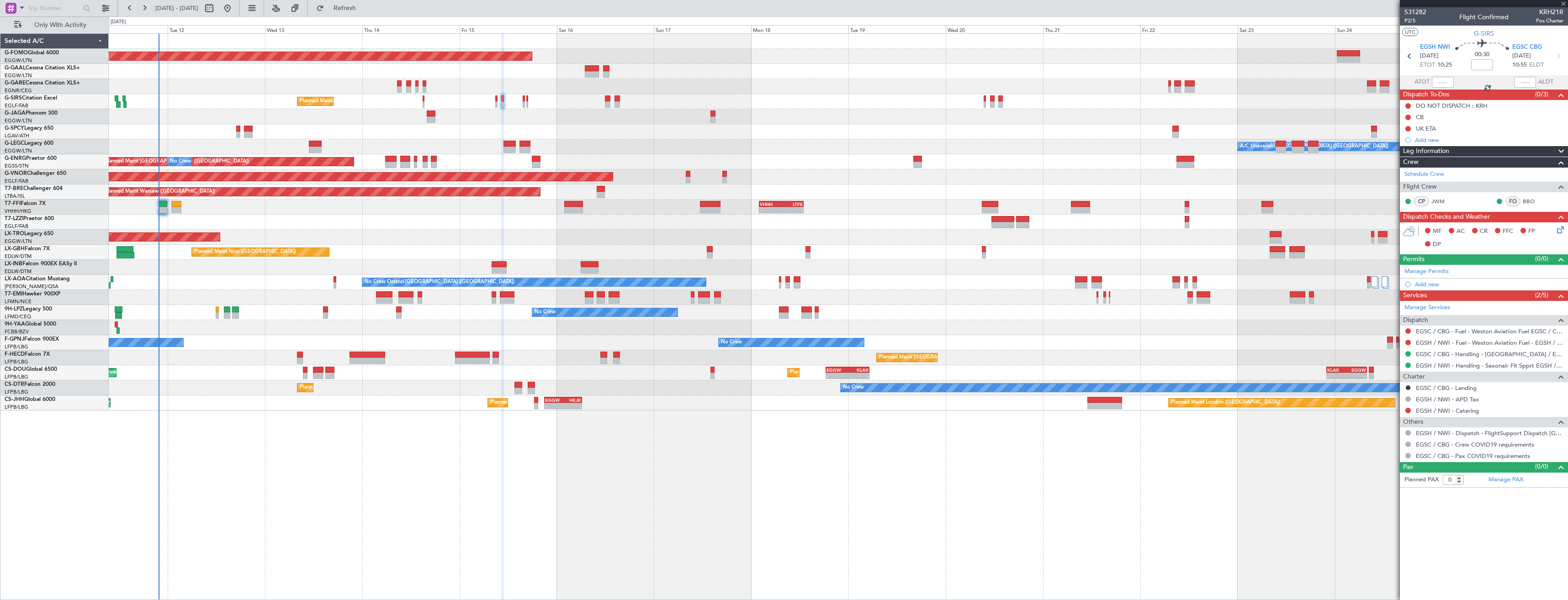
type input "-00:20"
type input "5"
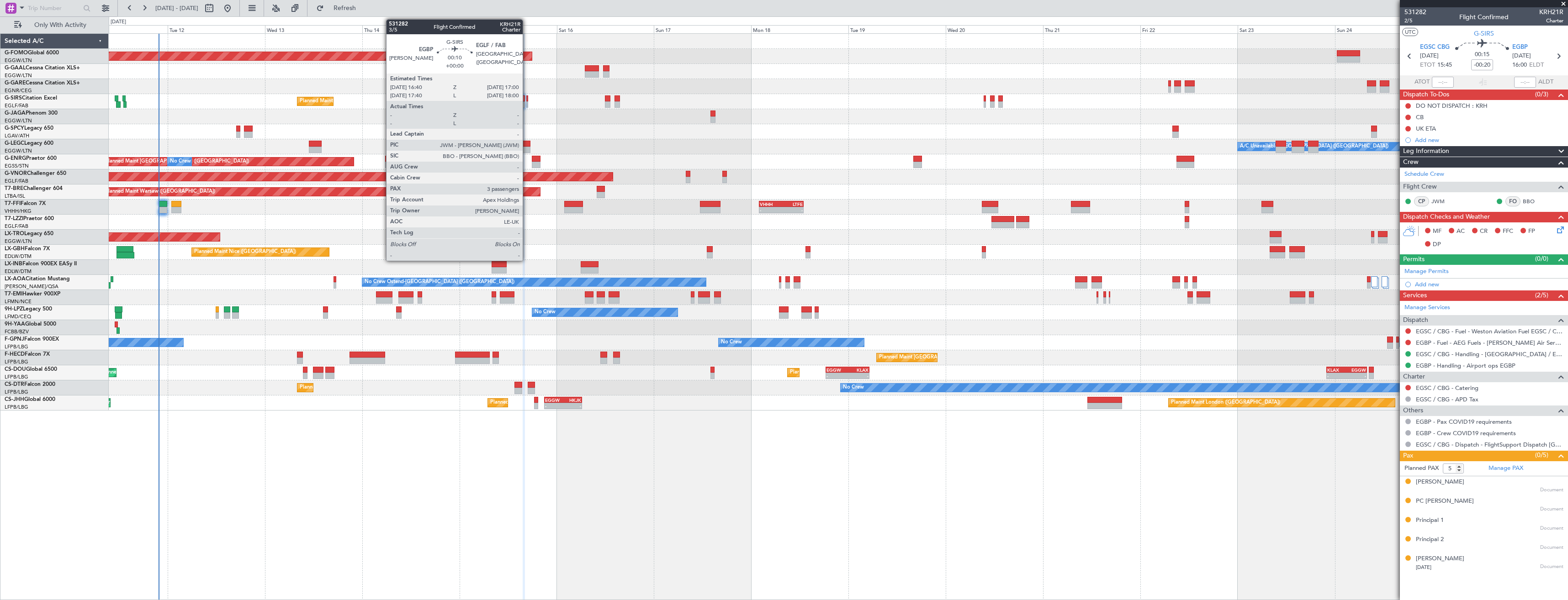
click at [527, 100] on div at bounding box center [527, 99] width 1 height 7
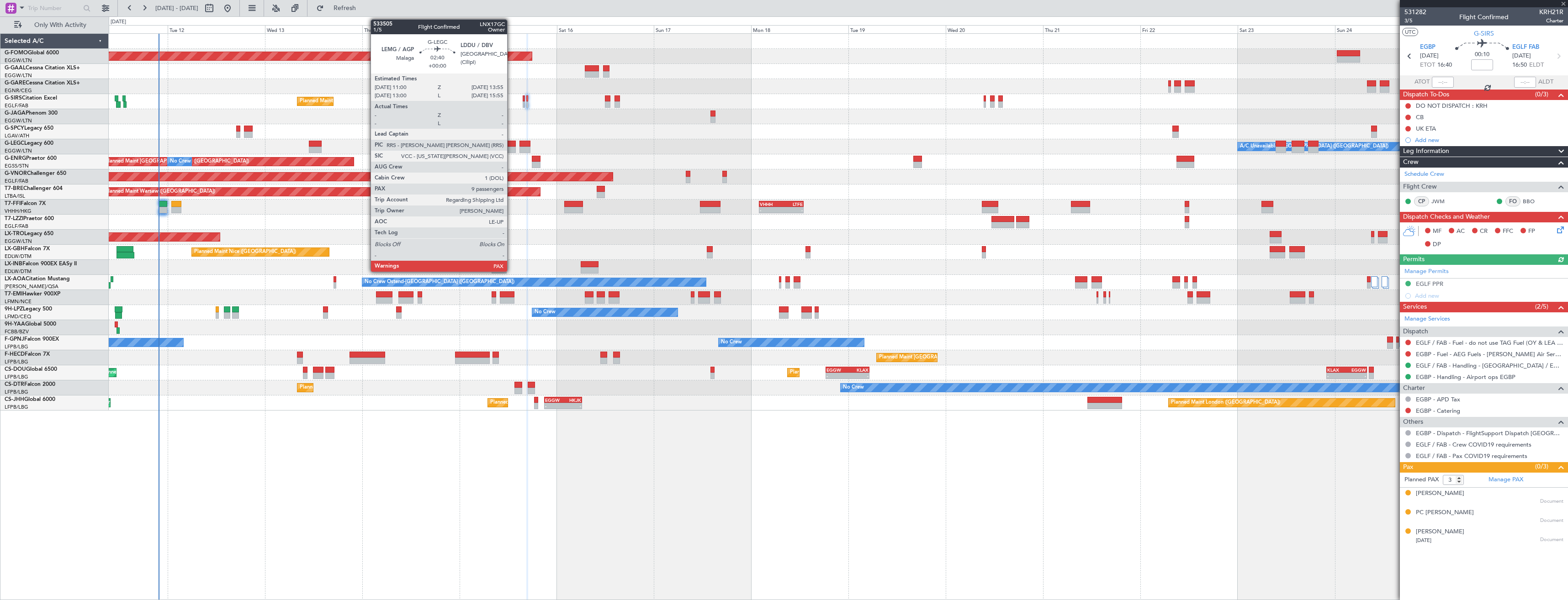
click at [511, 145] on div at bounding box center [509, 144] width 12 height 7
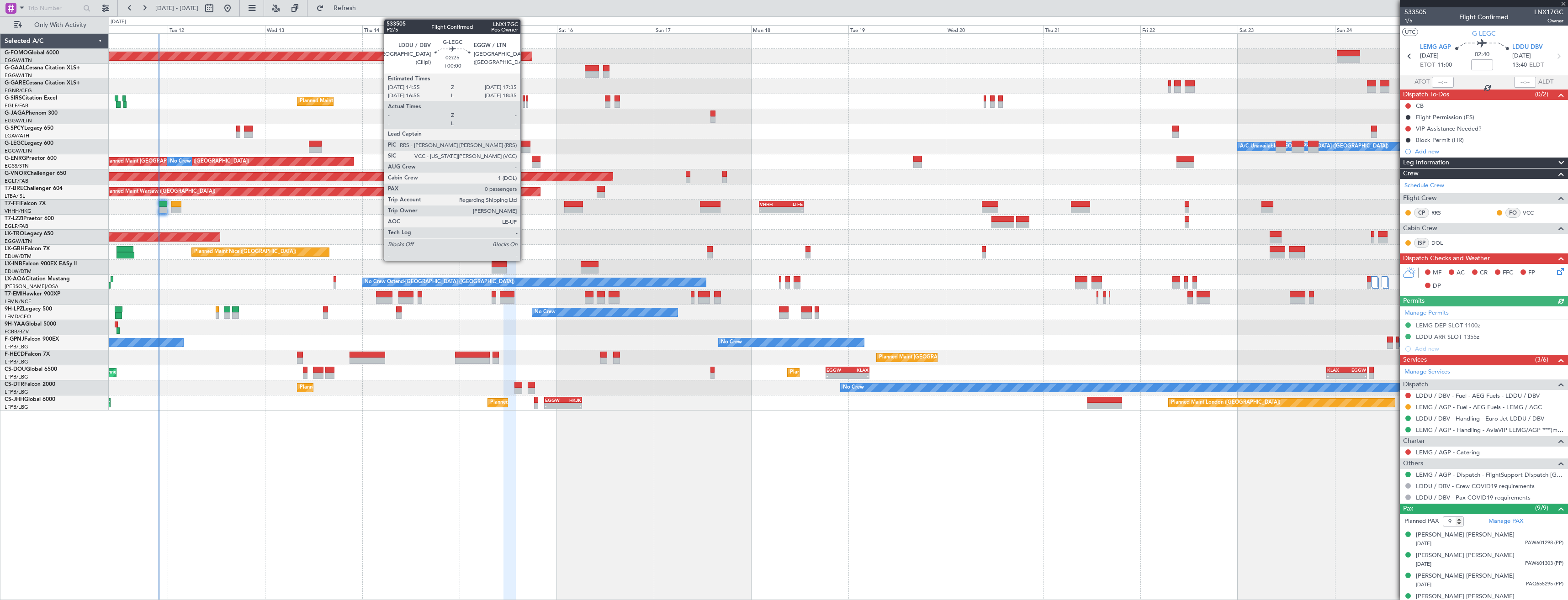
click at [525, 146] on div at bounding box center [525, 144] width 11 height 7
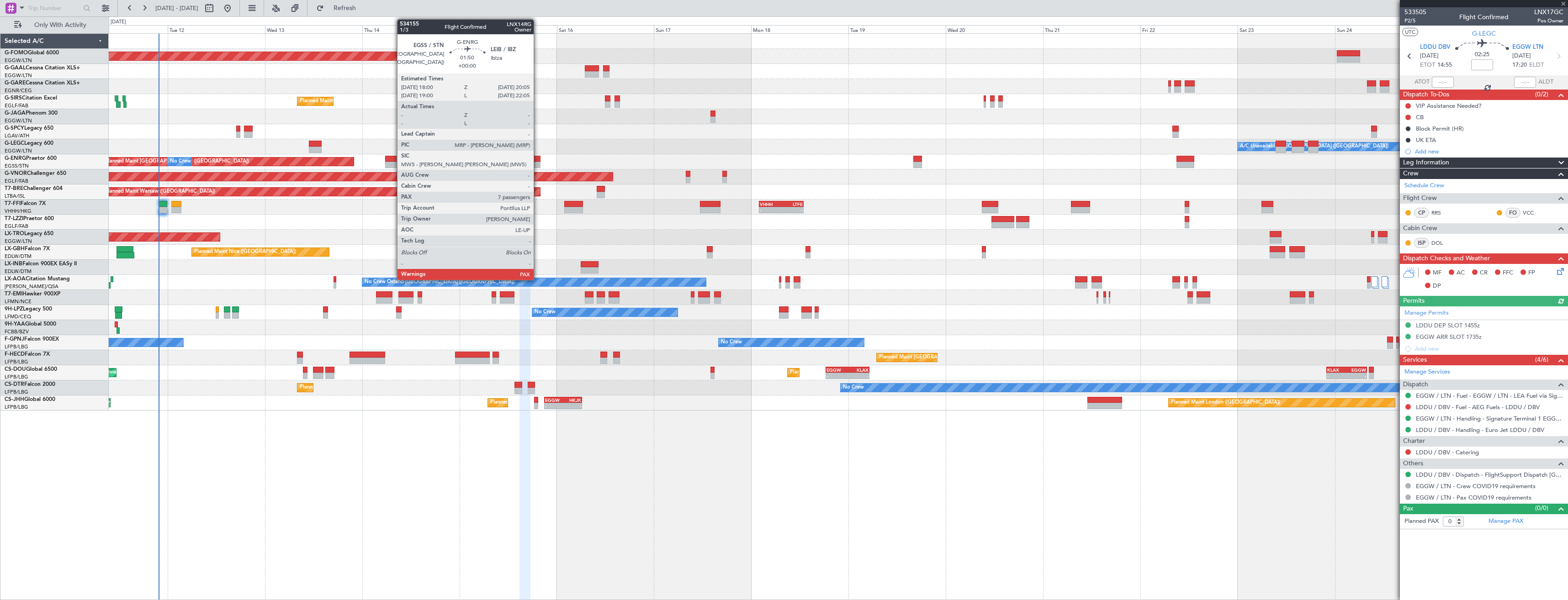
click at [537, 164] on div at bounding box center [536, 165] width 9 height 7
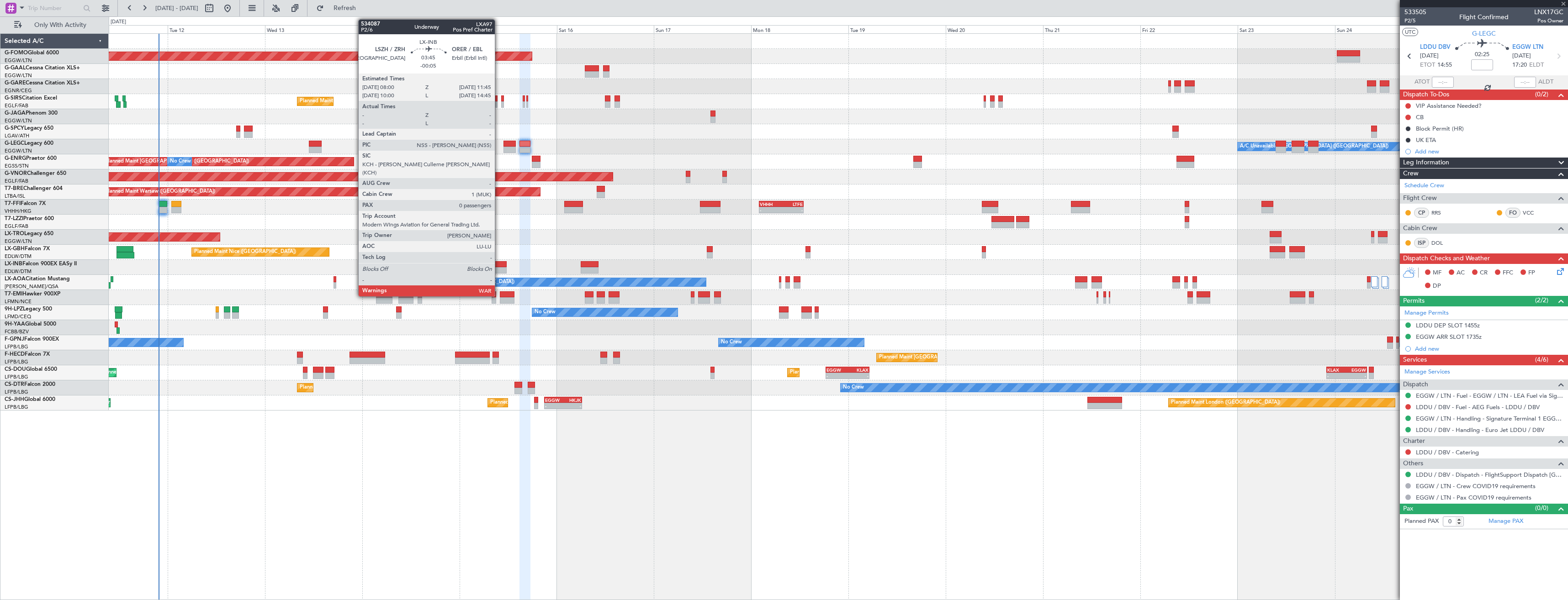
type input "7"
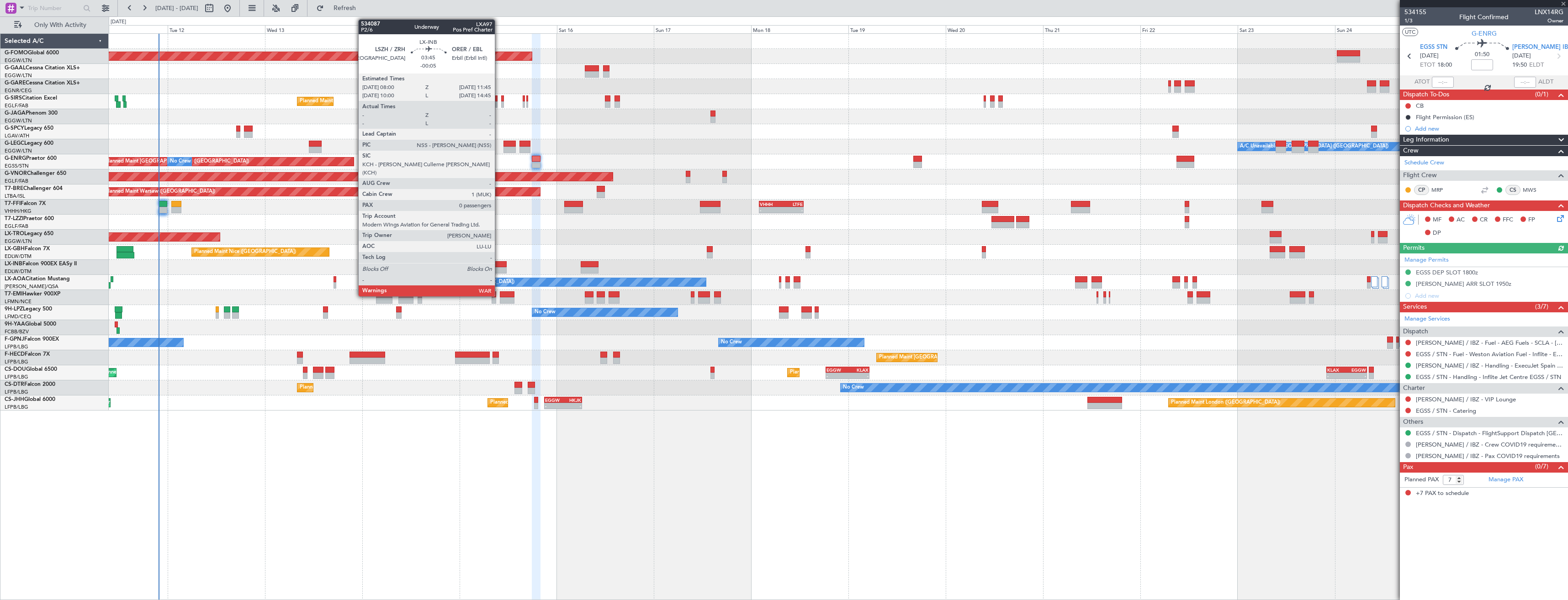
click at [499, 265] on div at bounding box center [500, 264] width 16 height 7
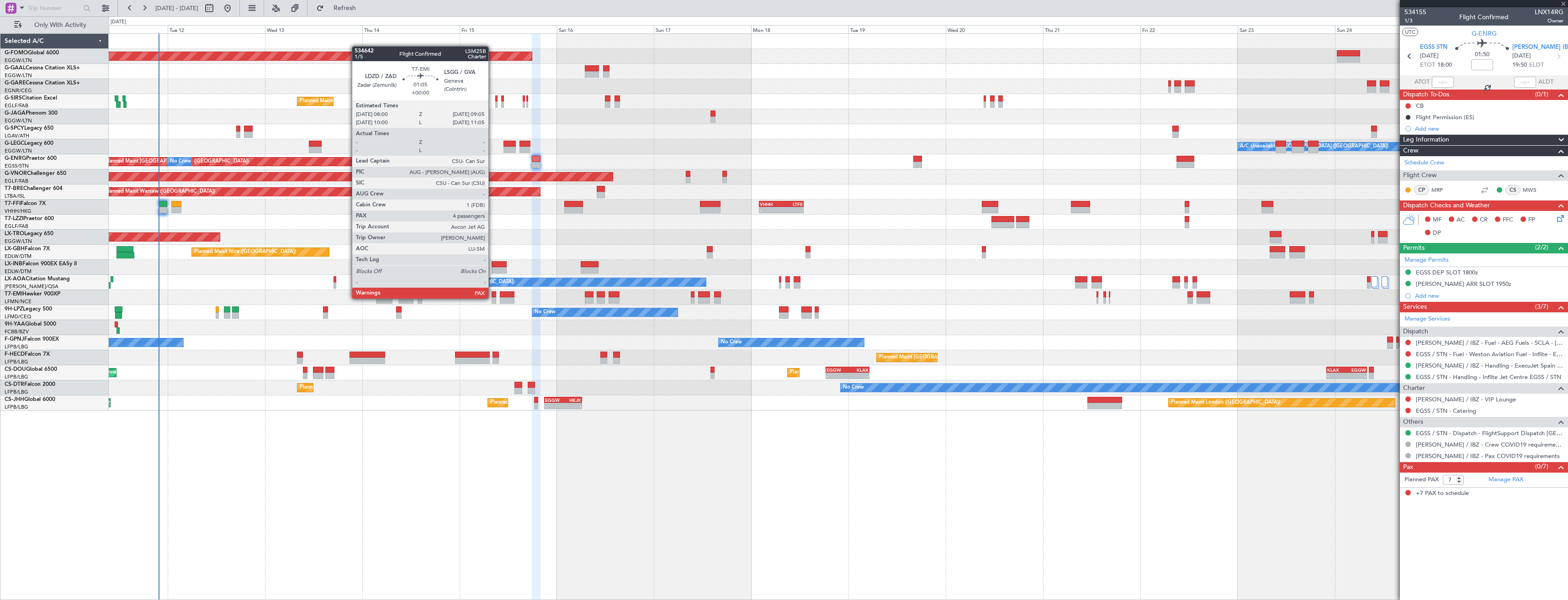
type input "-00:05"
type input "0"
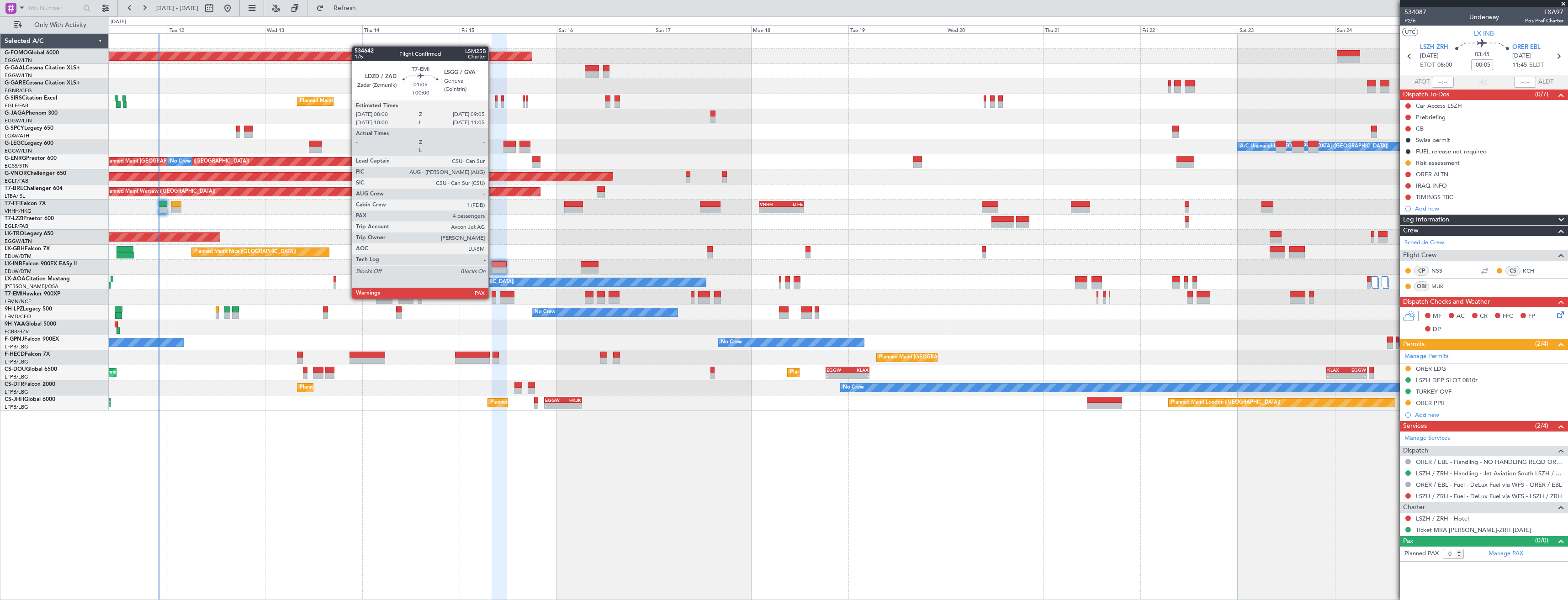
click at [492, 298] on div at bounding box center [494, 301] width 5 height 7
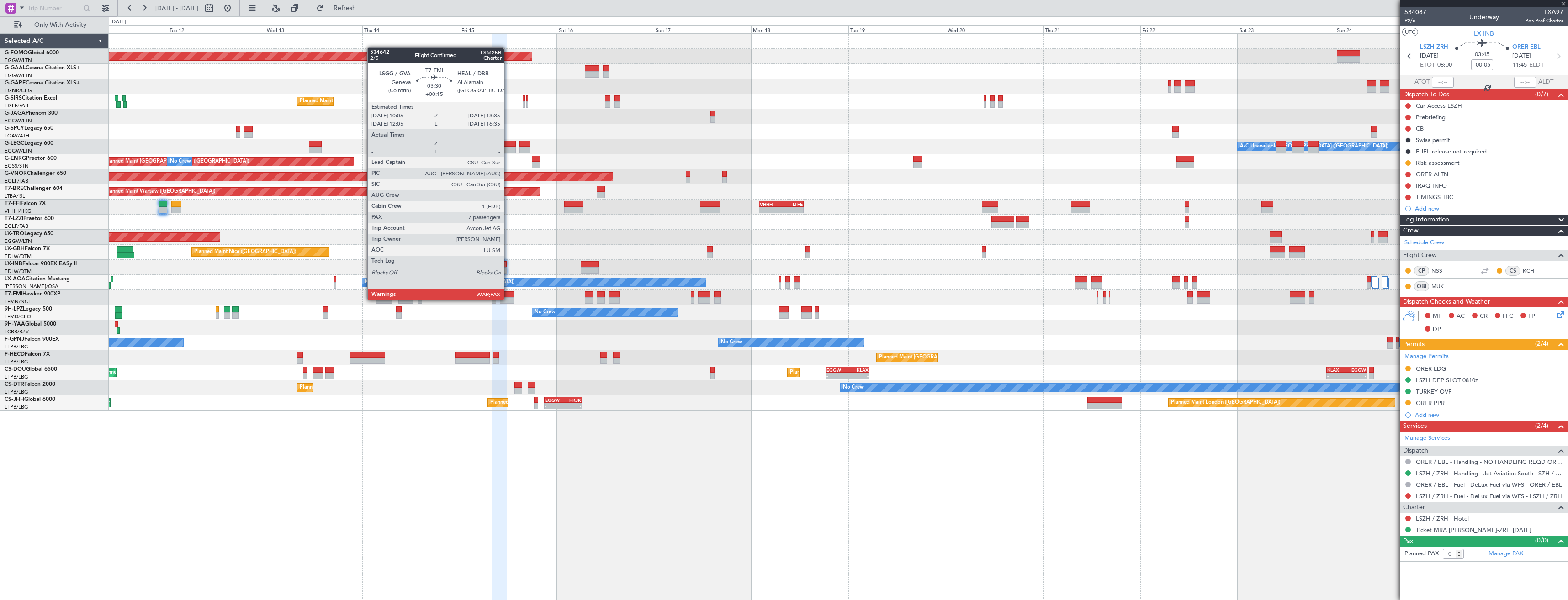
type input "4"
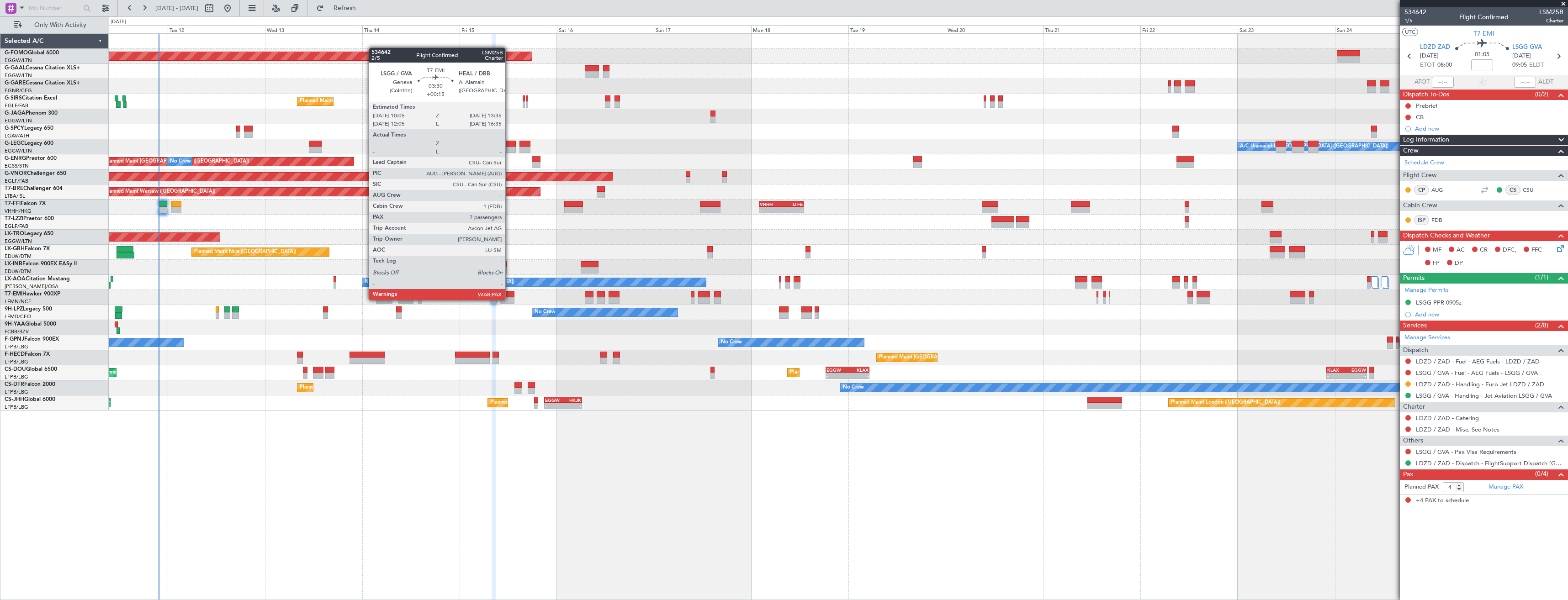
click at [509, 299] on div at bounding box center [507, 301] width 15 height 7
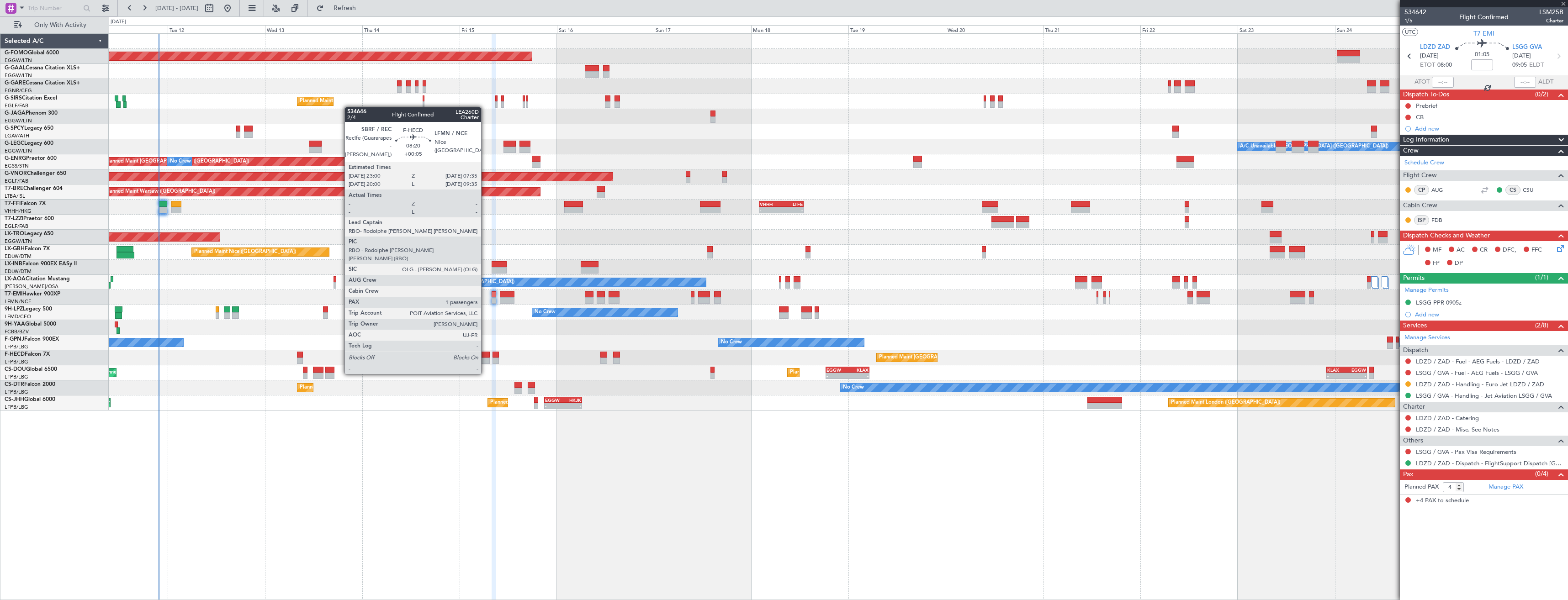
type input "+00:15"
type input "7"
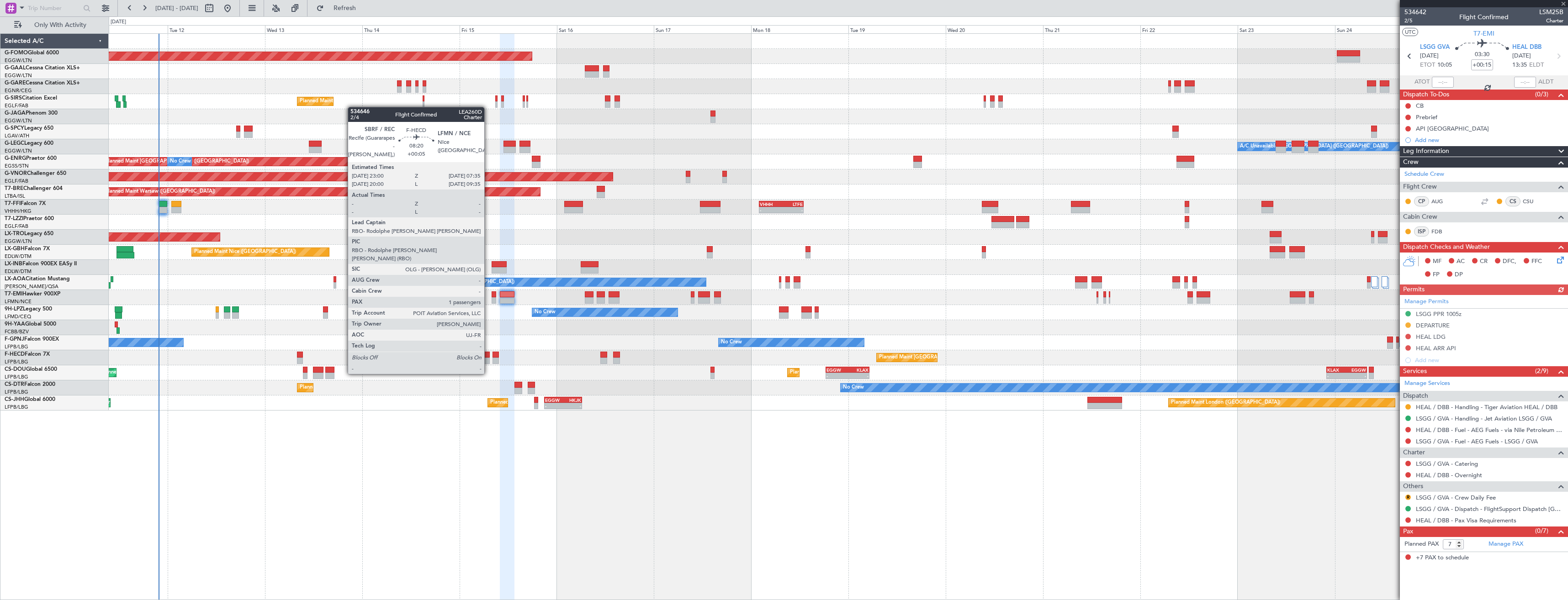
click at [488, 357] on div at bounding box center [473, 355] width 35 height 7
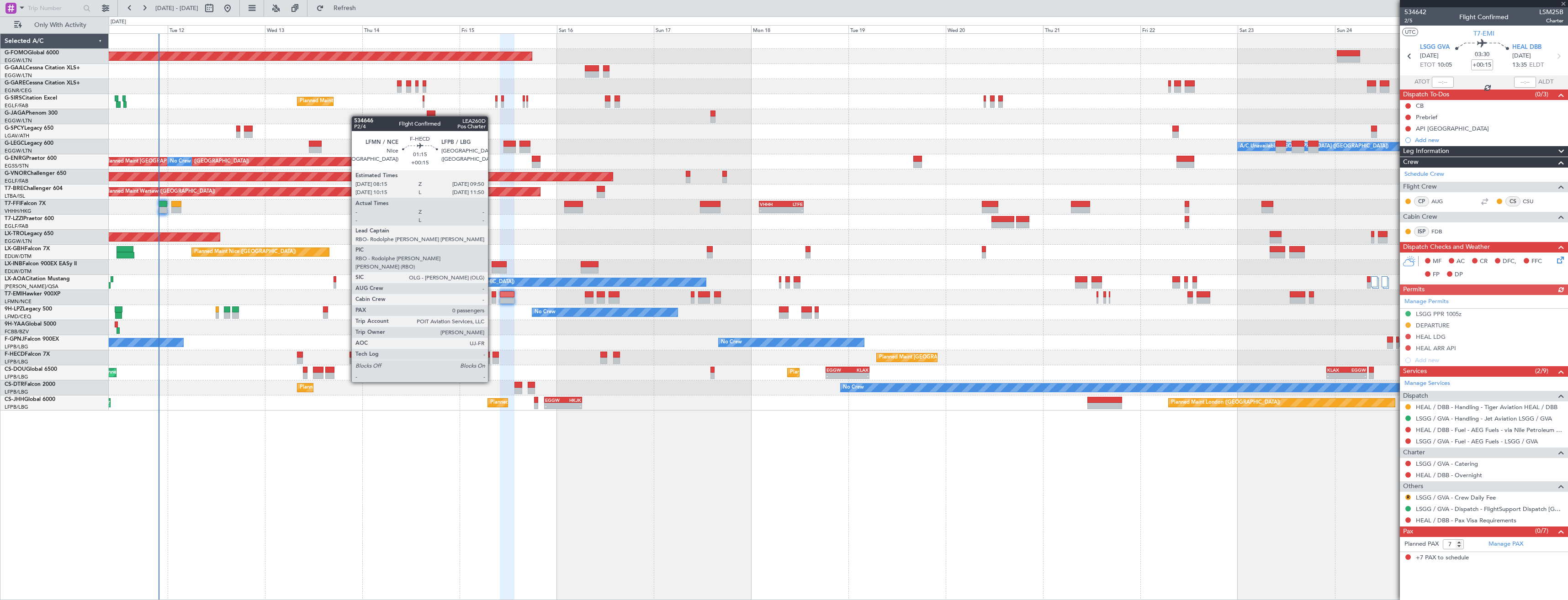
type input "+00:05"
type input "1"
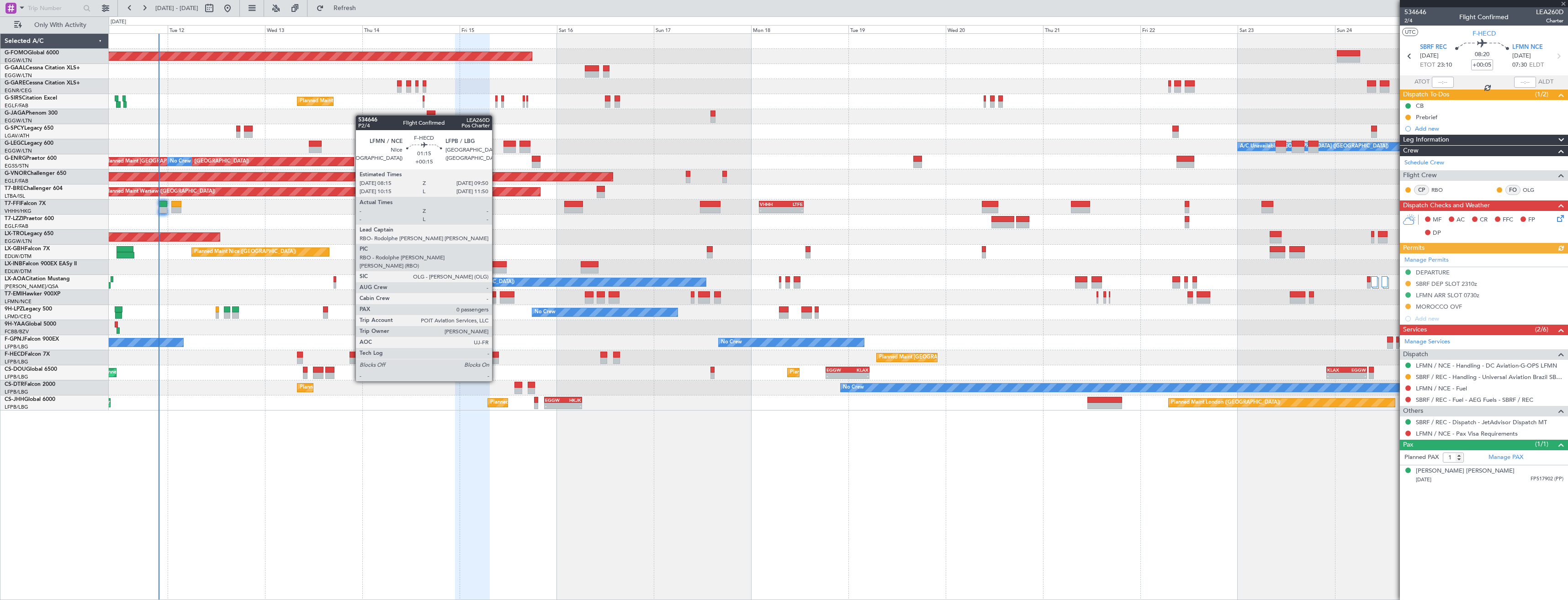
click at [496, 356] on div at bounding box center [495, 355] width 7 height 7
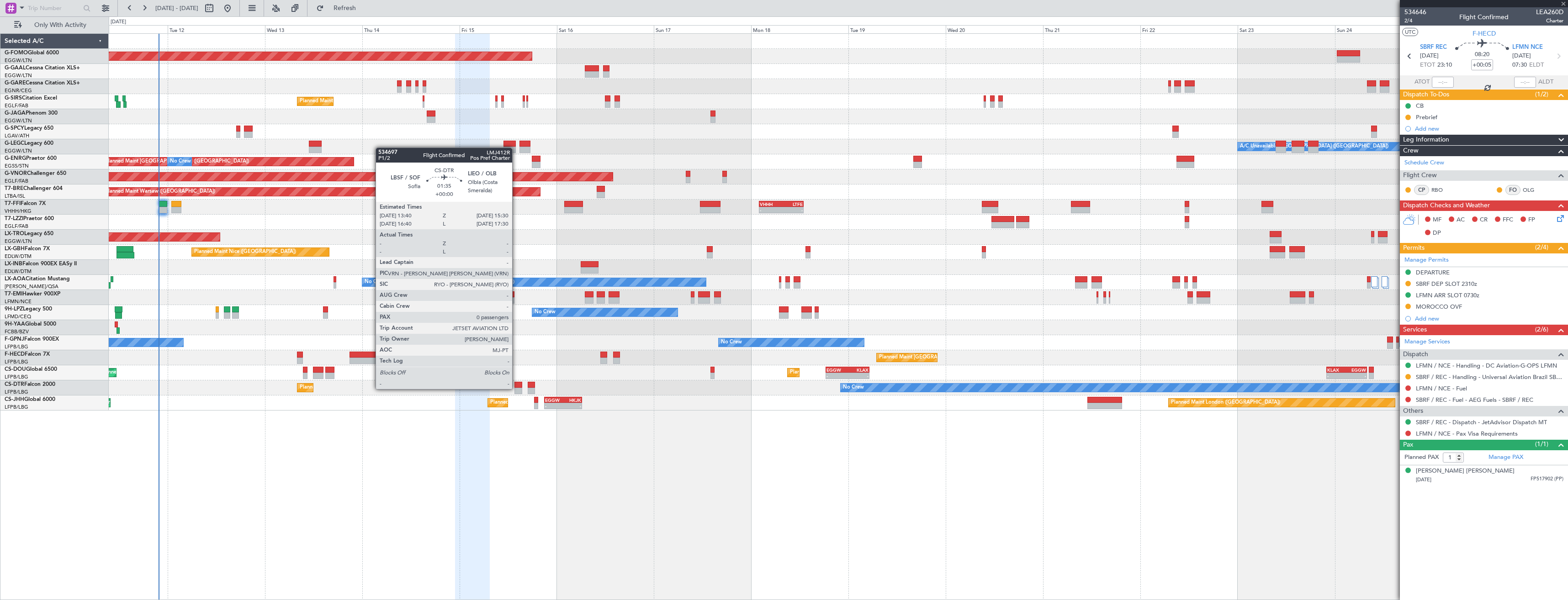
type input "+00:15"
type input "0"
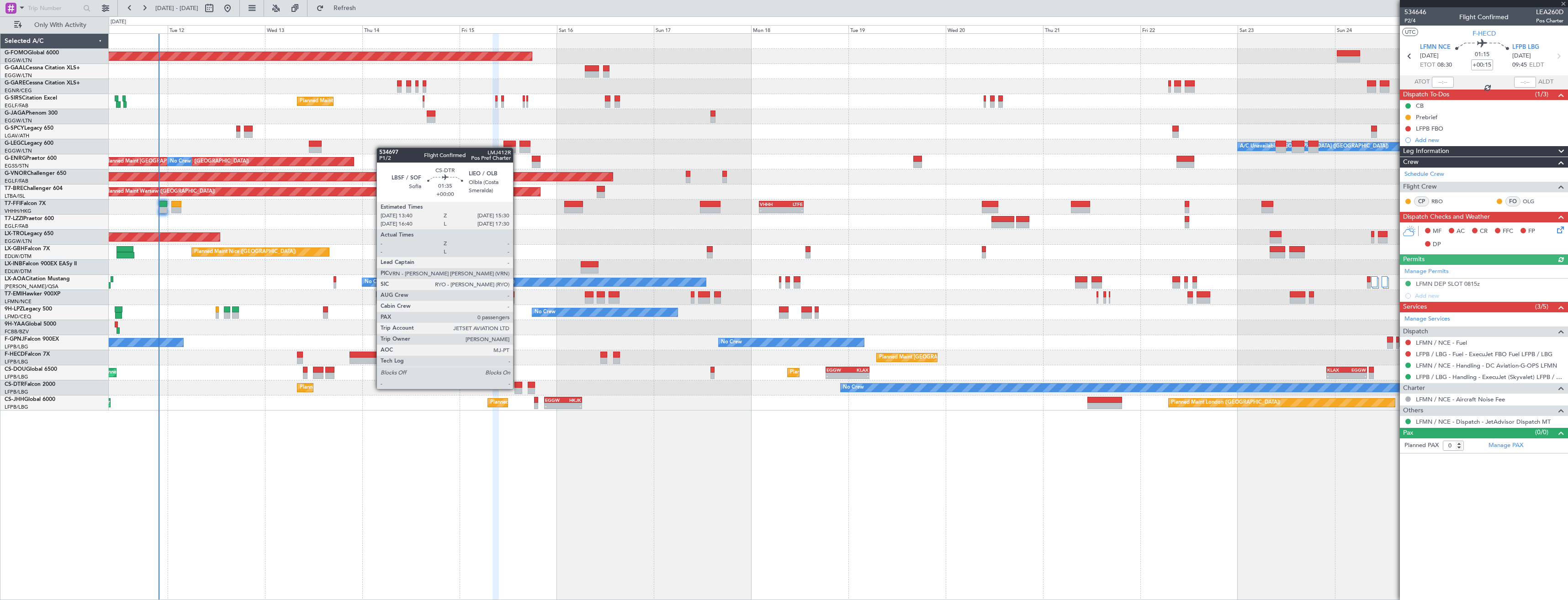
click at [517, 388] on div at bounding box center [518, 391] width 8 height 7
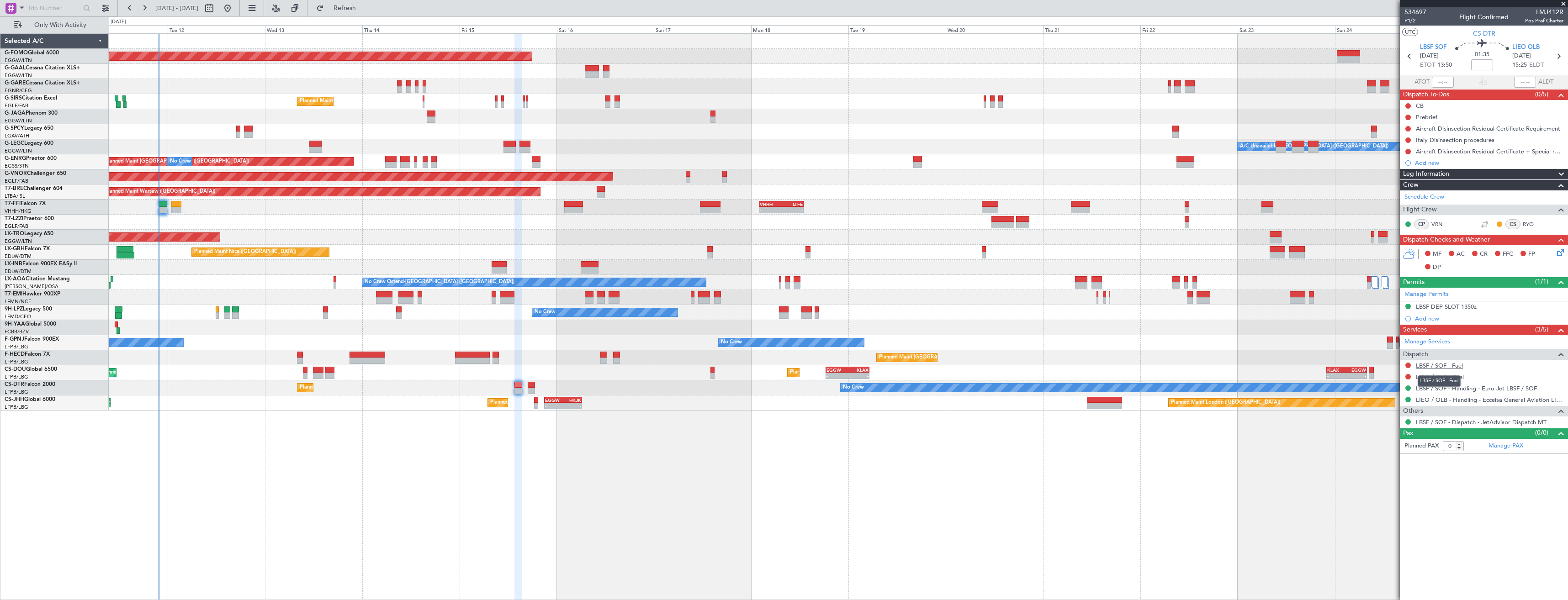
click at [1452, 363] on link "LBSF / SOF - Fuel" at bounding box center [1439, 365] width 47 height 8
click at [1428, 367] on link "LBSF / SOF - Fuel" at bounding box center [1439, 365] width 47 height 8
click at [1462, 386] on link "LBSF / SOF - Handling - Euro Jet LBSF / SOF" at bounding box center [1476, 388] width 121 height 8
click at [365, 13] on button "Refresh" at bounding box center [340, 9] width 55 height 15
click at [1441, 378] on link "LIEO / OLB - Fuel" at bounding box center [1440, 377] width 48 height 8
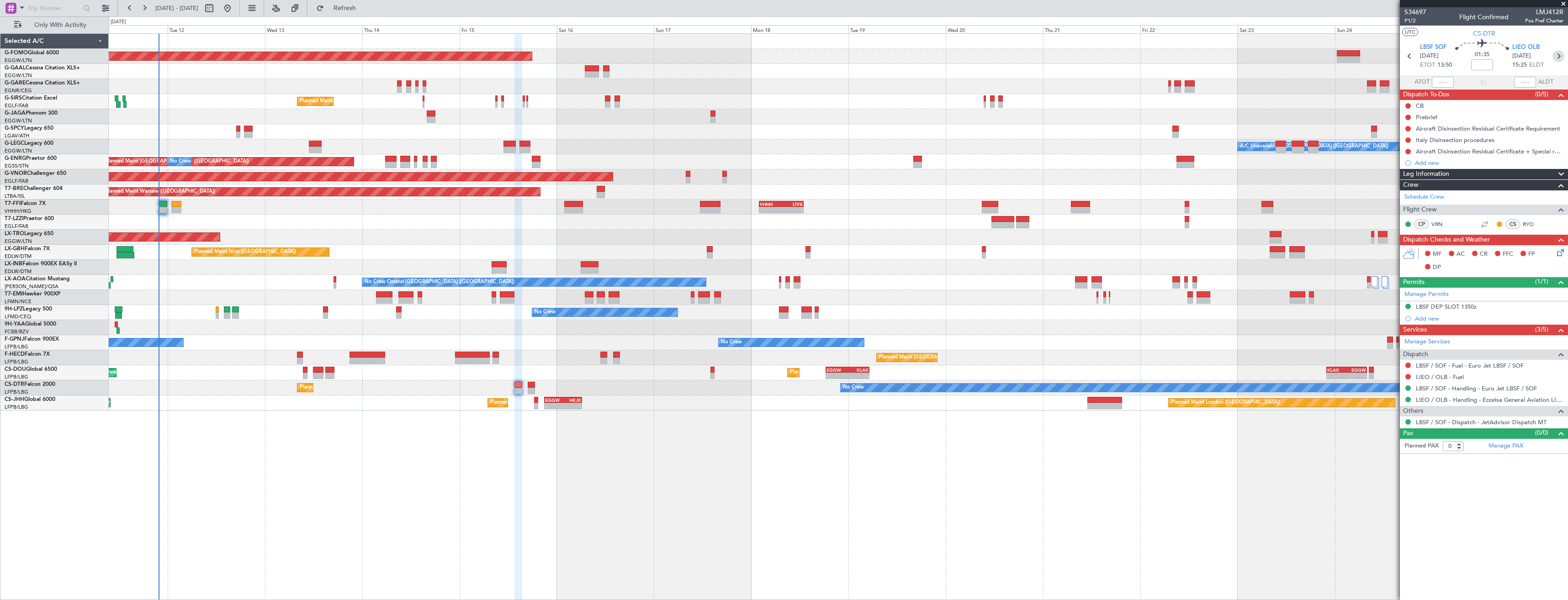
click at [1555, 57] on icon at bounding box center [1558, 57] width 12 height 12
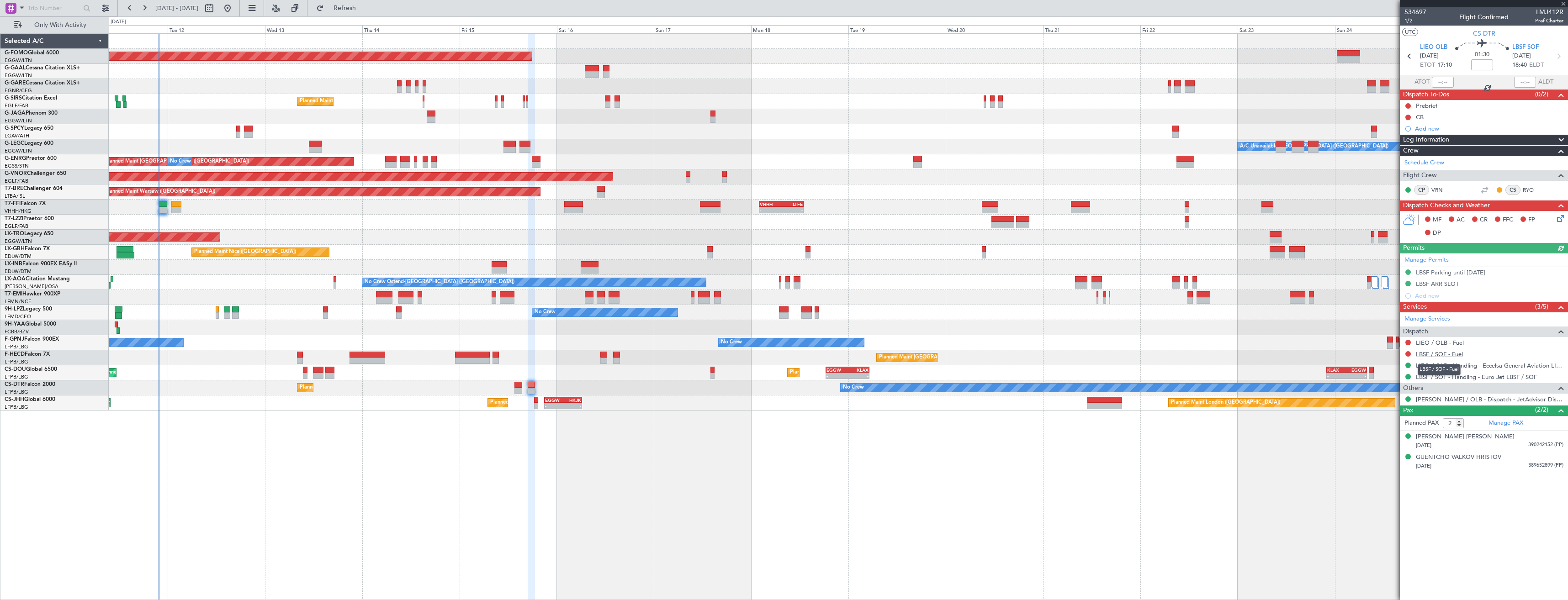
click at [1437, 354] on link "LBSF / SOF - Fuel" at bounding box center [1439, 354] width 47 height 8
click at [367, 10] on button "Refresh" at bounding box center [340, 9] width 55 height 15
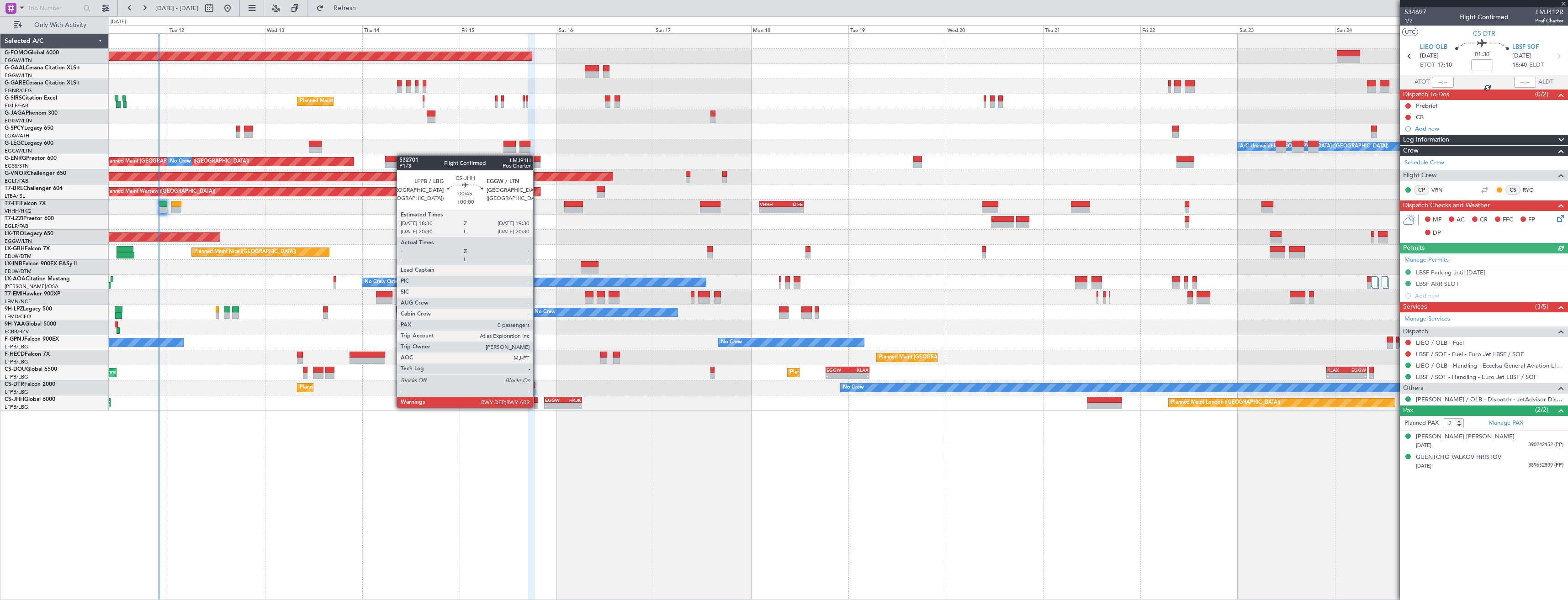
click at [537, 407] on div at bounding box center [536, 406] width 4 height 7
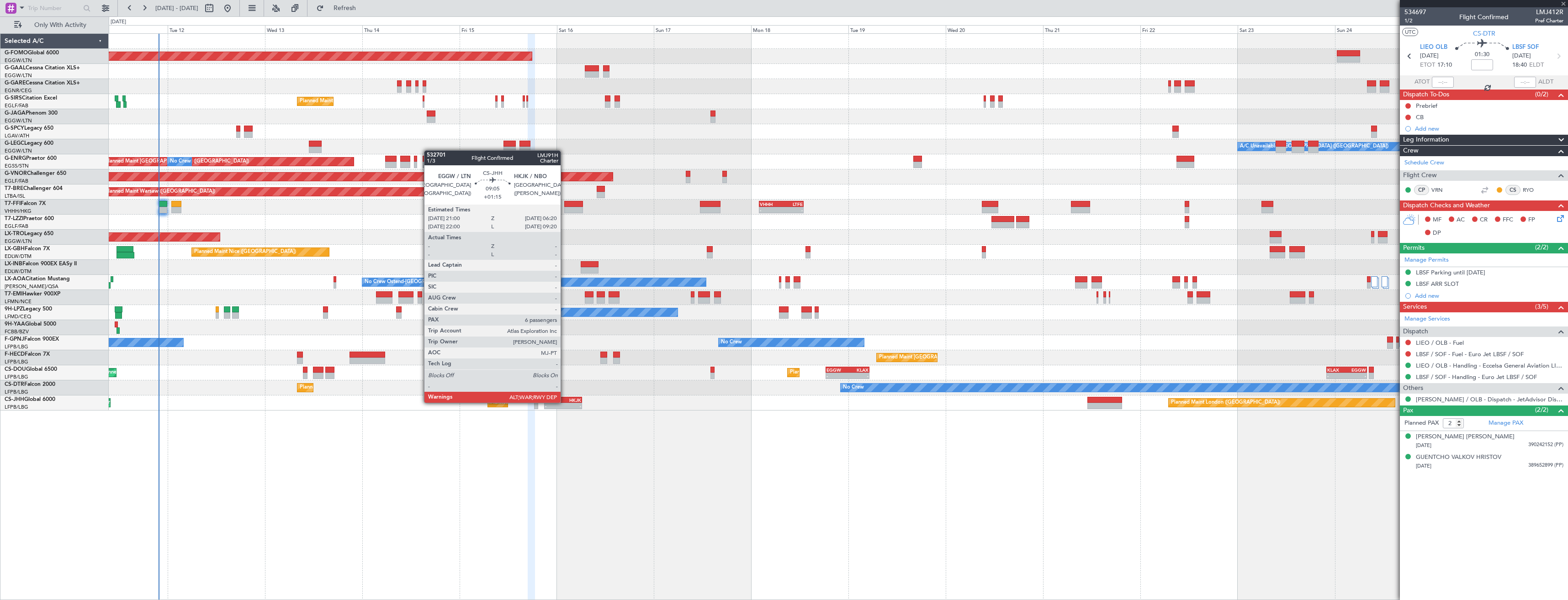
type input "0"
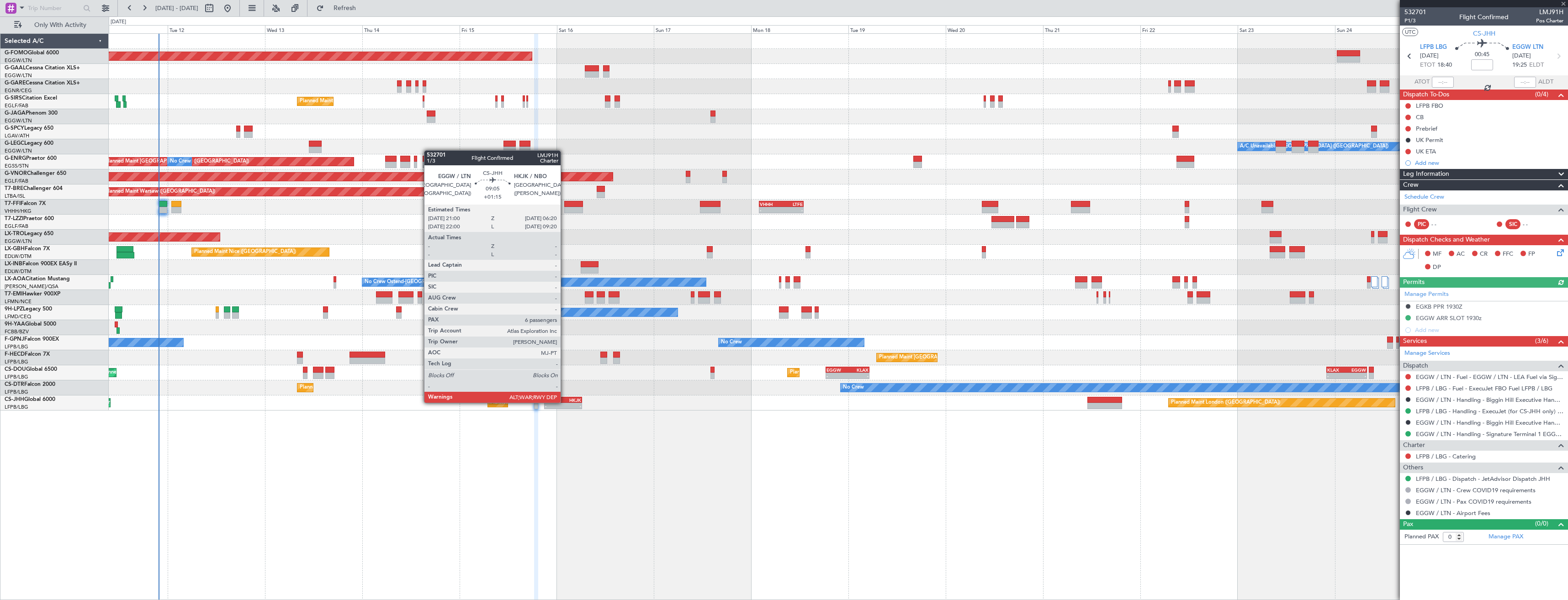
click at [565, 402] on div "HKJK" at bounding box center [572, 400] width 18 height 5
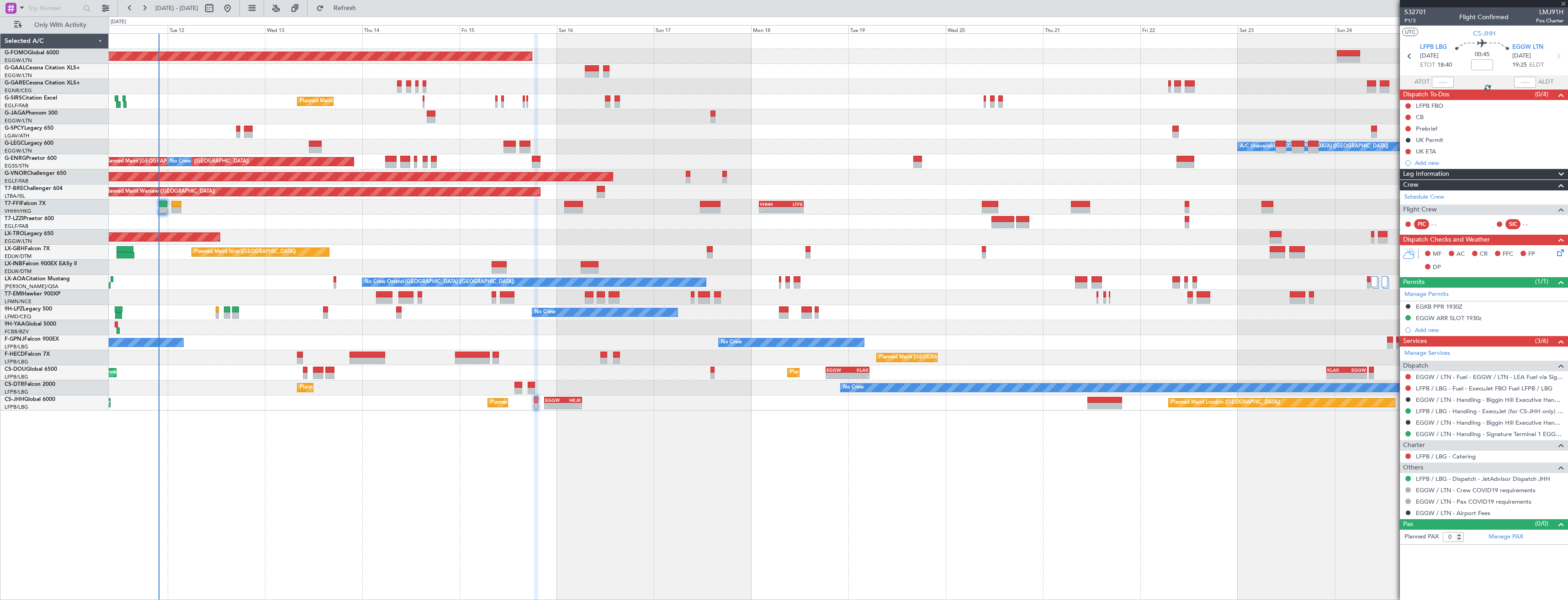
type input "+01:15"
type input "6"
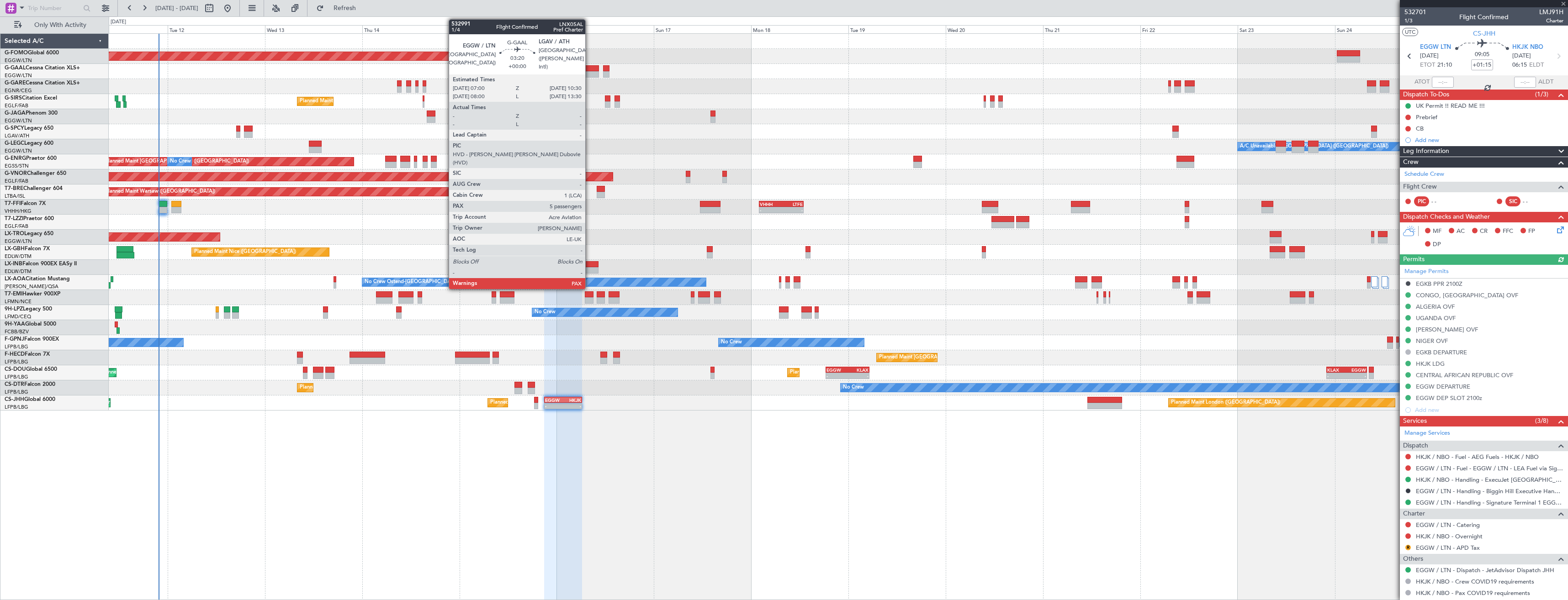
click at [589, 69] on div at bounding box center [592, 68] width 15 height 7
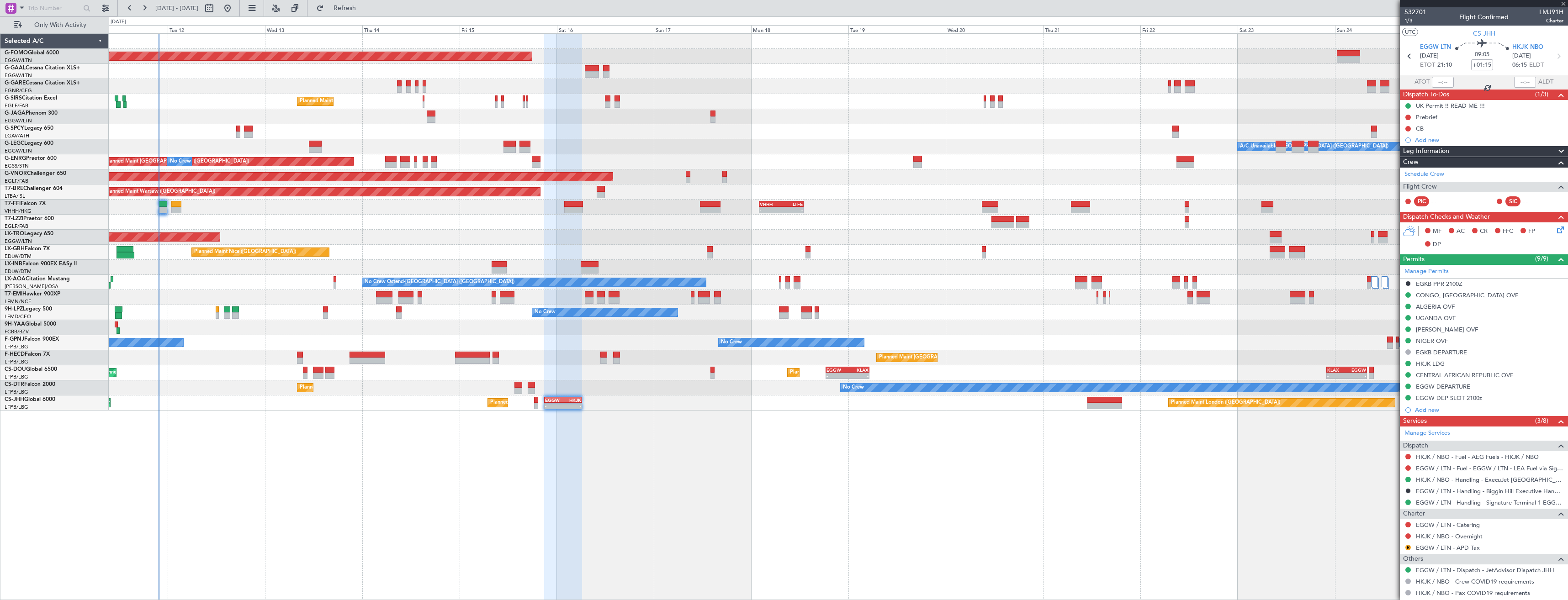
type input "5"
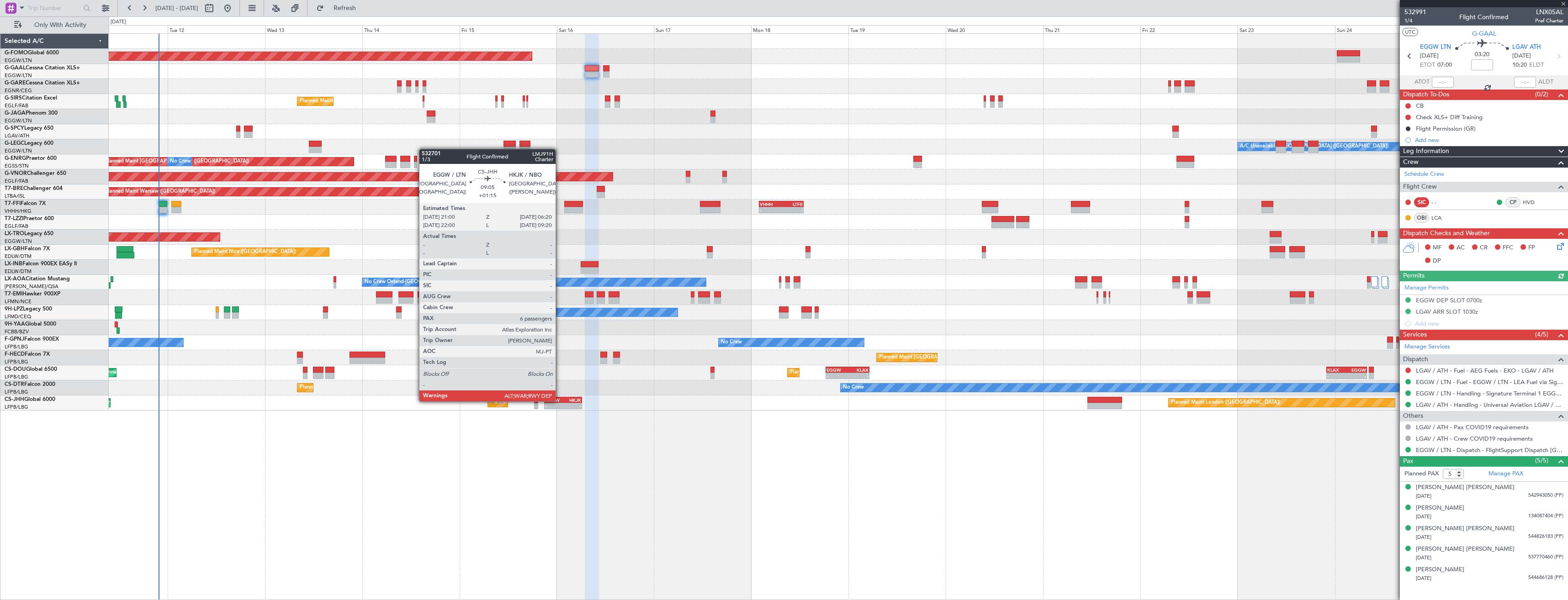
click at [559, 400] on div "EGGW" at bounding box center [554, 400] width 18 height 5
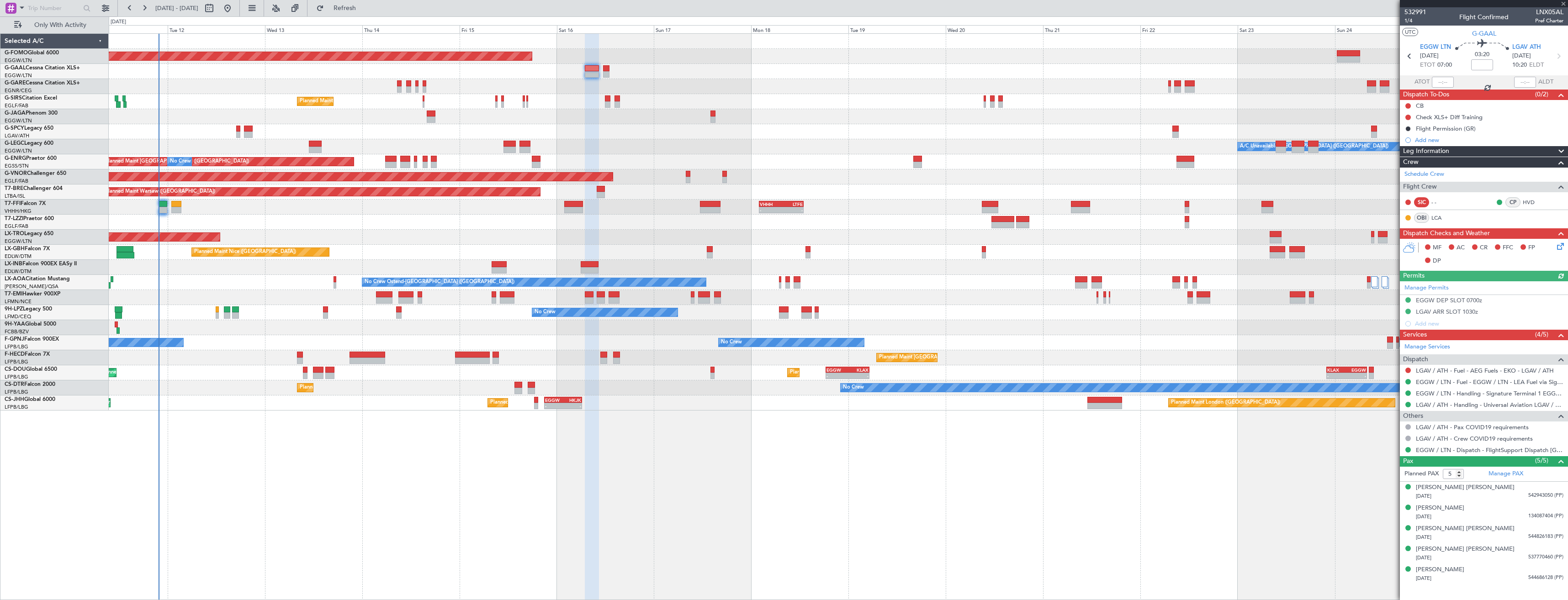
type input "+01:15"
type input "6"
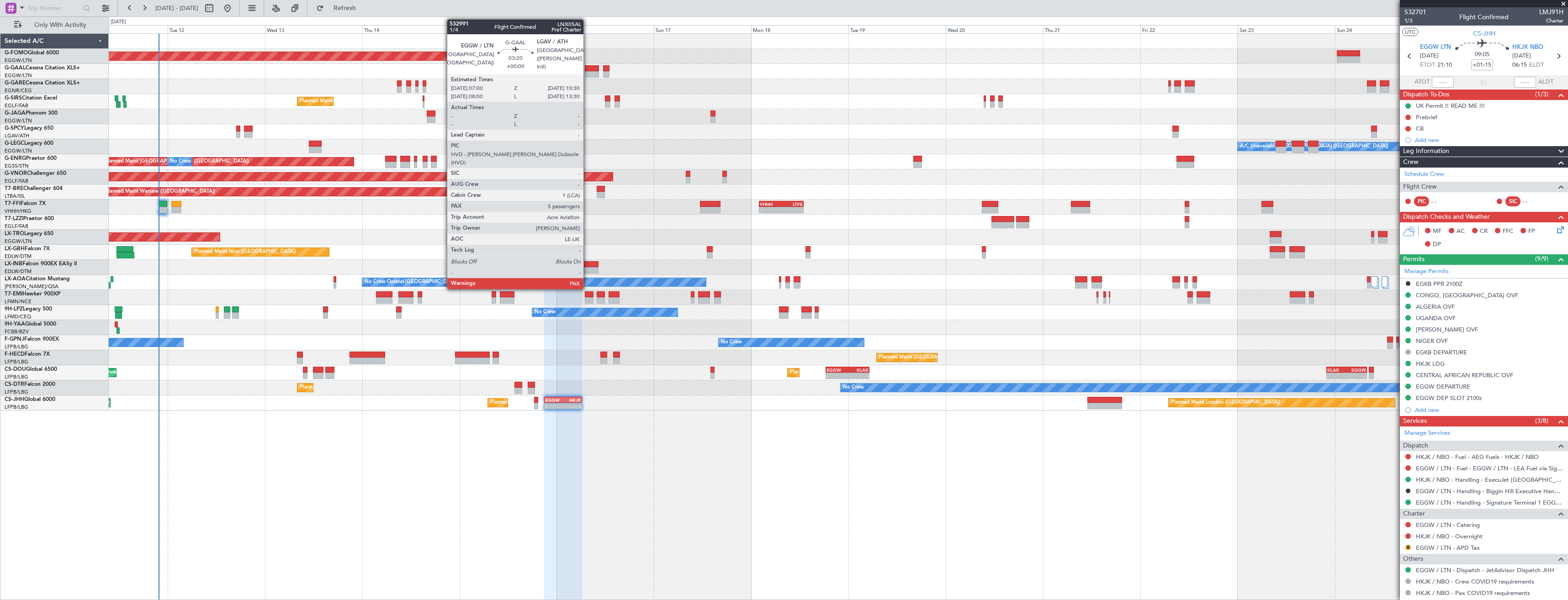
click at [587, 66] on div at bounding box center [592, 68] width 15 height 7
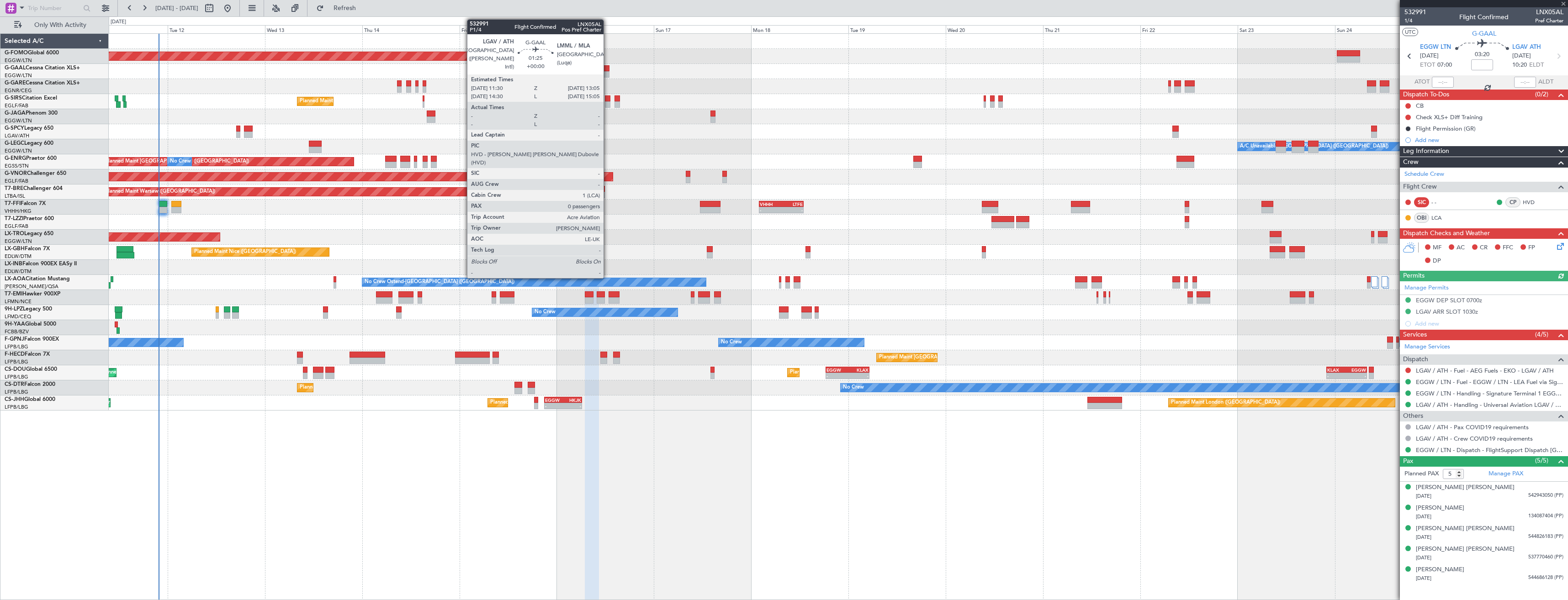
click at [607, 73] on div at bounding box center [606, 74] width 7 height 7
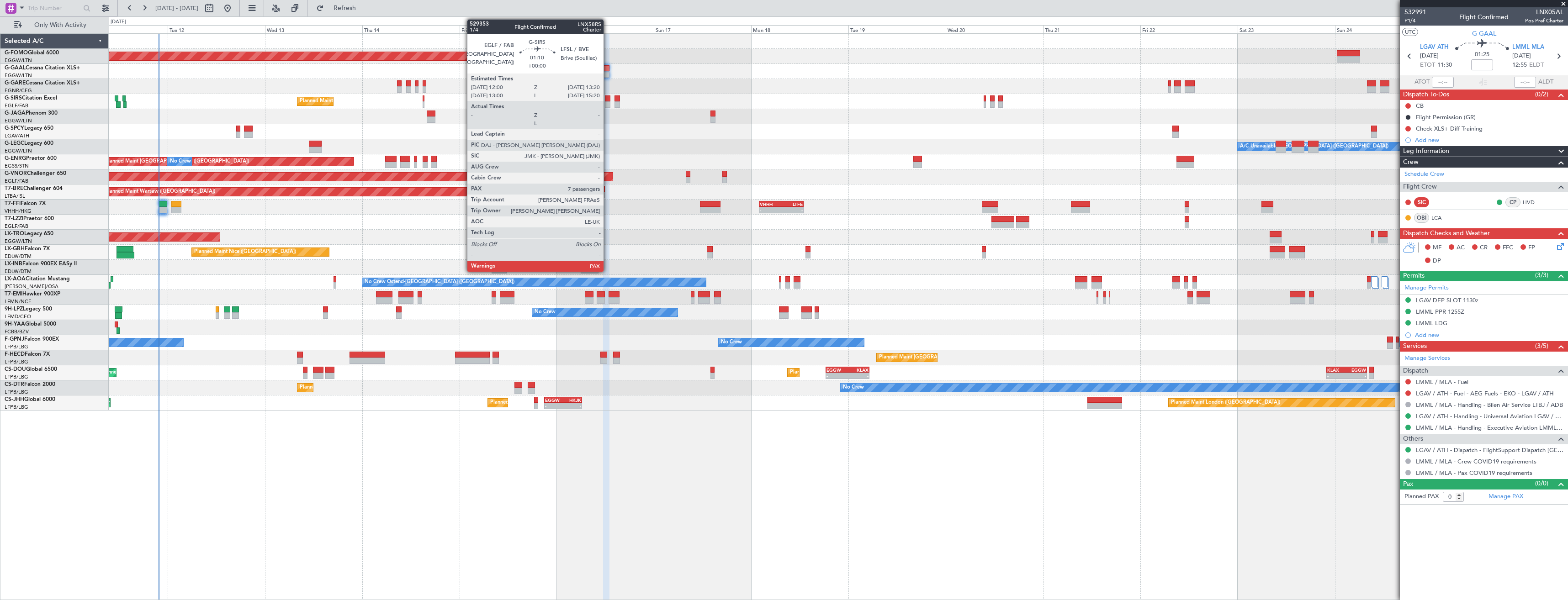
click at [607, 103] on div at bounding box center [607, 105] width 5 height 7
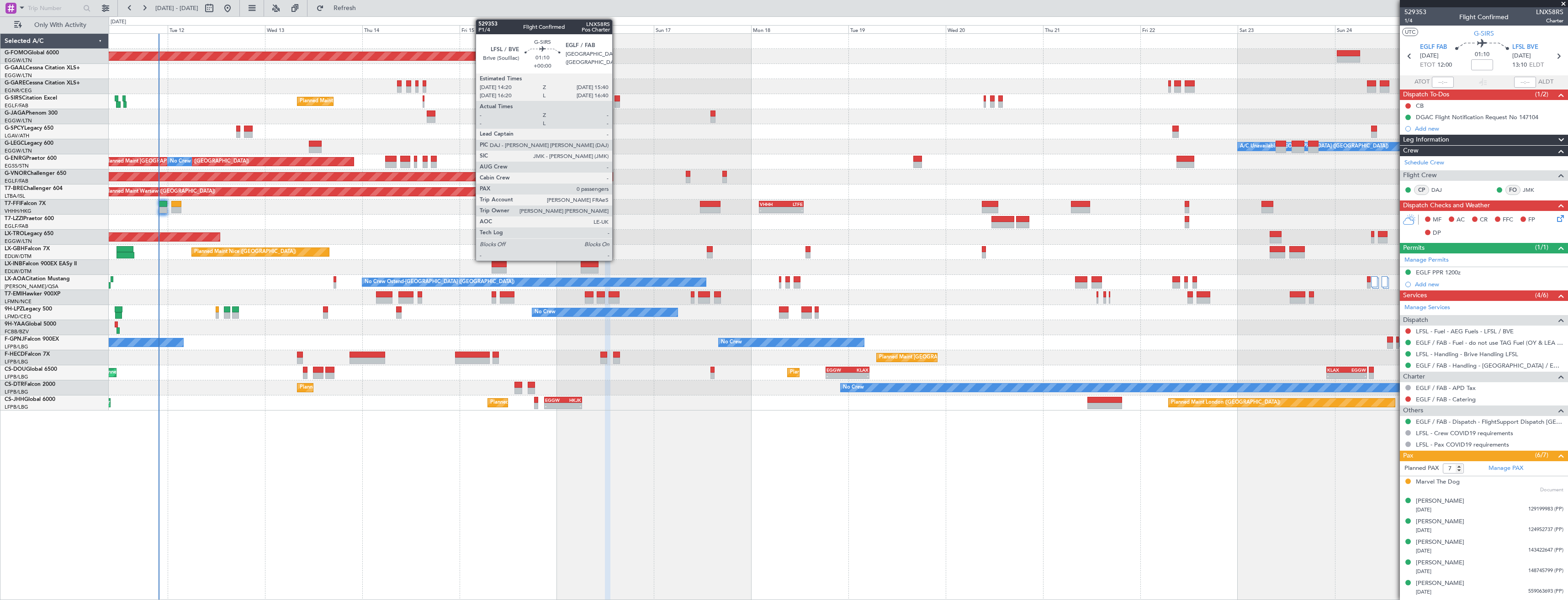
click at [617, 102] on div at bounding box center [617, 105] width 5 height 7
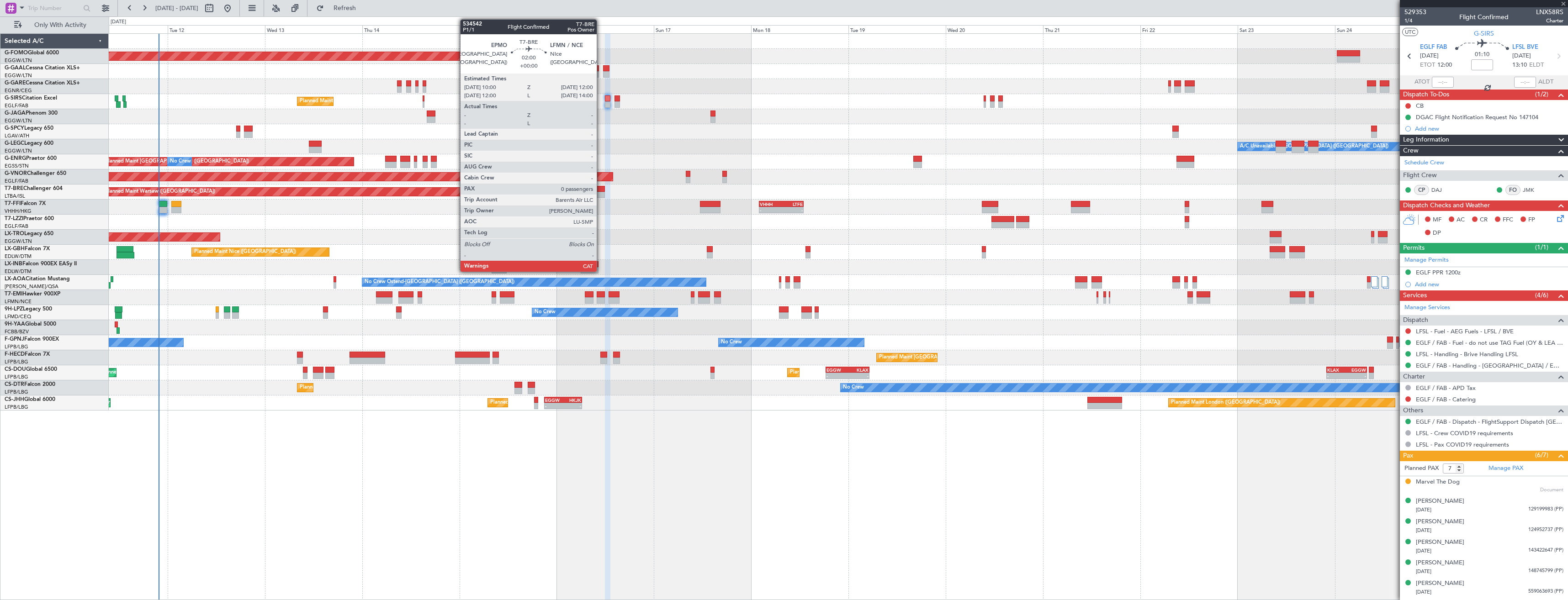
type input "0"
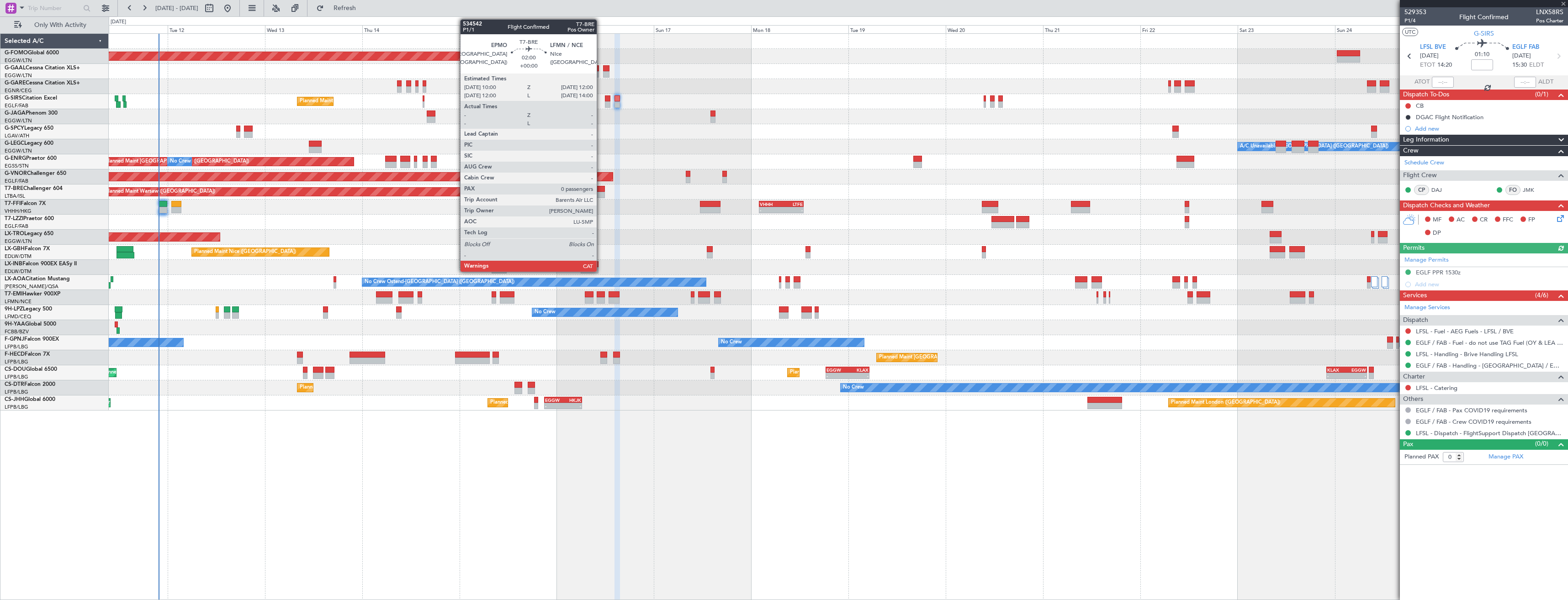
click at [601, 189] on div at bounding box center [601, 189] width 9 height 7
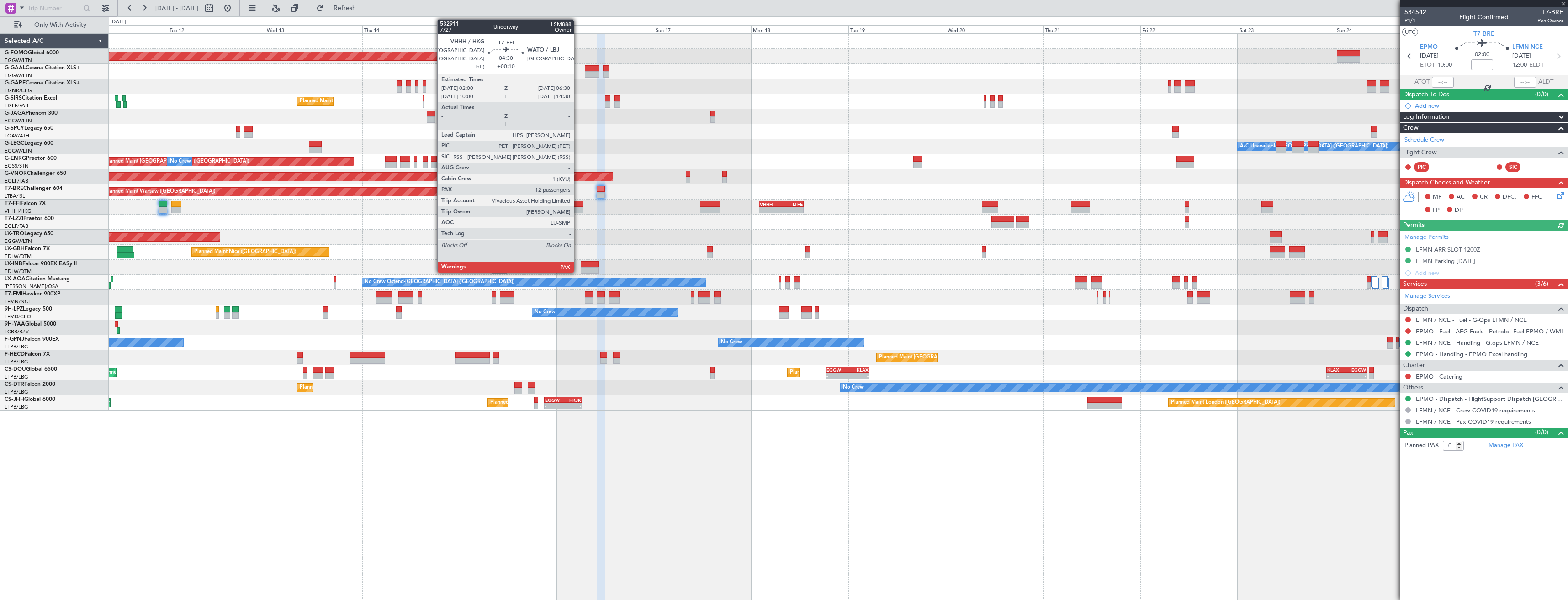
click at [578, 208] on div at bounding box center [573, 210] width 18 height 7
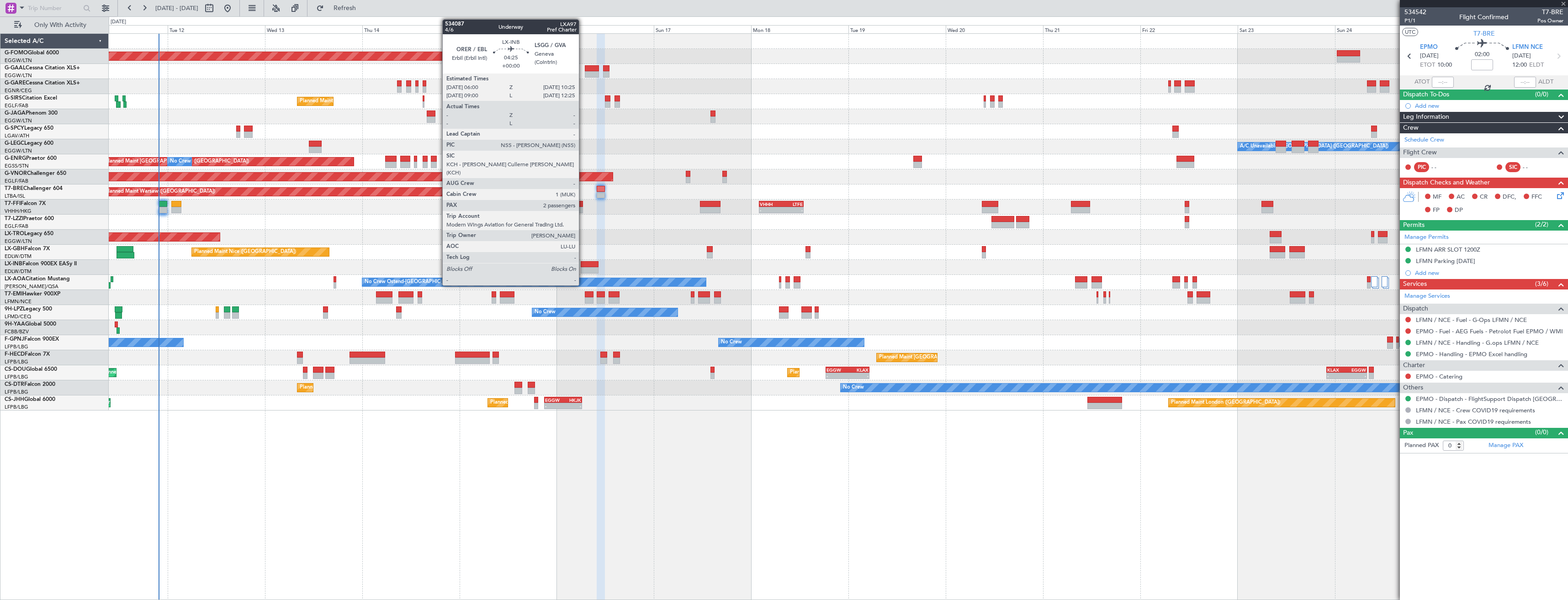
type input "+00:10"
type input "14"
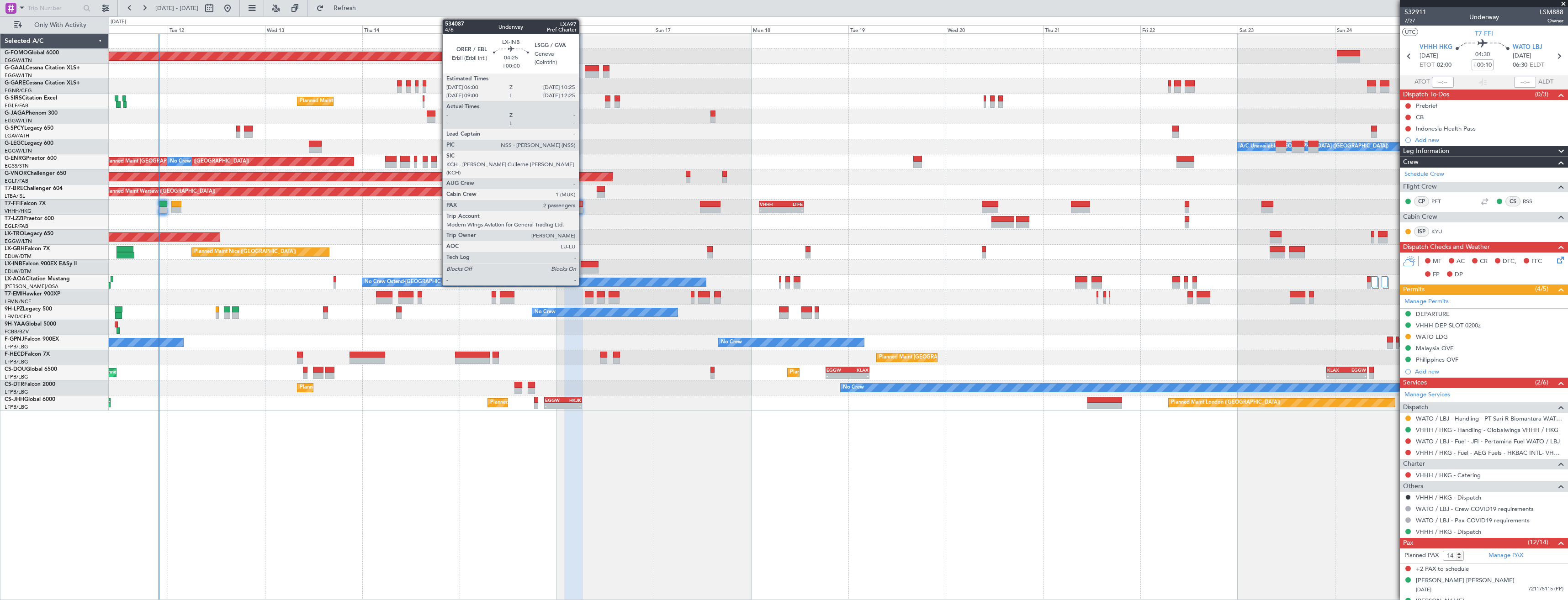
click at [583, 267] on div at bounding box center [590, 270] width 18 height 7
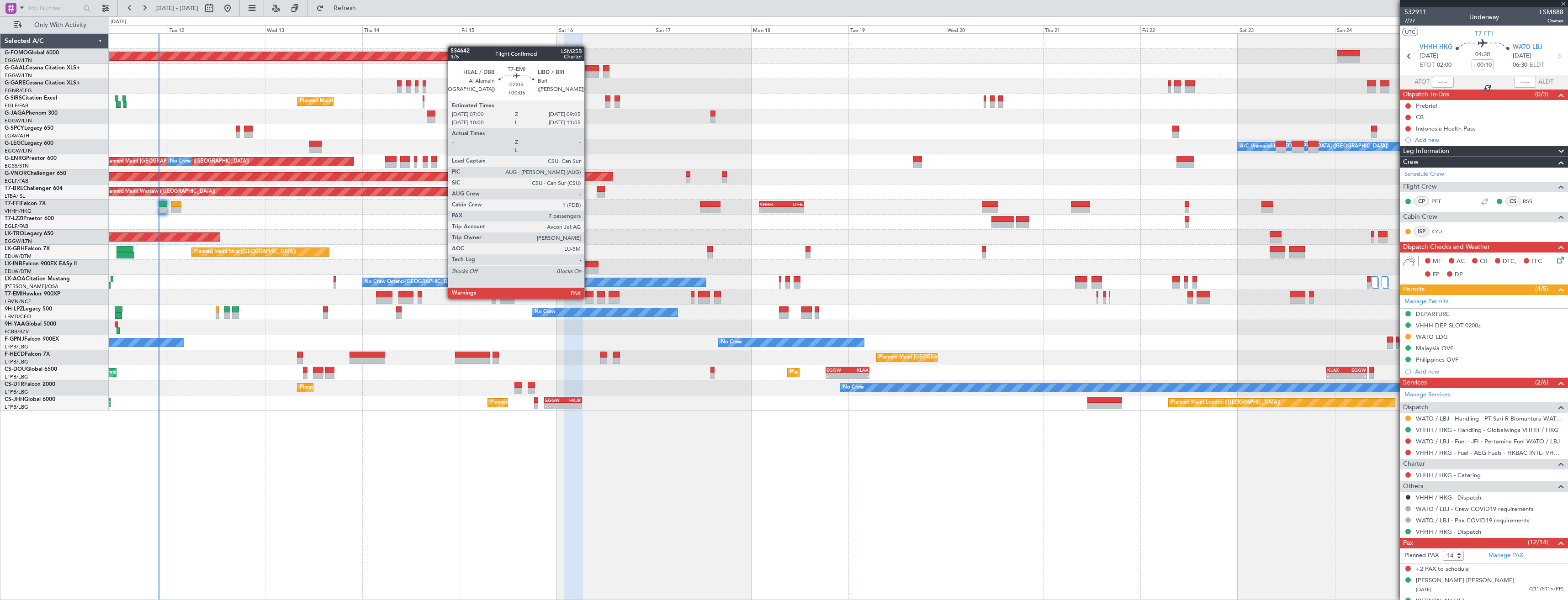
type input "2"
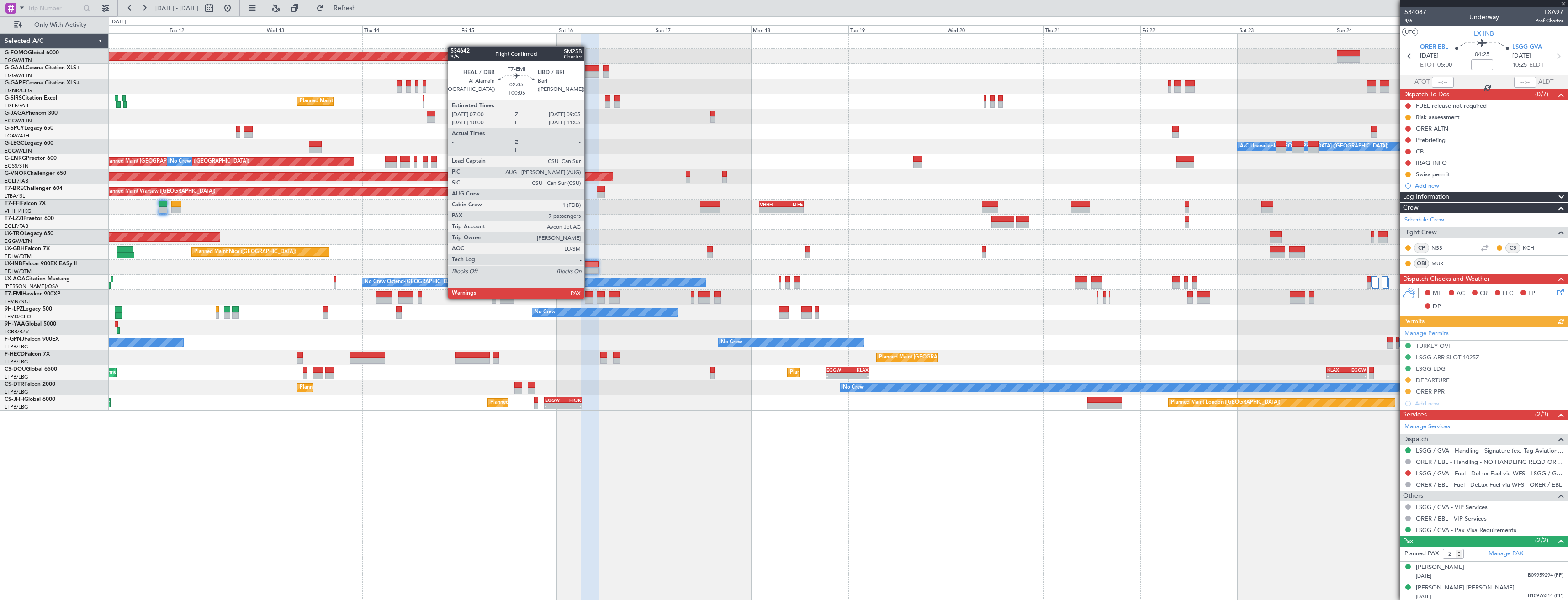
click at [589, 298] on div at bounding box center [589, 301] width 9 height 7
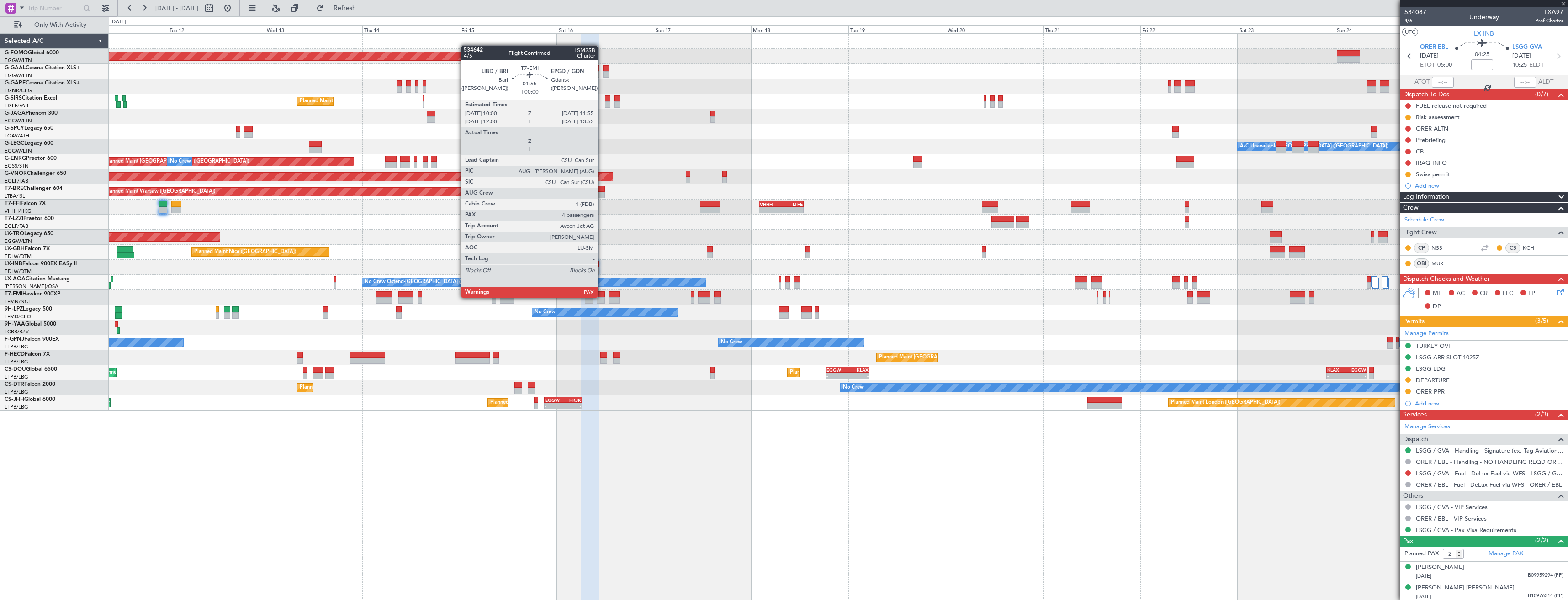
type input "+00:05"
type input "7"
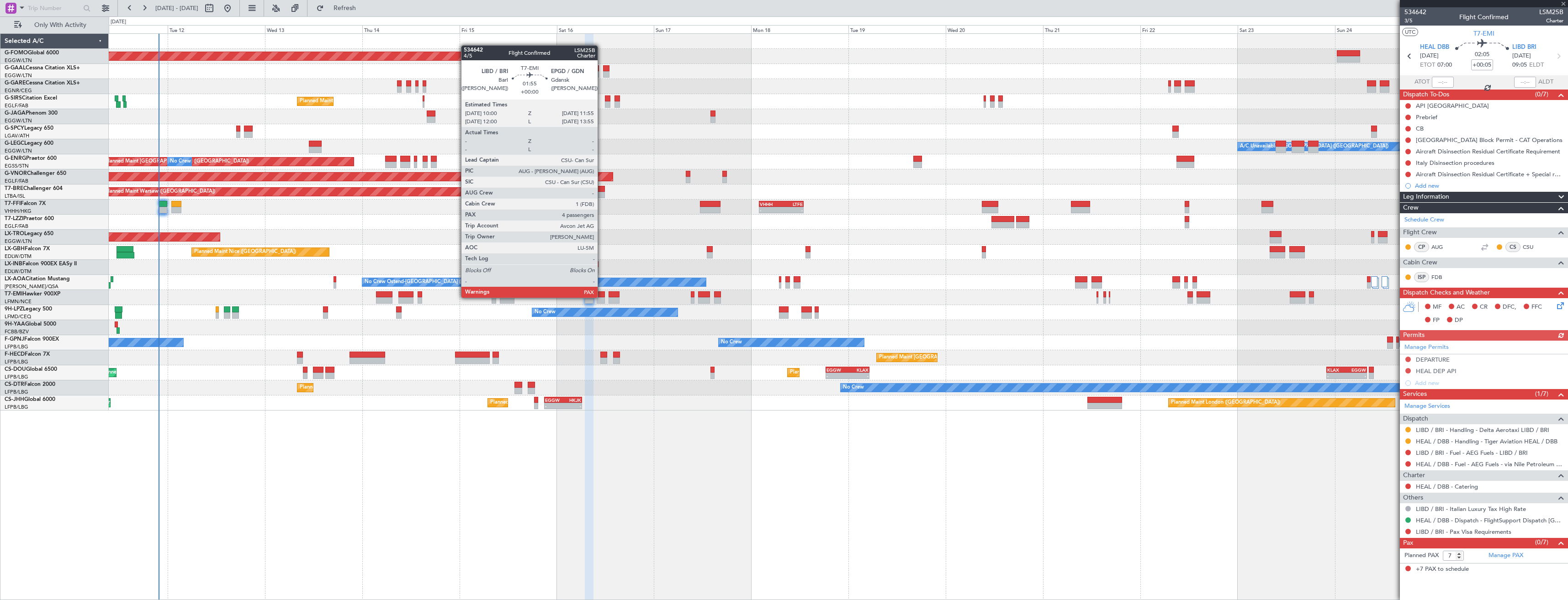
click at [602, 297] on div at bounding box center [601, 295] width 9 height 7
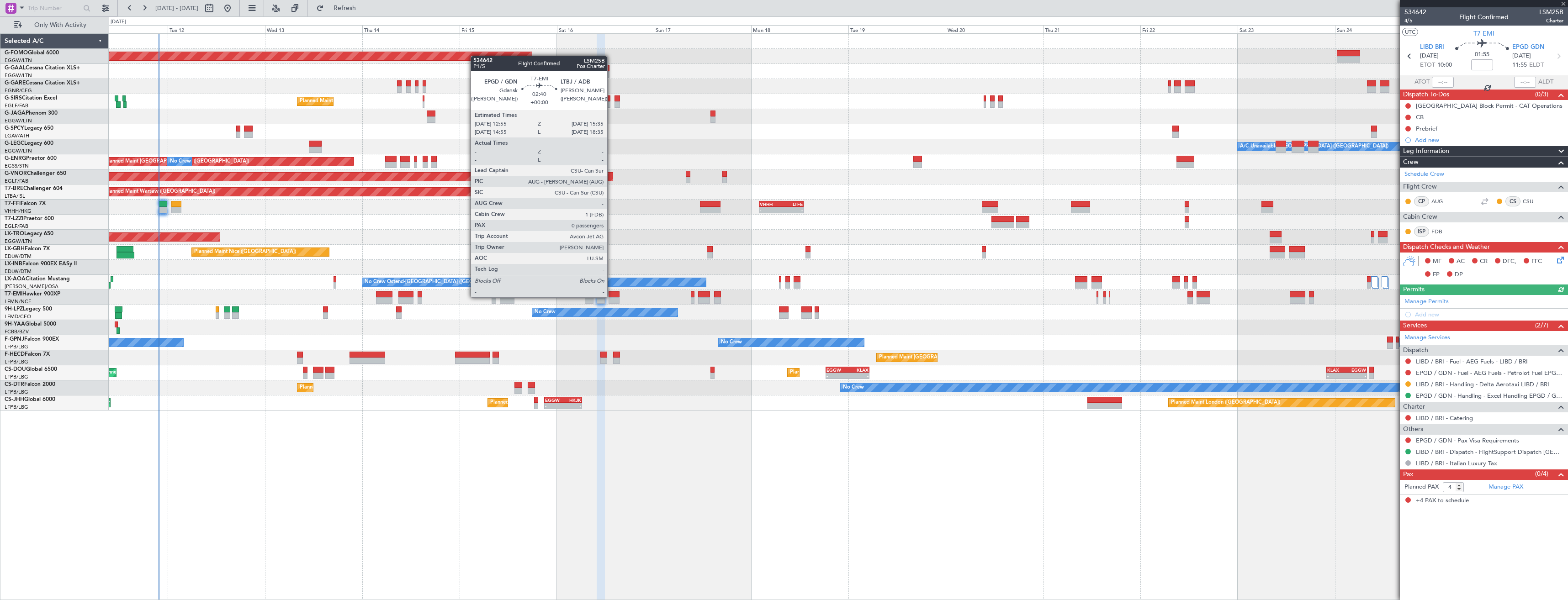
click at [611, 296] on div at bounding box center [614, 295] width 11 height 7
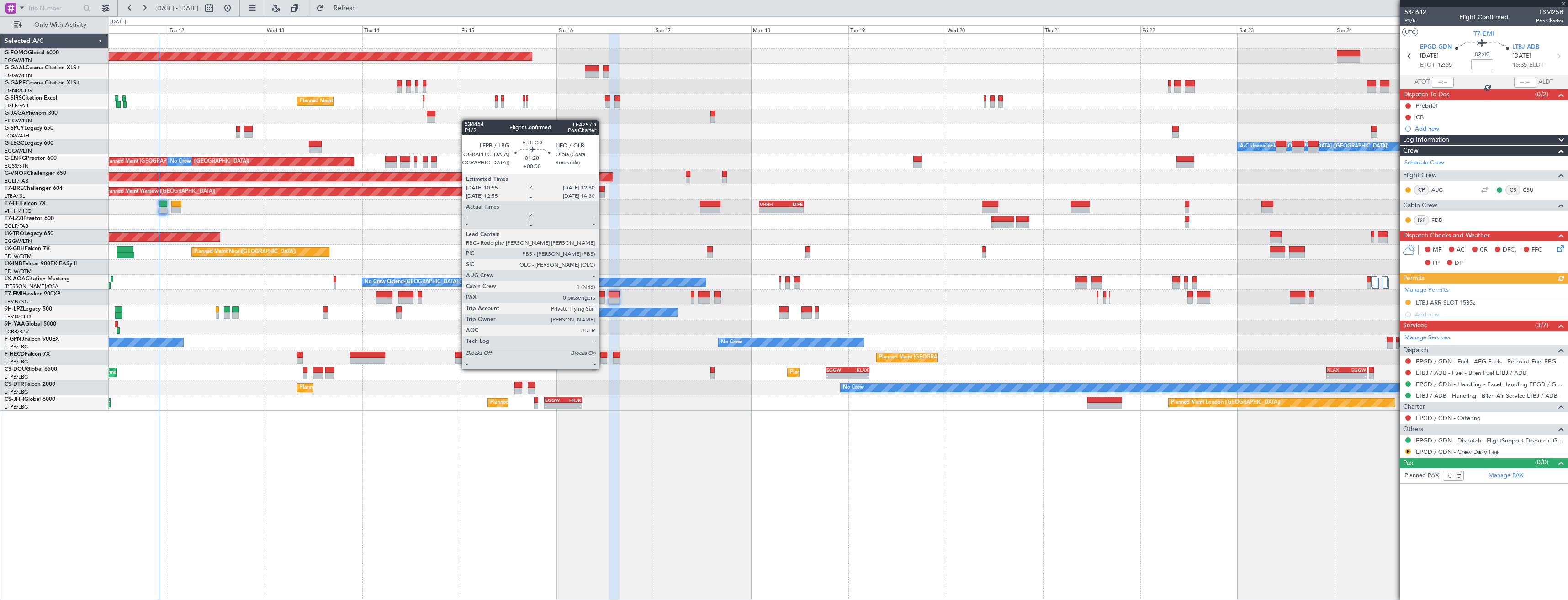
click at [603, 360] on div at bounding box center [603, 361] width 7 height 7
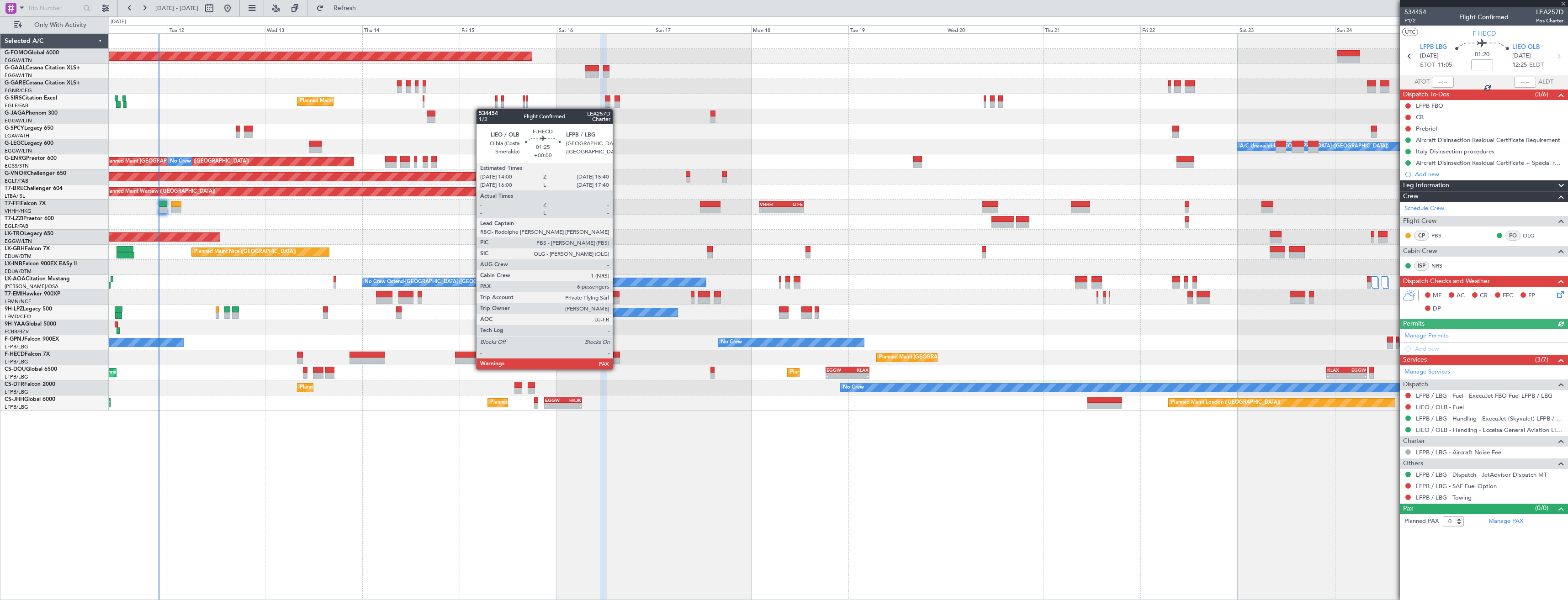
click at [617, 360] on div at bounding box center [616, 361] width 7 height 7
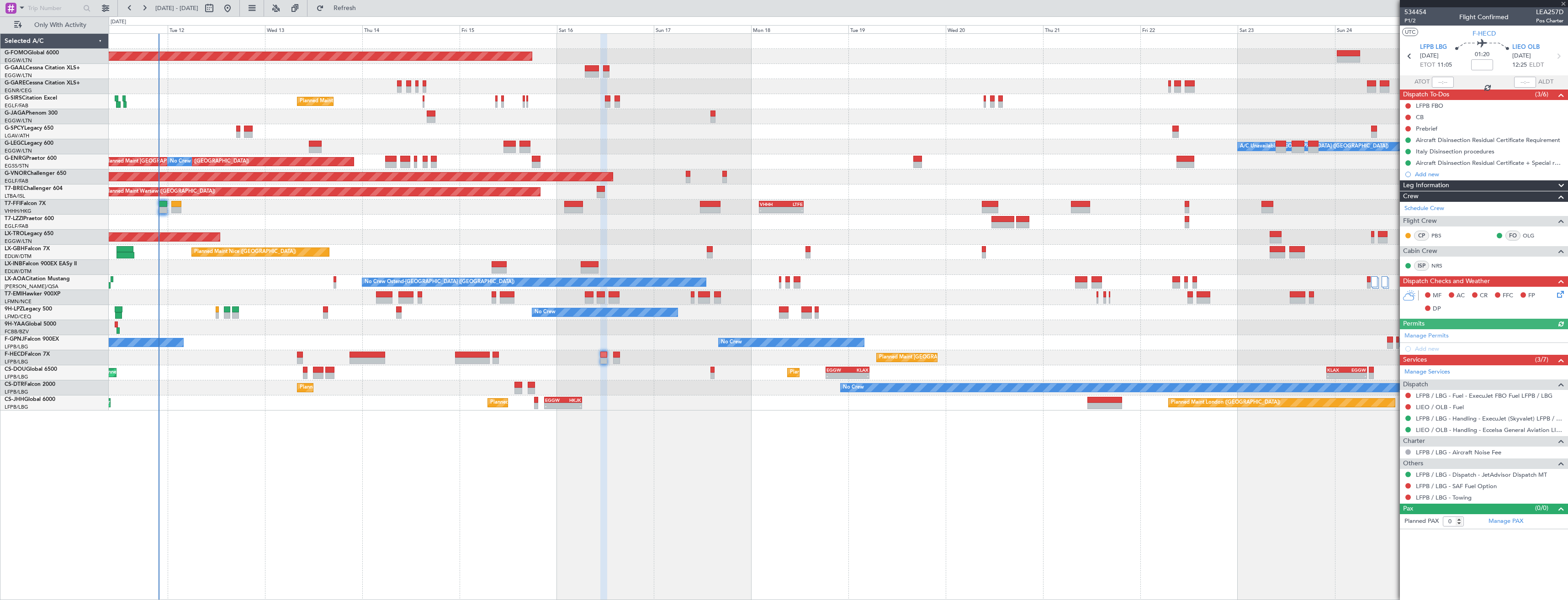
type input "6"
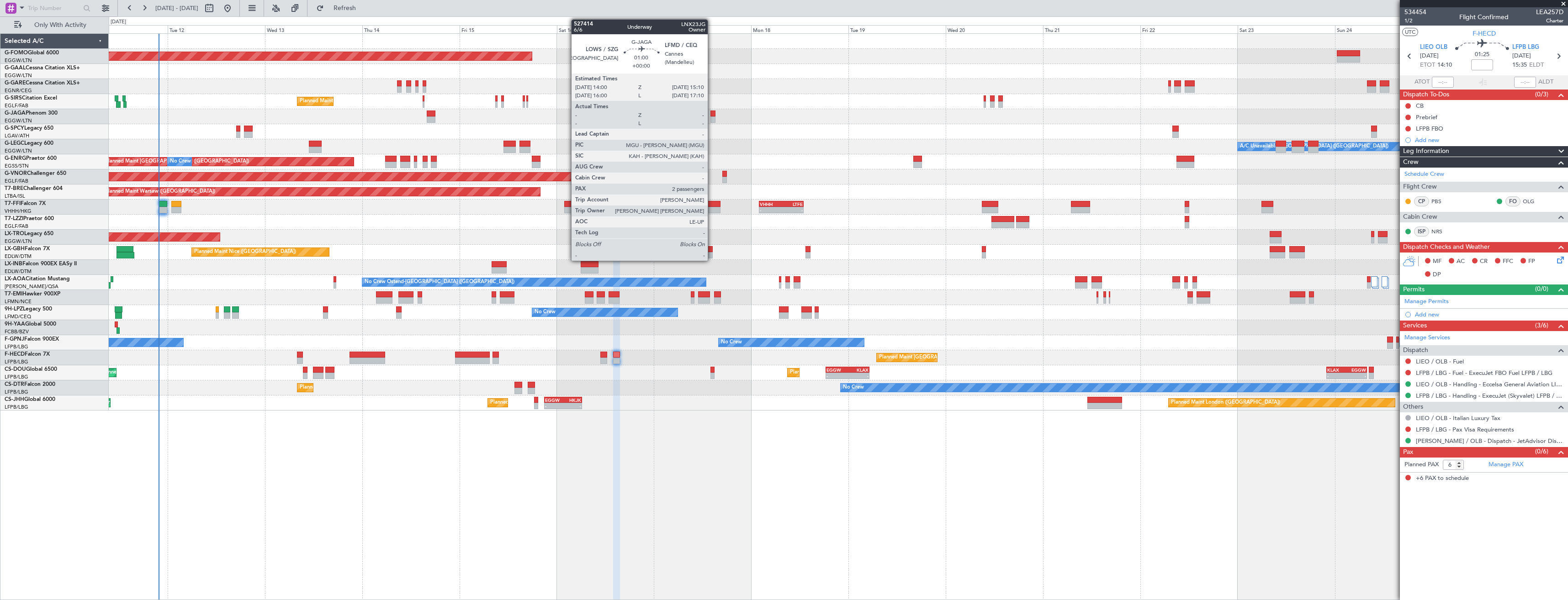
click at [712, 117] on div at bounding box center [713, 119] width 5 height 7
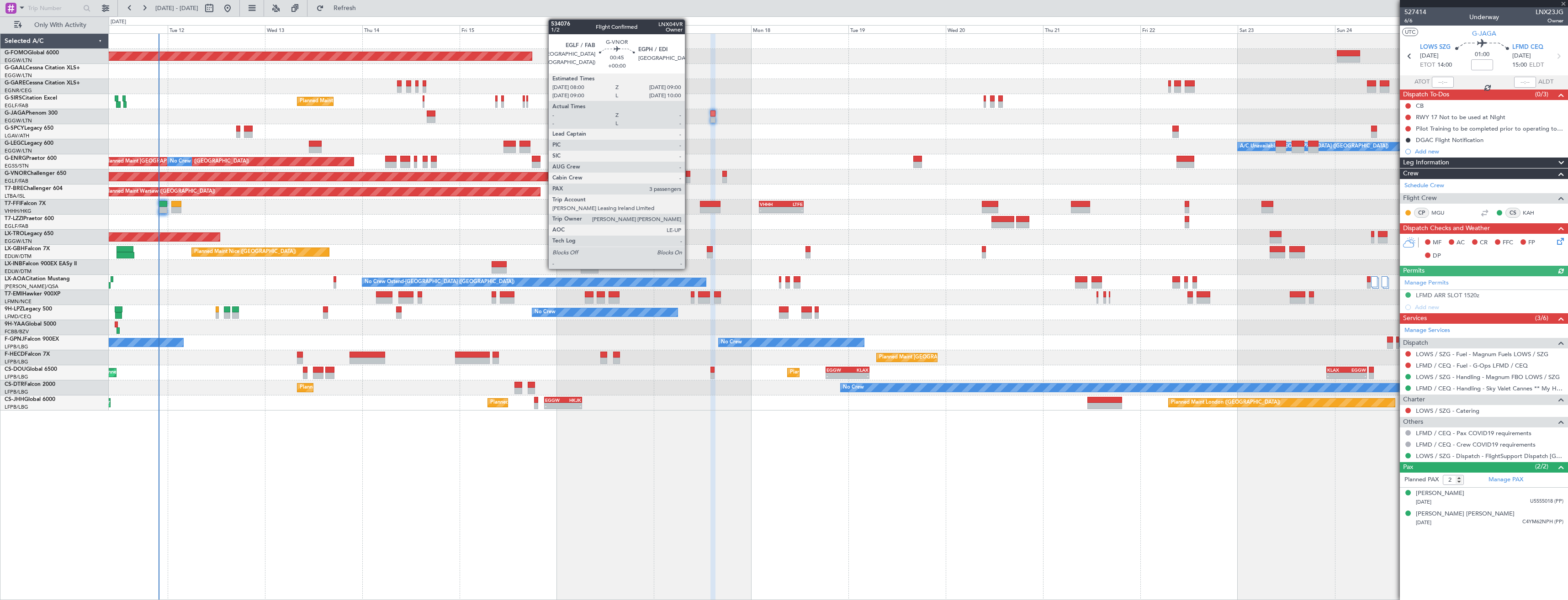
click at [689, 176] on div at bounding box center [688, 174] width 4 height 7
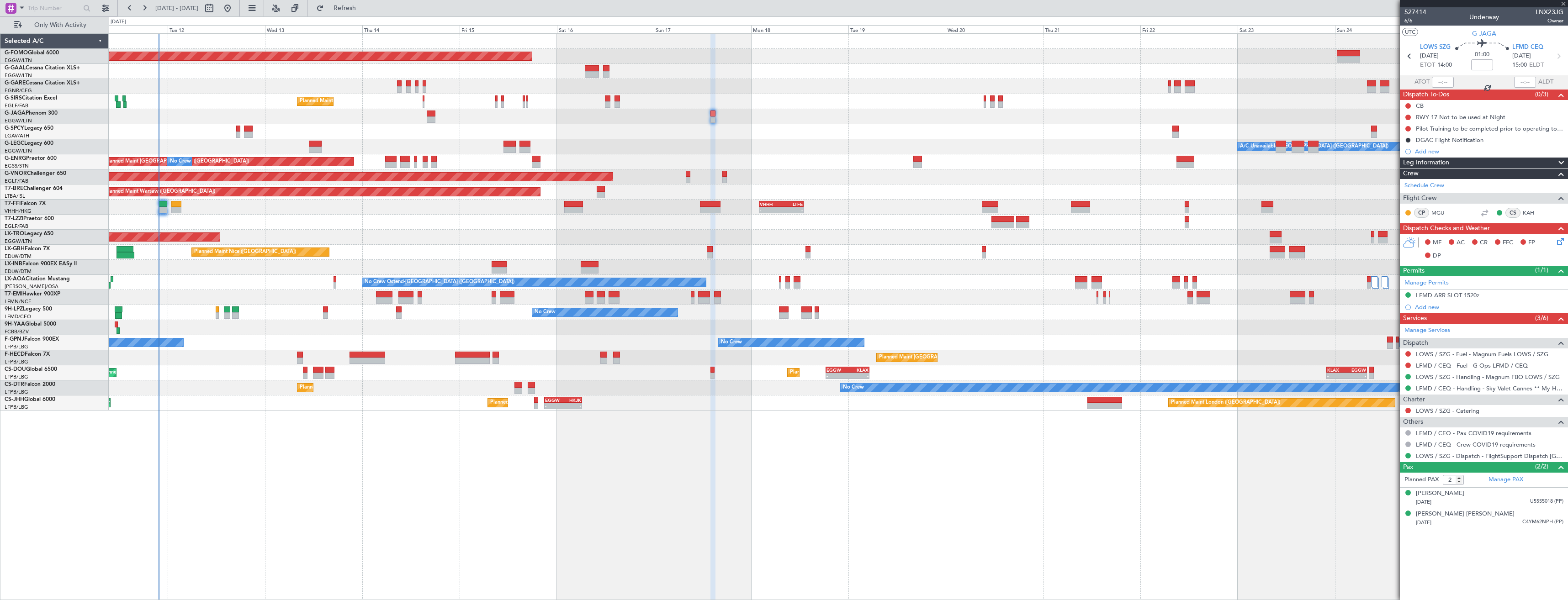
type input "3"
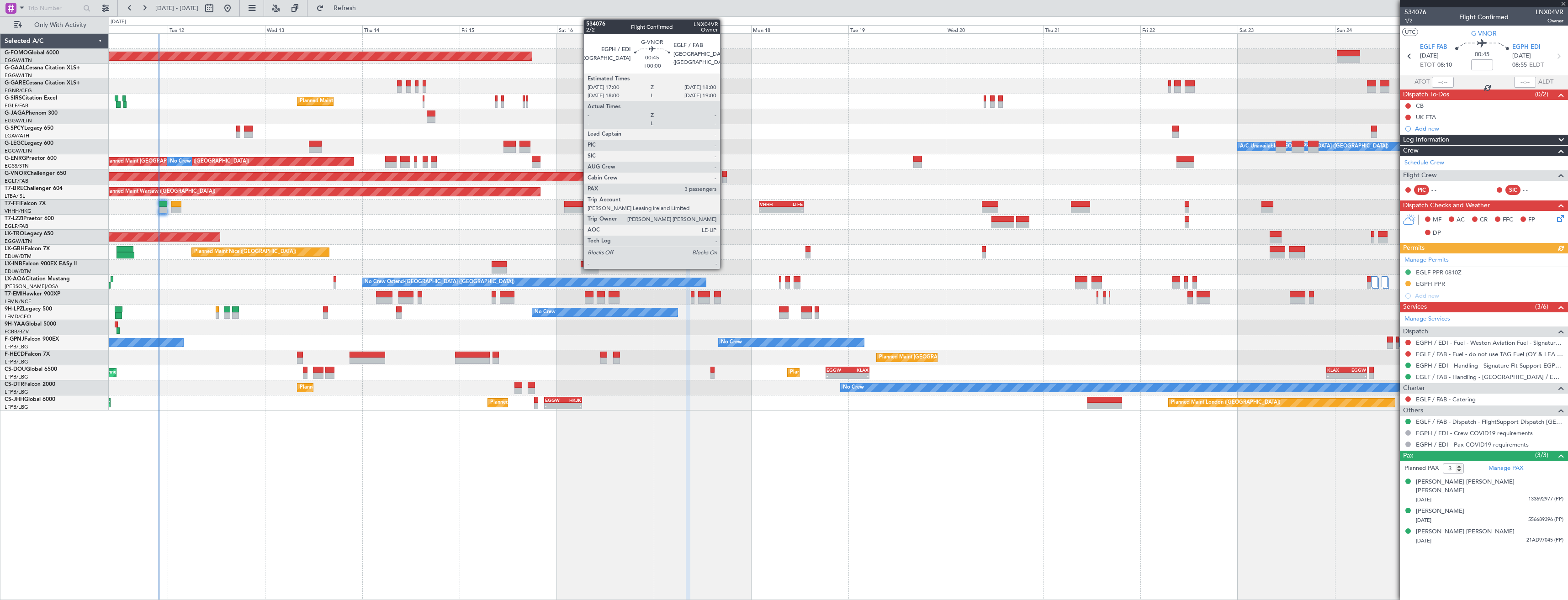
click at [724, 176] on div at bounding box center [724, 174] width 4 height 7
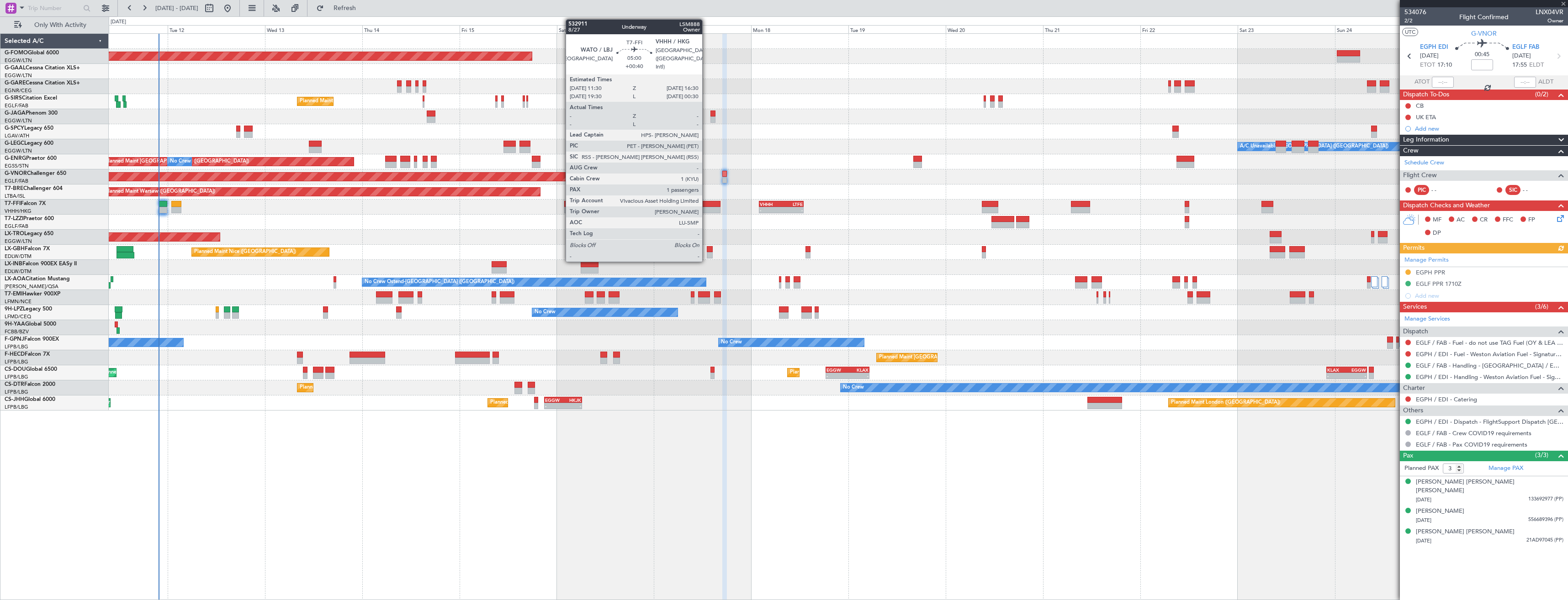
click at [706, 207] on div at bounding box center [710, 210] width 21 height 7
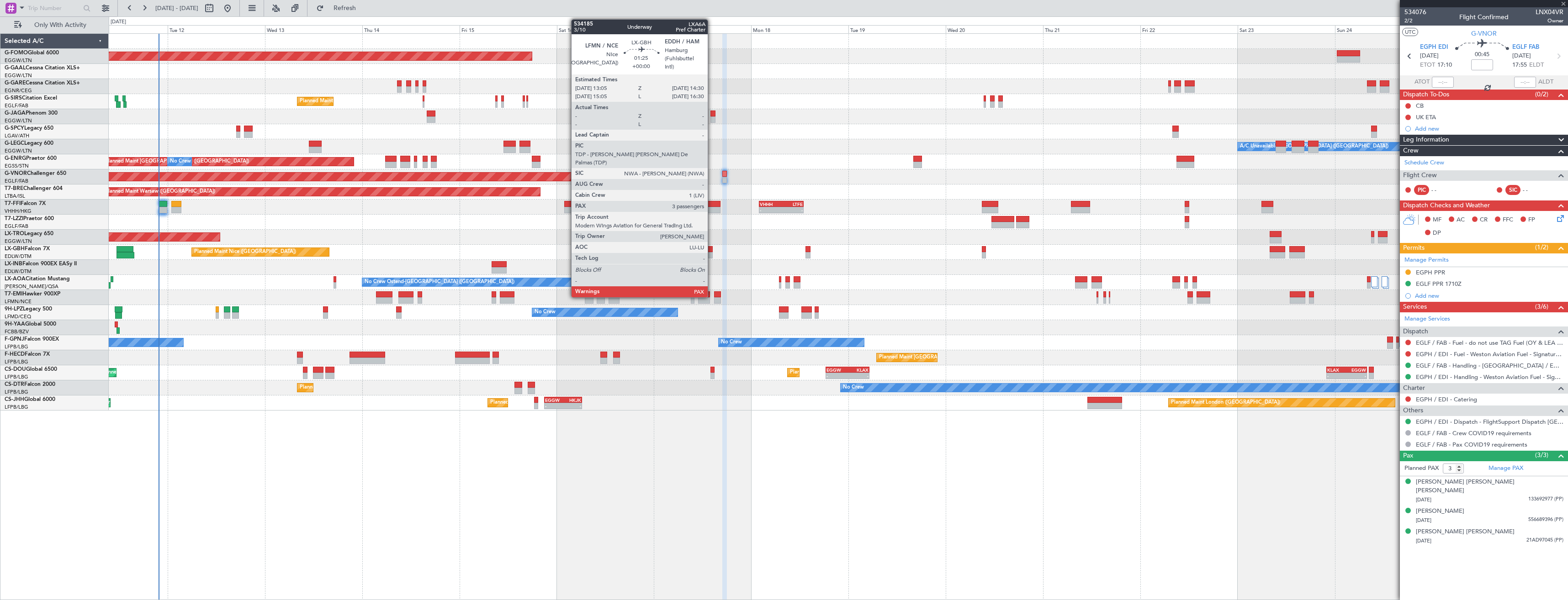
type input "+00:40"
type input "1"
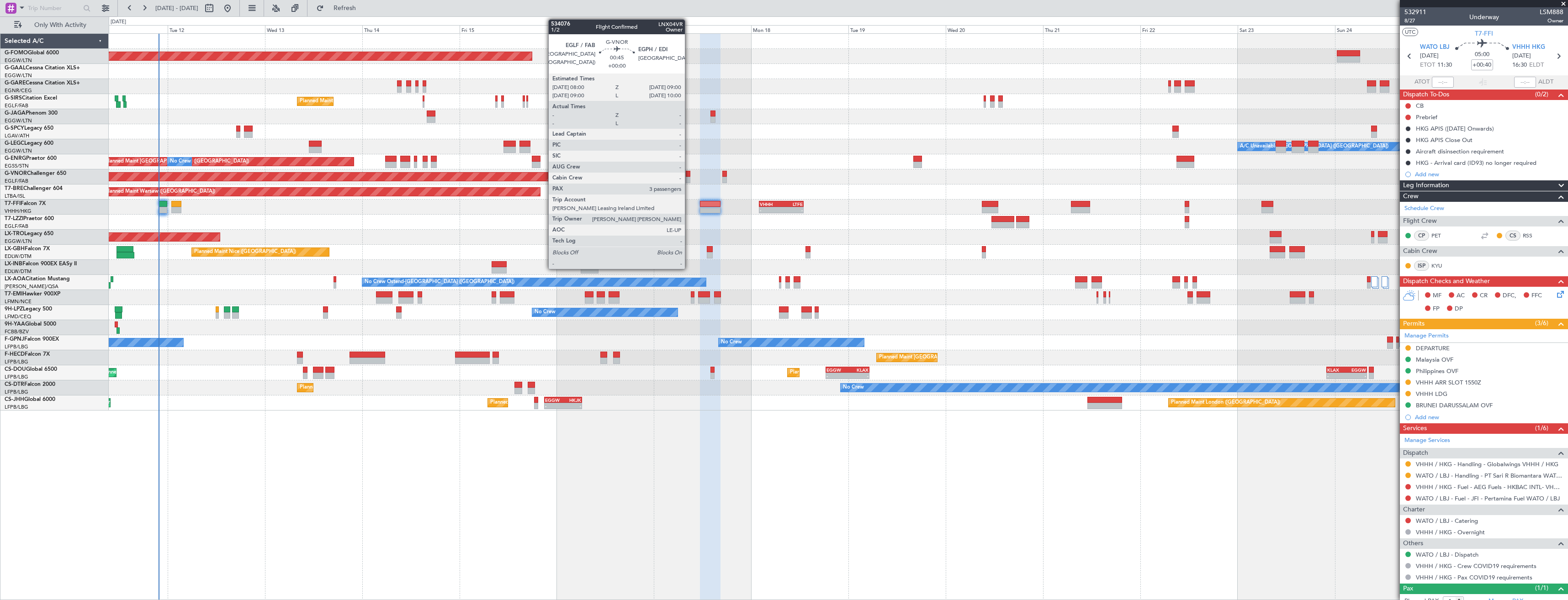
click at [689, 179] on div at bounding box center [688, 180] width 4 height 7
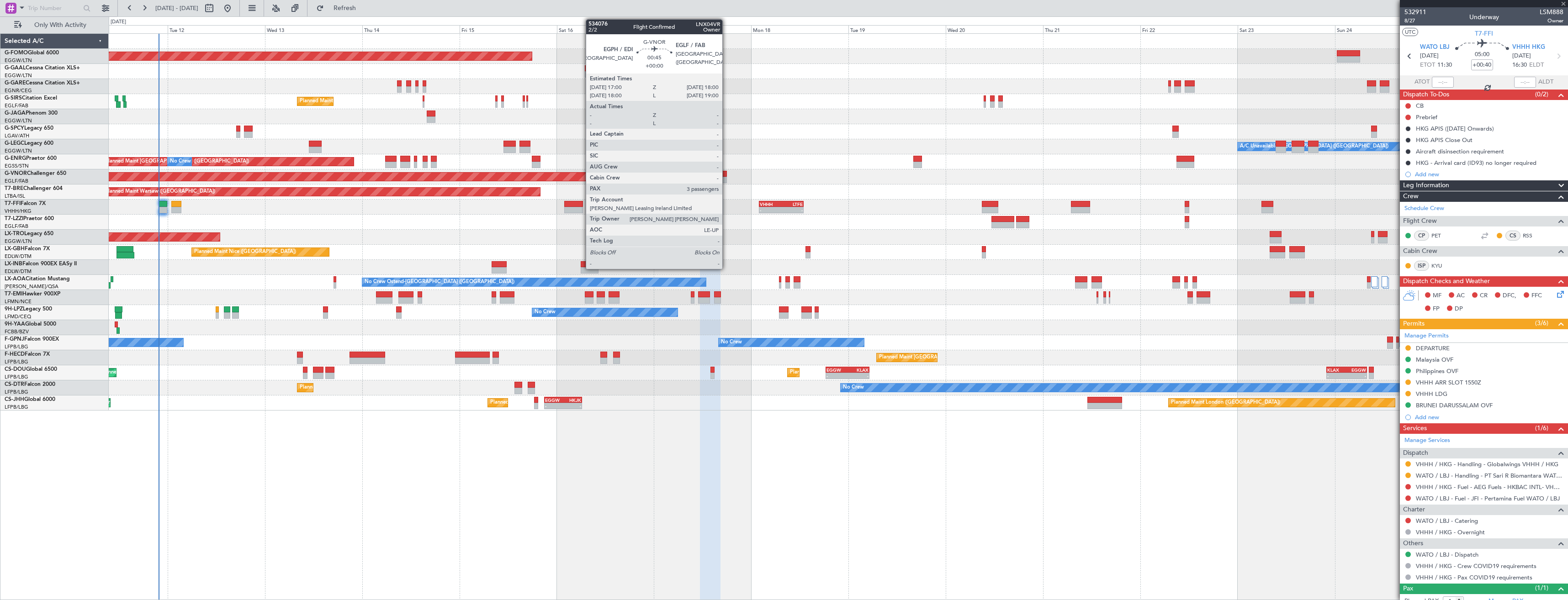
type input "3"
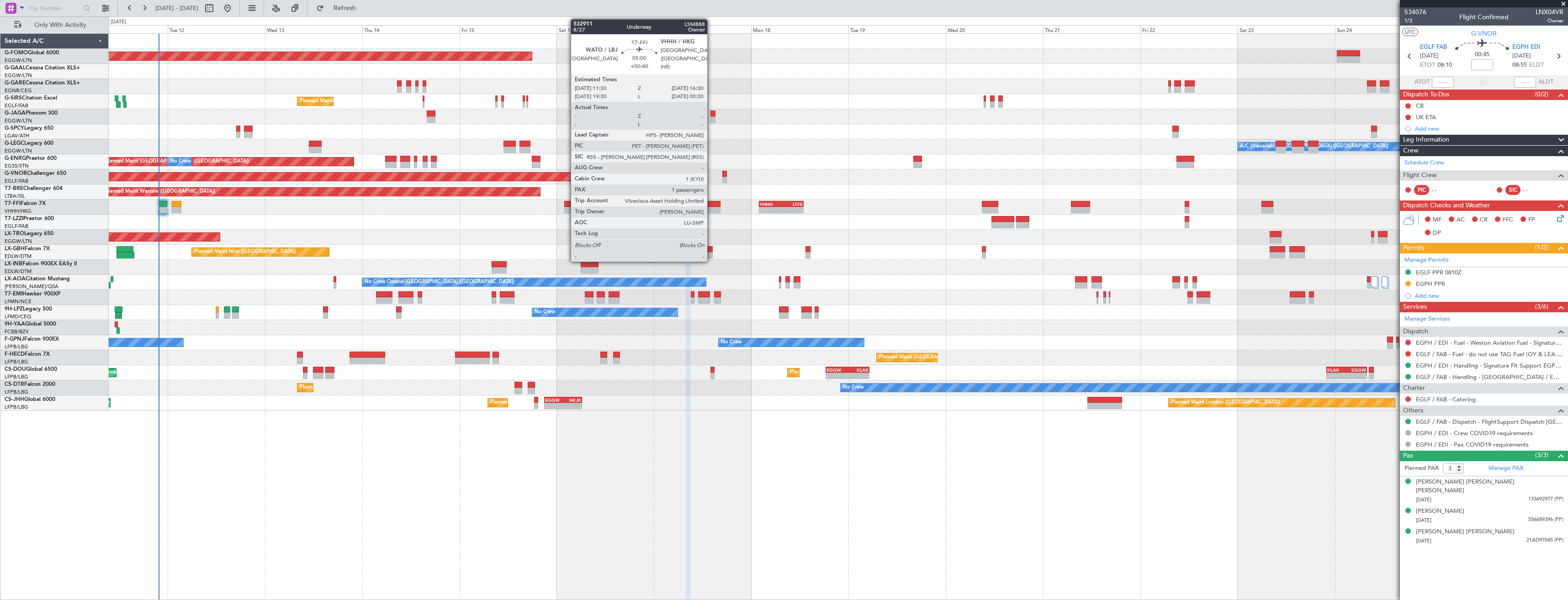
click at [712, 206] on div at bounding box center [710, 204] width 21 height 7
type input "+00:40"
type input "1"
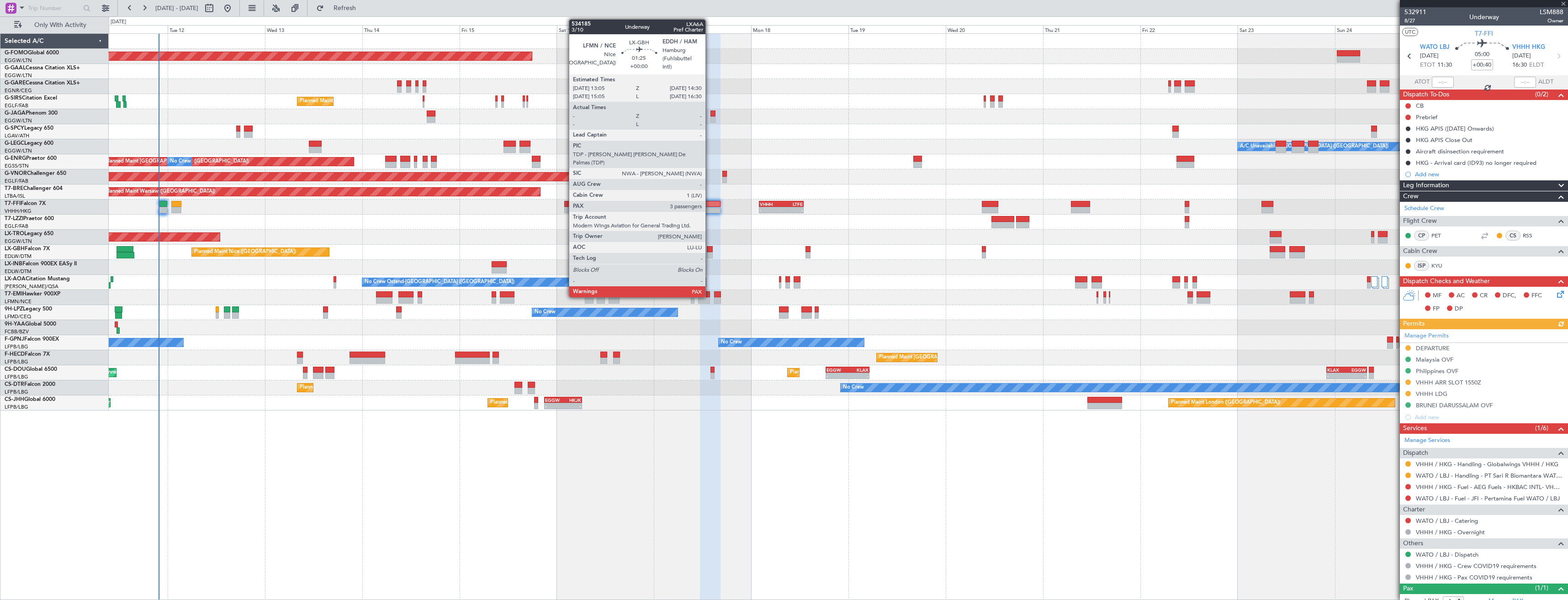
click at [710, 254] on div at bounding box center [710, 255] width 6 height 7
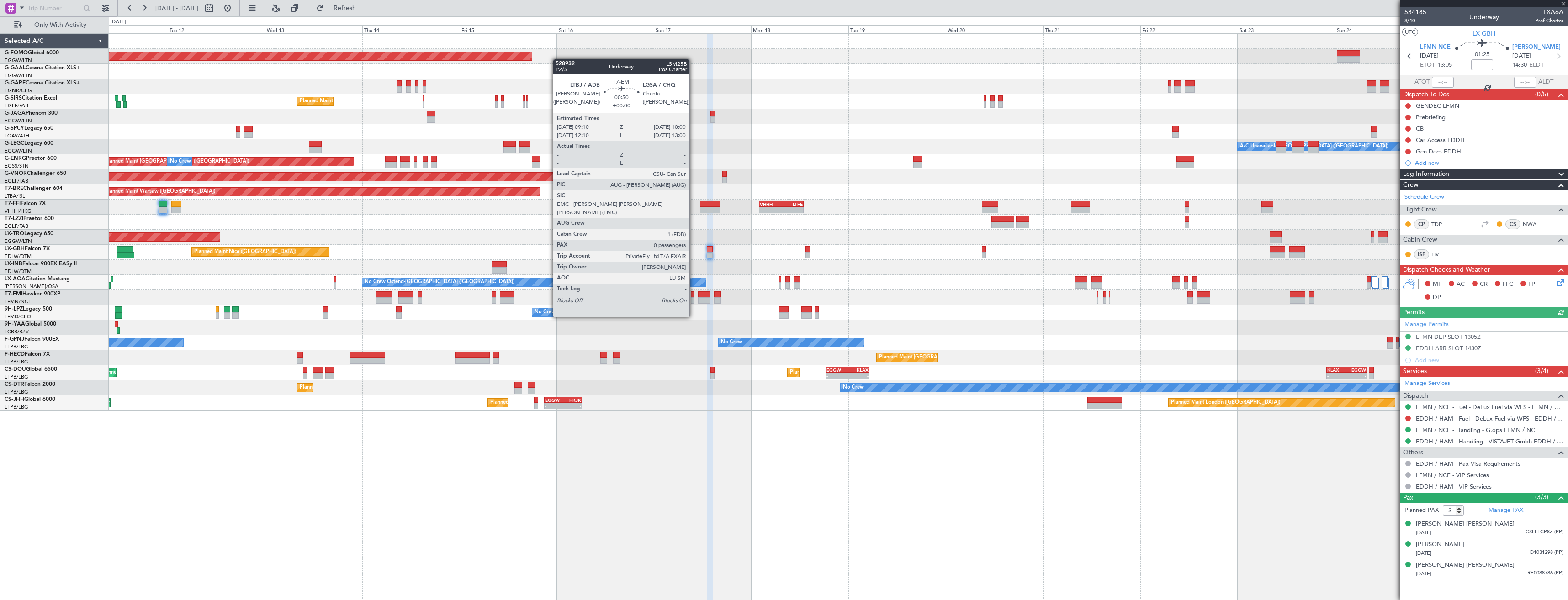
click at [693, 299] on div at bounding box center [693, 301] width 4 height 7
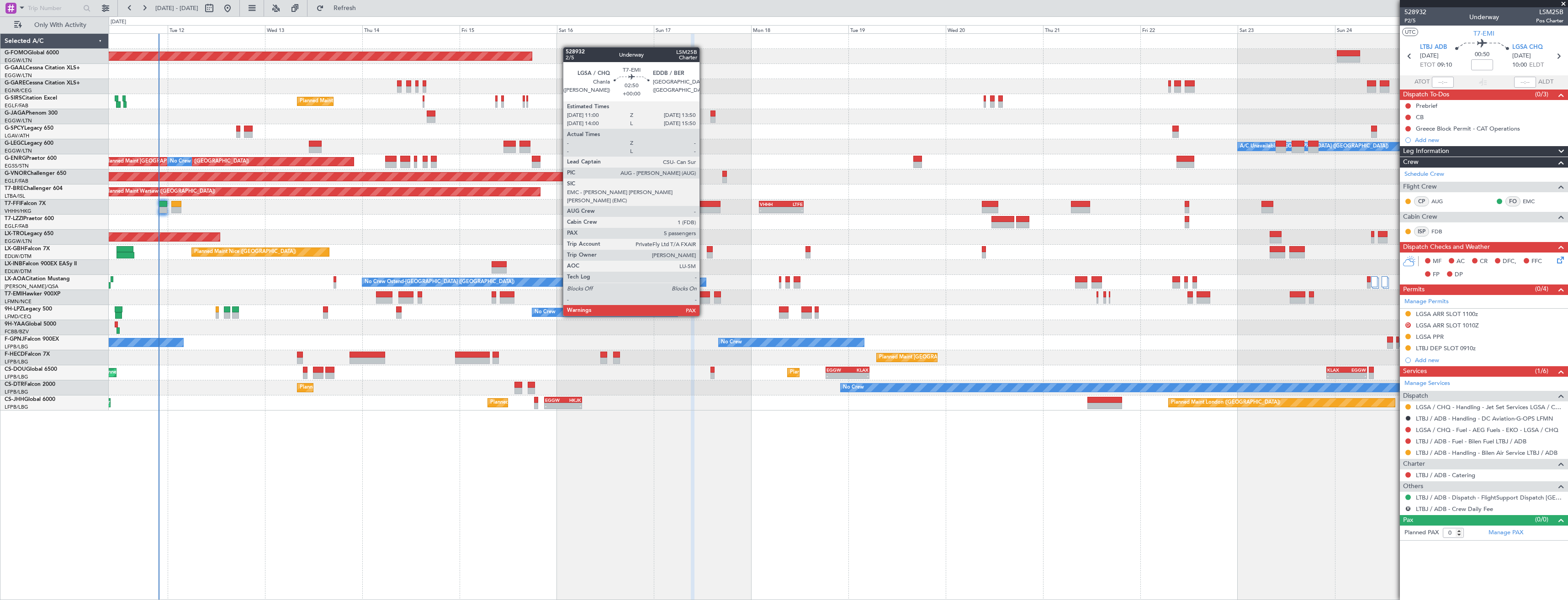
click at [704, 299] on div at bounding box center [704, 301] width 12 height 7
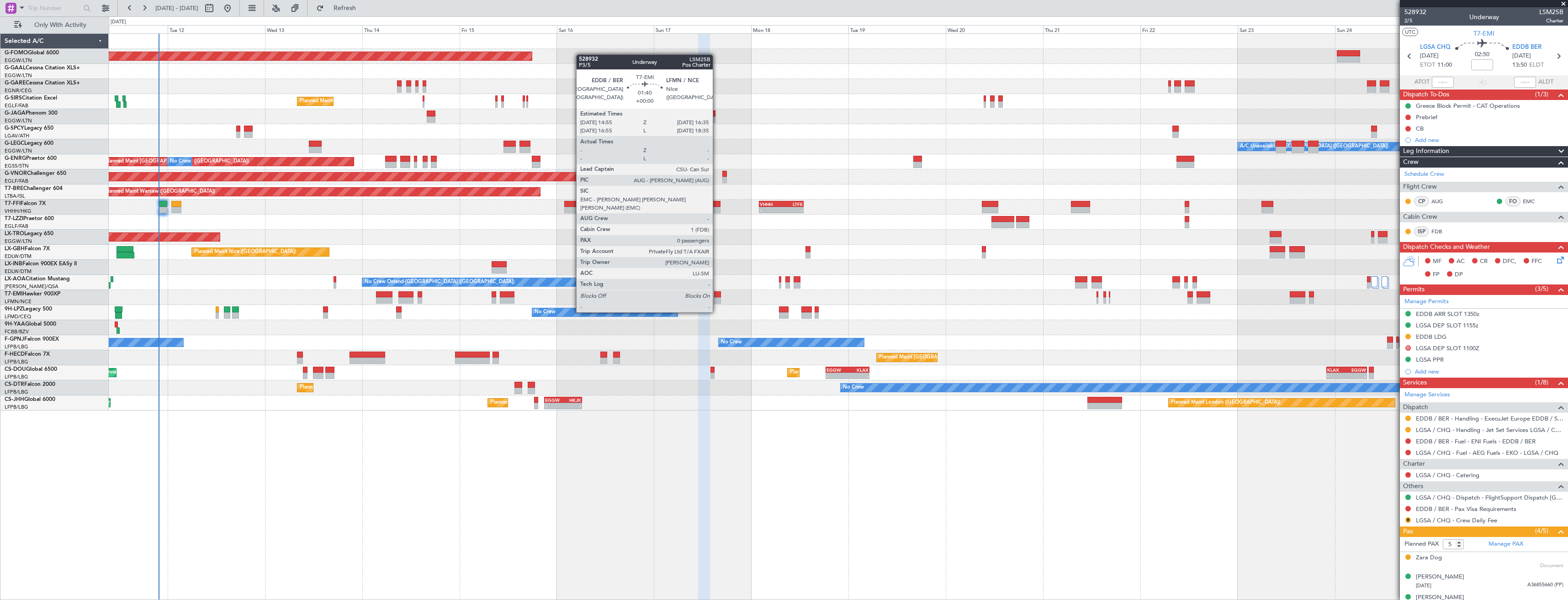
click at [717, 295] on div at bounding box center [717, 295] width 7 height 7
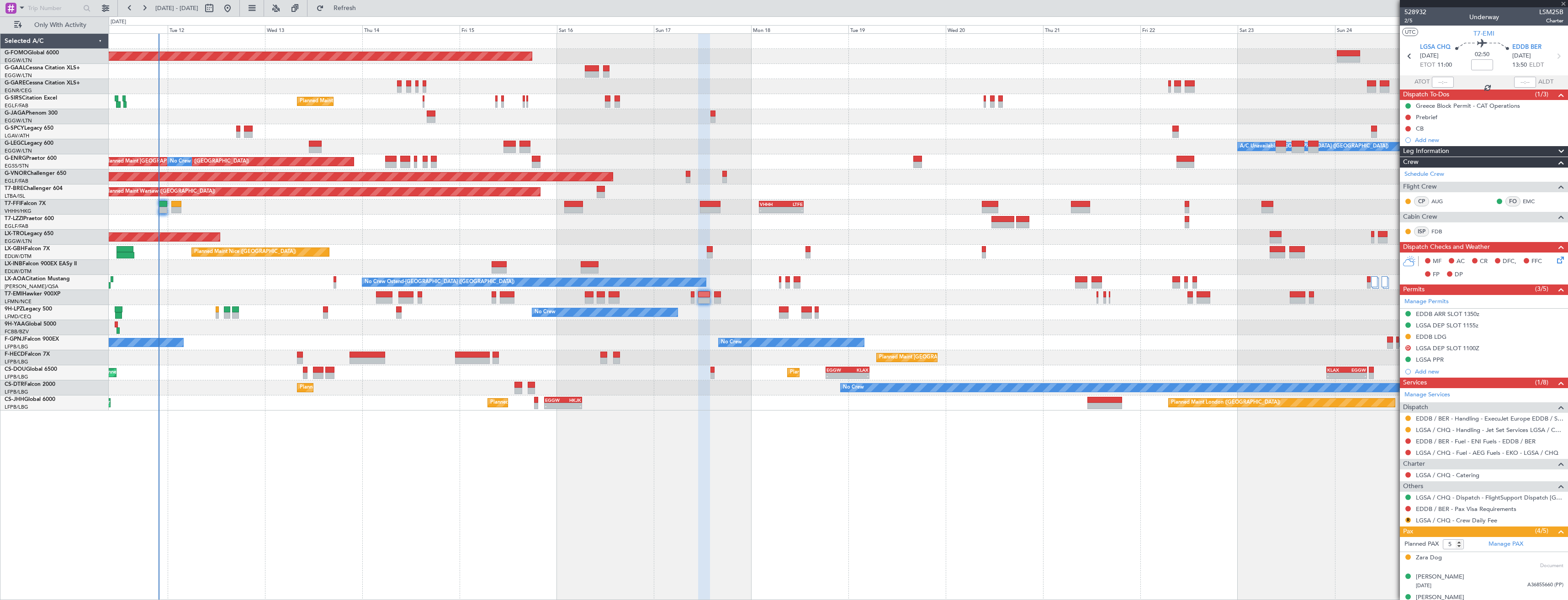
type input "0"
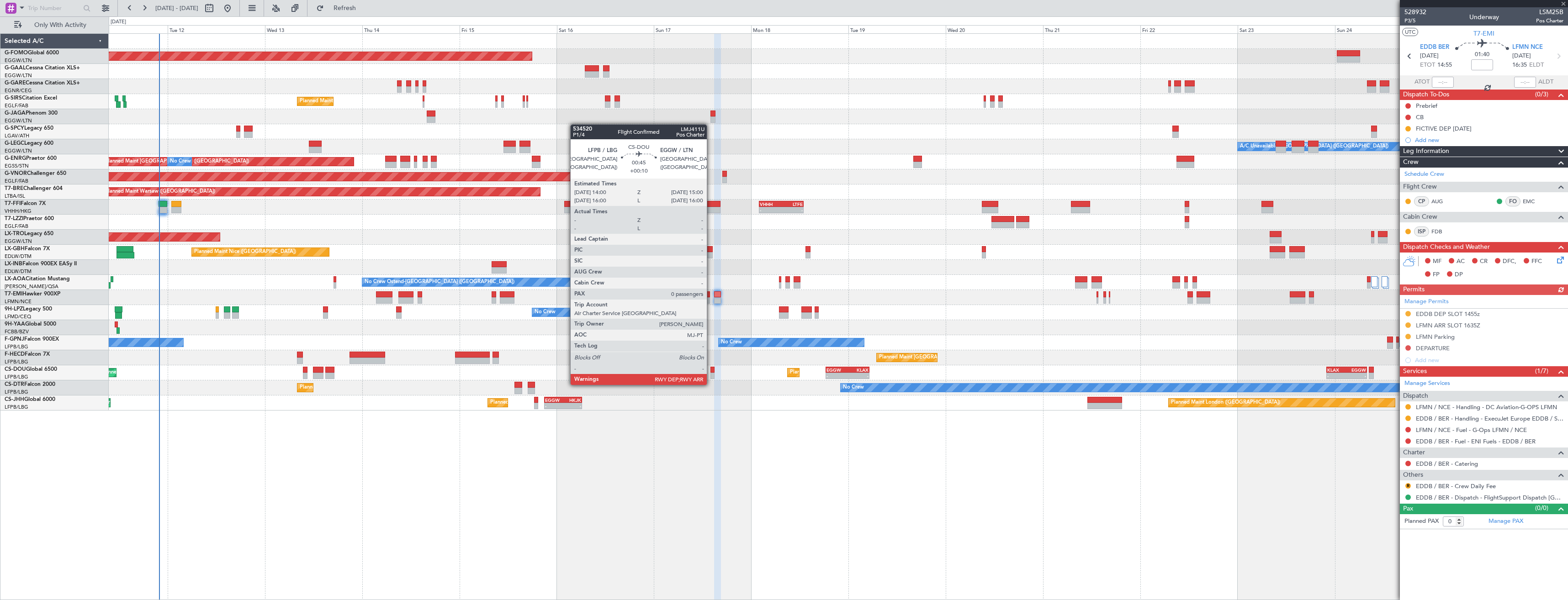
click at [711, 376] on div at bounding box center [712, 375] width 4 height 7
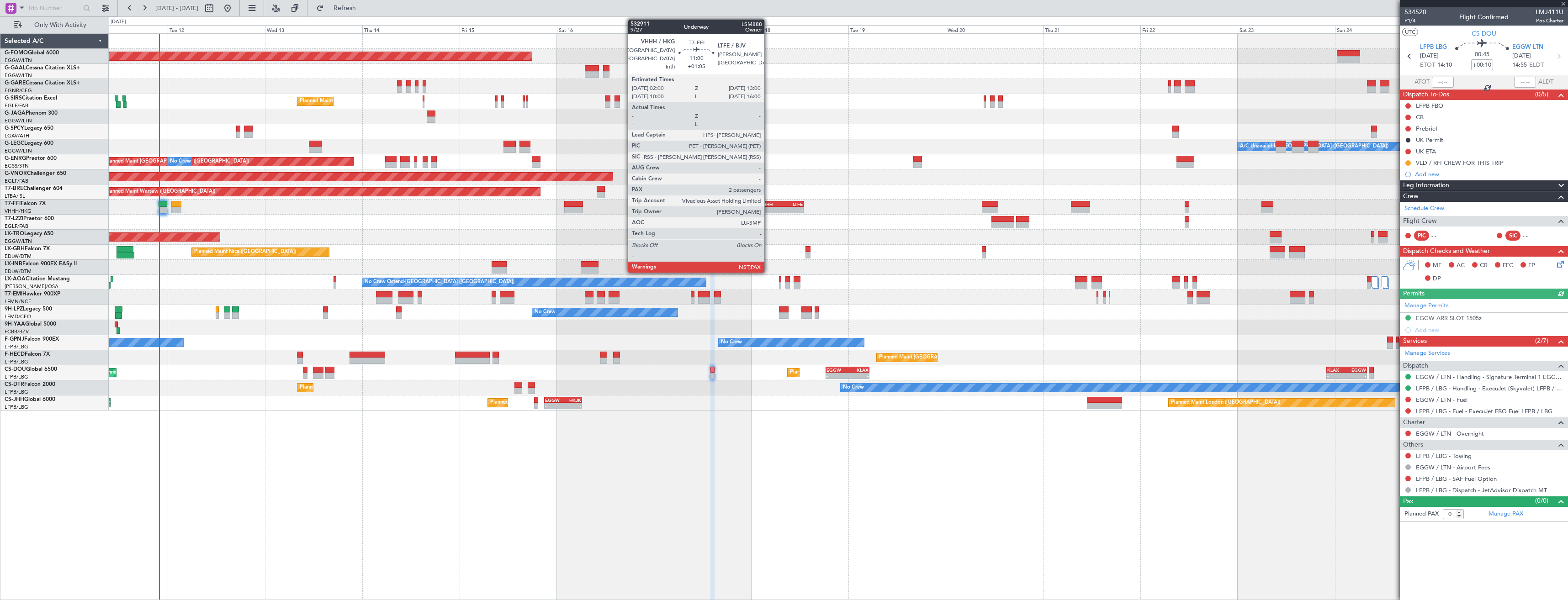
click at [768, 209] on div "-" at bounding box center [770, 210] width 21 height 5
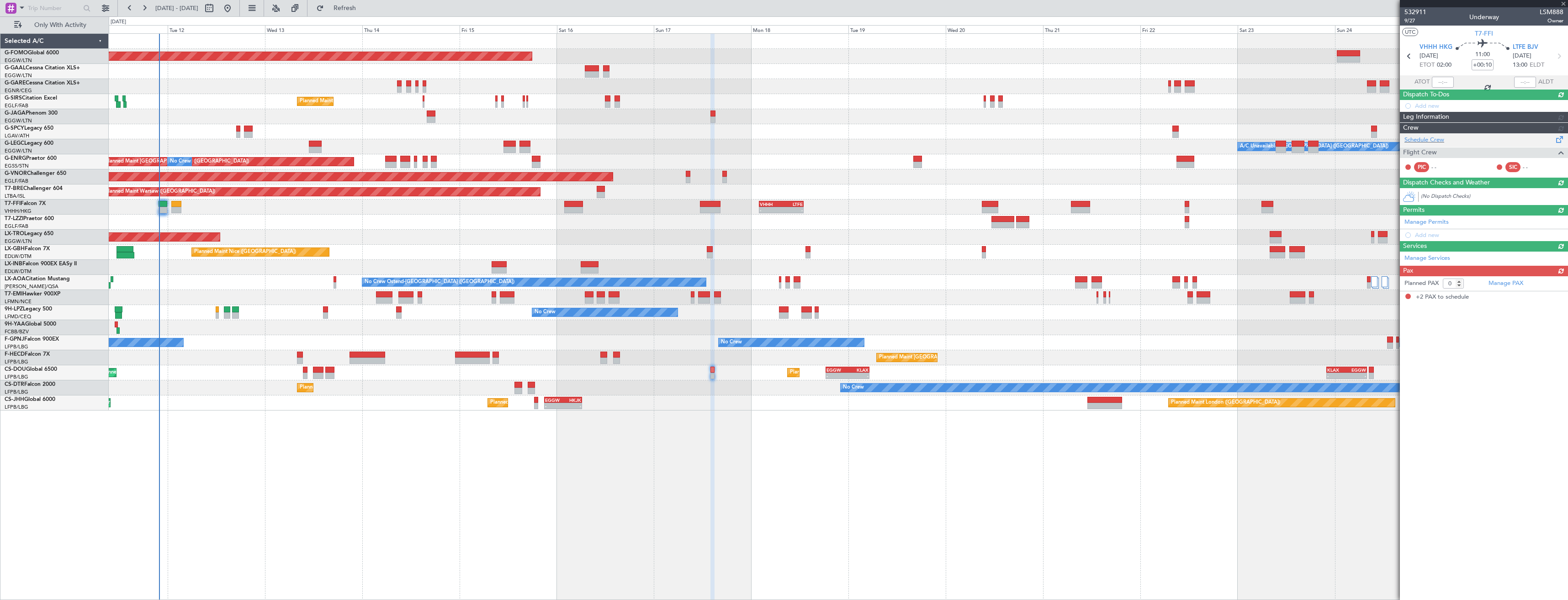
type input "+01:05"
type input "2"
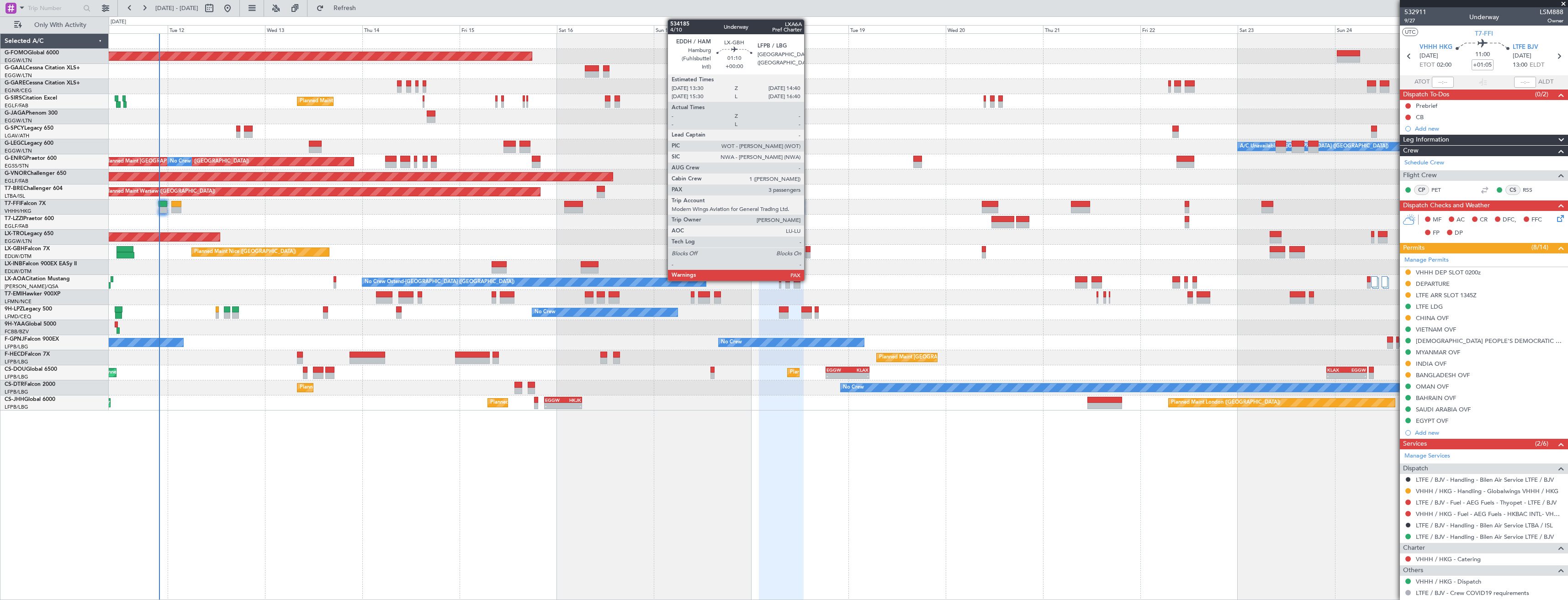
click at [808, 256] on div at bounding box center [808, 255] width 5 height 7
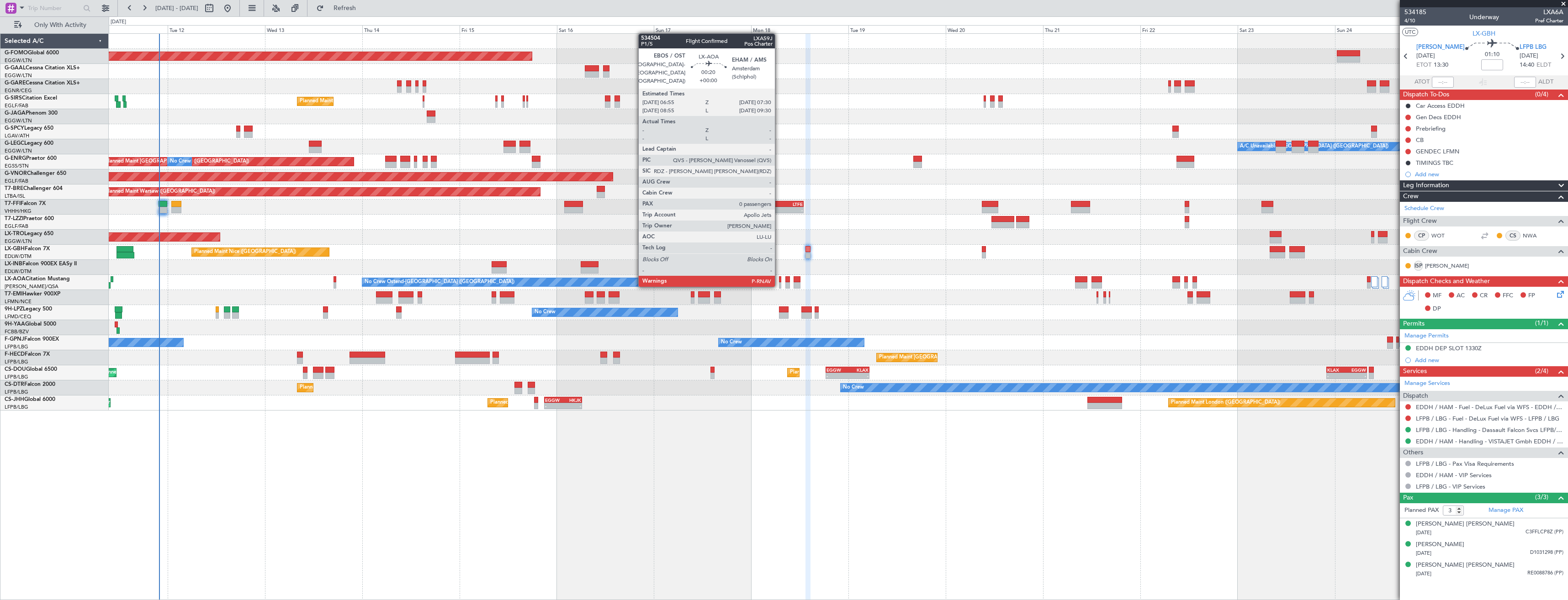
click at [779, 285] on div at bounding box center [780, 285] width 3 height 7
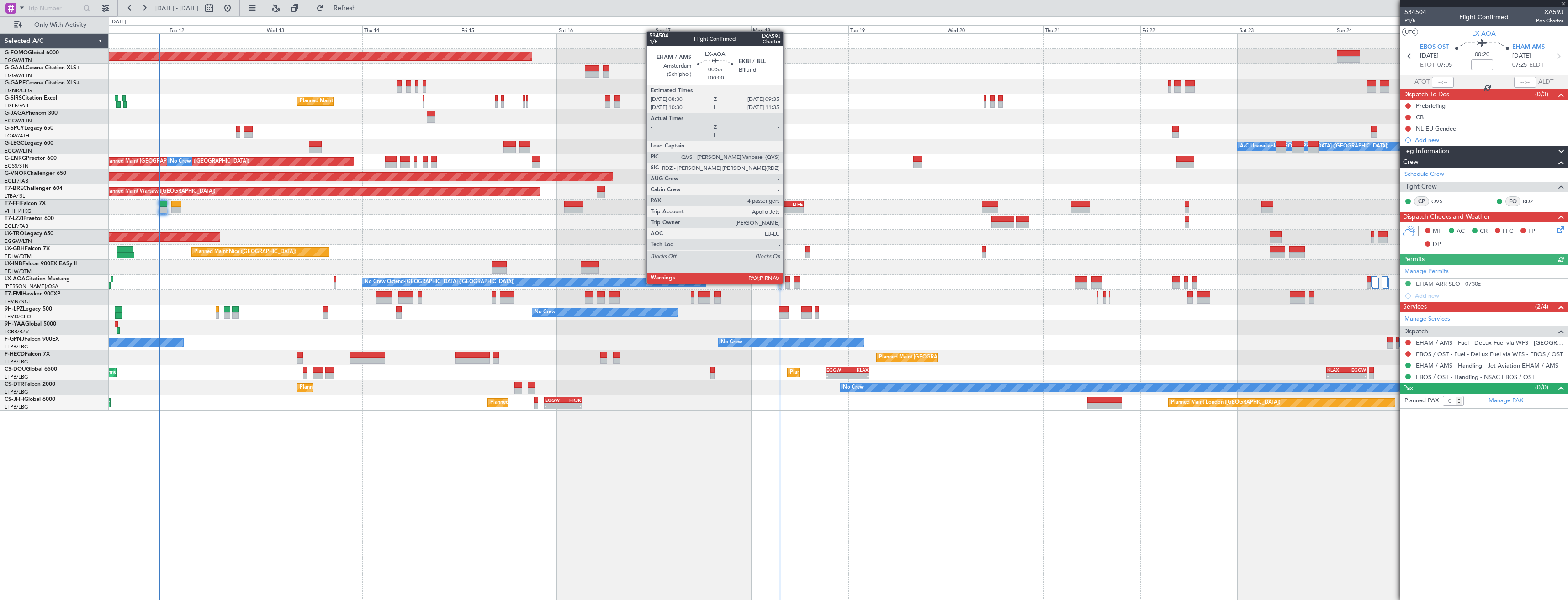
click at [787, 283] on div at bounding box center [788, 285] width 5 height 7
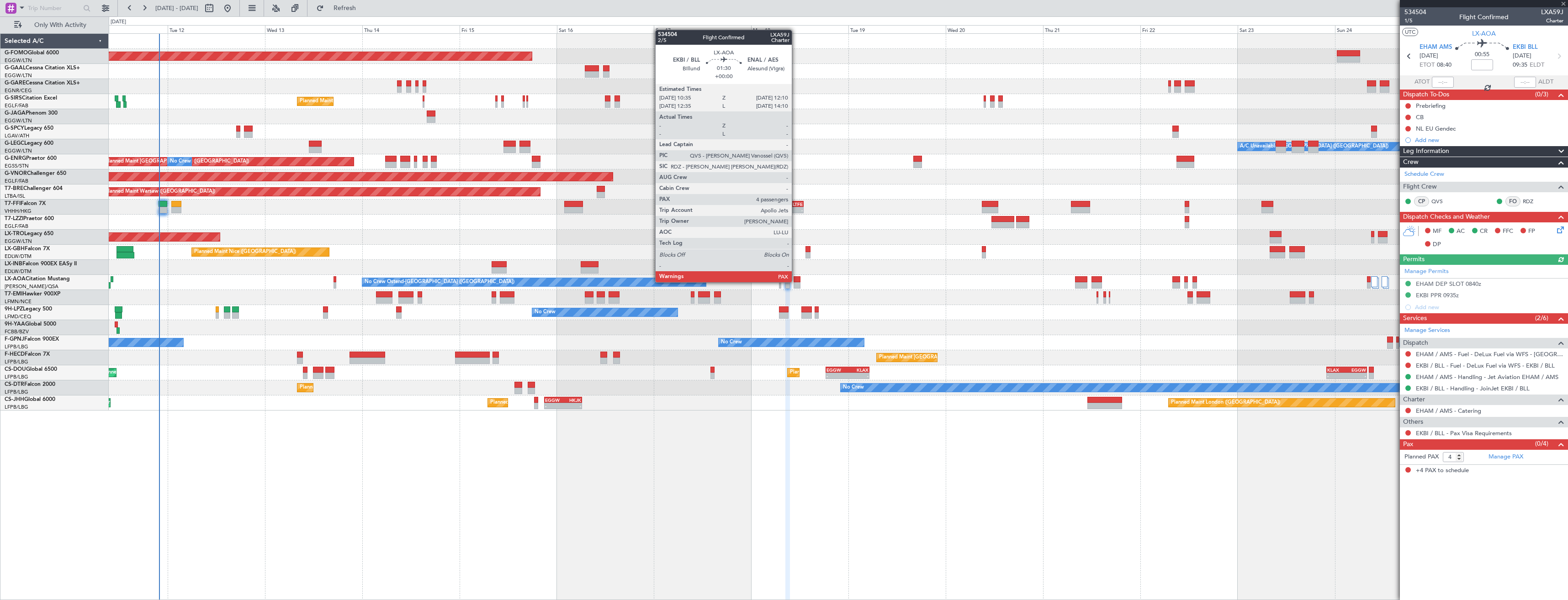
click at [796, 281] on div at bounding box center [797, 279] width 7 height 7
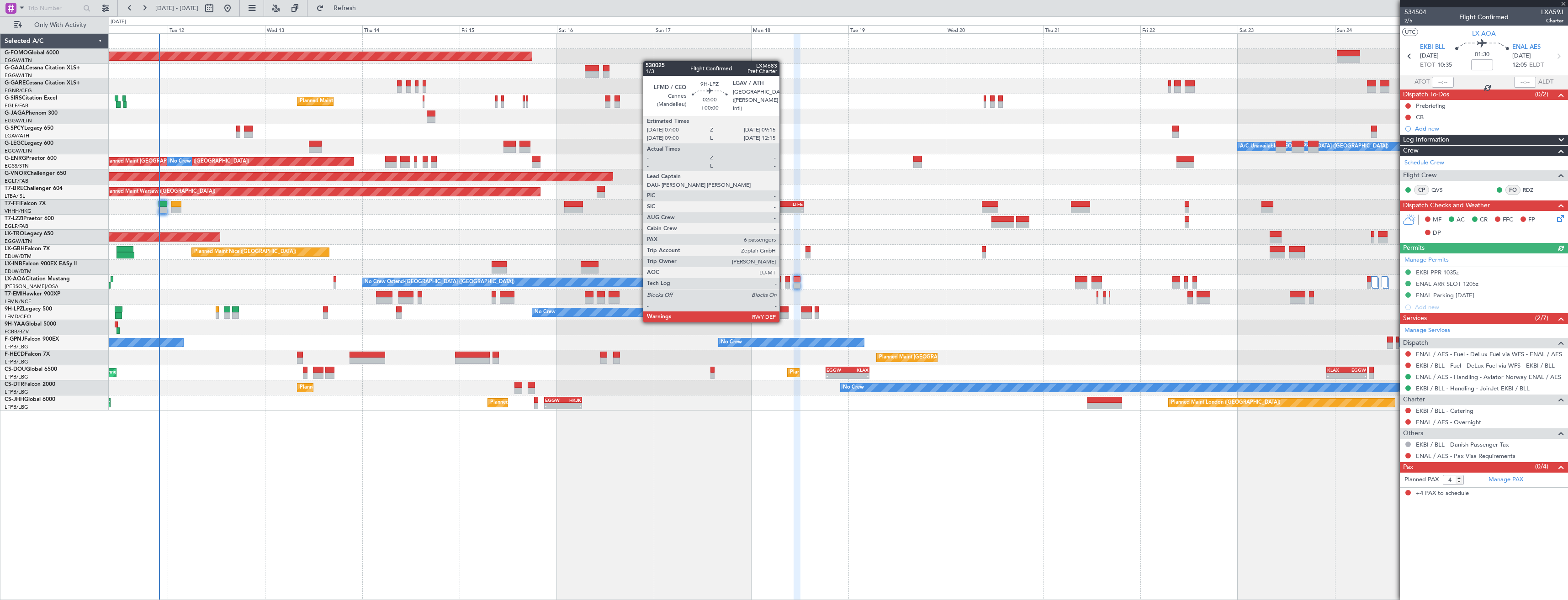
click at [783, 313] on div at bounding box center [783, 315] width 9 height 7
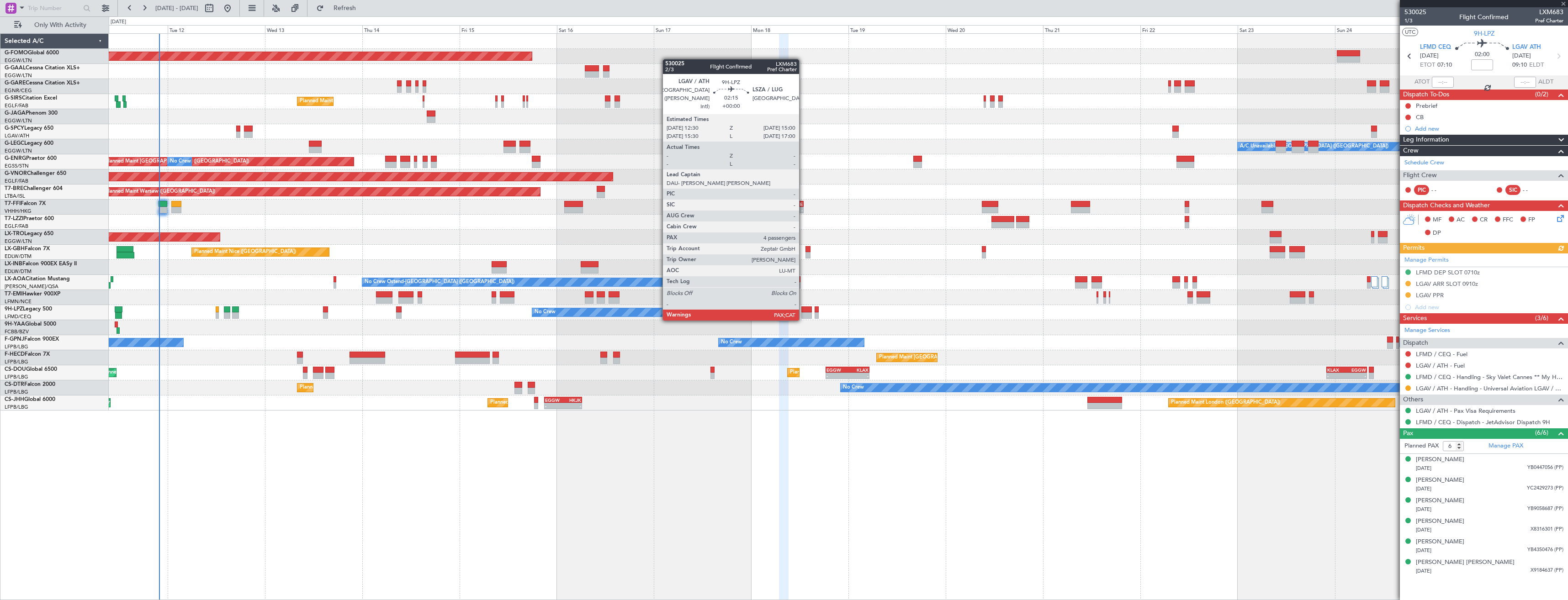
click at [803, 312] on div at bounding box center [807, 310] width 10 height 7
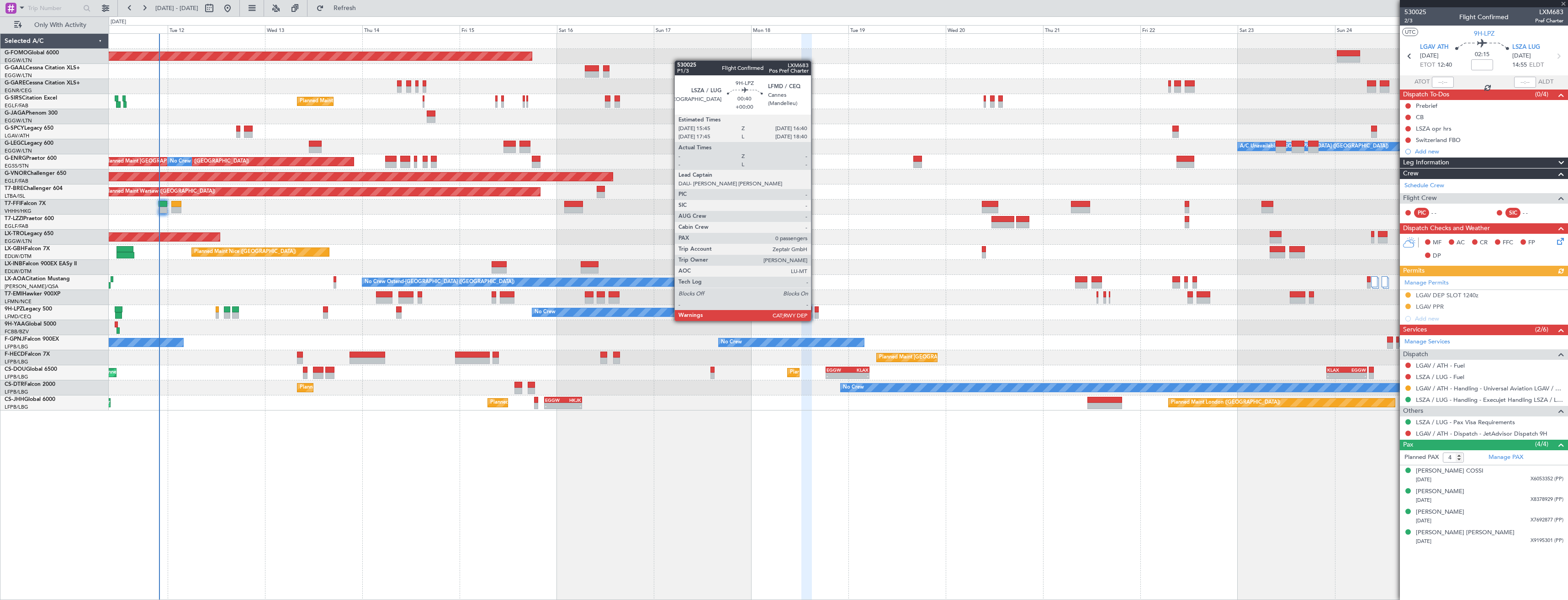
click at [815, 312] on div at bounding box center [816, 310] width 4 height 7
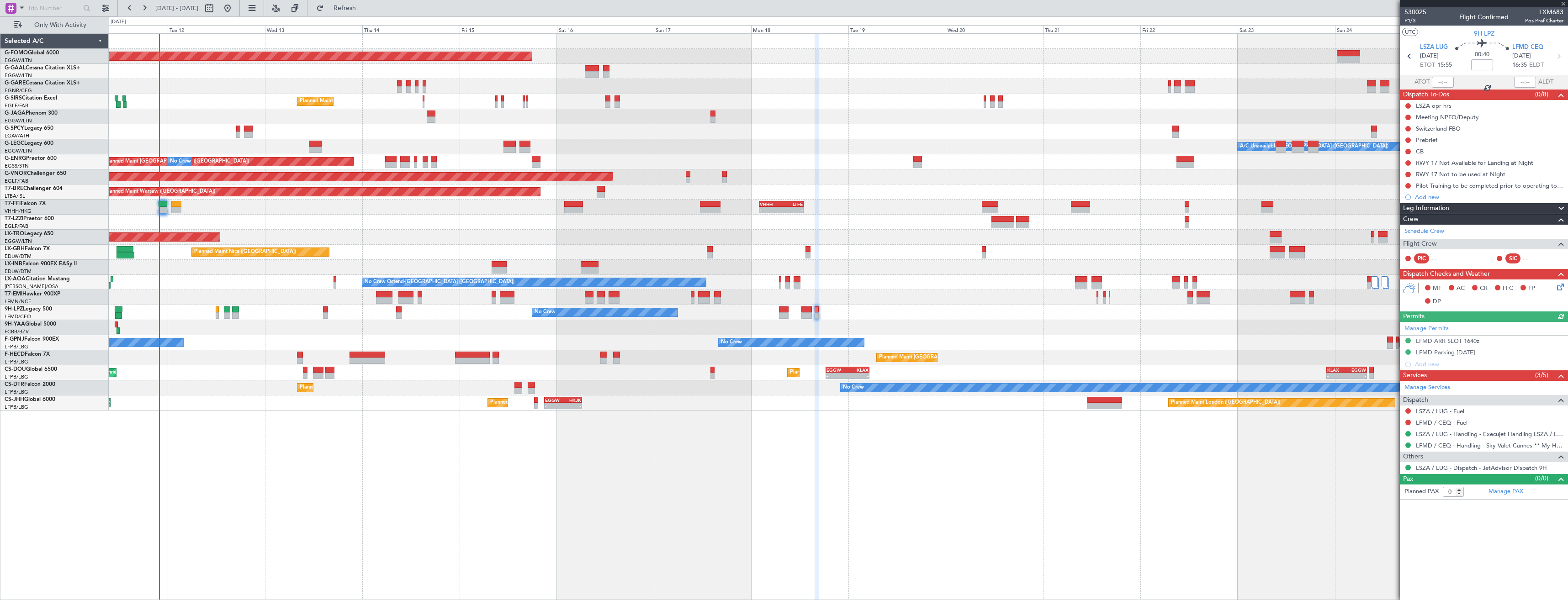
click at [1449, 411] on link "LSZA / LUG - Fuel" at bounding box center [1440, 411] width 49 height 8
click at [364, 12] on span "Refresh" at bounding box center [345, 8] width 38 height 7
click at [1446, 422] on link "LFMD / CEQ - Fuel" at bounding box center [1441, 422] width 52 height 8
click at [364, 10] on span "Refresh" at bounding box center [345, 8] width 38 height 7
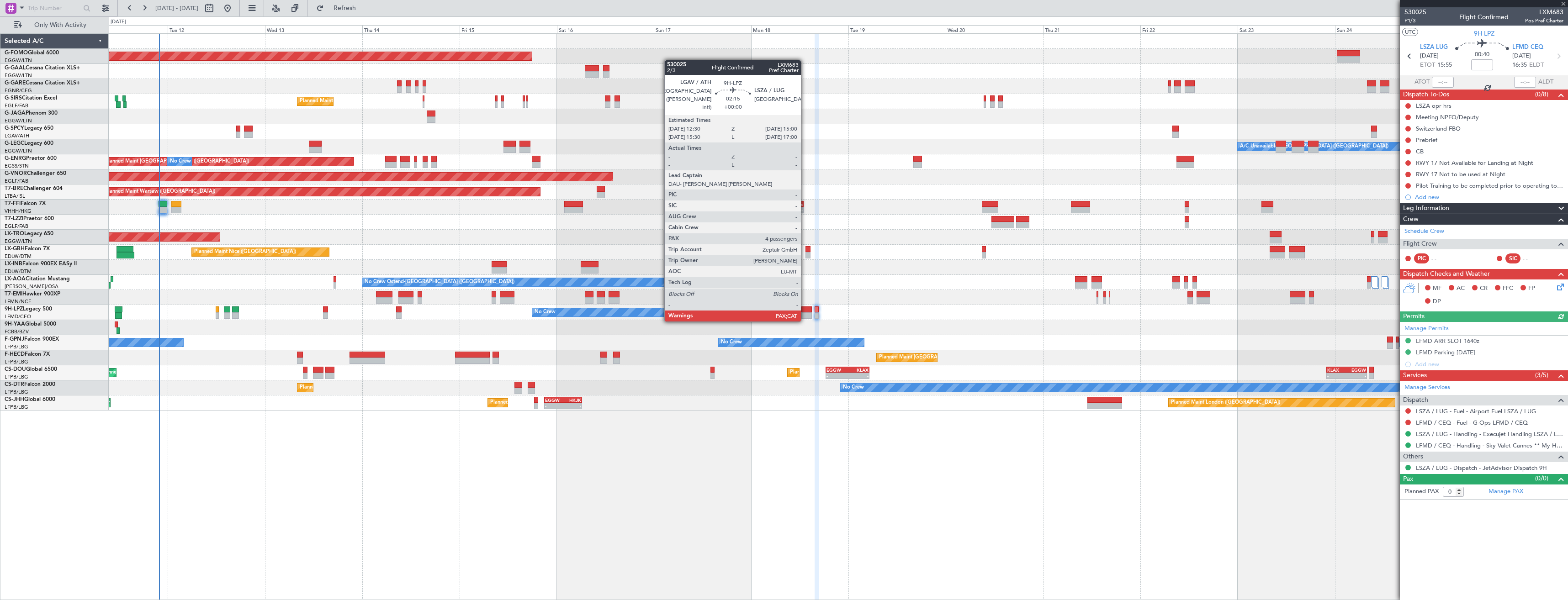
click at [805, 312] on div at bounding box center [807, 315] width 10 height 7
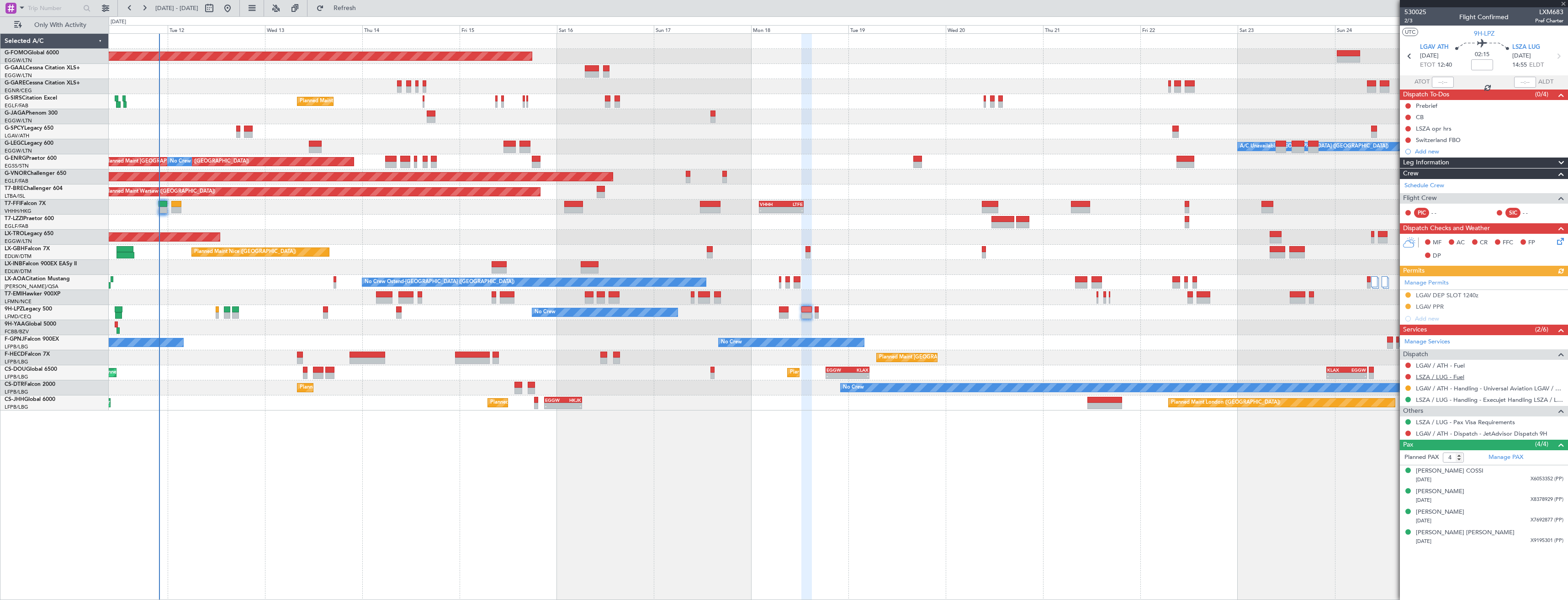
click at [1444, 378] on link "LSZA / LUG - Fuel" at bounding box center [1440, 377] width 49 height 8
click at [354, 7] on button "Refresh" at bounding box center [340, 9] width 55 height 15
click at [1441, 367] on link "LGAV / ATH - Fuel" at bounding box center [1440, 365] width 49 height 8
click at [345, 12] on button "Refresh" at bounding box center [340, 9] width 55 height 15
click at [1410, 58] on icon at bounding box center [1410, 57] width 12 height 12
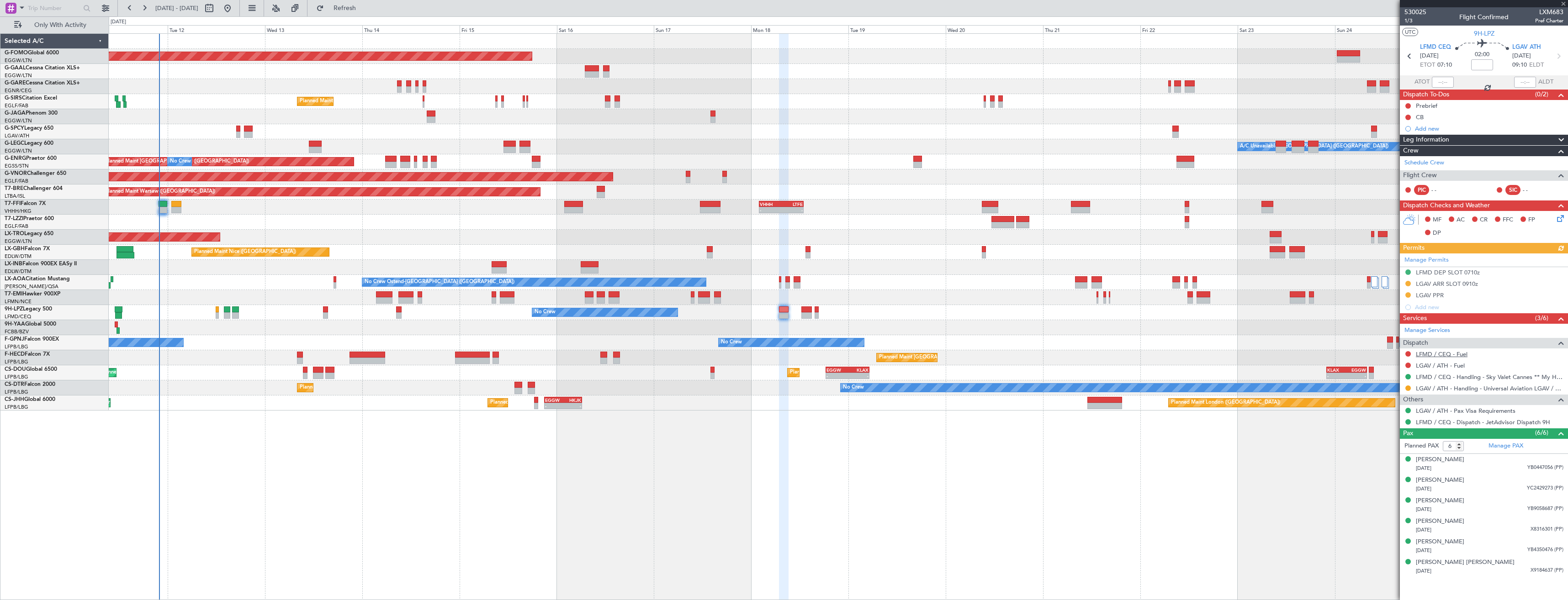
click at [1440, 354] on link "LFMD / CEQ - Fuel" at bounding box center [1441, 354] width 52 height 8
click at [364, 9] on span "Refresh" at bounding box center [345, 8] width 38 height 7
click at [1435, 366] on link "LGAV / ATH - Fuel" at bounding box center [1440, 365] width 49 height 8
click at [359, 9] on span "Refresh" at bounding box center [345, 8] width 38 height 7
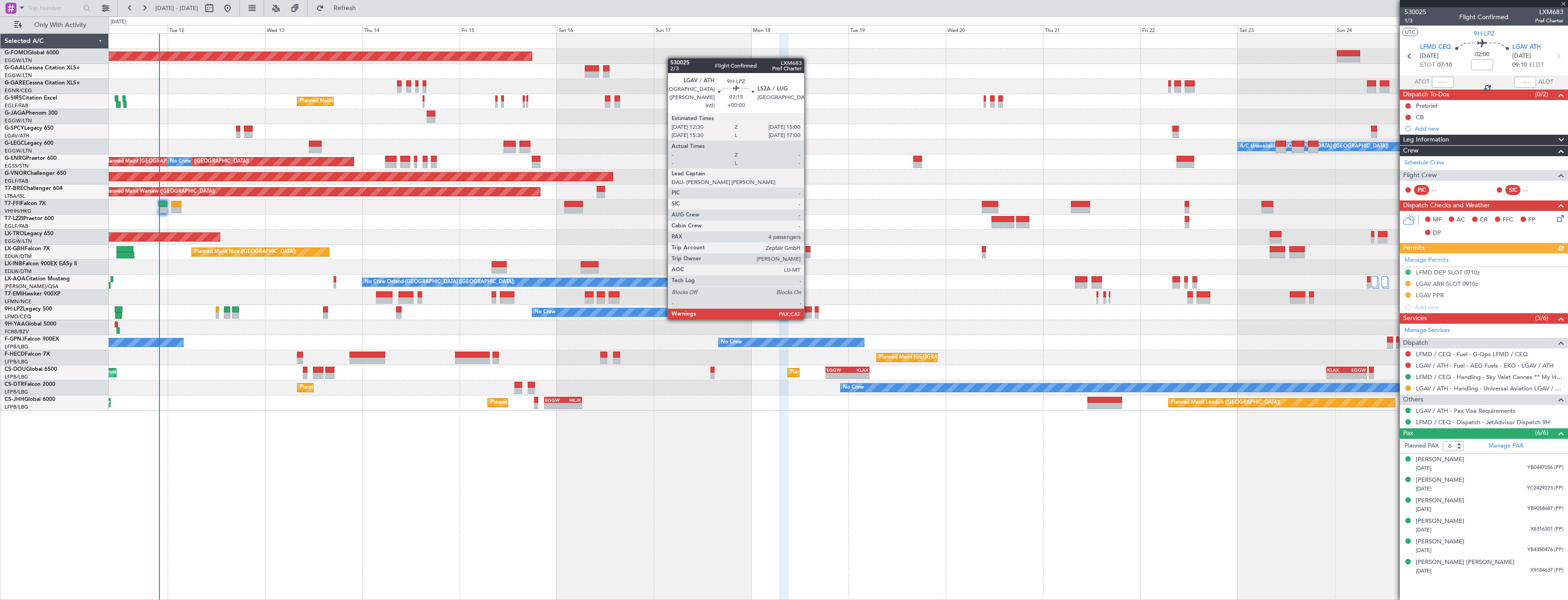
click at [808, 310] on div at bounding box center [807, 310] width 10 height 7
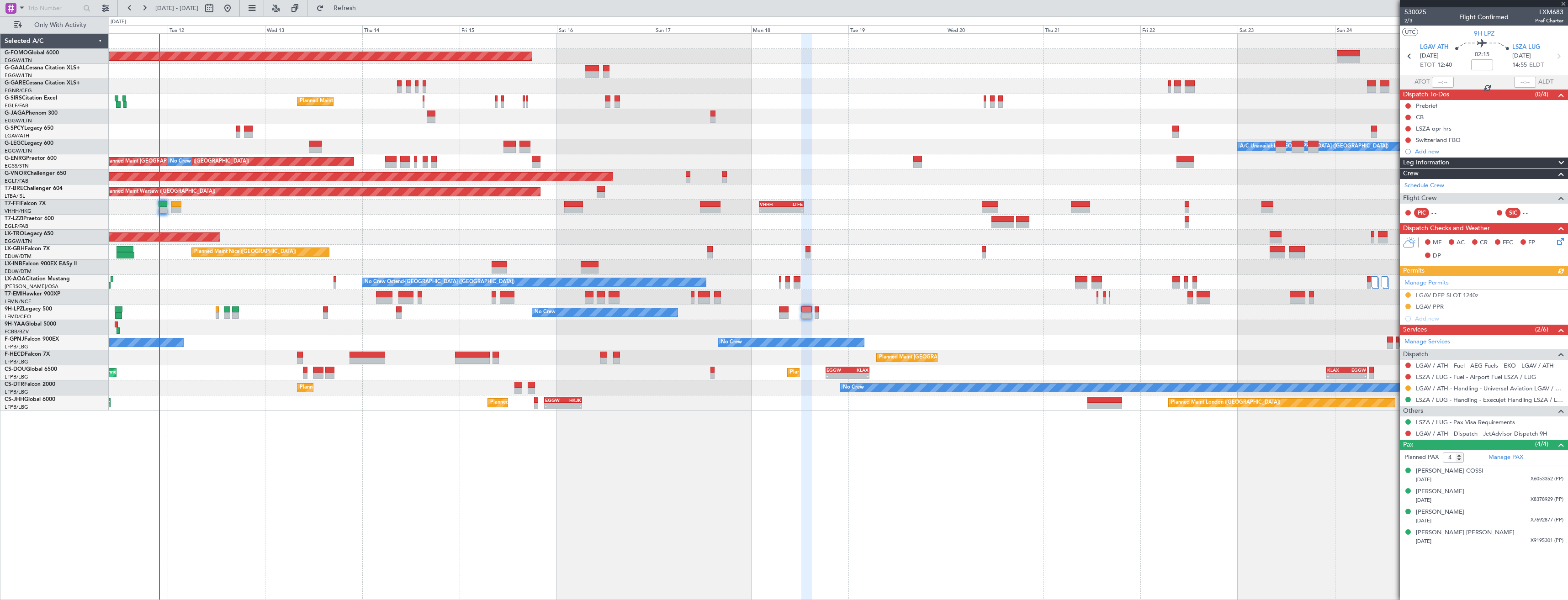
click at [1410, 431] on div at bounding box center [1408, 433] width 7 height 7
click at [1408, 432] on button at bounding box center [1408, 433] width 5 height 5
click at [1371, 543] on span "Confirmed" at bounding box center [1382, 542] width 29 height 9
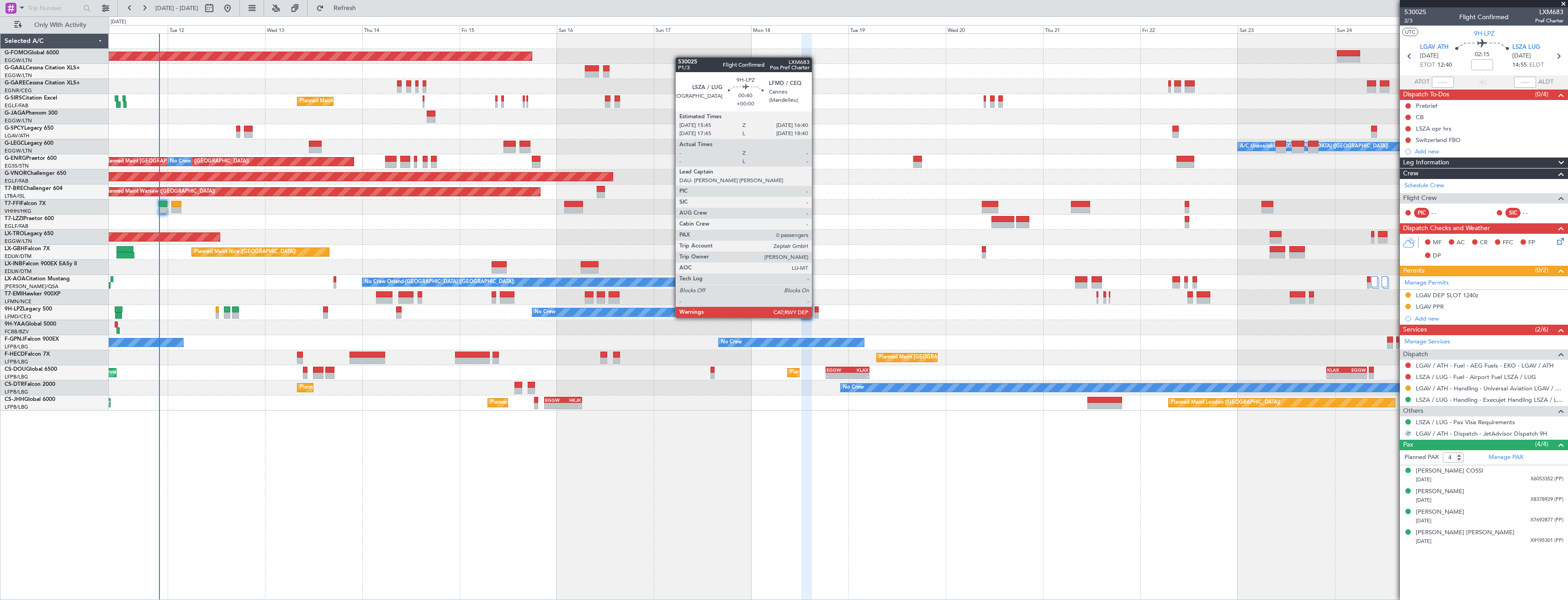
click at [816, 309] on div at bounding box center [816, 310] width 4 height 7
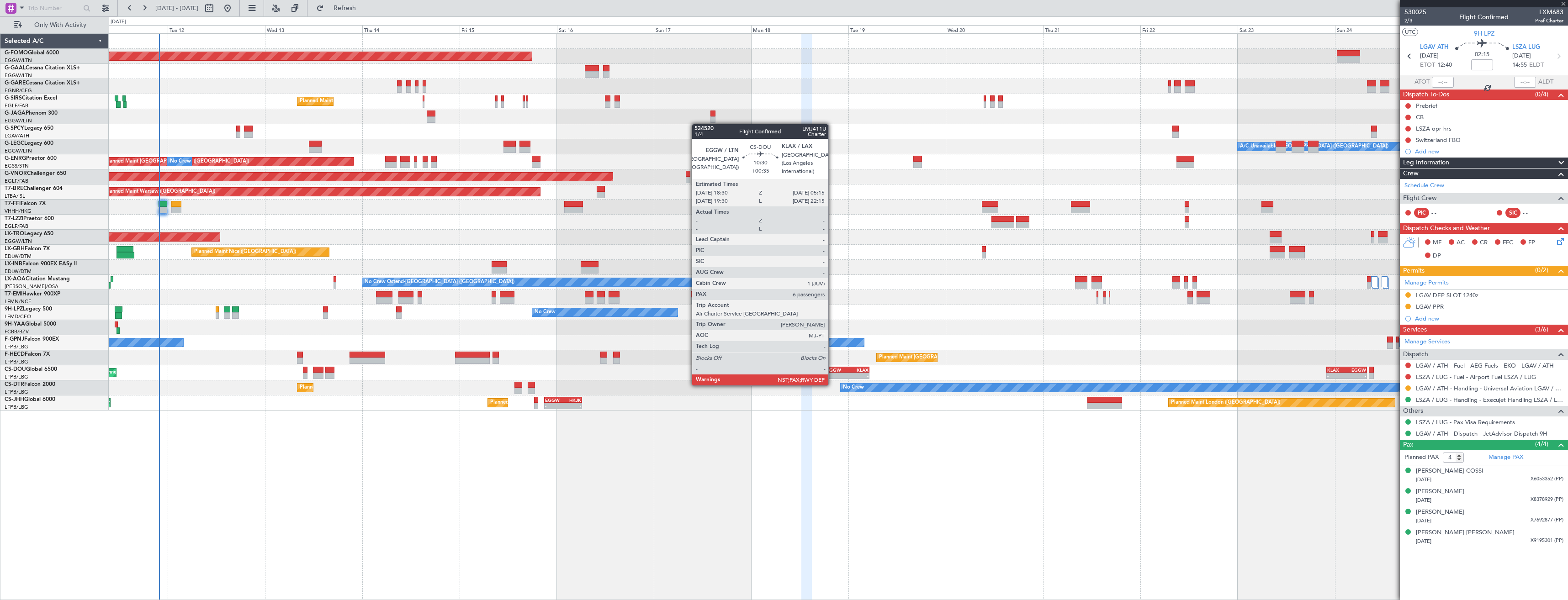
type input "0"
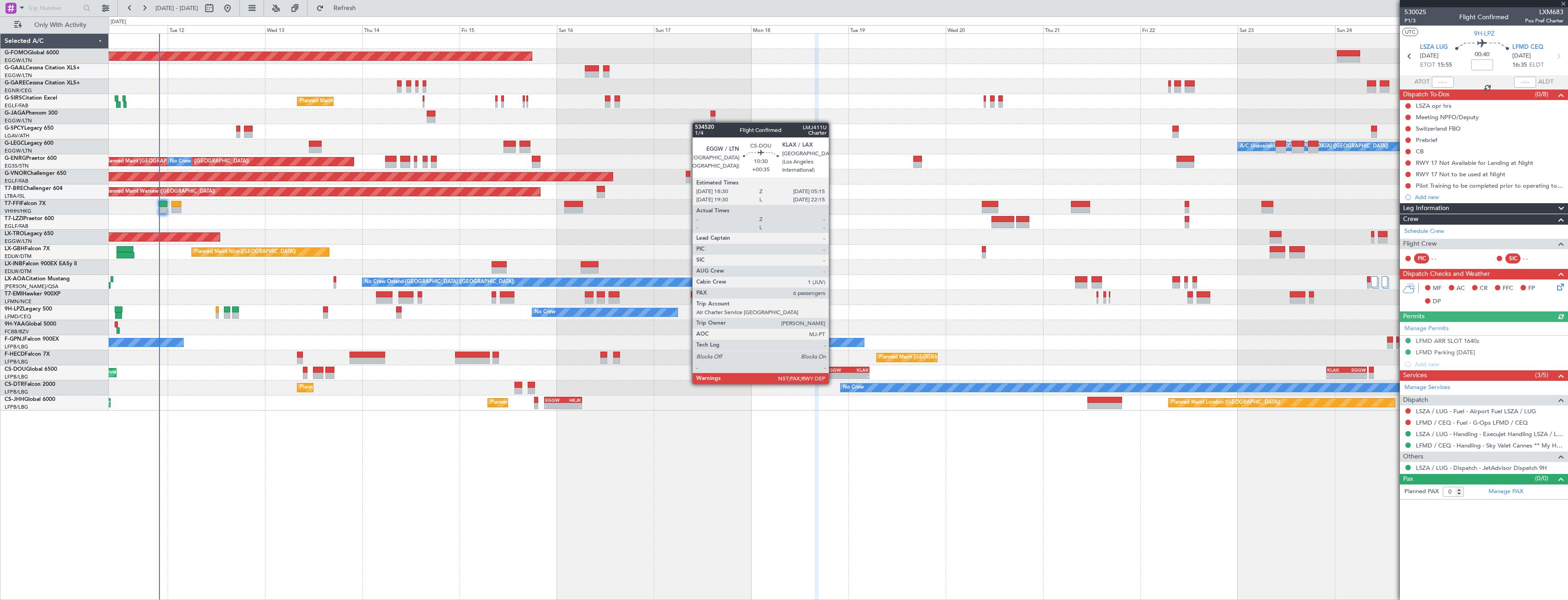
click at [833, 375] on div "-" at bounding box center [837, 375] width 21 height 5
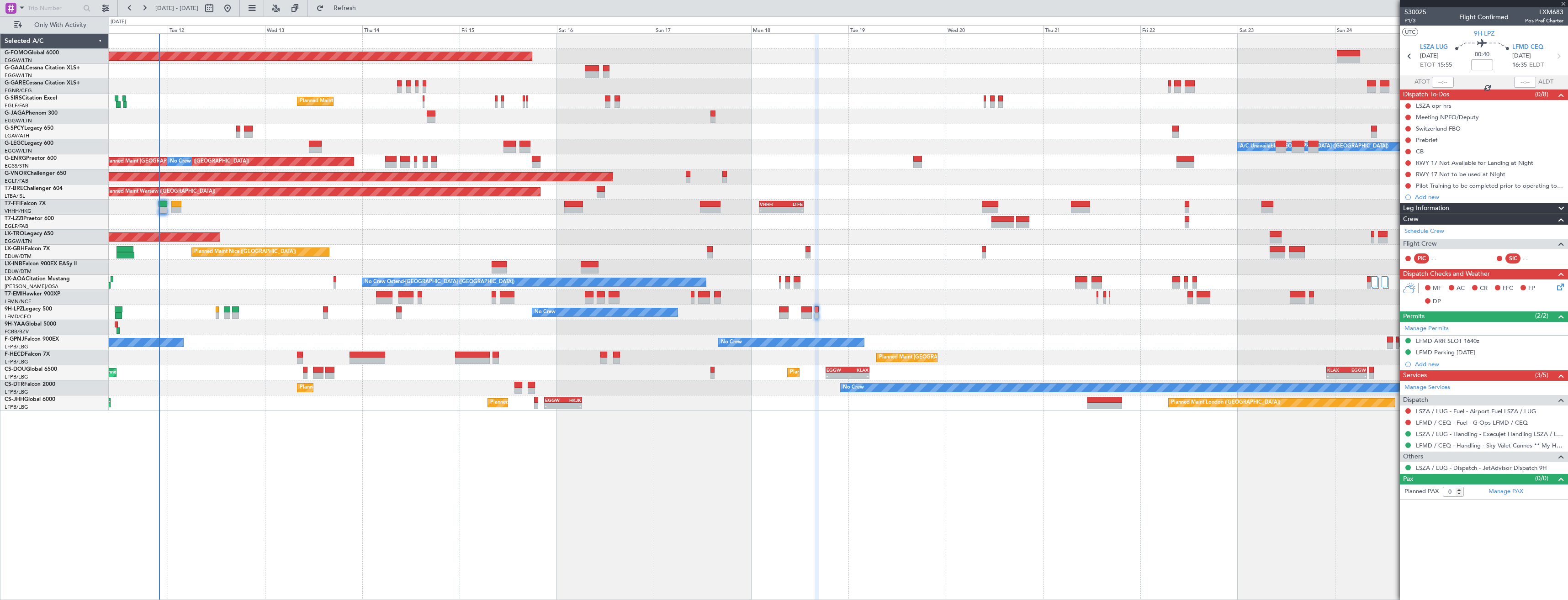
type input "+00:35"
type input "6"
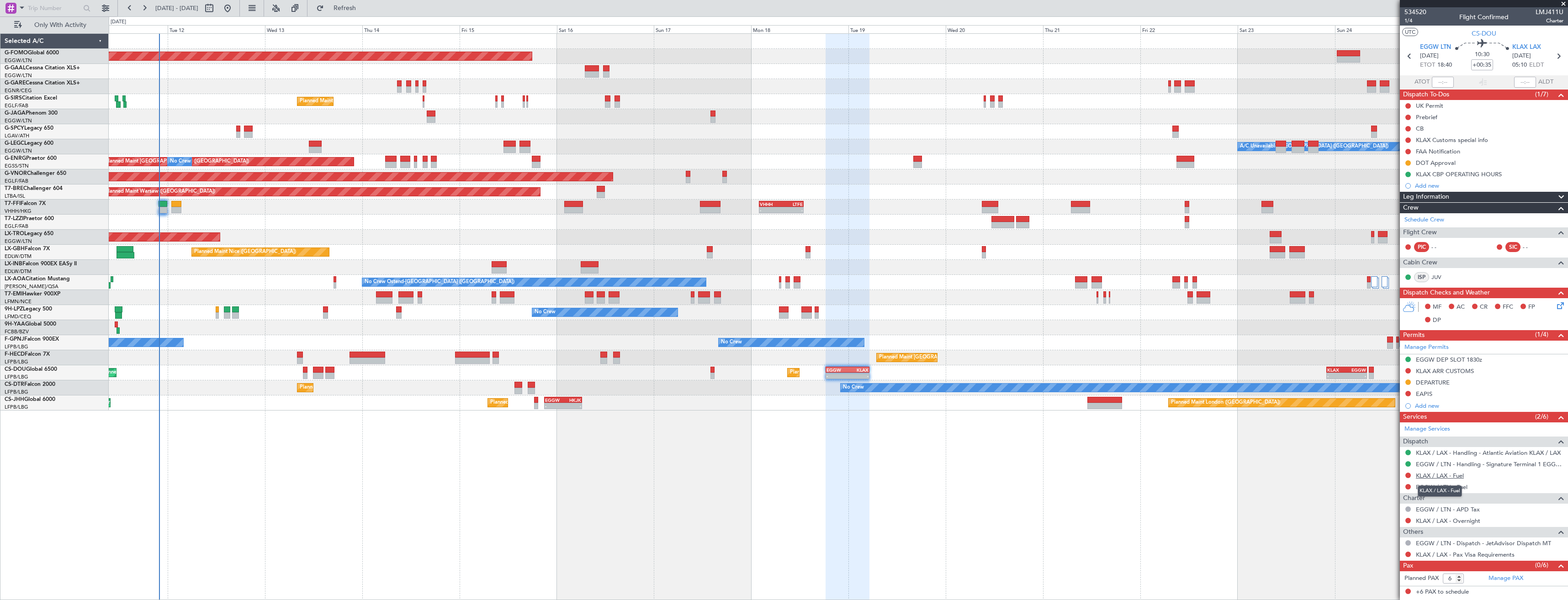
click at [1432, 474] on link "KLAX / LAX - Fuel" at bounding box center [1440, 475] width 48 height 8
click at [345, 7] on button "Refresh" at bounding box center [340, 9] width 55 height 15
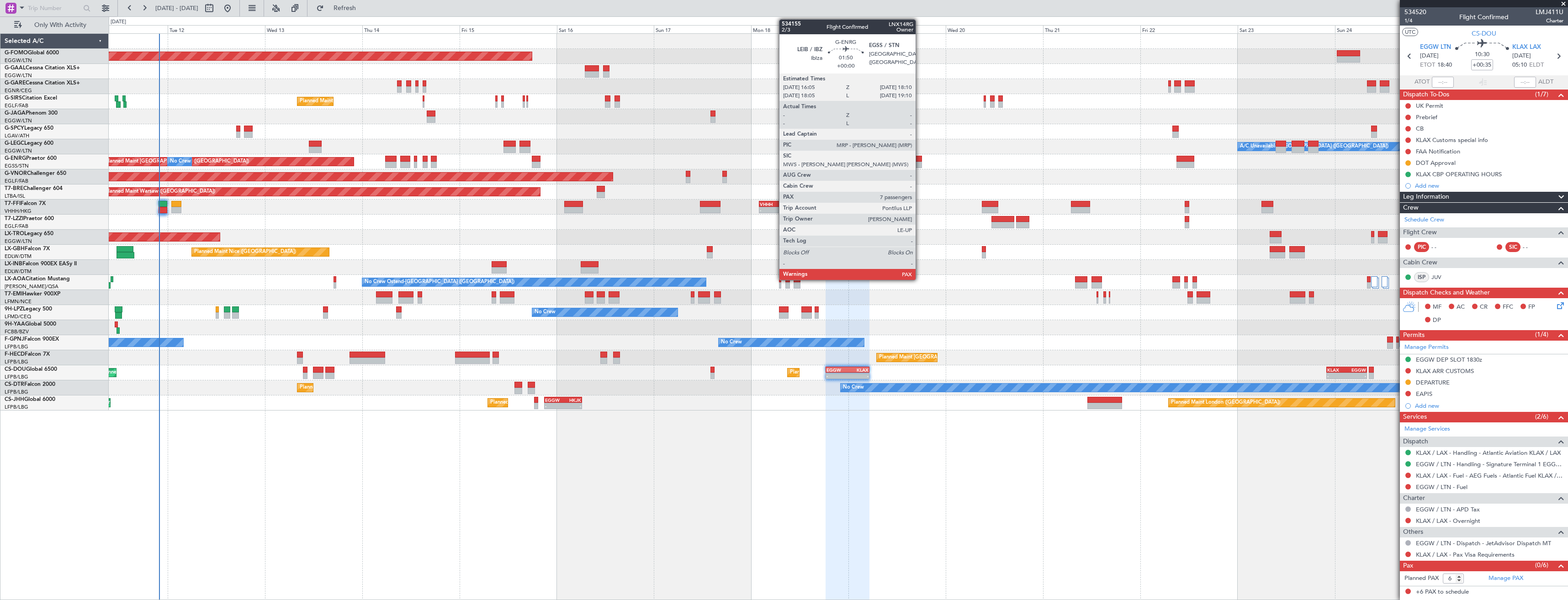
click at [920, 162] on div at bounding box center [917, 165] width 9 height 7
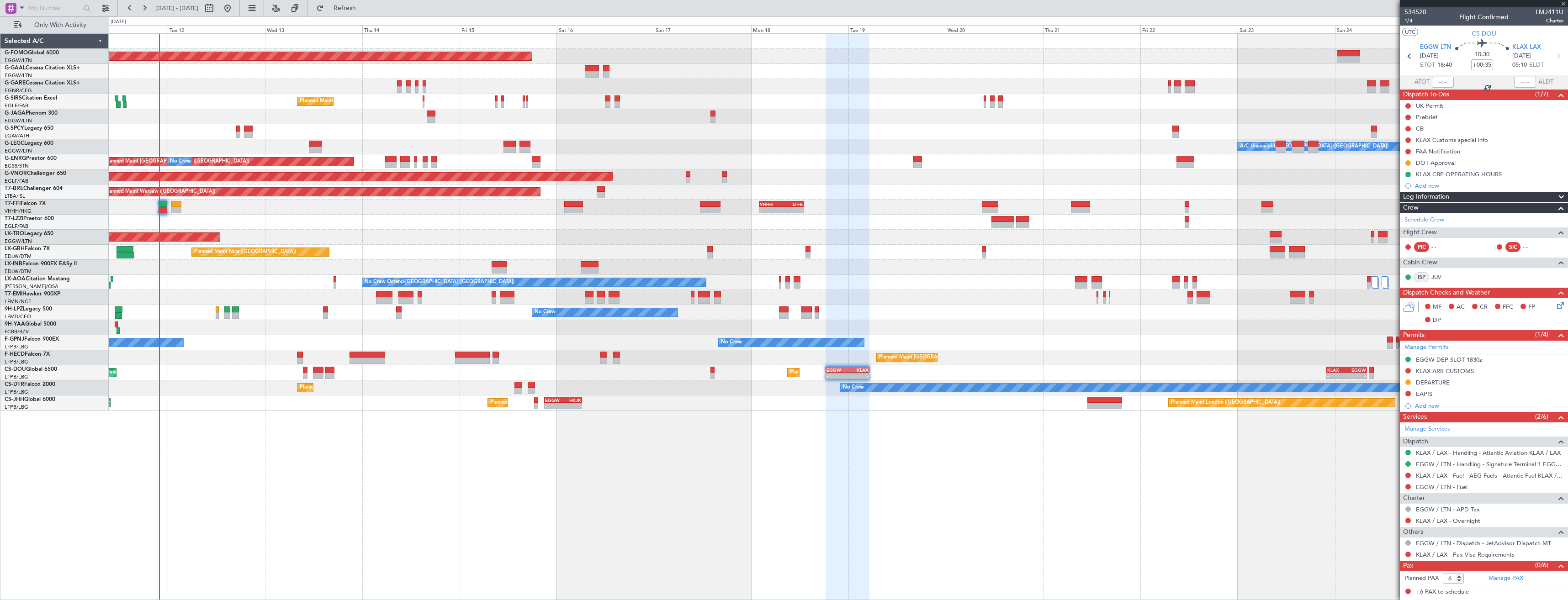
type input "7"
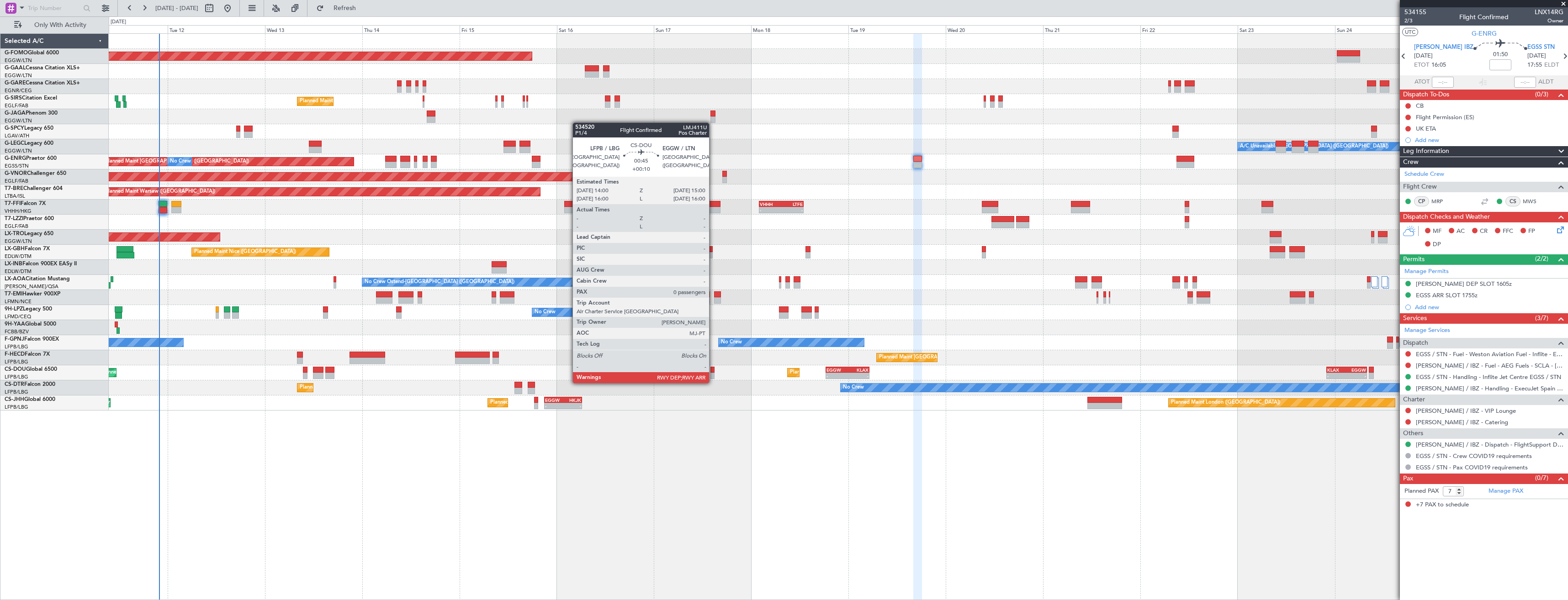
click at [713, 374] on div at bounding box center [712, 375] width 4 height 7
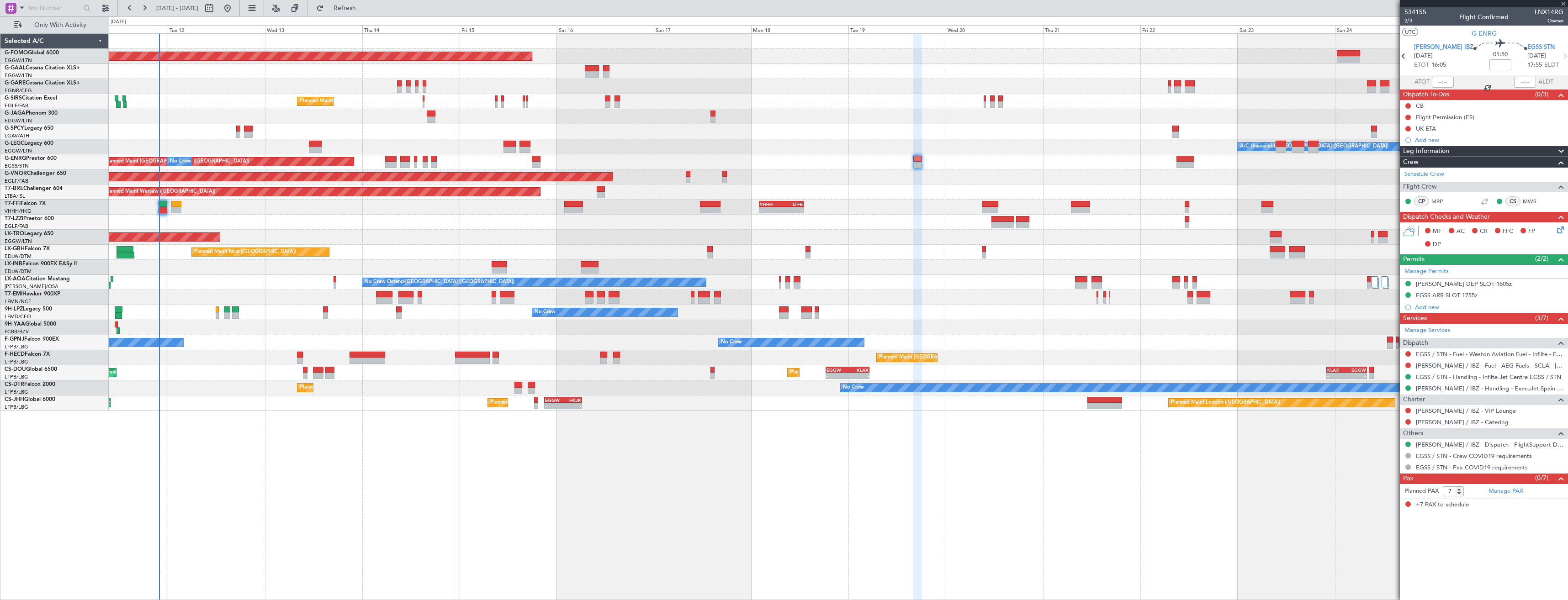
type input "+00:10"
type input "0"
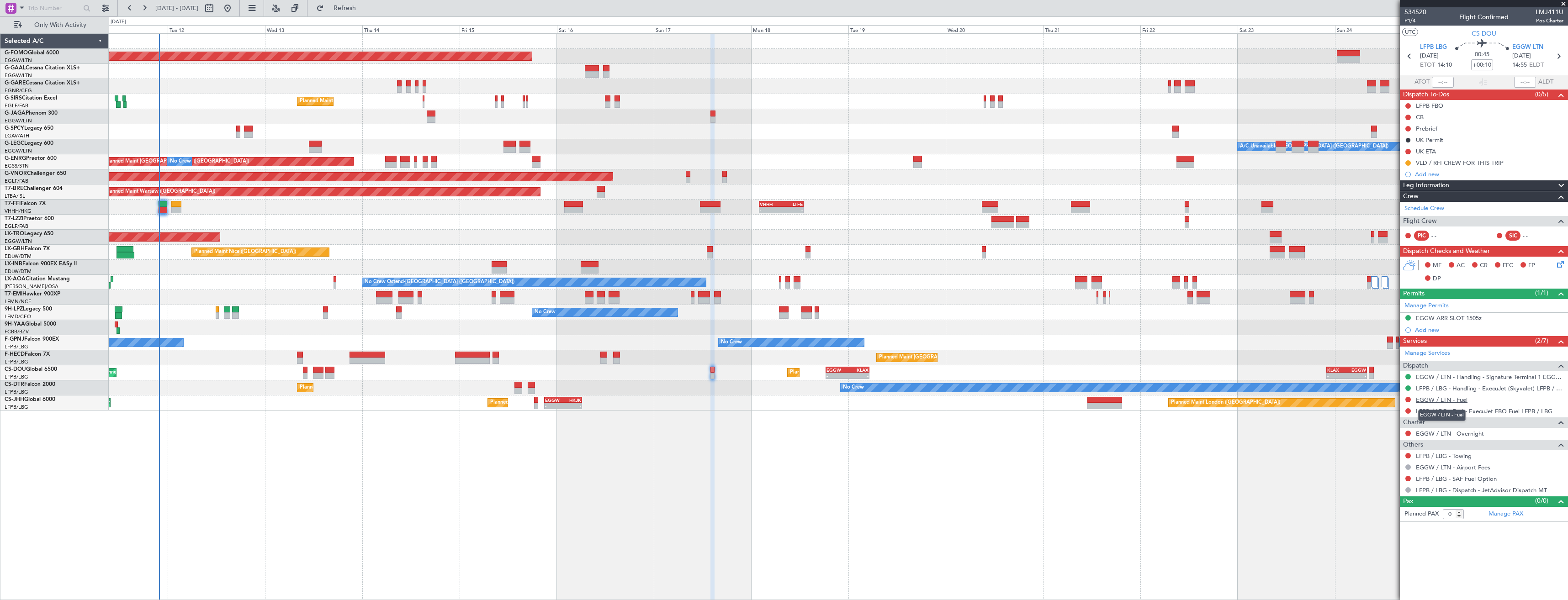
click at [1458, 402] on link "EGGW / LTN - Fuel" at bounding box center [1441, 400] width 52 height 8
click at [364, 9] on span "Refresh" at bounding box center [345, 8] width 38 height 7
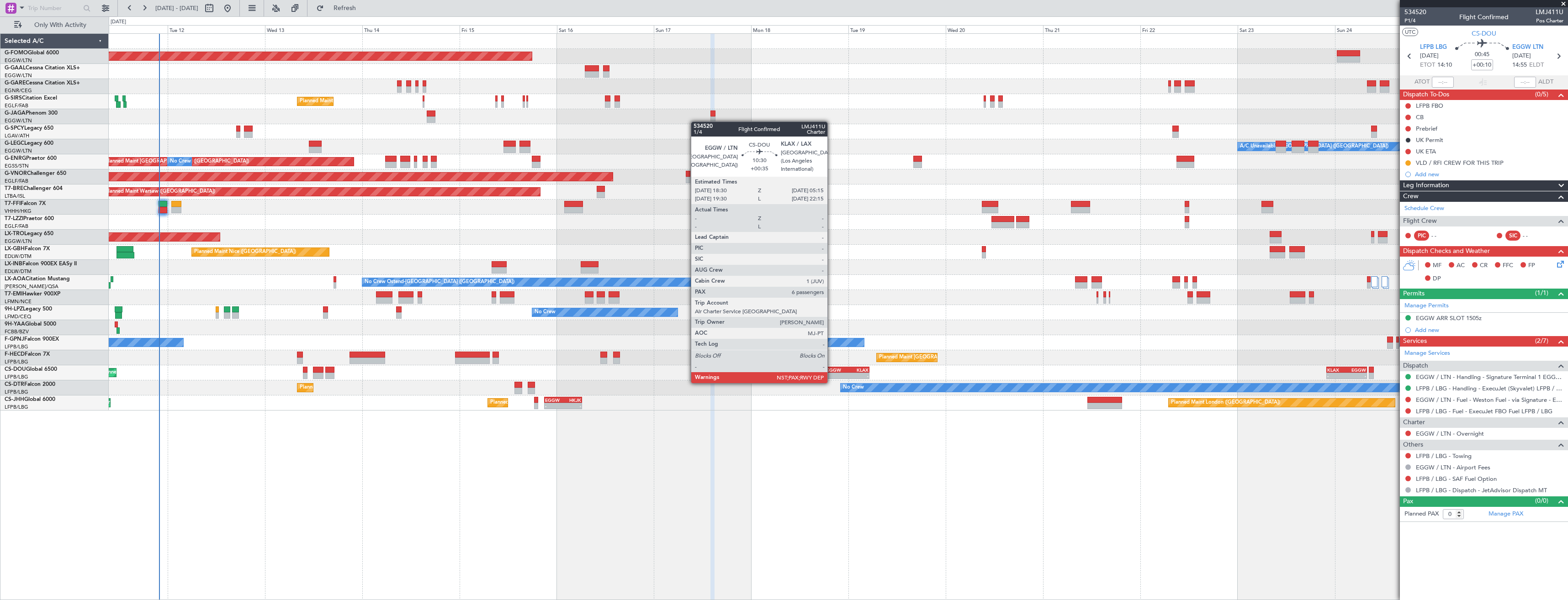
click at [831, 374] on div "-" at bounding box center [837, 375] width 21 height 5
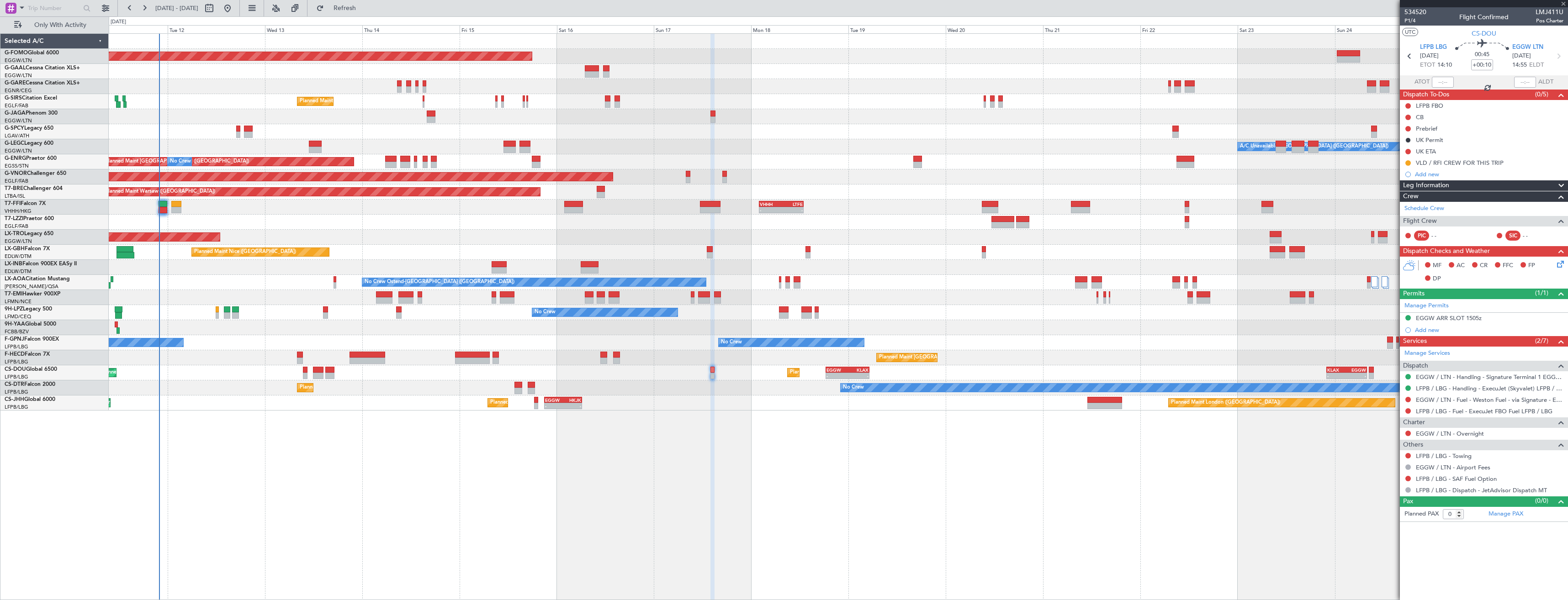
type input "+00:35"
type input "6"
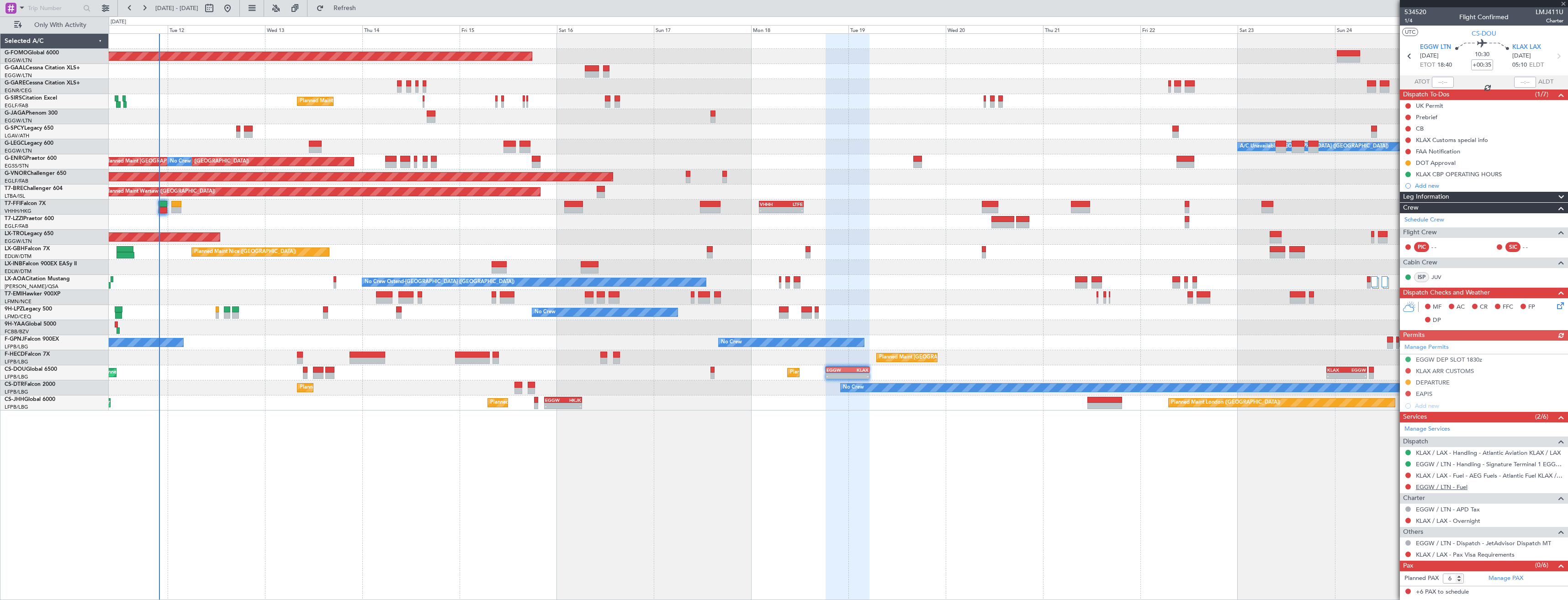
click at [1433, 489] on link "EGGW / LTN - Fuel" at bounding box center [1441, 487] width 52 height 8
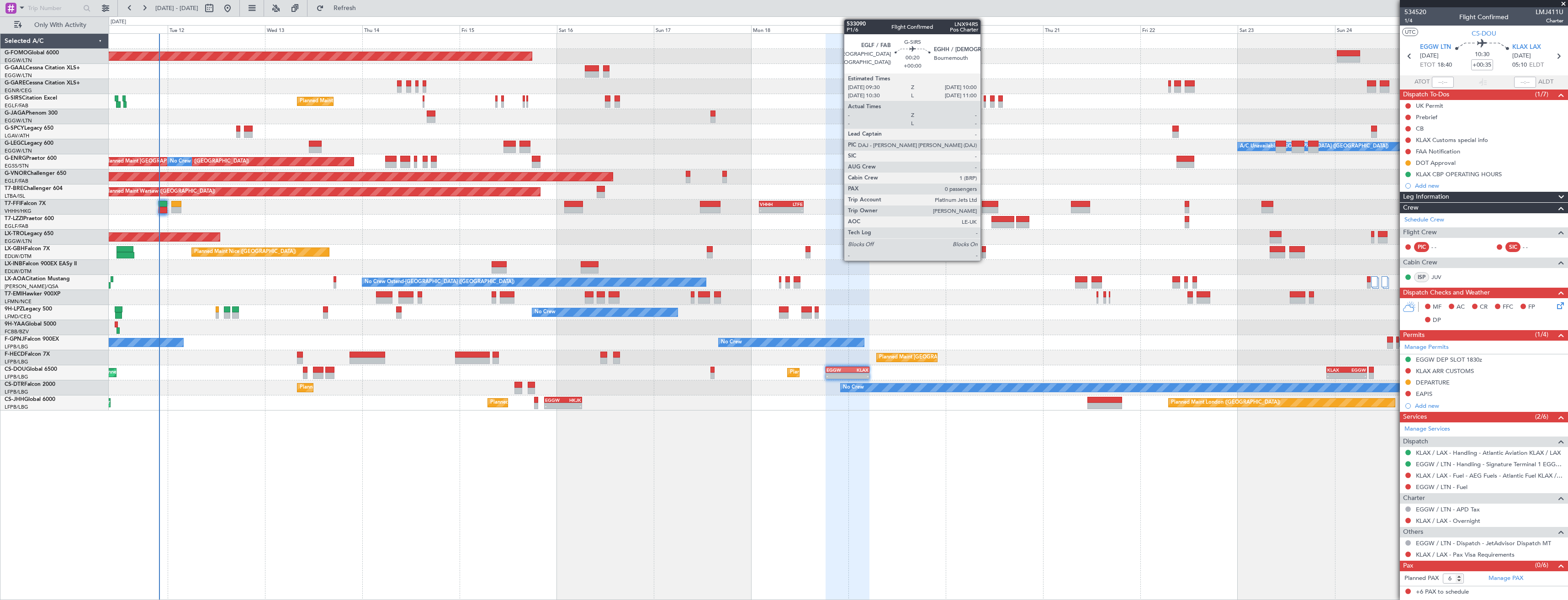
click at [985, 99] on div at bounding box center [985, 99] width 2 height 7
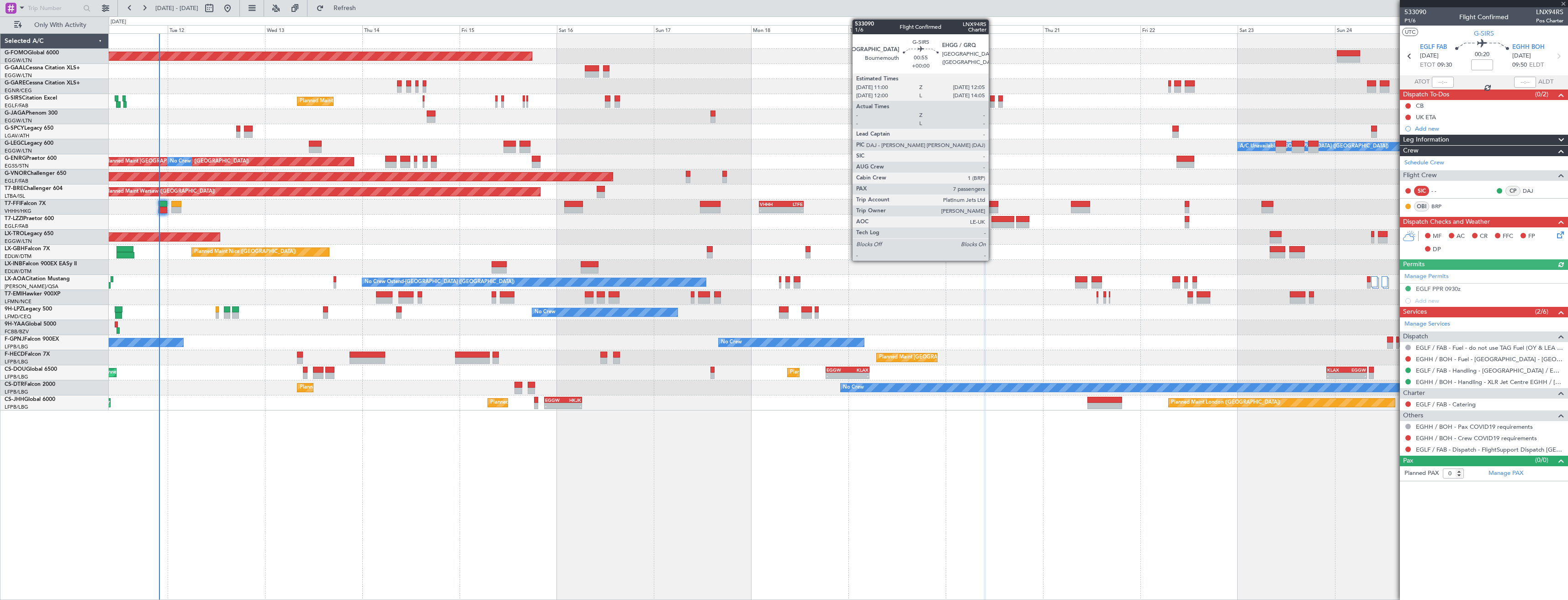
click at [993, 102] on div at bounding box center [993, 105] width 5 height 7
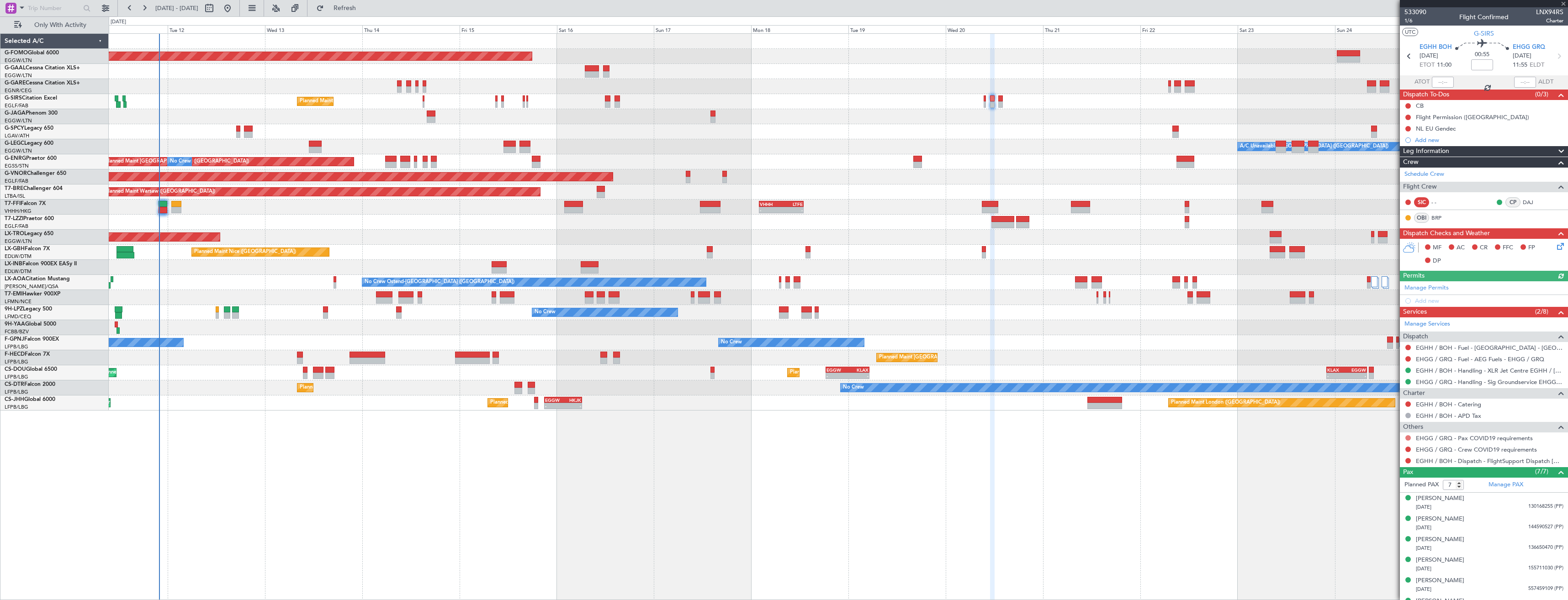
click at [1409, 438] on button at bounding box center [1408, 438] width 5 height 5
click at [1366, 450] on li "Not Required" at bounding box center [1407, 451] width 105 height 14
click at [1409, 448] on button at bounding box center [1408, 449] width 5 height 5
drag, startPoint x: 1387, startPoint y: 461, endPoint x: 1399, endPoint y: 461, distance: 12.0
click at [1387, 461] on mat-tooltip-component "Not Requested" at bounding box center [1408, 464] width 52 height 24
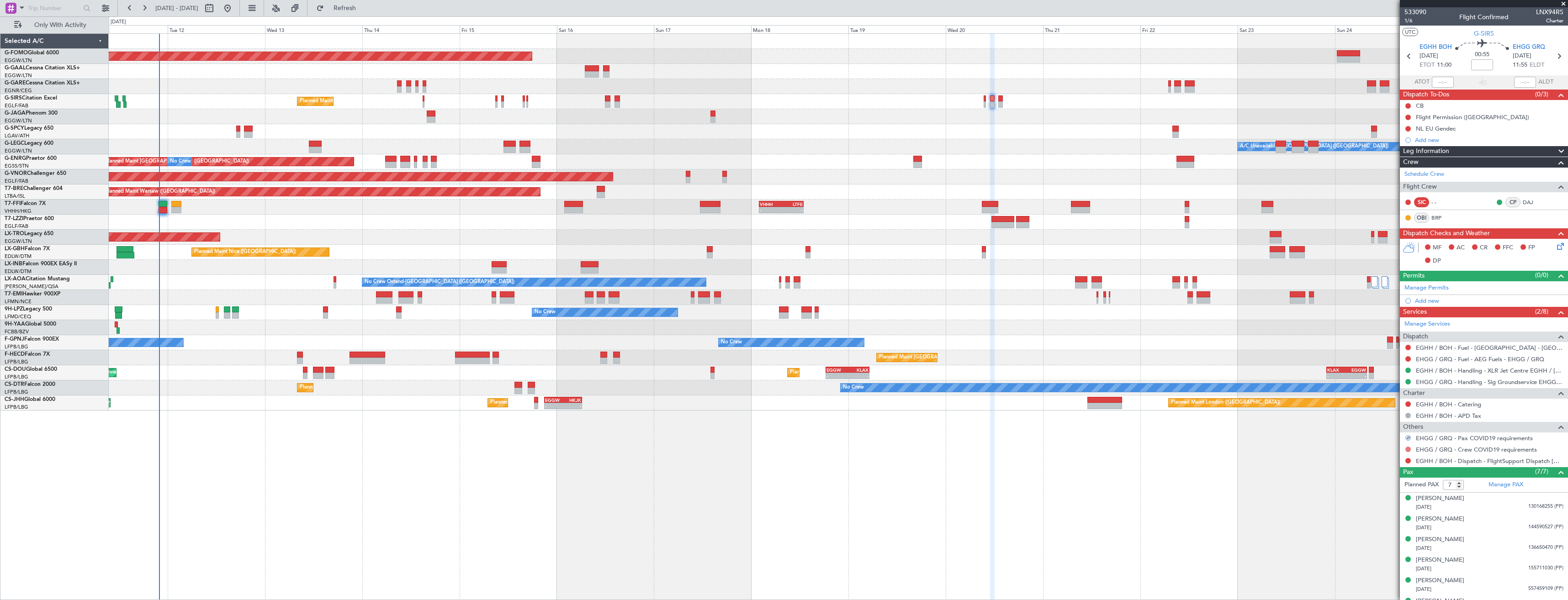
click at [1407, 448] on button at bounding box center [1408, 449] width 5 height 5
click at [1383, 461] on span "Not Required" at bounding box center [1386, 462] width 37 height 9
click at [1407, 461] on button at bounding box center [1408, 461] width 5 height 5
click at [1368, 569] on span "Confirmed" at bounding box center [1382, 569] width 29 height 9
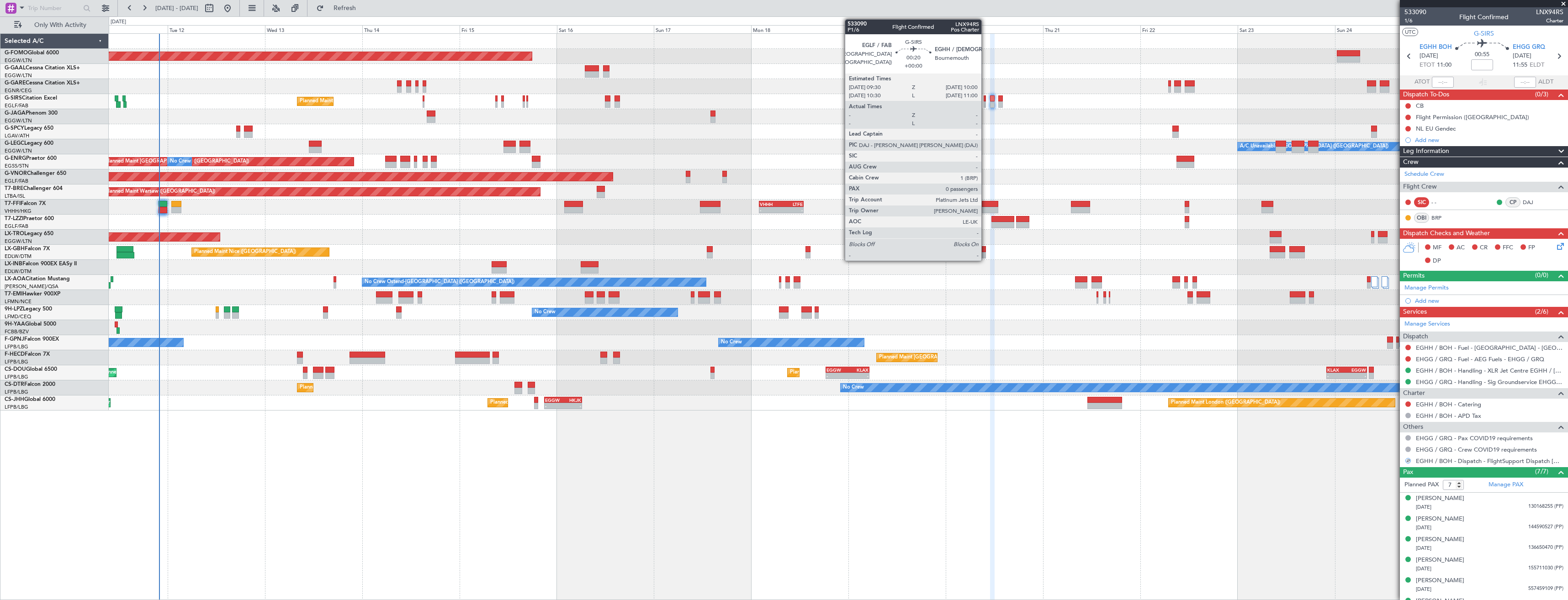
click at [985, 103] on div at bounding box center [985, 105] width 2 height 7
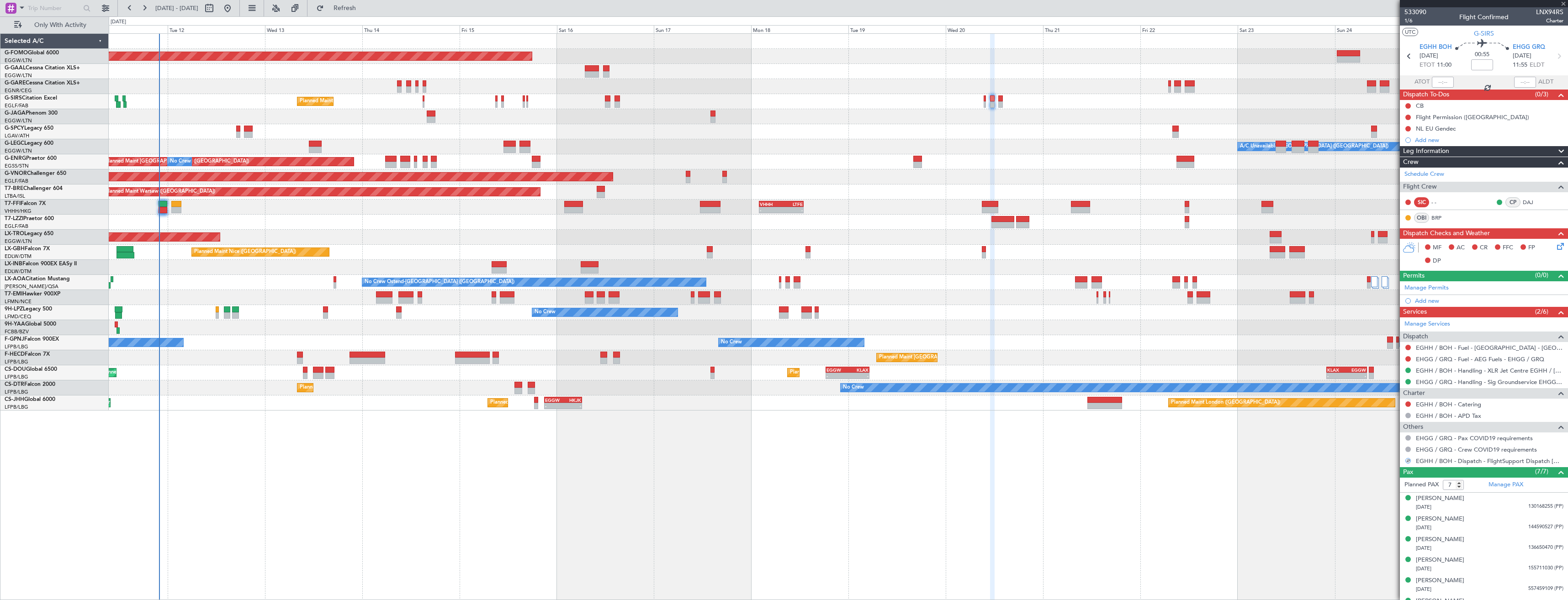
type input "0"
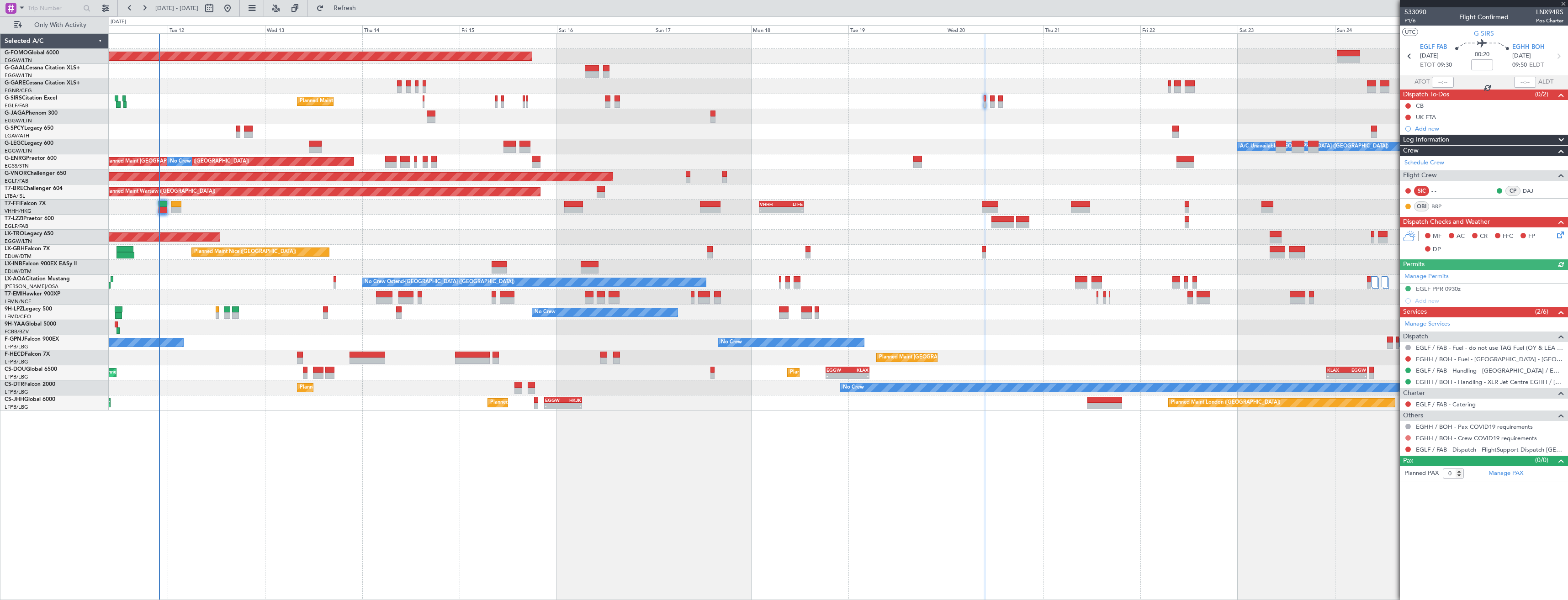
click at [1408, 435] on button at bounding box center [1408, 438] width 5 height 5
click at [1384, 450] on span "Not Required" at bounding box center [1386, 450] width 37 height 9
click at [1410, 444] on div "EGLF / FAB - Dispatch - FlightSupport Dispatch [GEOGRAPHIC_DATA]" at bounding box center [1484, 450] width 168 height 12
click at [1409, 449] on button at bounding box center [1408, 449] width 5 height 5
click at [1381, 554] on span "Confirmed" at bounding box center [1382, 558] width 29 height 9
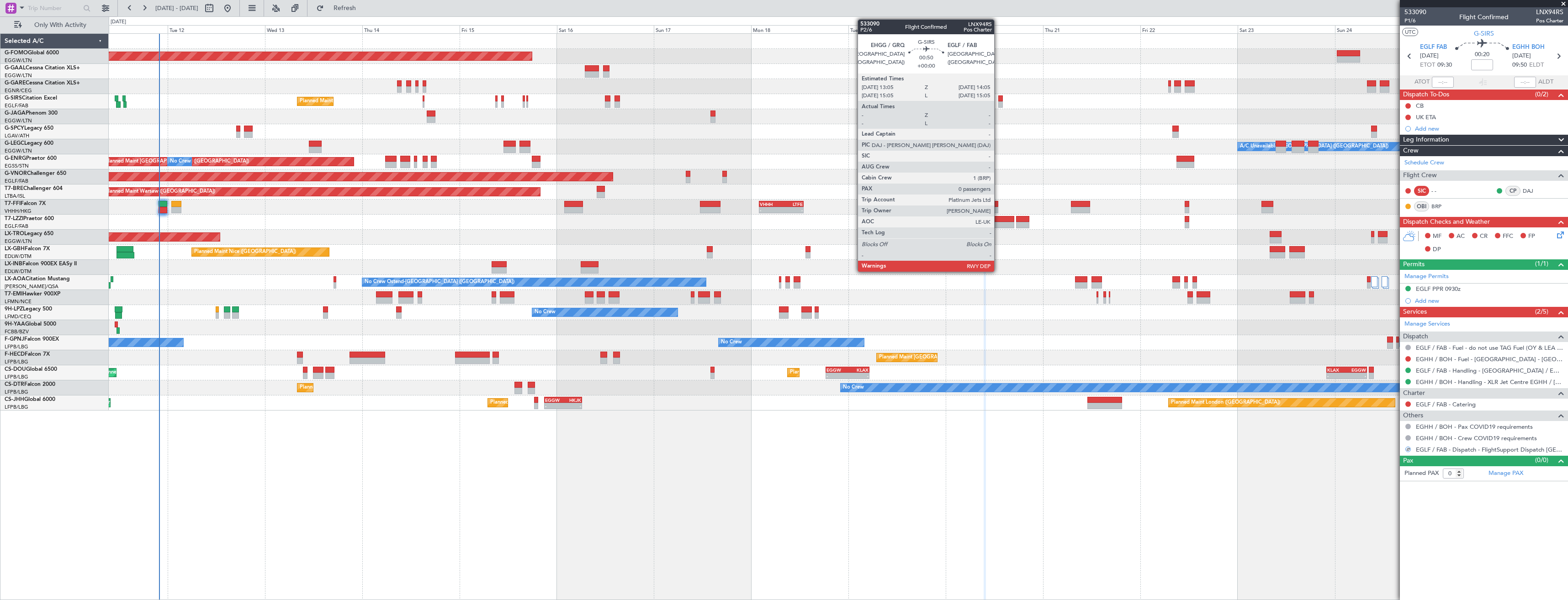
click at [998, 99] on div at bounding box center [1000, 99] width 4 height 7
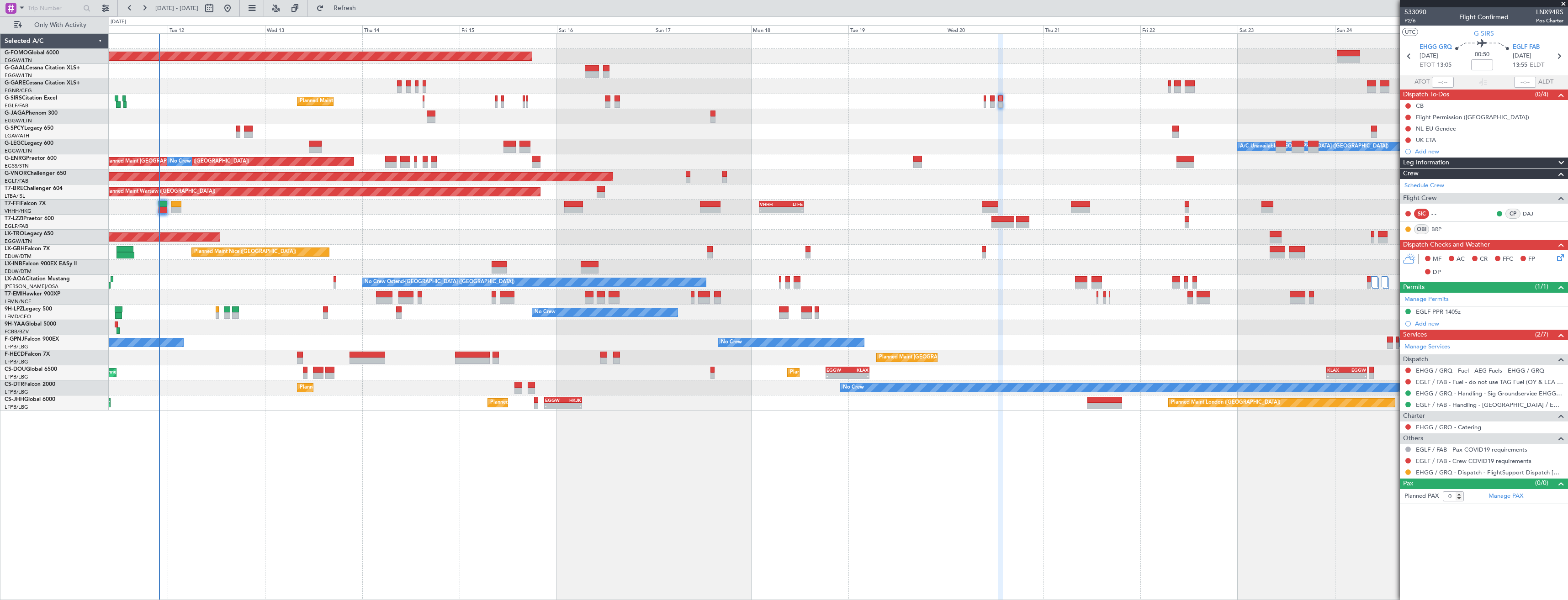
drag, startPoint x: 1410, startPoint y: 460, endPoint x: 1406, endPoint y: 463, distance: 5.0
click at [1410, 460] on button at bounding box center [1408, 461] width 5 height 5
click at [1377, 475] on span "Not Required" at bounding box center [1386, 473] width 37 height 9
click at [1407, 473] on button at bounding box center [1408, 472] width 5 height 5
click at [1373, 581] on span "Confirmed" at bounding box center [1382, 581] width 29 height 9
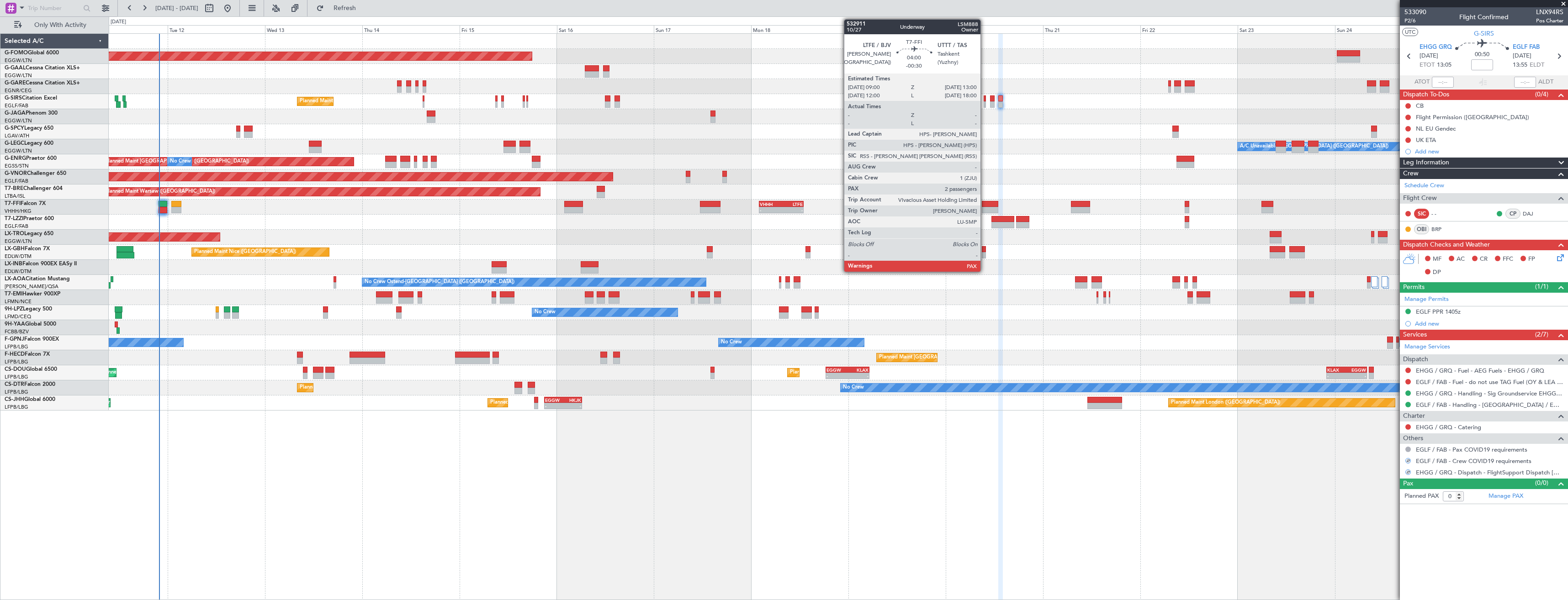
click at [985, 206] on div at bounding box center [990, 204] width 16 height 7
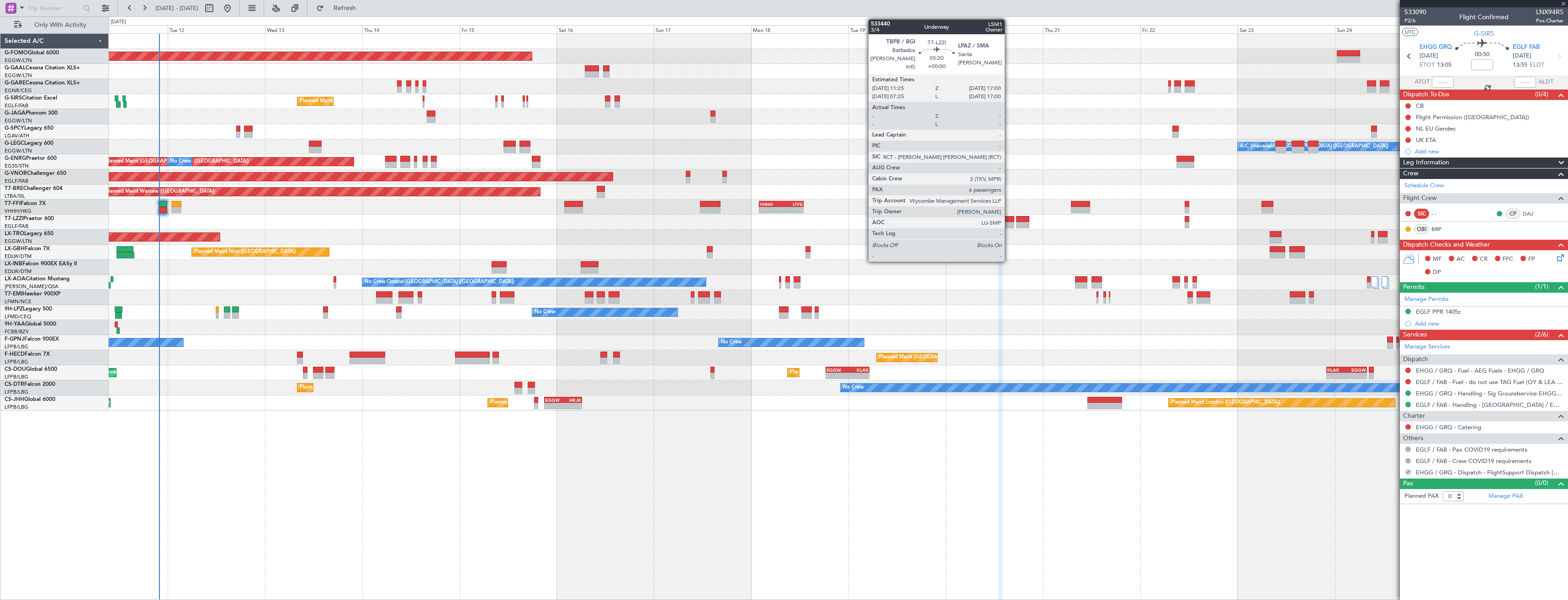
type input "-00:30"
type input "2"
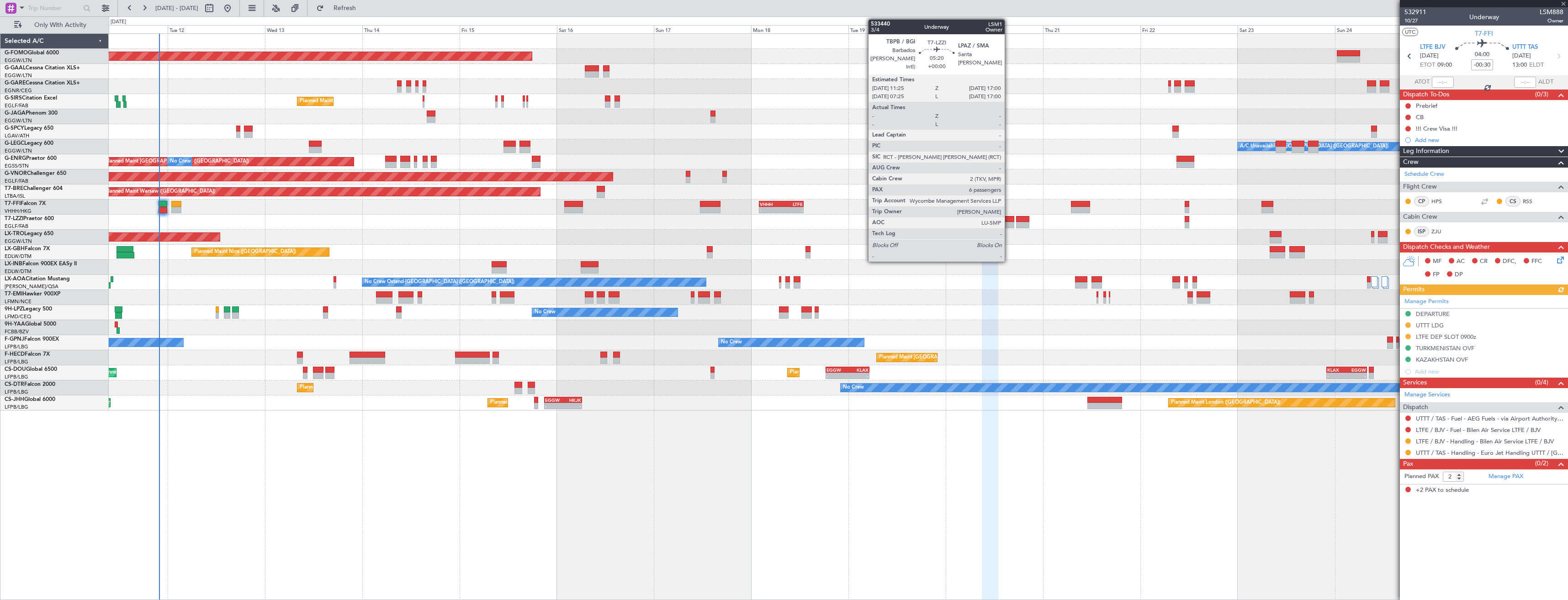
click at [1009, 221] on div at bounding box center [1003, 219] width 23 height 7
type input "6"
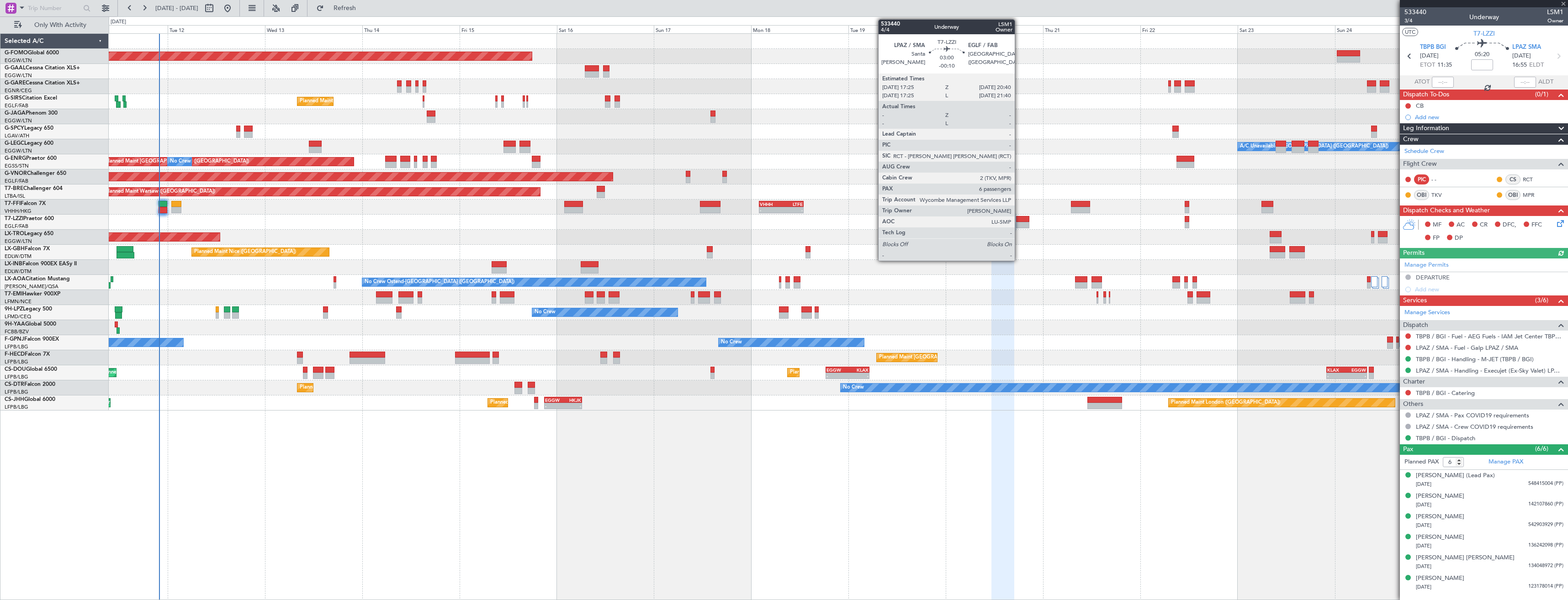
click at [1019, 224] on div at bounding box center [1023, 225] width 13 height 7
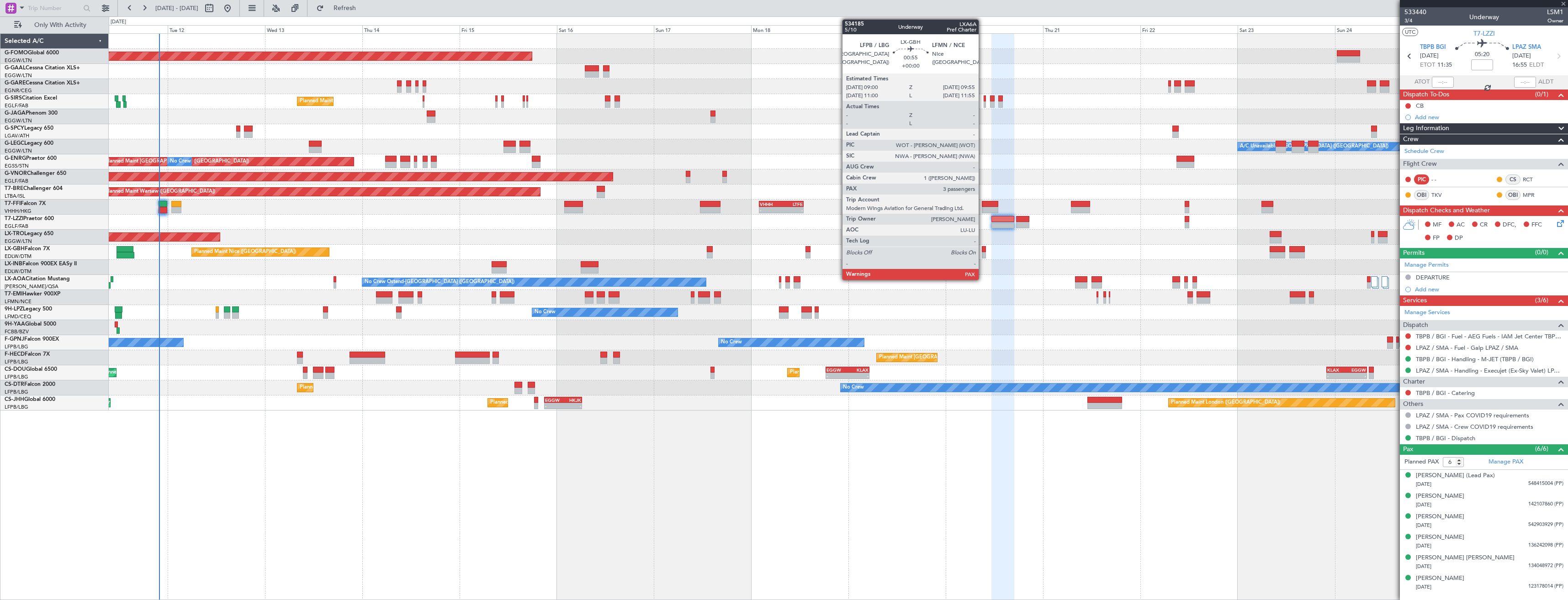
type input "-00:10"
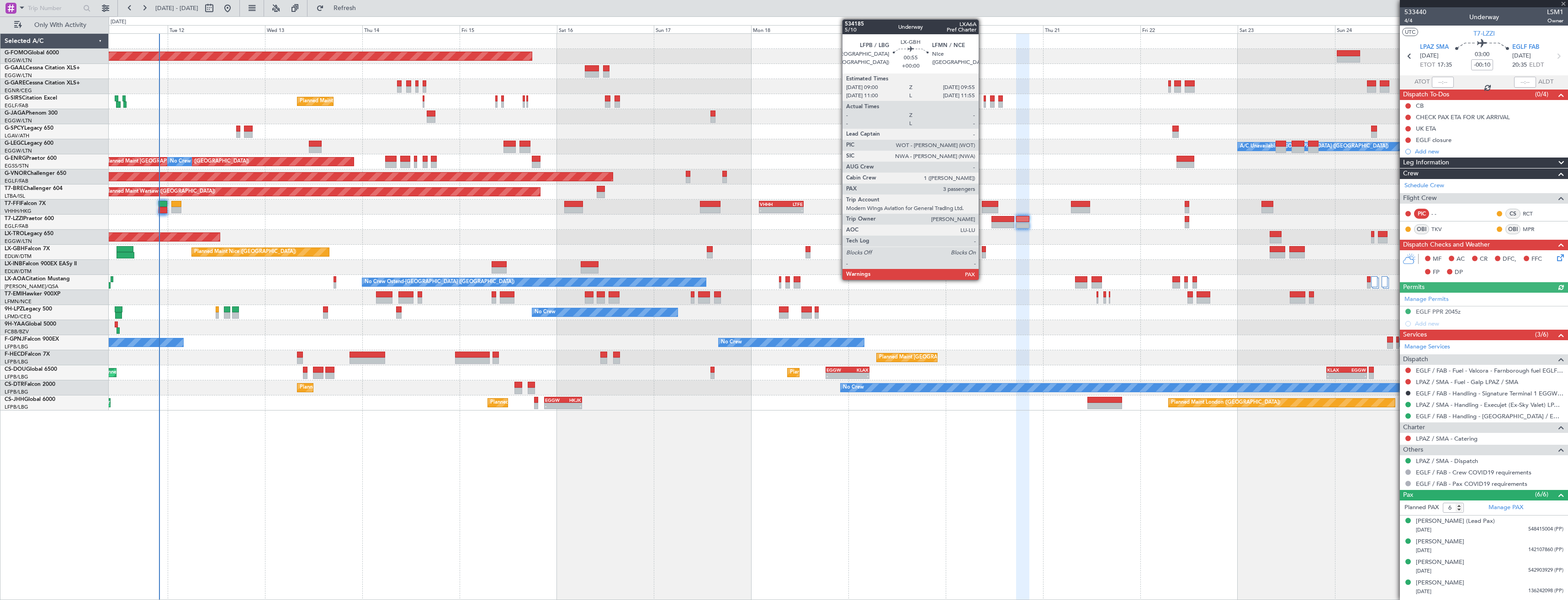
click at [983, 256] on div at bounding box center [984, 255] width 4 height 7
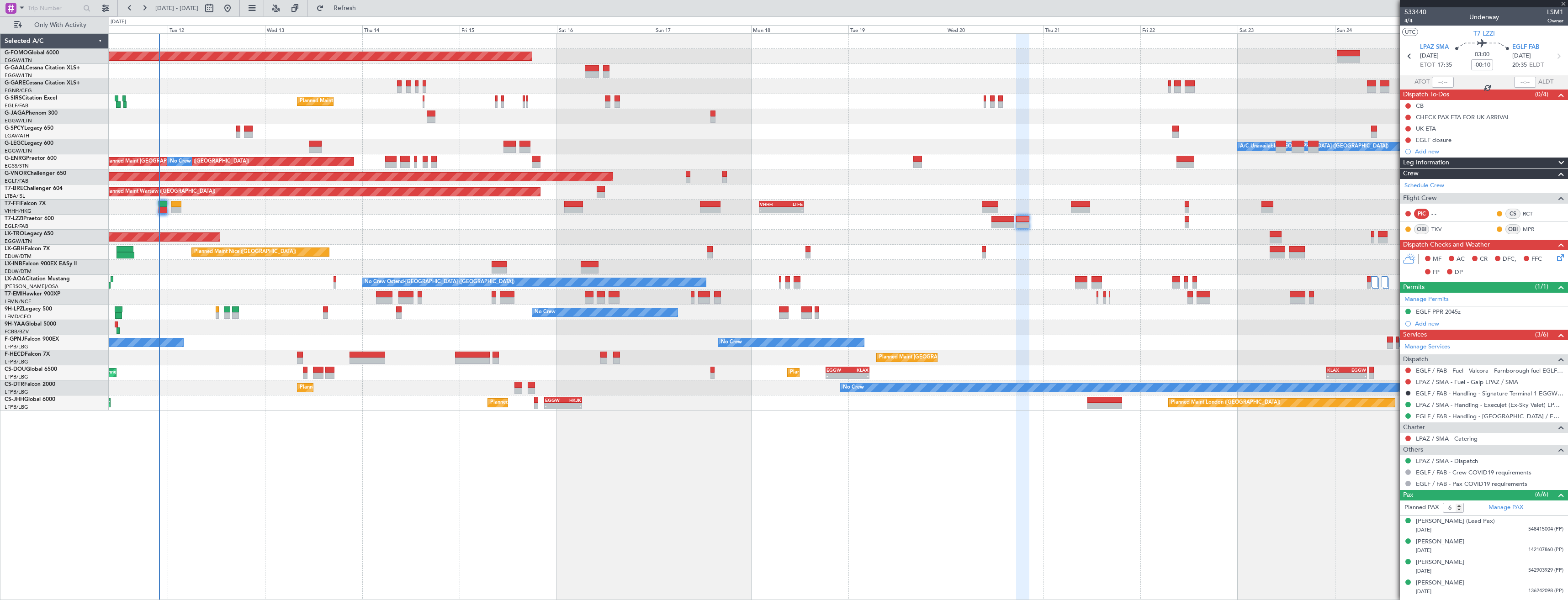
type input "3"
